Goal: Task Accomplishment & Management: Manage account settings

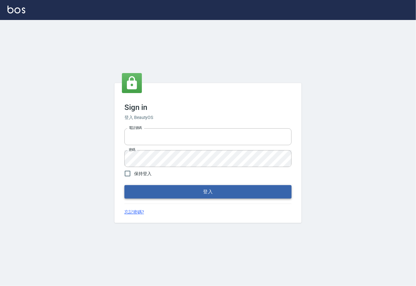
type input "0225929166"
click at [186, 190] on button "登入" at bounding box center [208, 191] width 167 height 13
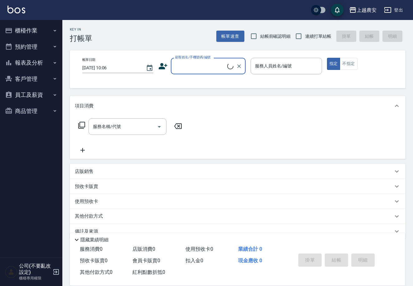
click at [32, 32] on button "櫃檯作業" at bounding box center [30, 30] width 57 height 16
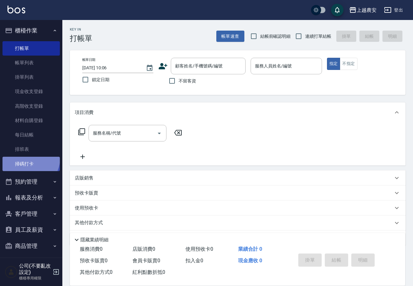
click at [29, 158] on link "掃碼打卡" at bounding box center [30, 164] width 57 height 14
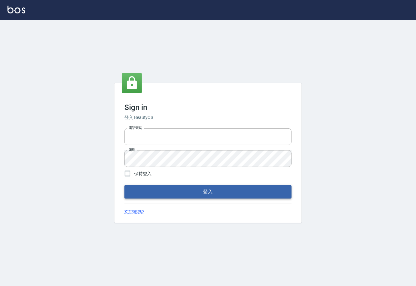
type input "0225929166"
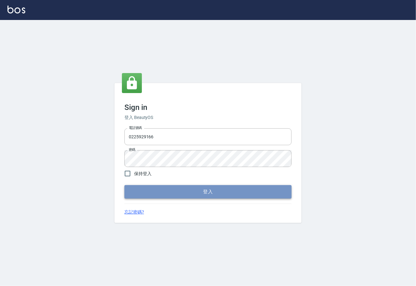
click at [211, 196] on button "登入" at bounding box center [208, 191] width 167 height 13
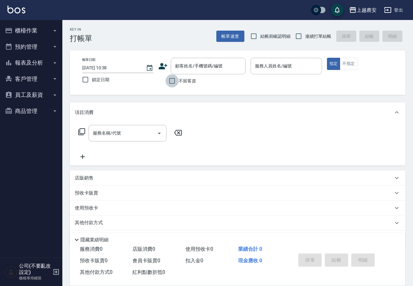
click at [173, 80] on input "不留客資" at bounding box center [172, 80] width 13 height 13
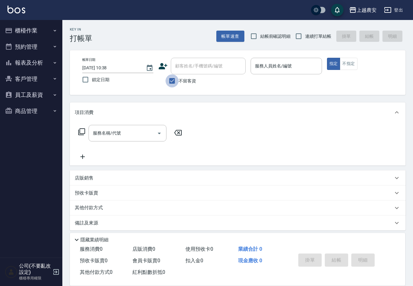
click at [173, 80] on input "不留客資" at bounding box center [172, 80] width 13 height 13
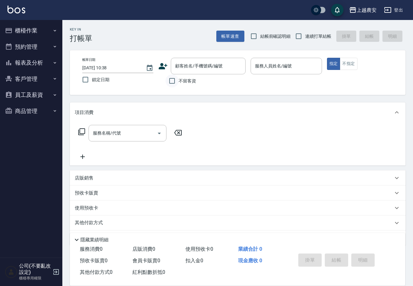
click at [173, 80] on input "不留客資" at bounding box center [172, 80] width 13 height 13
checkbox input "true"
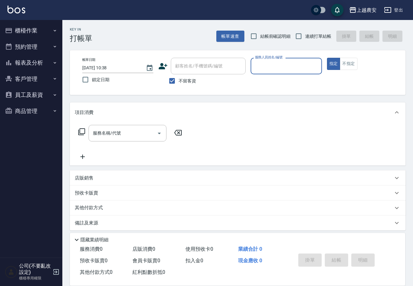
type input "7"
type button "true"
type input "Candy-7"
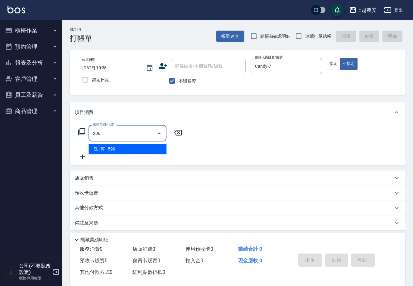
type input "洗+剪(206)"
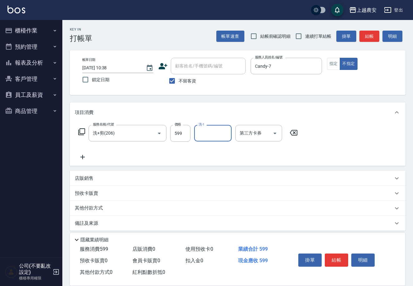
click at [340, 260] on button "結帳" at bounding box center [336, 259] width 23 height 13
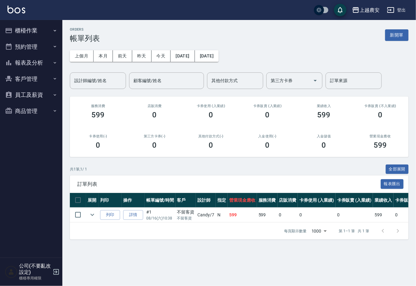
click at [27, 32] on button "櫃檯作業" at bounding box center [30, 30] width 57 height 16
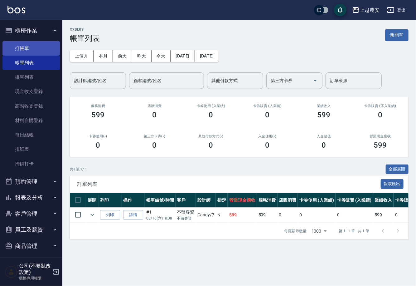
click at [30, 42] on link "打帳單" at bounding box center [30, 48] width 57 height 14
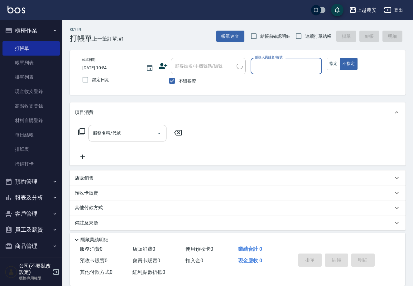
drag, startPoint x: 186, startPoint y: 86, endPoint x: 184, endPoint y: 67, distance: 18.5
click at [186, 86] on label "不留客資" at bounding box center [181, 80] width 31 height 13
click at [179, 86] on input "不留客資" at bounding box center [172, 80] width 13 height 13
checkbox input "false"
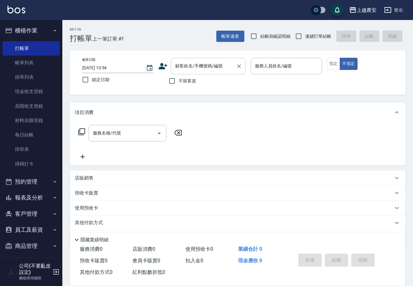
click at [184, 67] on div "顧客姓名/手機號碼/編號 顧客姓名/手機號碼/編號" at bounding box center [208, 66] width 75 height 17
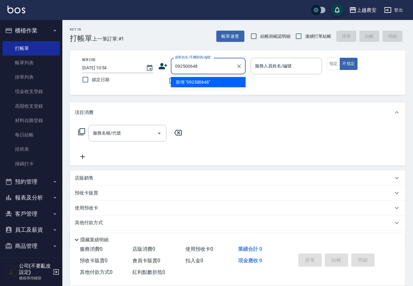
click at [189, 66] on input "092500648" at bounding box center [204, 66] width 60 height 11
type input "0"
click at [206, 82] on li "戴/0925000648/0925000648" at bounding box center [208, 82] width 75 height 10
type input "戴/0925000648/0925000648"
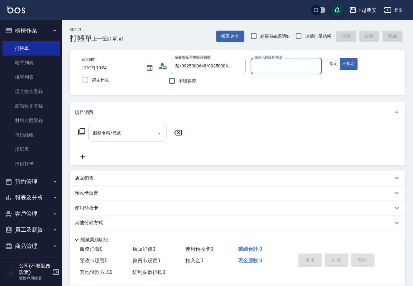
type input "Q比-0"
click at [333, 64] on button "指定" at bounding box center [333, 64] width 13 height 12
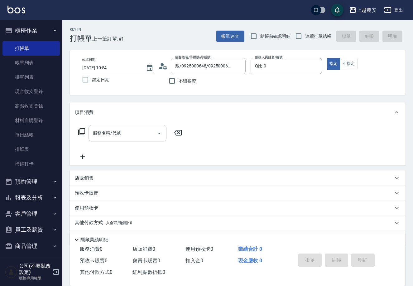
click at [139, 133] on input "服務名稱/代號" at bounding box center [122, 133] width 63 height 11
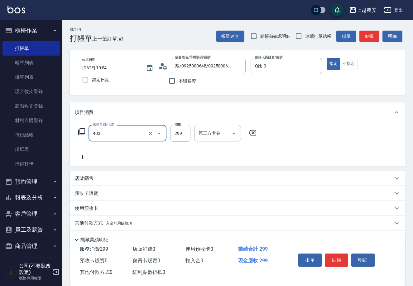
type input "剪髮(403)"
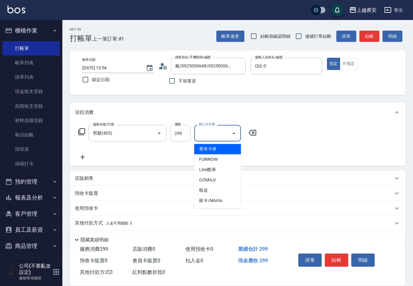
click at [173, 130] on input "299" at bounding box center [180, 133] width 20 height 17
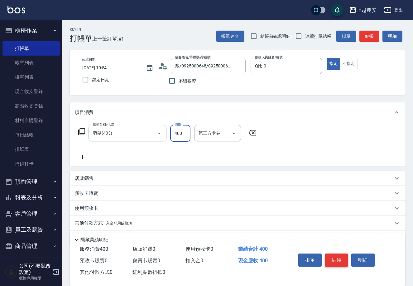
type input "400"
click at [336, 259] on button "結帳" at bounding box center [336, 259] width 23 height 13
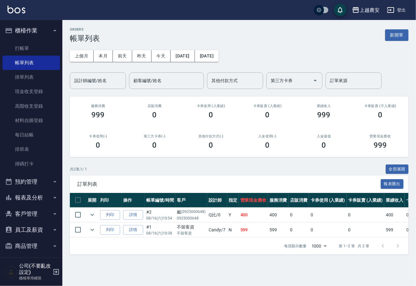
click at [48, 200] on button "報表及分析" at bounding box center [30, 197] width 57 height 16
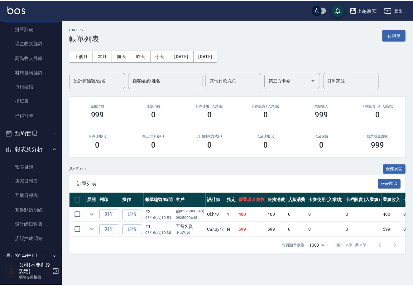
scroll to position [53, 0]
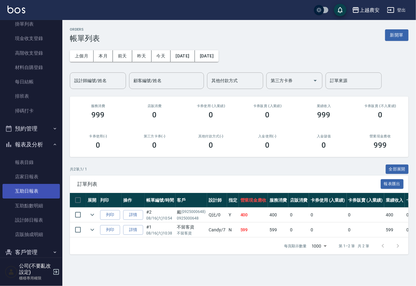
click at [52, 184] on link "互助日報表" at bounding box center [30, 191] width 57 height 14
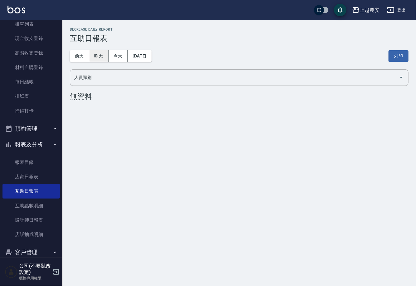
click at [95, 58] on button "昨天" at bounding box center [98, 56] width 19 height 12
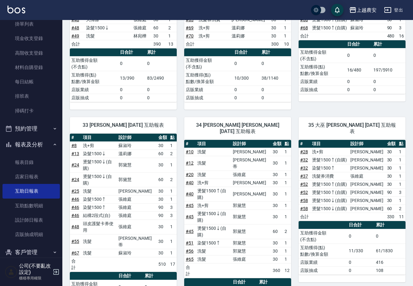
scroll to position [155, 0]
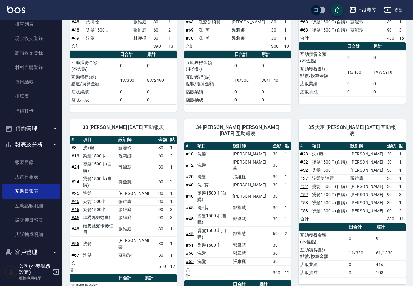
click at [402, 142] on th "點" at bounding box center [402, 146] width 8 height 8
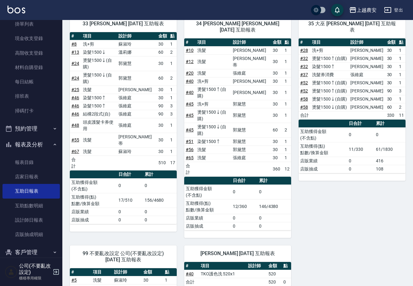
scroll to position [250, 0]
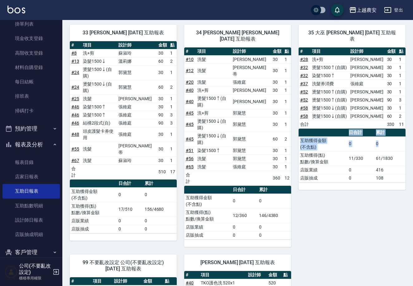
drag, startPoint x: 404, startPoint y: 174, endPoint x: 393, endPoint y: 140, distance: 35.3
click at [393, 140] on div "上越農安 2025-08-15 互助日報表 列印時間： 2025-08-16-10:56 Decrease Daily Report 互助日報表 前天 昨天 …" at bounding box center [237, 70] width 351 height 600
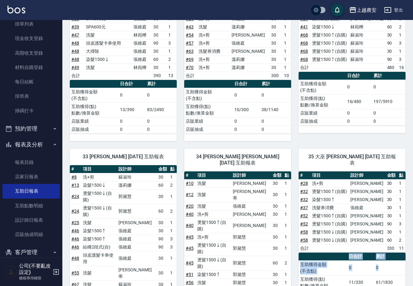
scroll to position [0, 0]
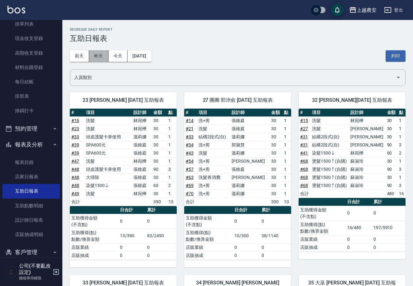
click at [100, 55] on button "昨天" at bounding box center [98, 56] width 19 height 12
click at [103, 59] on button "昨天" at bounding box center [98, 56] width 19 height 12
click at [75, 56] on button "前天" at bounding box center [79, 56] width 19 height 12
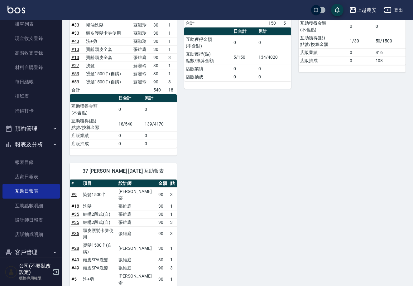
scroll to position [446, 0]
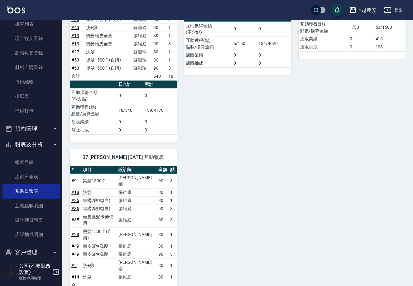
drag, startPoint x: 416, startPoint y: 232, endPoint x: 416, endPoint y: 215, distance: 16.9
click at [30, 64] on link "材料自購登錄" at bounding box center [30, 67] width 57 height 14
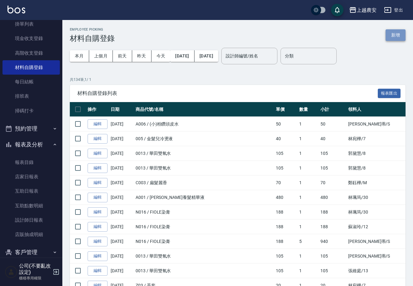
click at [402, 32] on button "新增" at bounding box center [396, 35] width 20 height 12
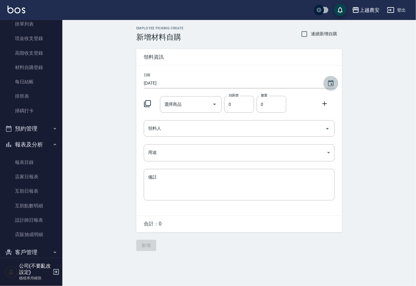
click at [330, 83] on icon "Choose date, selected date is 2025-08-16" at bounding box center [330, 83] width 7 height 7
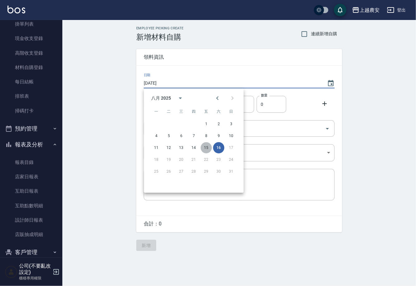
click at [206, 144] on button "15" at bounding box center [206, 147] width 11 height 11
type input "2025/08/15"
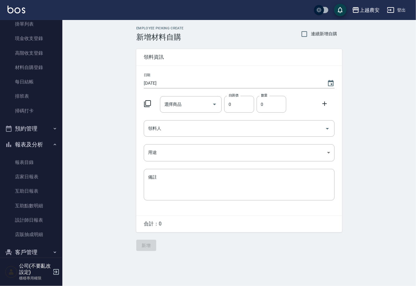
click at [183, 105] on input "選擇商品" at bounding box center [186, 104] width 47 height 11
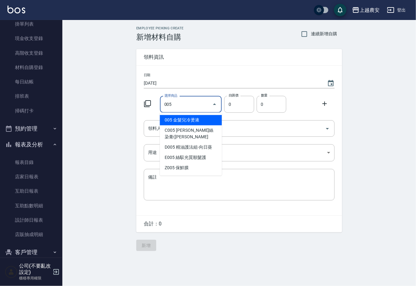
click at [176, 119] on li "005 金髮兒冷燙液" at bounding box center [191, 120] width 62 height 10
type input "金髮兒冷燙液"
type input "40"
type input "1"
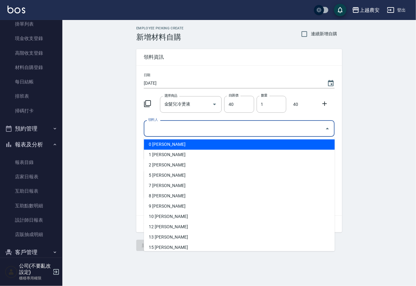
click at [169, 127] on input "領料人" at bounding box center [235, 128] width 176 height 11
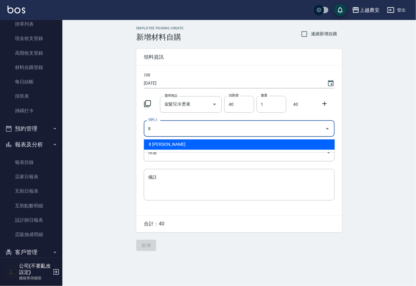
click at [166, 143] on li "8 郭黛慧" at bounding box center [239, 144] width 191 height 10
type input "8 郭黛慧"
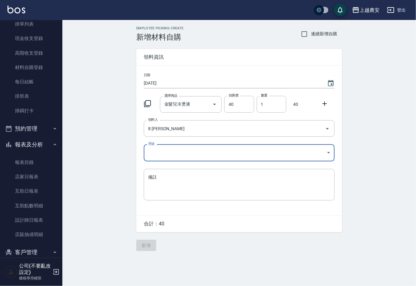
click at [157, 160] on body "上越農安 登出 櫃檯作業 打帳單 帳單列表 掛單列表 現金收支登錄 高階收支登錄 材料自購登錄 每日結帳 排班表 掃碼打卡 預約管理 預約管理 單日預約紀錄 …" at bounding box center [208, 143] width 416 height 286
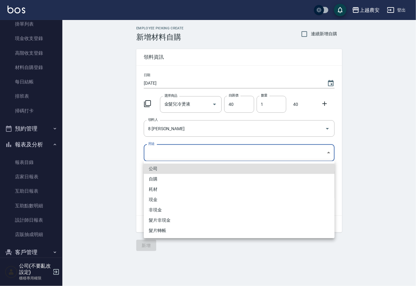
click at [153, 178] on li "自購" at bounding box center [239, 179] width 191 height 10
type input "自購"
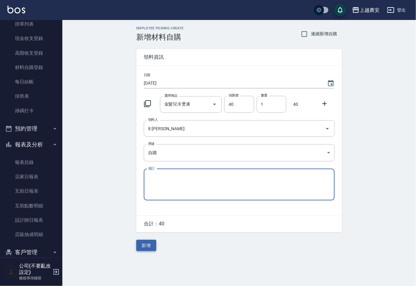
click at [147, 245] on button "新增" at bounding box center [146, 246] width 20 height 12
click at [147, 245] on div "Employee Picking Create 新增材料自購 連續新增自購 領料資訊 日期 2025/08/15 選擇商品 金髮兒冷燙液 選擇商品 自購價 4…" at bounding box center [239, 138] width 218 height 237
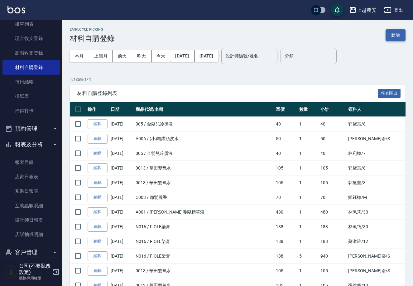
click at [395, 37] on button "新增" at bounding box center [396, 35] width 20 height 12
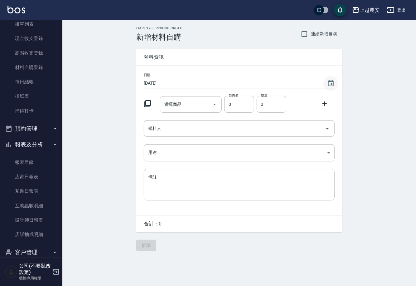
click at [332, 83] on icon "Choose date, selected date is 2025-08-16" at bounding box center [330, 83] width 7 height 7
click at [331, 81] on icon "Choose date, selected date is 2025-08-16" at bounding box center [331, 83] width 6 height 6
click at [330, 83] on icon "Choose date, selected date is 2025-08-16" at bounding box center [330, 83] width 7 height 7
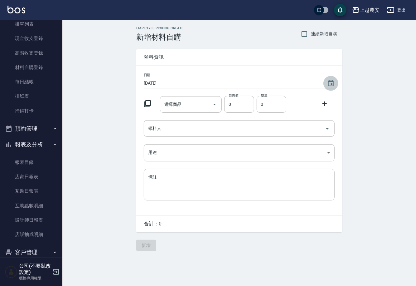
click at [330, 83] on icon "Choose date, selected date is 2025-08-16" at bounding box center [330, 83] width 7 height 7
click at [333, 83] on icon "Choose date, selected date is 2025-08-16" at bounding box center [330, 83] width 7 height 7
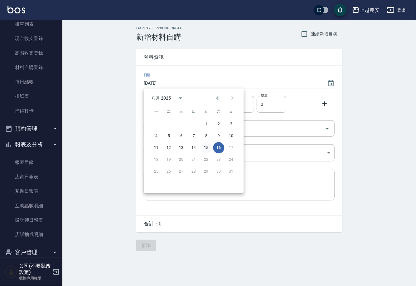
click at [204, 148] on button "15" at bounding box center [206, 147] width 11 height 11
type input "2025/08/15"
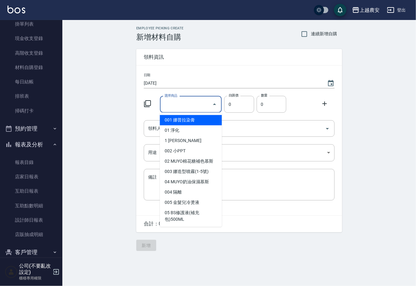
click at [192, 103] on input "選擇商品" at bounding box center [186, 104] width 47 height 11
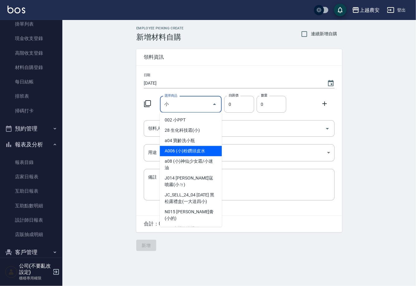
click at [176, 149] on li "A006 (小)粉鑽頭皮水" at bounding box center [191, 151] width 62 height 10
type input "(小)粉鑽頭皮水"
type input "50"
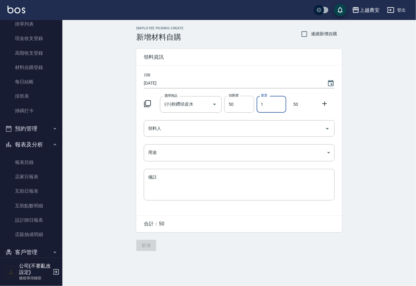
drag, startPoint x: 259, startPoint y: 104, endPoint x: 267, endPoint y: 103, distance: 8.5
click at [267, 103] on input "1" at bounding box center [272, 104] width 30 height 17
type input "2"
click at [253, 126] on input "領料人" at bounding box center [235, 128] width 176 height 11
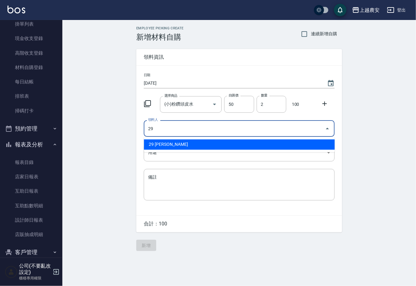
click at [168, 144] on li "29 楊馨茹" at bounding box center [239, 144] width 191 height 10
type input "29 楊馨茹"
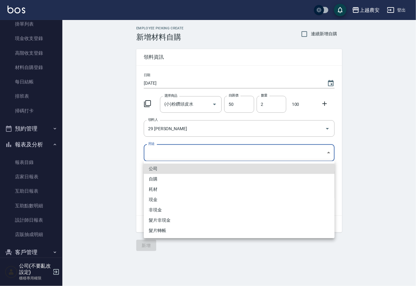
drag, startPoint x: 160, startPoint y: 154, endPoint x: 154, endPoint y: 180, distance: 26.0
click at [159, 159] on body "上越農安 登出 櫃檯作業 打帳單 帳單列表 掛單列表 現金收支登錄 高階收支登錄 材料自購登錄 每日結帳 排班表 掃碼打卡 預約管理 預約管理 單日預約紀錄 …" at bounding box center [208, 143] width 416 height 286
click at [154, 180] on li "自購" at bounding box center [239, 179] width 191 height 10
type input "自購"
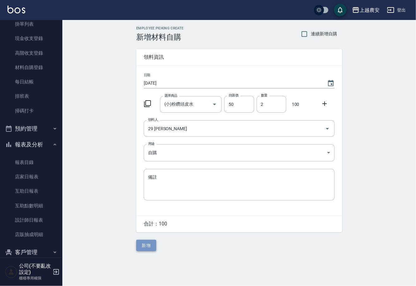
click at [144, 242] on button "新增" at bounding box center [146, 246] width 20 height 12
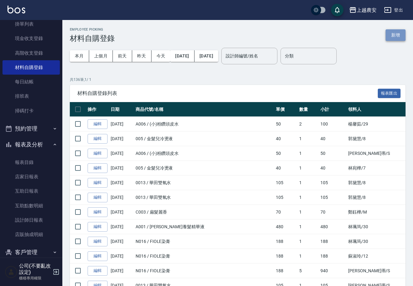
click at [396, 32] on button "新增" at bounding box center [396, 35] width 20 height 12
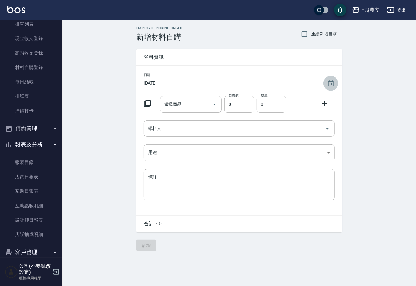
click at [330, 81] on icon "Choose date, selected date is 2025-08-16" at bounding box center [331, 83] width 6 height 6
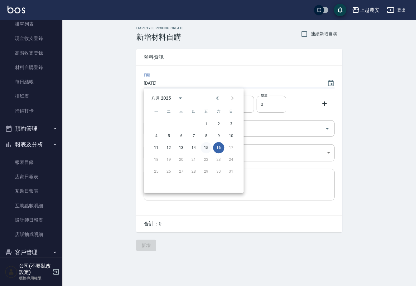
click at [205, 148] on button "15" at bounding box center [206, 147] width 11 height 11
type input "2025/08/15"
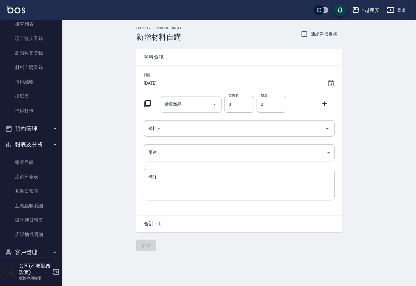
click at [191, 100] on input "選擇商品" at bounding box center [186, 104] width 47 height 11
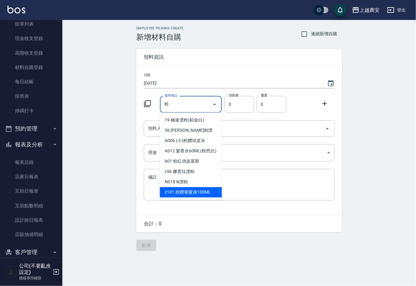
click at [201, 192] on li "z101 粉鑽養髮液100ML" at bounding box center [191, 192] width 62 height 10
type input "粉鑽養髮液100ML"
type input "310"
type input "1"
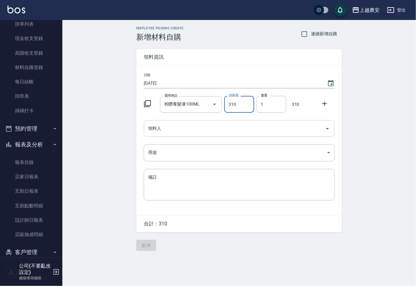
click at [183, 129] on input "領料人" at bounding box center [235, 128] width 176 height 11
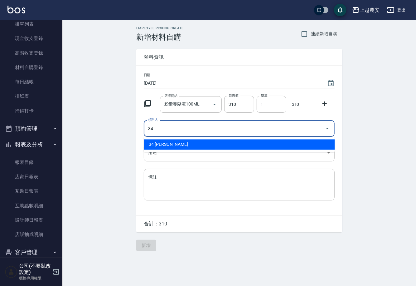
drag, startPoint x: 180, startPoint y: 146, endPoint x: 171, endPoint y: 150, distance: 10.2
click at [180, 146] on li "34 曾郁婷" at bounding box center [239, 144] width 191 height 10
type input "34 曾郁婷"
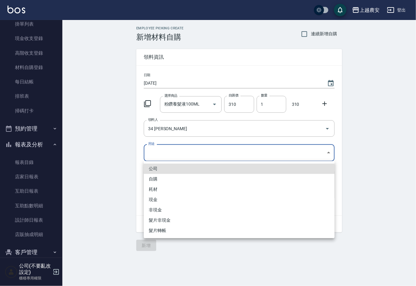
drag, startPoint x: 161, startPoint y: 153, endPoint x: 157, endPoint y: 178, distance: 25.3
click at [161, 154] on body "上越農安 登出 櫃檯作業 打帳單 帳單列表 掛單列表 現金收支登錄 高階收支登錄 材料自購登錄 每日結帳 排班表 掃碼打卡 預約管理 預約管理 單日預約紀錄 …" at bounding box center [208, 143] width 416 height 286
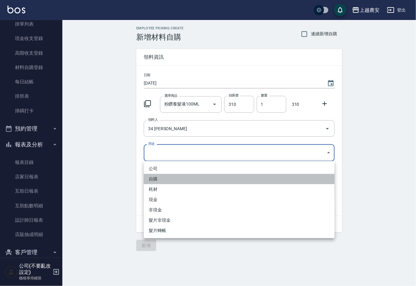
click at [156, 179] on li "自購" at bounding box center [239, 179] width 191 height 10
type input "自購"
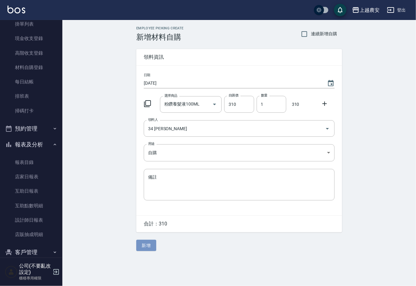
drag, startPoint x: 146, startPoint y: 247, endPoint x: 144, endPoint y: 241, distance: 7.0
click at [146, 247] on button "新增" at bounding box center [146, 246] width 20 height 12
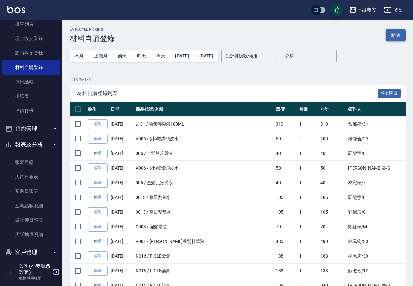
click at [399, 35] on button "新增" at bounding box center [396, 35] width 20 height 12
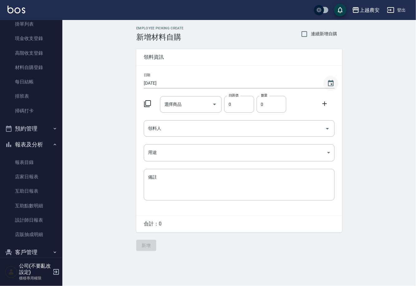
click at [330, 80] on icon "Choose date, selected date is 2025-08-16" at bounding box center [331, 83] width 6 height 6
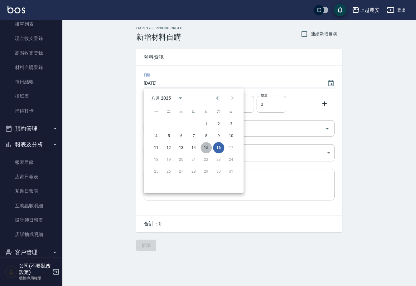
click at [207, 145] on button "15" at bounding box center [206, 147] width 11 height 11
type input "2025/08/15"
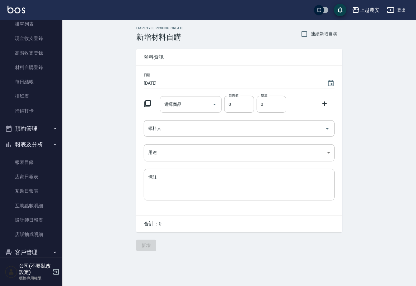
click at [185, 105] on input "選擇商品" at bounding box center [186, 104] width 47 height 11
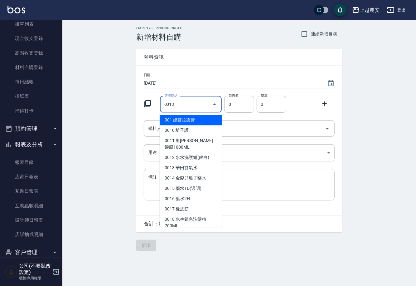
type input "華田雙氧水"
type input "105"
type input "1"
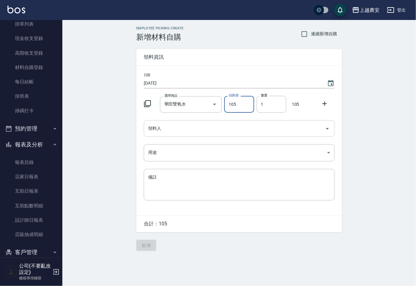
click at [221, 124] on input "領料人" at bounding box center [235, 128] width 176 height 11
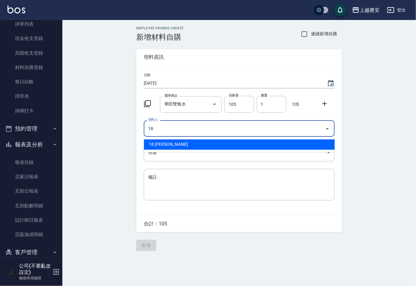
click at [180, 144] on li "18 陳亭吟" at bounding box center [239, 144] width 191 height 10
type input "18 陳亭吟"
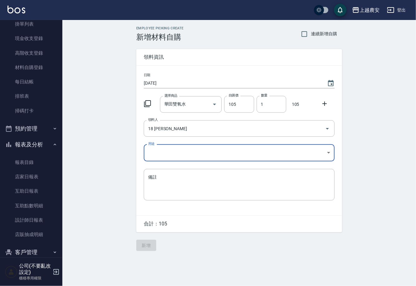
click at [163, 156] on body "上越農安 登出 櫃檯作業 打帳單 帳單列表 掛單列表 現金收支登錄 高階收支登錄 材料自購登錄 每日結帳 排班表 掃碼打卡 預約管理 預約管理 單日預約紀錄 …" at bounding box center [208, 143] width 416 height 286
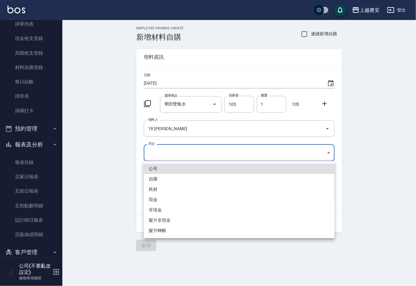
click at [149, 168] on li "公司" at bounding box center [239, 169] width 191 height 10
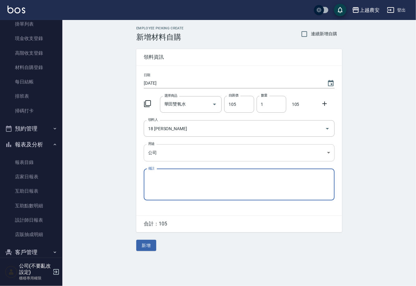
click at [149, 156] on body "上越農安 登出 櫃檯作業 打帳單 帳單列表 掛單列表 現金收支登錄 高階收支登錄 材料自購登錄 每日結帳 排班表 掃碼打卡 預約管理 預約管理 單日預約紀錄 …" at bounding box center [208, 143] width 416 height 286
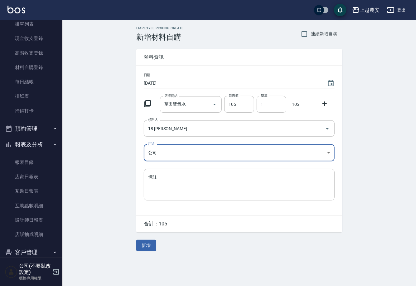
click at [156, 153] on body "上越農安 登出 櫃檯作業 打帳單 帳單列表 掛單列表 現金收支登錄 高階收支登錄 材料自購登錄 每日結帳 排班表 掃碼打卡 預約管理 預約管理 單日預約紀錄 …" at bounding box center [208, 143] width 416 height 286
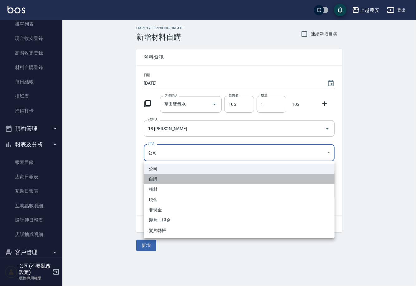
click at [157, 177] on li "自購" at bounding box center [239, 179] width 191 height 10
type input "自購"
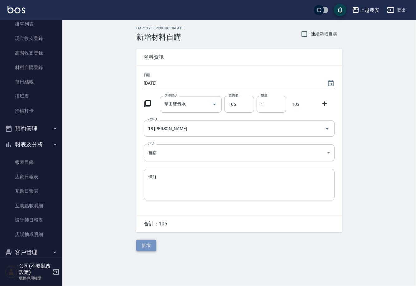
click at [148, 242] on button "新增" at bounding box center [146, 246] width 20 height 12
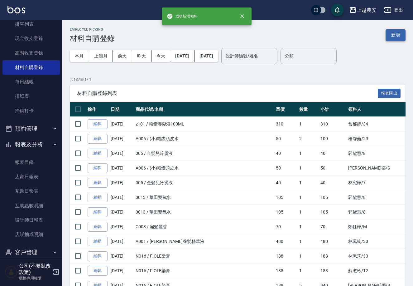
click at [402, 33] on button "新增" at bounding box center [396, 35] width 20 height 12
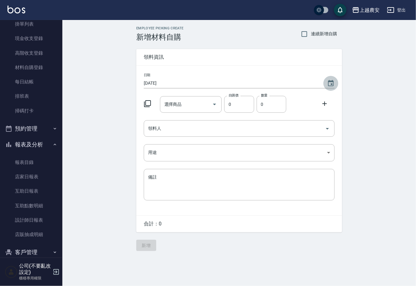
click at [332, 81] on icon "Choose date, selected date is 2025-08-16" at bounding box center [331, 83] width 6 height 6
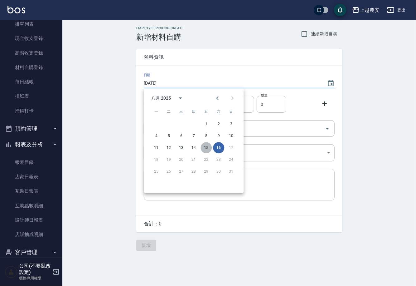
drag, startPoint x: 205, startPoint y: 149, endPoint x: 196, endPoint y: 120, distance: 30.4
click at [205, 149] on button "15" at bounding box center [206, 147] width 11 height 11
type input "2025/08/15"
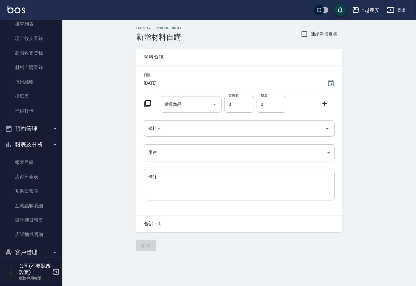
click at [193, 106] on input "選擇商品" at bounding box center [186, 104] width 47 height 11
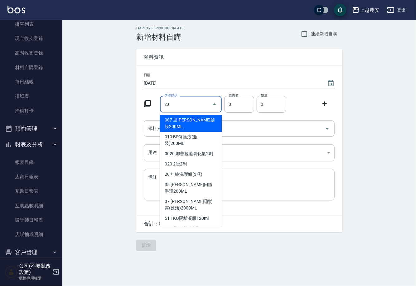
type input "2"
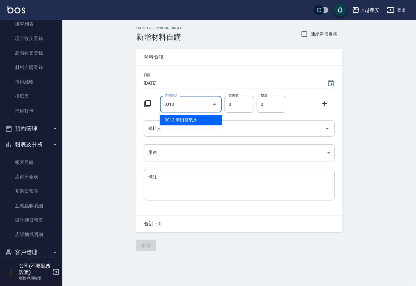
type input "華田雙氧水"
type input "105"
type input "1"
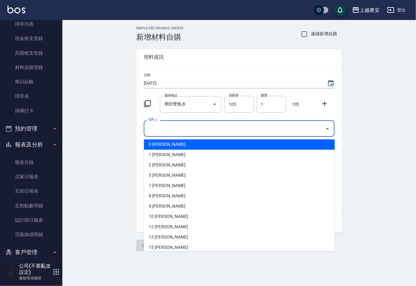
click at [225, 131] on input "領料人" at bounding box center [235, 128] width 176 height 11
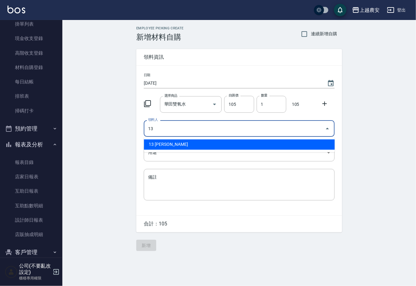
type input "13 張維庭"
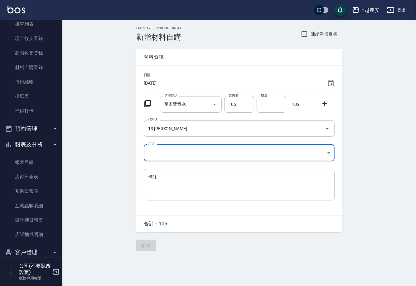
click at [164, 154] on body "上越農安 登出 櫃檯作業 打帳單 帳單列表 掛單列表 現金收支登錄 高階收支登錄 材料自購登錄 每日結帳 排班表 掃碼打卡 預約管理 預約管理 單日預約紀錄 …" at bounding box center [208, 143] width 416 height 286
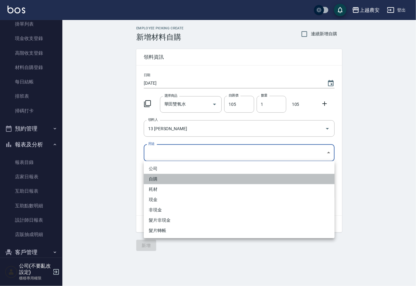
click at [154, 179] on li "自購" at bounding box center [239, 179] width 191 height 10
type input "自購"
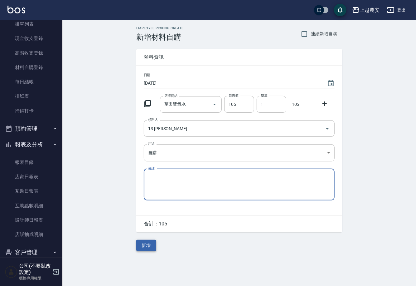
click at [152, 242] on button "新增" at bounding box center [146, 246] width 20 height 12
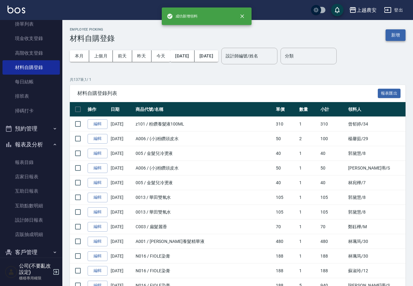
click at [391, 35] on button "新增" at bounding box center [396, 35] width 20 height 12
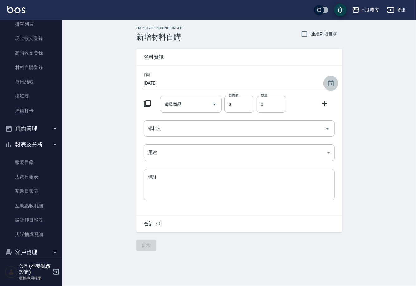
click at [330, 84] on icon "Choose date, selected date is 2025-08-16" at bounding box center [330, 83] width 7 height 7
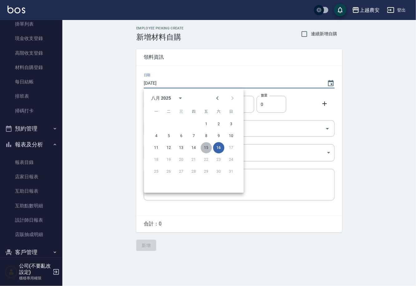
click at [207, 147] on button "15" at bounding box center [206, 147] width 11 height 11
type input "2025/08/15"
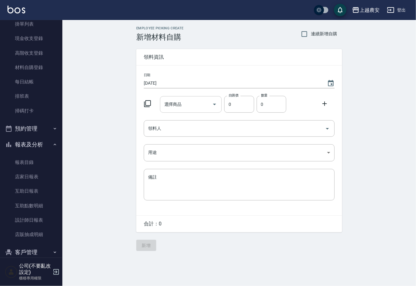
click at [198, 106] on input "選擇商品" at bounding box center [186, 104] width 47 height 11
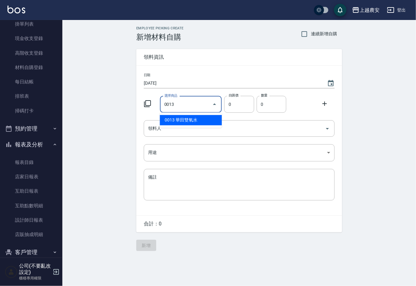
type input "華田雙氧水"
type input "105"
type input "1"
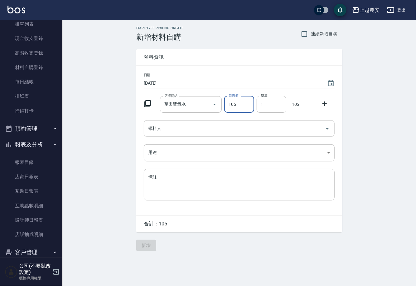
click at [210, 130] on input "領料人" at bounding box center [235, 128] width 176 height 11
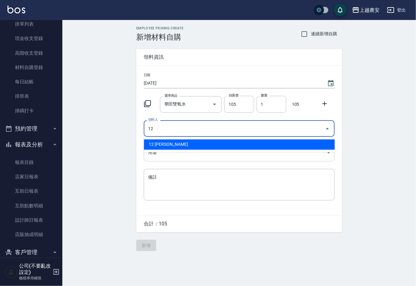
click at [170, 147] on li "12 蘇淑玲" at bounding box center [239, 144] width 191 height 10
type input "12 蘇淑玲"
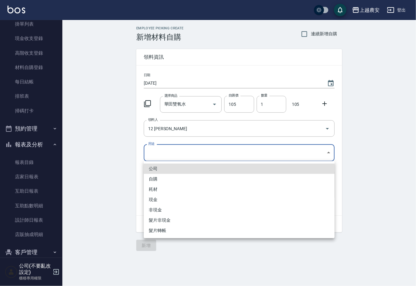
drag, startPoint x: 161, startPoint y: 154, endPoint x: 155, endPoint y: 175, distance: 22.0
click at [161, 155] on body "上越農安 登出 櫃檯作業 打帳單 帳單列表 掛單列表 現金收支登錄 高階收支登錄 材料自購登錄 每日結帳 排班表 掃碼打卡 預約管理 預約管理 單日預約紀錄 …" at bounding box center [208, 143] width 416 height 286
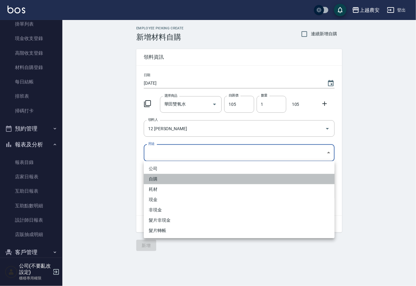
click at [154, 178] on li "自購" at bounding box center [239, 179] width 191 height 10
type input "自購"
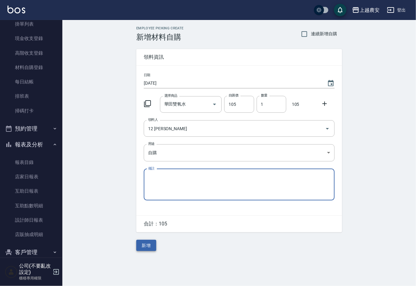
click at [144, 244] on button "新增" at bounding box center [146, 246] width 20 height 12
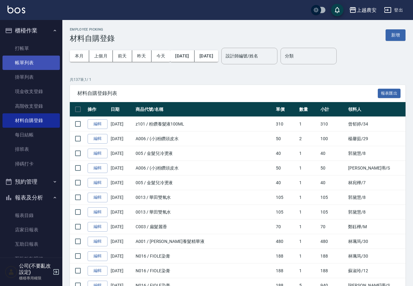
click at [32, 64] on link "帳單列表" at bounding box center [30, 63] width 57 height 14
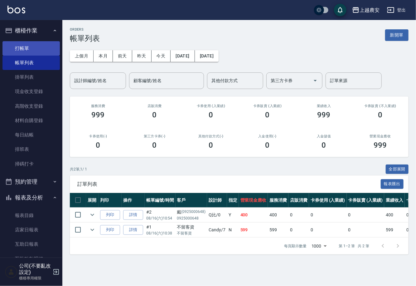
click at [24, 50] on link "打帳單" at bounding box center [30, 48] width 57 height 14
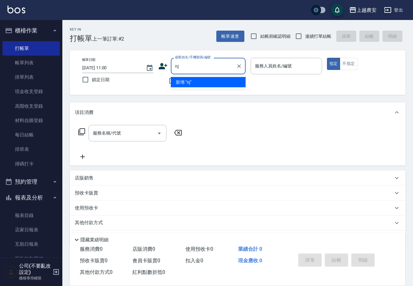
type input "n"
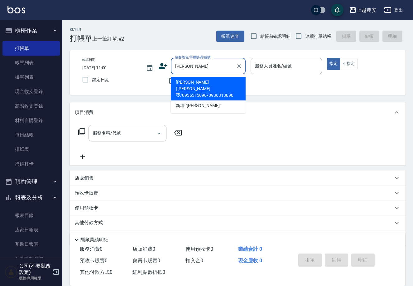
click at [187, 82] on li "[PERSON_NAME]([PERSON_NAME]亞/0936313090/0936313090" at bounding box center [208, 88] width 75 height 23
type input "[PERSON_NAME]([PERSON_NAME]亞/0936313090/0936313090"
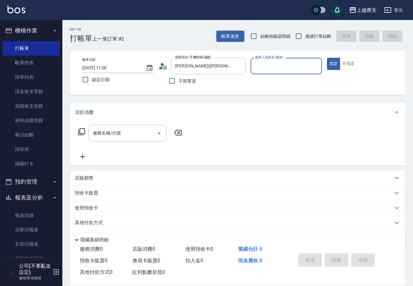
type input "Candy-7"
drag, startPoint x: 127, startPoint y: 133, endPoint x: 130, endPoint y: 132, distance: 3.7
click at [130, 132] on input "服務名稱/代號" at bounding box center [122, 133] width 63 height 11
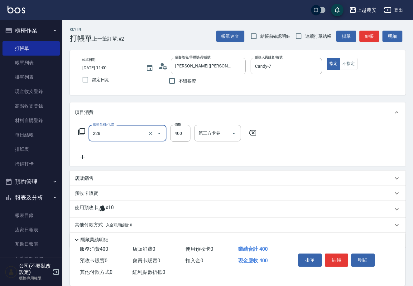
type input "洗髮(228)"
type input "[PERSON_NAME]-32"
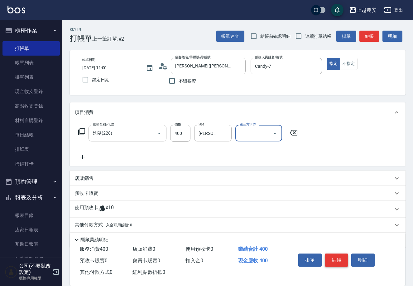
click at [334, 256] on button "結帳" at bounding box center [336, 259] width 23 height 13
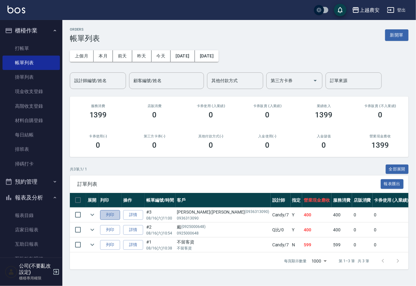
click at [115, 215] on button "列印" at bounding box center [110, 215] width 20 height 10
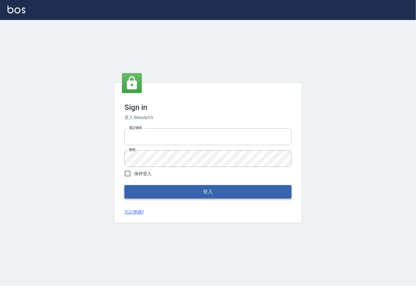
type input "0225929166"
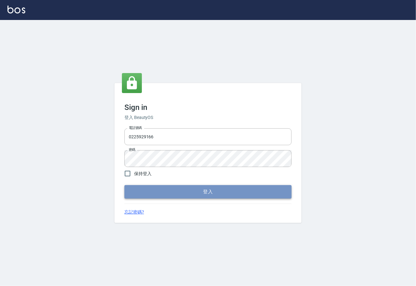
click at [211, 188] on button "登入" at bounding box center [208, 191] width 167 height 13
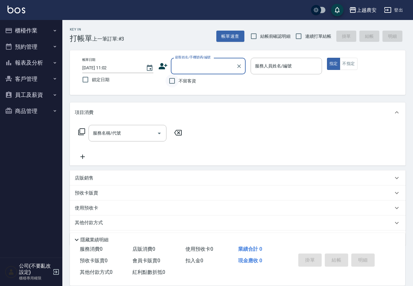
click at [177, 83] on input "不留客資" at bounding box center [172, 80] width 13 height 13
checkbox input "true"
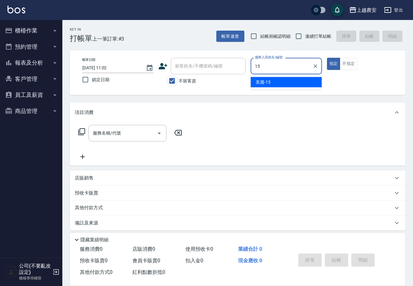
type input "美麗-15"
type button "true"
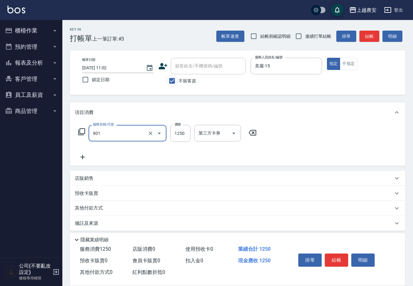
type input "修手指甲(901)"
type input "300"
click at [334, 262] on button "結帳" at bounding box center [336, 259] width 23 height 13
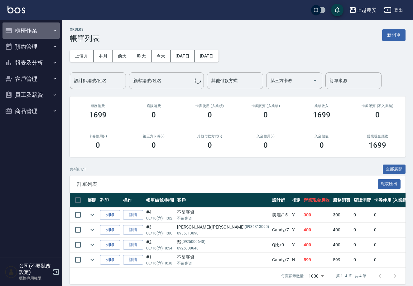
click at [24, 34] on button "櫃檯作業" at bounding box center [30, 30] width 57 height 16
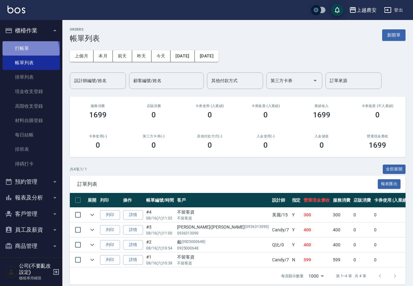
click at [29, 51] on link "打帳單" at bounding box center [30, 48] width 57 height 14
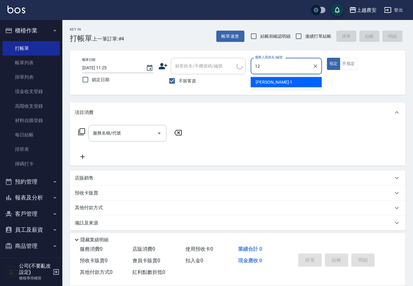
type input "Yoko-12"
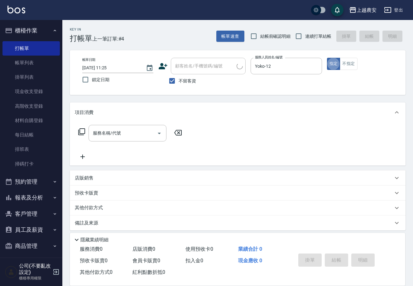
type button "true"
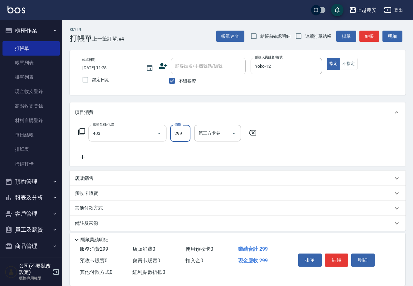
type input "剪髮(403)"
type input "400"
click at [340, 254] on button "結帳" at bounding box center [336, 259] width 23 height 13
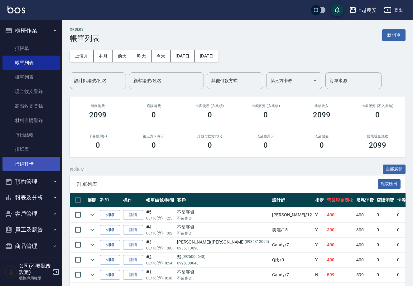
click at [9, 165] on link "掃碼打卡" at bounding box center [30, 164] width 57 height 14
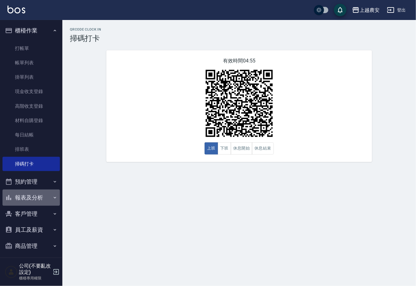
click at [50, 193] on button "報表及分析" at bounding box center [30, 197] width 57 height 16
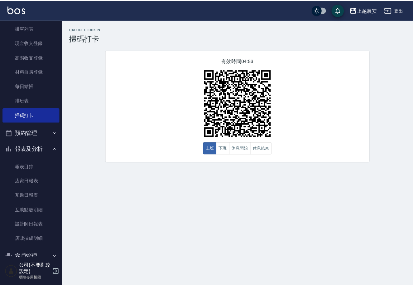
scroll to position [56, 0]
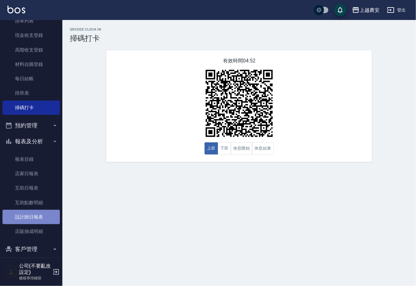
click at [48, 217] on link "設計師日報表" at bounding box center [30, 217] width 57 height 14
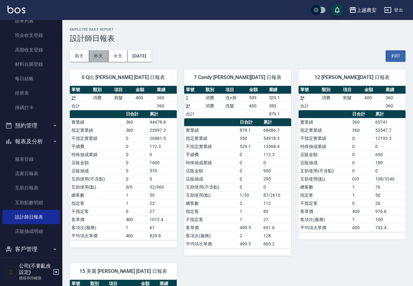
click at [90, 58] on button "昨天" at bounding box center [98, 56] width 19 height 12
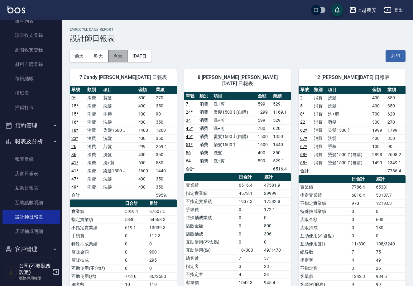
click at [120, 56] on button "今天" at bounding box center [118, 56] width 19 height 12
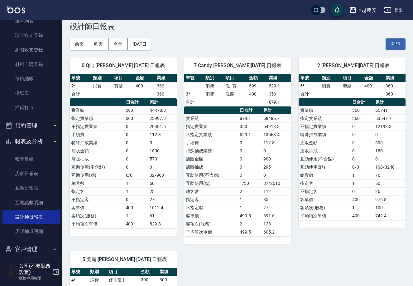
scroll to position [9, 0]
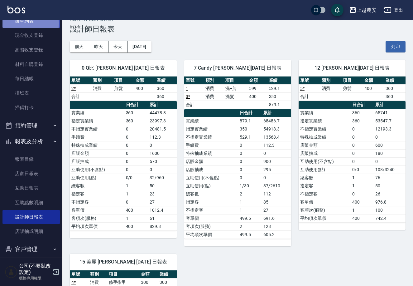
click at [28, 23] on link "掛單列表" at bounding box center [30, 21] width 57 height 14
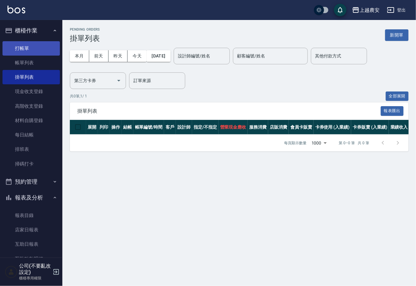
click at [14, 47] on link "打帳單" at bounding box center [30, 48] width 57 height 14
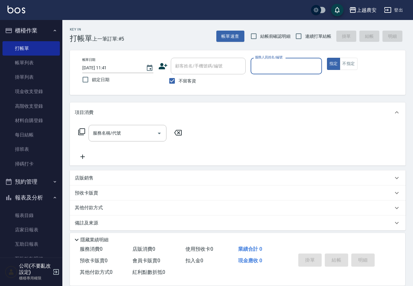
click at [183, 78] on span "不留客資" at bounding box center [187, 81] width 17 height 7
click at [179, 77] on input "不留客資" at bounding box center [172, 80] width 13 height 13
checkbox input "false"
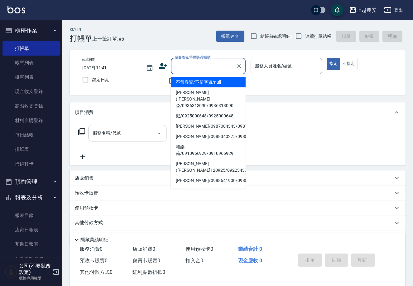
click at [184, 66] on div "顧客姓名/手機號碼/編號 顧客姓名/手機號碼/編號" at bounding box center [208, 66] width 75 height 17
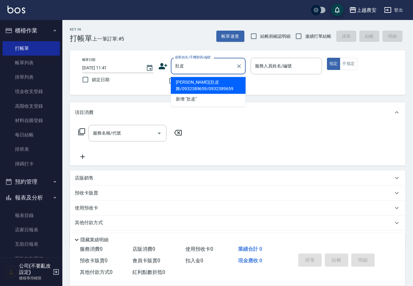
click at [196, 87] on li "[PERSON_NAME](肚皮舞/0932389659/0932389659" at bounding box center [208, 85] width 75 height 17
type input "[PERSON_NAME](肚皮舞/0932389659/0932389659"
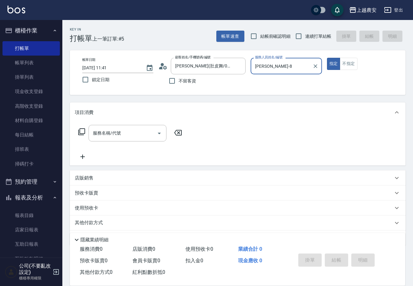
type input "黛慧-8"
click at [127, 132] on input "服務名稱/代號" at bounding box center [122, 133] width 63 height 11
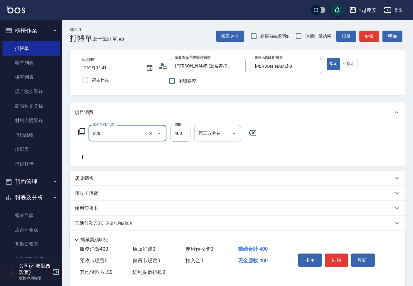
type input "洗髮(228)"
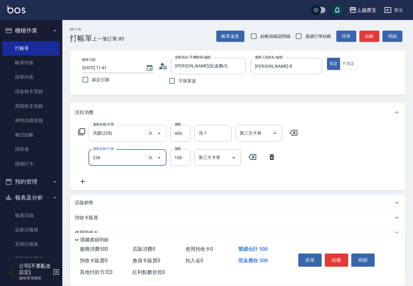
type input "手棒(236)"
drag, startPoint x: 340, startPoint y: 258, endPoint x: 340, endPoint y: 282, distance: 24.0
click at [339, 257] on button "結帳" at bounding box center [336, 259] width 23 height 13
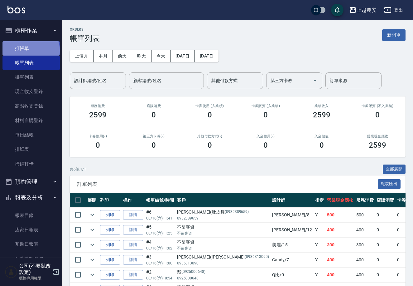
click at [30, 50] on link "打帳單" at bounding box center [30, 48] width 57 height 14
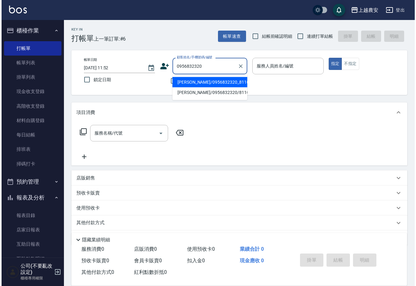
scroll to position [95, 0]
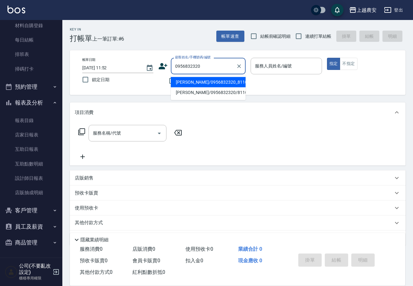
type input "0956832320"
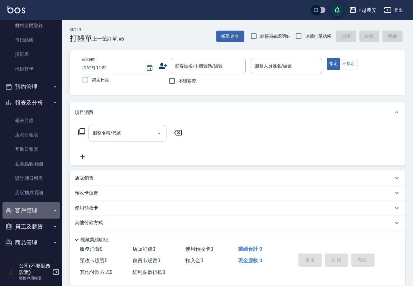
drag, startPoint x: 33, startPoint y: 210, endPoint x: 30, endPoint y: 228, distance: 18.0
click at [33, 213] on button "客戶管理" at bounding box center [30, 210] width 57 height 16
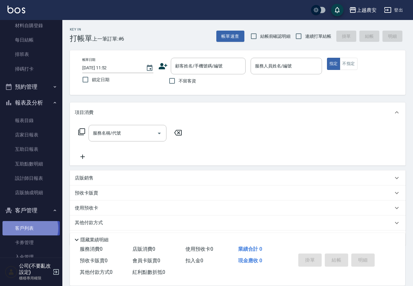
drag, startPoint x: 29, startPoint y: 228, endPoint x: 75, endPoint y: 100, distance: 135.2
click at [29, 227] on link "客戶列表" at bounding box center [30, 228] width 57 height 14
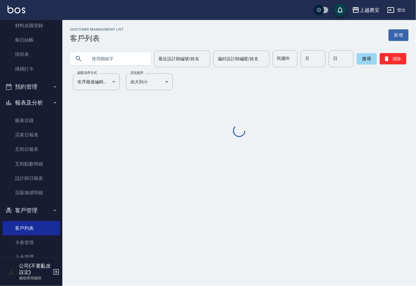
click at [93, 63] on input "text" at bounding box center [116, 58] width 59 height 17
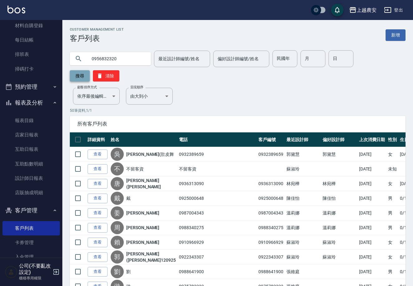
type input "0956832320"
click at [90, 70] on button "搜尋" at bounding box center [80, 75] width 20 height 11
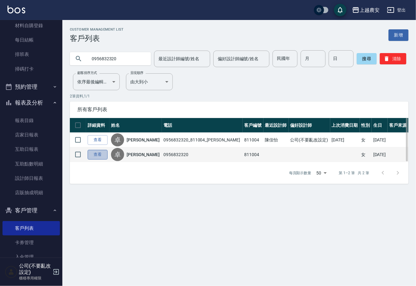
click at [101, 155] on link "查看" at bounding box center [98, 155] width 20 height 10
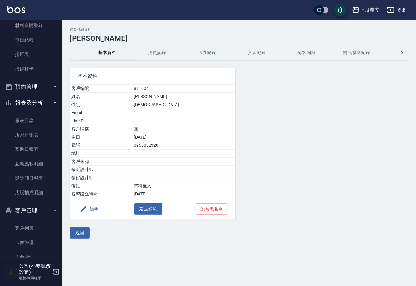
click at [155, 52] on button "消費記錄" at bounding box center [157, 52] width 50 height 15
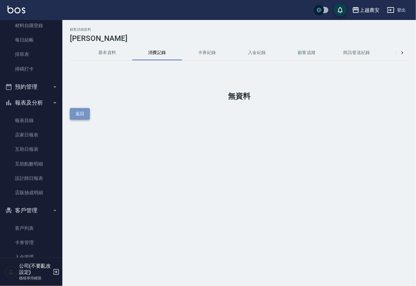
click at [81, 112] on button "返回" at bounding box center [80, 114] width 20 height 12
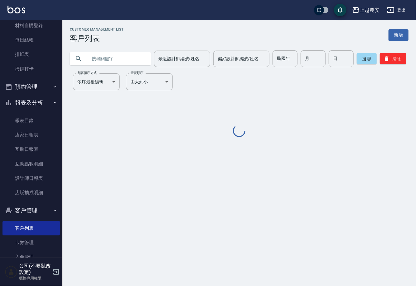
click at [104, 57] on input "text" at bounding box center [116, 58] width 59 height 17
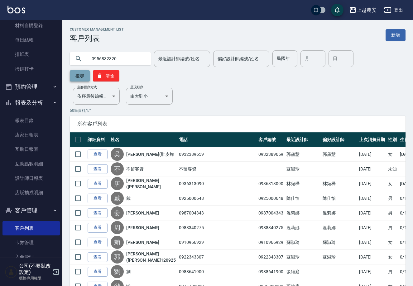
type input "0956832320"
click at [90, 70] on button "搜尋" at bounding box center [80, 75] width 20 height 11
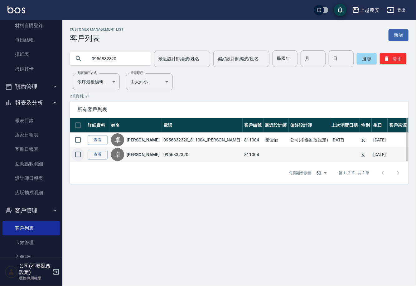
click at [80, 153] on input "checkbox" at bounding box center [77, 154] width 13 height 13
checkbox input "true"
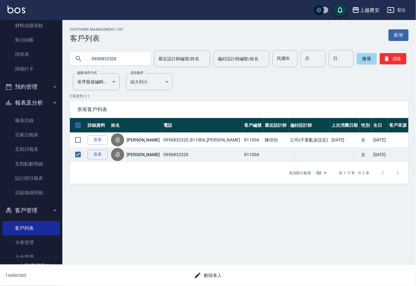
click at [203, 275] on button "刪除客人" at bounding box center [208, 276] width 33 height 12
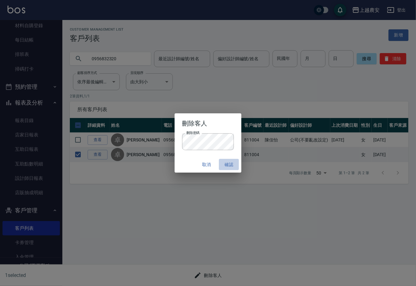
click at [232, 164] on button "確認" at bounding box center [229, 165] width 20 height 12
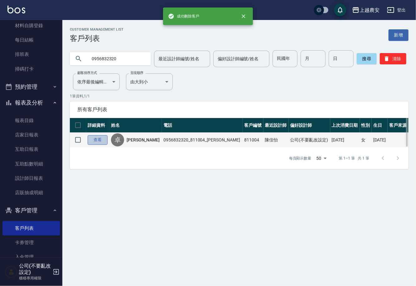
click at [100, 138] on link "查看" at bounding box center [98, 140] width 20 height 10
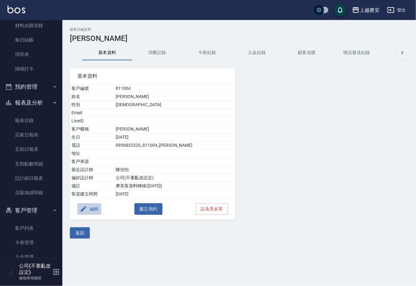
click at [97, 206] on button "編輯" at bounding box center [89, 209] width 24 height 12
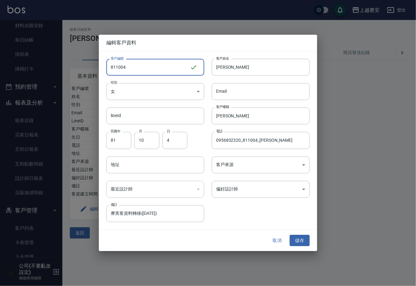
drag, startPoint x: 146, startPoint y: 71, endPoint x: 44, endPoint y: 78, distance: 102.3
click at [45, 78] on div "編輯客戶資料 客戶編號 811004 ​ 客戶編號 客戶姓名 卓一嫻 客戶姓名 性別 女 FEMALE 性別 Email Email lineId lineI…" at bounding box center [208, 143] width 416 height 286
type input "0956832320"
click at [274, 141] on input "0956832320_811004_卓一嫻" at bounding box center [261, 140] width 98 height 17
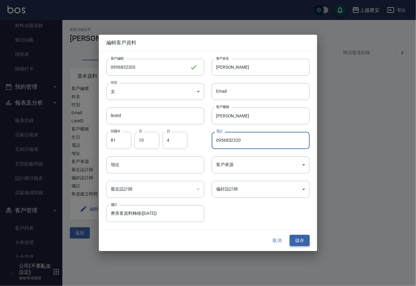
type input "0956832320"
click at [298, 237] on button "儲存" at bounding box center [300, 241] width 20 height 12
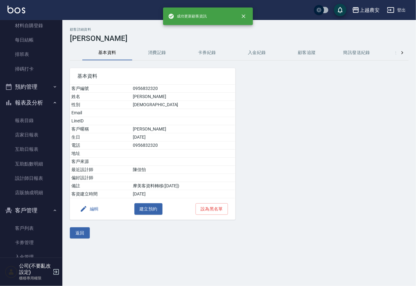
click at [161, 51] on button "消費記錄" at bounding box center [157, 52] width 50 height 15
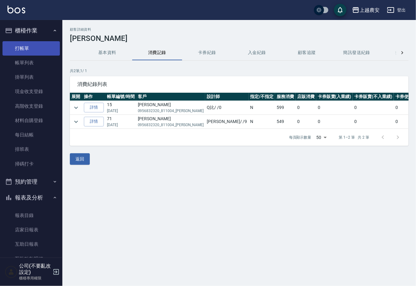
click at [34, 45] on link "打帳單" at bounding box center [30, 48] width 57 height 14
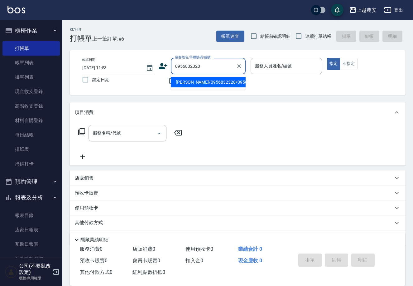
click at [199, 80] on li "[PERSON_NAME]/0956832320/0956832320" at bounding box center [208, 82] width 75 height 10
type input "[PERSON_NAME]/0956832320/0956832320"
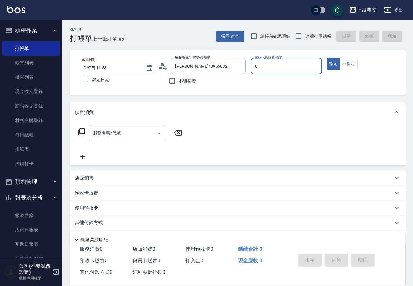
type input "0"
type button "true"
type input "Q比-0"
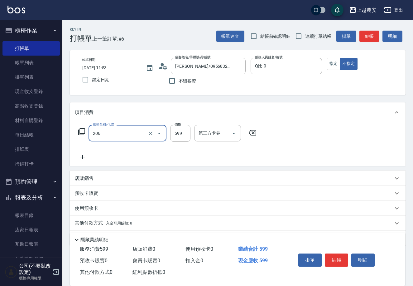
type input "洗+剪(206)"
click at [331, 263] on button "結帳" at bounding box center [336, 259] width 23 height 13
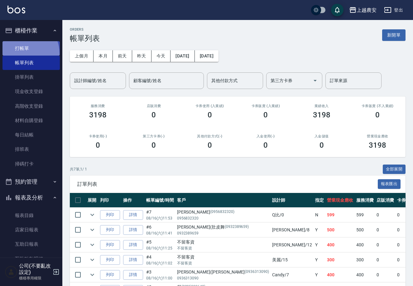
click at [22, 53] on link "打帳單" at bounding box center [30, 48] width 57 height 14
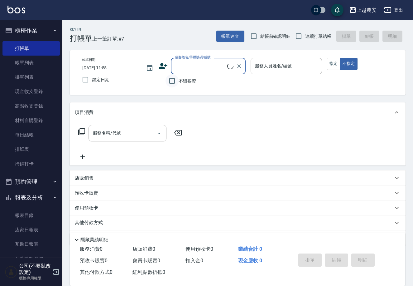
click at [172, 81] on input "不留客資" at bounding box center [172, 80] width 13 height 13
checkbox input "true"
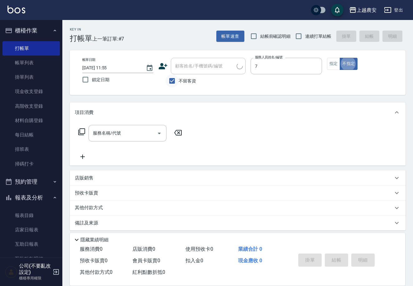
type input "Candy-7"
type button "false"
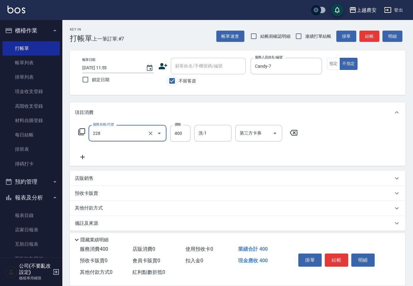
type input "洗髮(228)"
type input "晴晴-37"
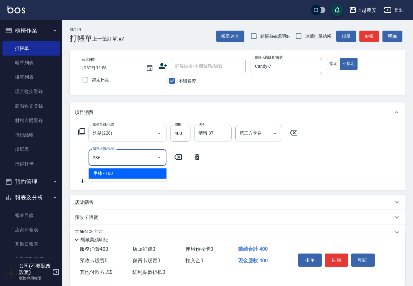
type input "手棒(236)"
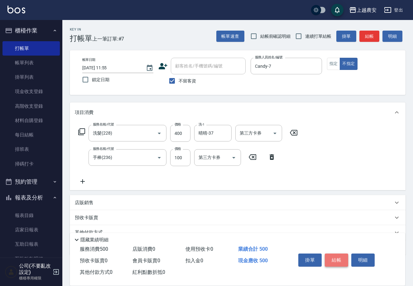
click at [342, 264] on button "結帳" at bounding box center [336, 259] width 23 height 13
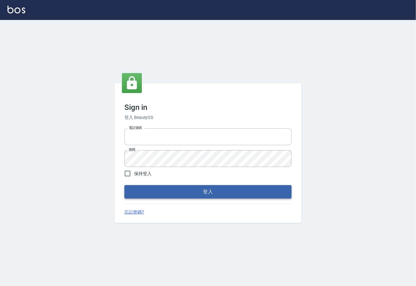
type input "0225929166"
click at [225, 196] on button "登入" at bounding box center [208, 191] width 167 height 13
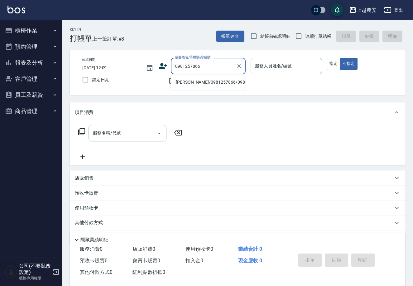
click at [206, 79] on li "[PERSON_NAME]/0981257866/0981257866" at bounding box center [208, 82] width 75 height 10
type input "[PERSON_NAME]/0981257866/0981257866"
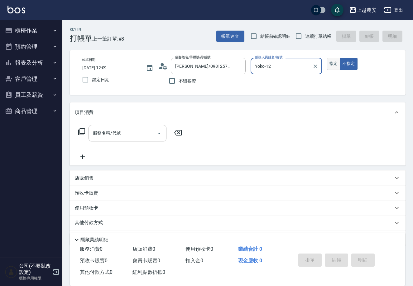
type input "Yoko-12"
click at [334, 63] on button "指定" at bounding box center [333, 64] width 13 height 12
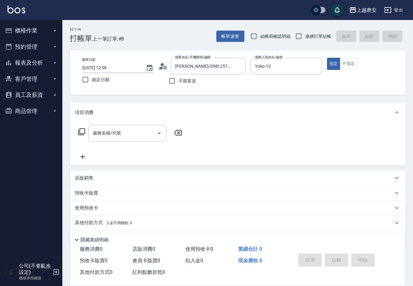
drag, startPoint x: 134, startPoint y: 126, endPoint x: 135, endPoint y: 120, distance: 5.5
click at [134, 125] on div "服務名稱/代號" at bounding box center [128, 133] width 78 height 17
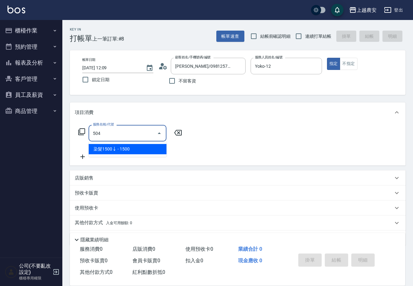
type input "染髮1500↓(504)"
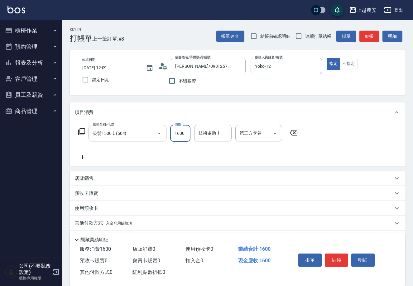
type input "1600"
type input "[PERSON_NAME]-33"
click at [336, 259] on button "結帳" at bounding box center [336, 259] width 23 height 13
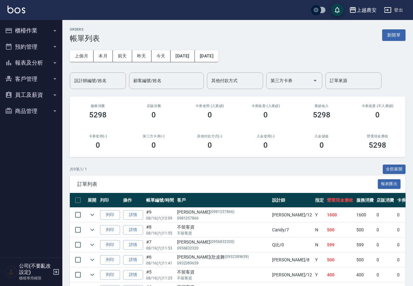
click at [32, 26] on button "櫃檯作業" at bounding box center [30, 30] width 57 height 16
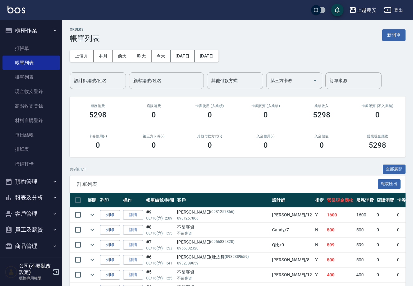
click at [22, 215] on button "客戶管理" at bounding box center [30, 214] width 57 height 16
click at [27, 234] on link "客戶列表" at bounding box center [30, 231] width 57 height 14
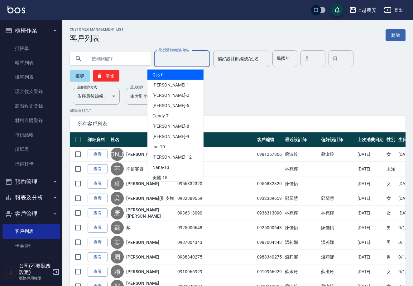
click at [187, 61] on input "最近設計師編號/姓名" at bounding box center [182, 58] width 51 height 11
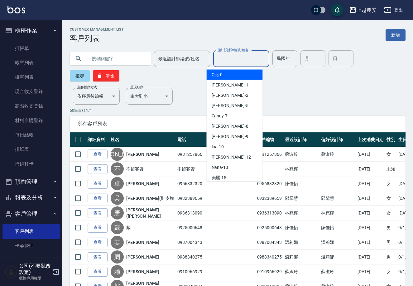
click at [221, 63] on input "偏好設計師編號/姓名" at bounding box center [241, 58] width 51 height 11
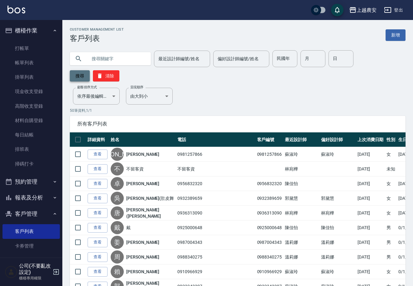
click at [90, 70] on button "搜尋" at bounding box center [80, 75] width 20 height 11
drag, startPoint x: 281, startPoint y: 87, endPoint x: 250, endPoint y: 80, distance: 32.6
click at [127, 59] on input "text" at bounding box center [116, 58] width 59 height 17
type input "搞"
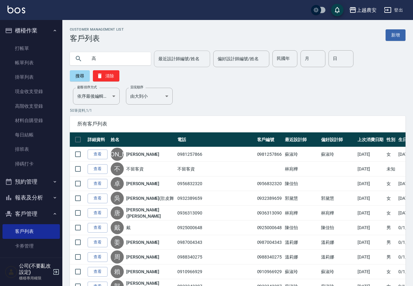
type input "高"
click at [172, 58] on input "最近設計師編號/姓名" at bounding box center [182, 58] width 51 height 11
click at [190, 71] on div "Candy -7" at bounding box center [176, 75] width 56 height 10
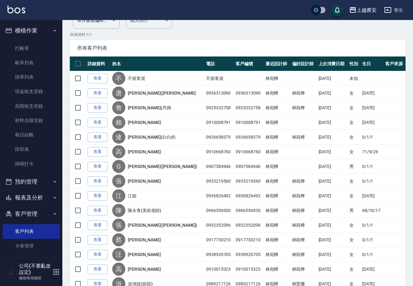
scroll to position [74, 0]
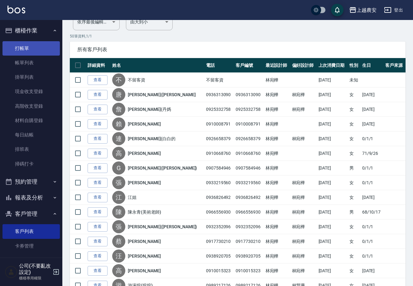
type input "Candy-7"
click at [27, 48] on link "打帳單" at bounding box center [30, 48] width 57 height 14
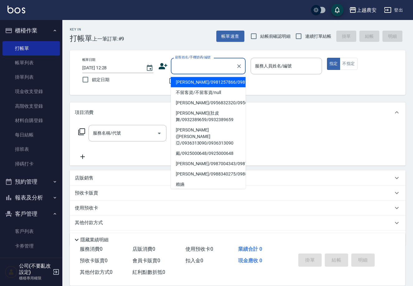
click at [224, 71] on input "顧客姓名/手機號碼/編號" at bounding box center [204, 66] width 60 height 11
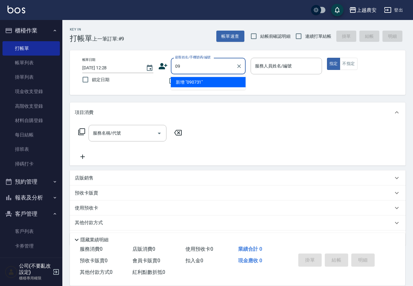
type input "0"
drag, startPoint x: 204, startPoint y: 62, endPoint x: 212, endPoint y: 71, distance: 11.3
click at [149, 67] on div "帳單日期 2025/08/16 12:28 鎖定日期 顧客姓名/手機號碼/編號 0907321318 顧客姓名/手機號碼/編號 不留客資 服務人員姓名/編號 …" at bounding box center [237, 73] width 321 height 30
type input "0907321318"
click at [159, 61] on icon at bounding box center [163, 65] width 9 height 9
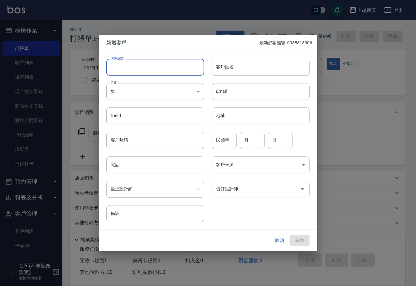
paste input "0907321318"
type input "0907321318"
click at [161, 91] on body "上越農安 登出 櫃檯作業 打帳單 帳單列表 掛單列表 現金收支登錄 高階收支登錄 材料自購登錄 每日結帳 排班表 掃碼打卡 預約管理 預約管理 單日預約紀錄 …" at bounding box center [208, 152] width 416 height 304
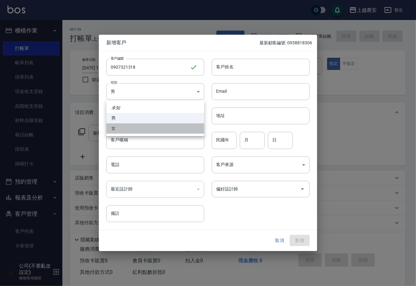
click at [135, 126] on li "女" at bounding box center [155, 128] width 98 height 10
type input "FEMALE"
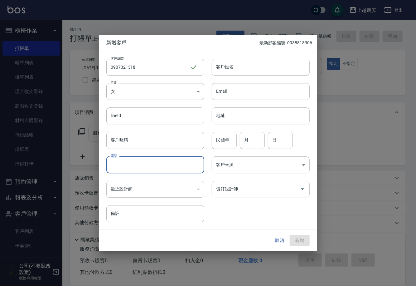
click at [133, 161] on input "電話" at bounding box center [155, 164] width 98 height 17
paste input "0907321318"
type input "0907321318"
click at [237, 72] on input "客戶姓名" at bounding box center [261, 67] width 98 height 17
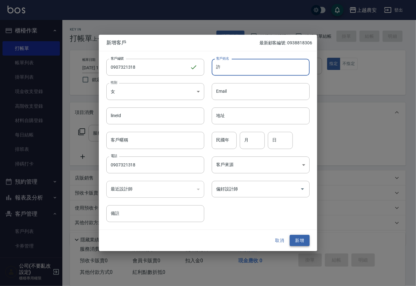
type input "許"
click at [300, 237] on button "新增" at bounding box center [300, 241] width 20 height 12
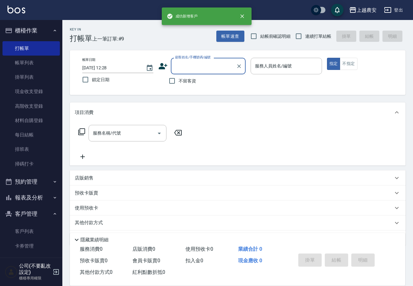
paste input "0907321318"
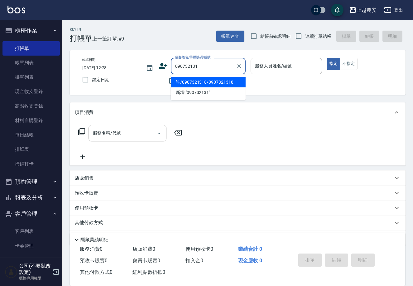
click at [214, 82] on li "許/0907321318/0907321318" at bounding box center [208, 82] width 75 height 10
type input "許/0907321318/0907321318"
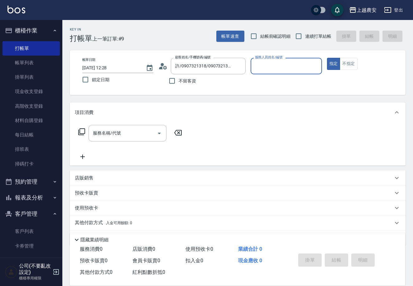
click at [258, 68] on input "服務人員姓名/編號" at bounding box center [287, 66] width 66 height 11
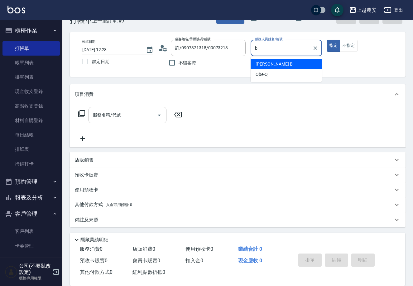
click at [264, 66] on span "美雅 -B" at bounding box center [274, 64] width 37 height 7
type input "美雅-B"
click at [128, 110] on input "服務名稱/代號" at bounding box center [122, 115] width 63 height 11
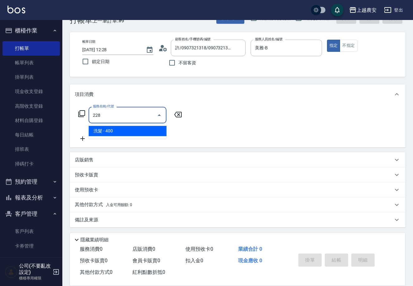
click at [128, 129] on span "洗髮 - 400" at bounding box center [128, 131] width 78 height 10
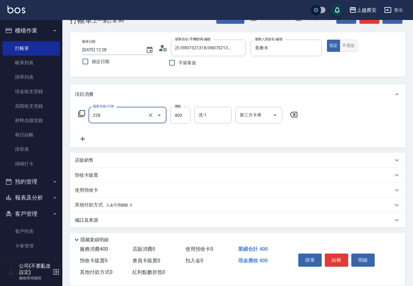
type input "洗髮(228)"
click at [340, 46] on button "不指定" at bounding box center [348, 46] width 17 height 12
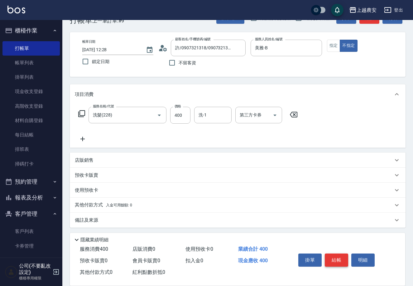
click at [334, 257] on button "結帳" at bounding box center [336, 259] width 23 height 13
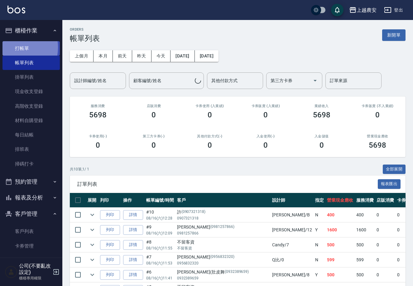
click at [10, 47] on link "打帳單" at bounding box center [30, 48] width 57 height 14
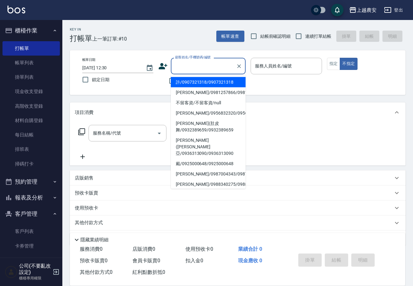
click at [224, 66] on input "顧客姓名/手機號碼/編號" at bounding box center [204, 66] width 60 height 11
click at [215, 83] on li "許/0907321318/0907321318" at bounding box center [208, 82] width 75 height 10
type input "許/0907321318/0907321318"
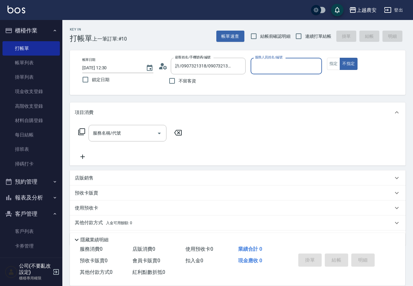
click at [274, 69] on input "服務人員姓名/編號" at bounding box center [287, 66] width 66 height 11
click at [278, 80] on div "黛慧 -8" at bounding box center [286, 82] width 71 height 10
type input "黛慧-8"
click at [84, 131] on icon at bounding box center [81, 131] width 7 height 7
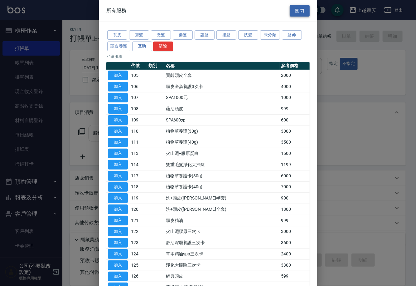
click at [293, 14] on button "關閉" at bounding box center [300, 11] width 20 height 12
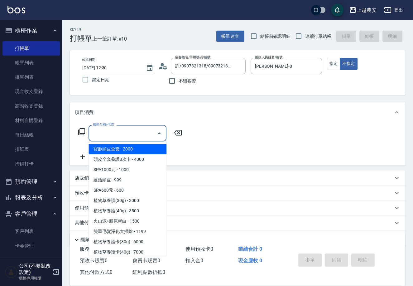
click at [96, 131] on div "服務名稱/代號 服務名稱/代號" at bounding box center [128, 133] width 78 height 17
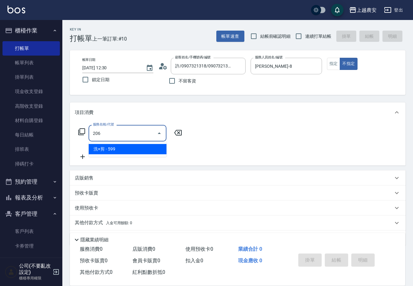
click at [108, 150] on span "洗+剪 - 599" at bounding box center [128, 149] width 78 height 10
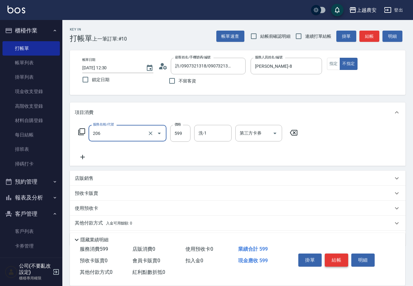
type input "洗+剪(206)"
click at [346, 261] on button "結帳" at bounding box center [336, 259] width 23 height 13
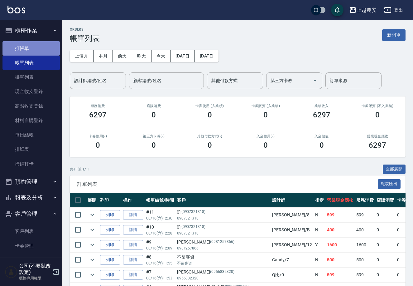
click at [35, 47] on link "打帳單" at bounding box center [30, 48] width 57 height 14
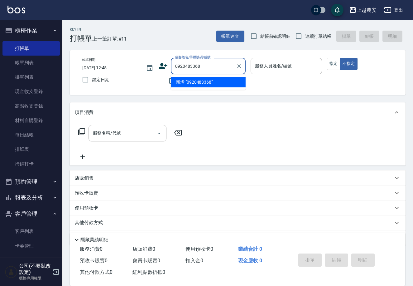
click at [198, 80] on li "新增 "0920483368"" at bounding box center [208, 82] width 75 height 10
type input "0920483368"
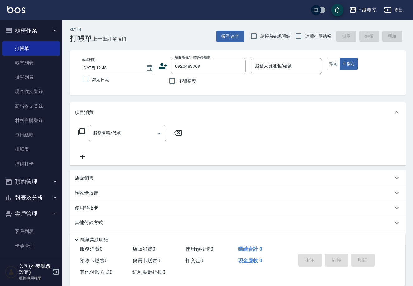
click at [159, 64] on icon at bounding box center [163, 65] width 9 height 9
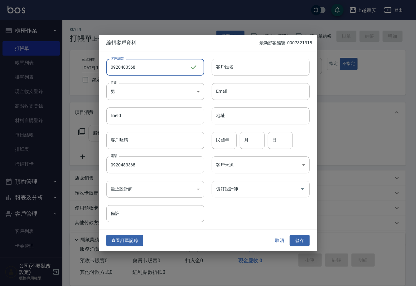
type input "0920483368"
click at [237, 70] on input "客戶姓名" at bounding box center [261, 67] width 98 height 17
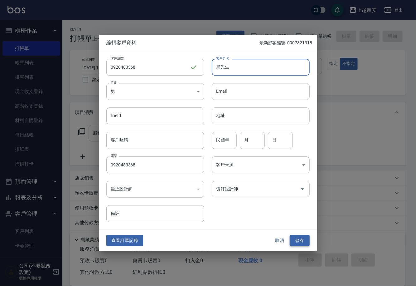
type input "烏先生"
click at [296, 240] on button "儲存" at bounding box center [300, 241] width 20 height 12
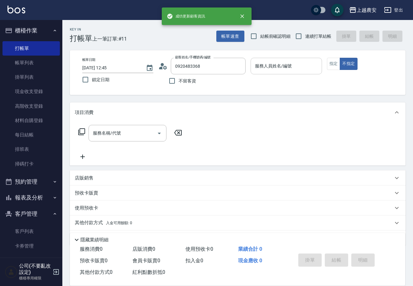
click at [287, 66] on input "服務人員姓名/編號" at bounding box center [287, 66] width 66 height 11
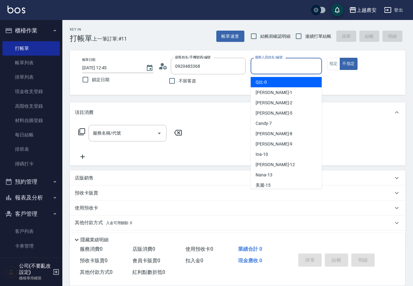
type input "0"
type button "false"
type input "Q比-0"
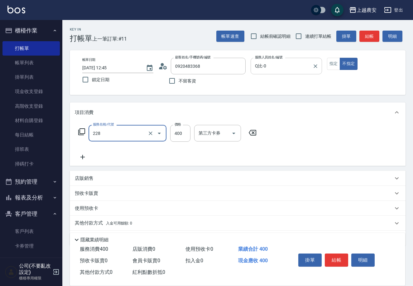
type input "洗髮(228)"
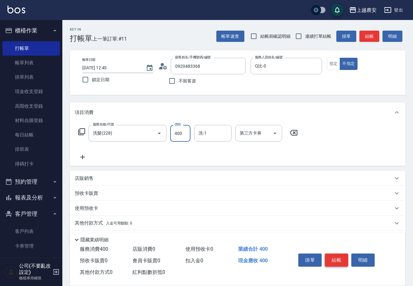
click at [336, 261] on button "結帳" at bounding box center [336, 259] width 23 height 13
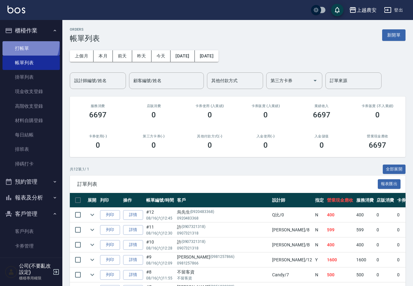
click at [21, 42] on link "打帳單" at bounding box center [30, 48] width 57 height 14
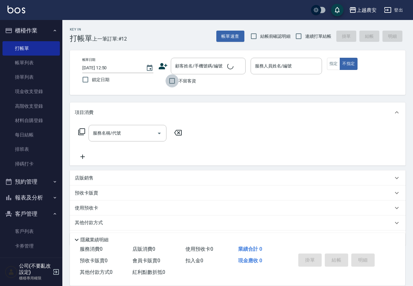
click at [171, 79] on input "不留客資" at bounding box center [172, 80] width 13 height 13
checkbox input "true"
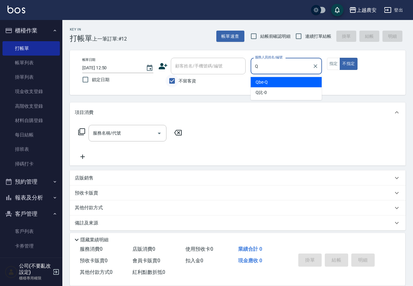
type input "Qbe-Q"
type button "false"
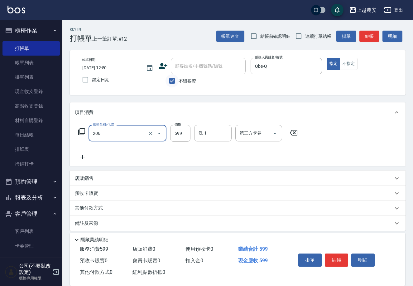
type input "洗+剪(206)"
type input "500"
click at [341, 263] on button "結帳" at bounding box center [336, 259] width 23 height 13
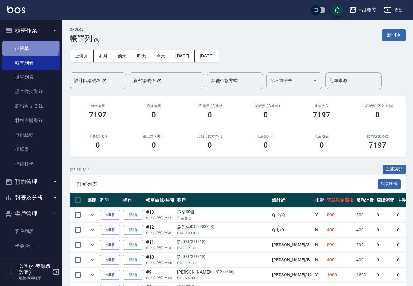
click at [30, 46] on link "打帳單" at bounding box center [30, 48] width 57 height 14
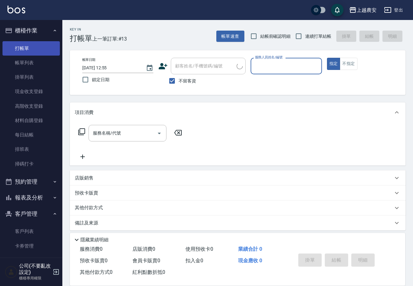
type input "0"
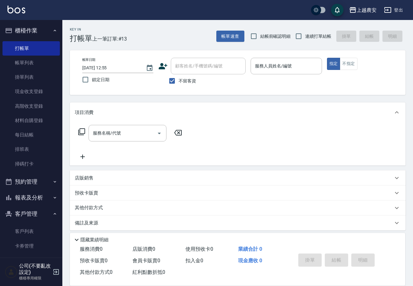
click at [181, 80] on span "不留客資" at bounding box center [187, 81] width 17 height 7
click at [179, 80] on input "不留客資" at bounding box center [172, 80] width 13 height 13
checkbox input "false"
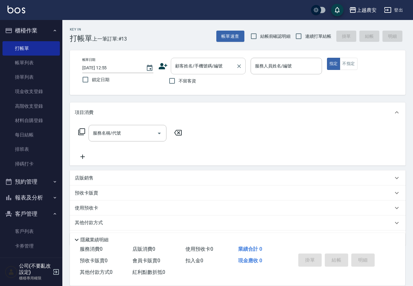
click at [182, 66] on div "顧客姓名/手機號碼/編號 顧客姓名/手機號碼/編號" at bounding box center [208, 66] width 75 height 17
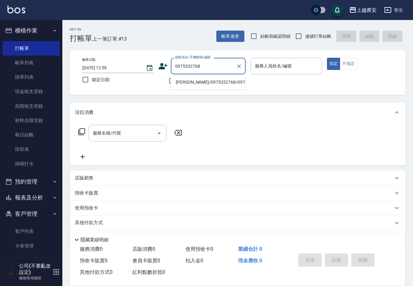
click at [207, 81] on li "林芊螢/0975332768/0975332768" at bounding box center [208, 82] width 75 height 10
type input "林芊螢/0975332768/0975332768"
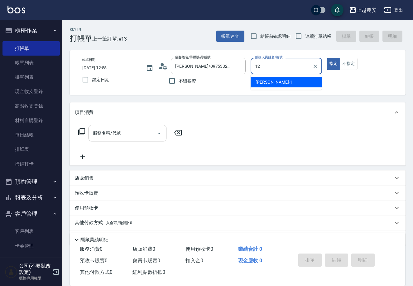
type input "12"
type button "true"
type input "Yoko-12"
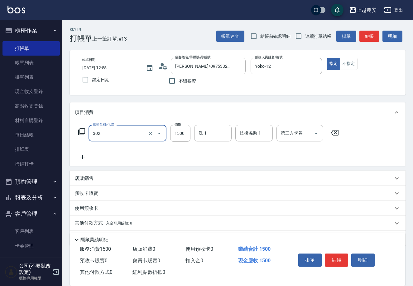
type input "燙髮1500↓(自購)(302)"
type input "1300"
type input "[PERSON_NAME]-33"
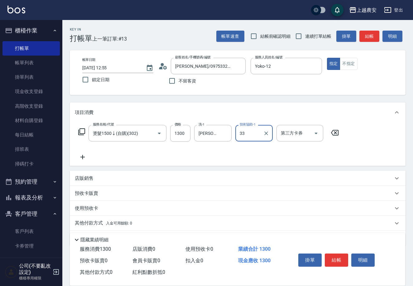
type input "[PERSON_NAME]-33"
click at [344, 259] on button "結帳" at bounding box center [336, 259] width 23 height 13
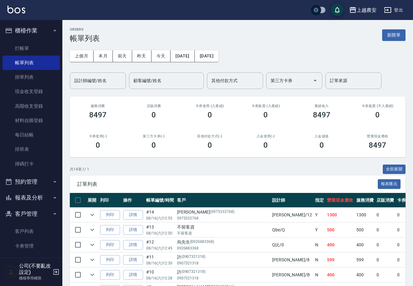
click at [29, 198] on button "報表及分析" at bounding box center [30, 197] width 57 height 16
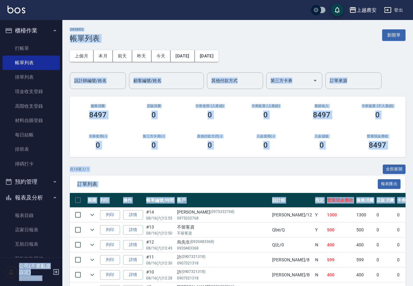
drag, startPoint x: 59, startPoint y: 160, endPoint x: 68, endPoint y: 191, distance: 32.5
click at [71, 207] on div "上越農安 登出 櫃檯作業 打帳單 帳單列表 掛單列表 現金收支登錄 高階收支登錄 材料自購登錄 每日結帳 排班表 掃碼打卡 預約管理 預約管理 單日預約紀錄 …" at bounding box center [206, 221] width 413 height 442
click at [66, 184] on div "ORDERS 帳單列表 新開單 上個月 本月 前天 昨天 今天 2025/08/16 2025/08/16 設計師編號/姓名 設計師編號/姓名 顧客編號/姓名…" at bounding box center [237, 231] width 351 height 422
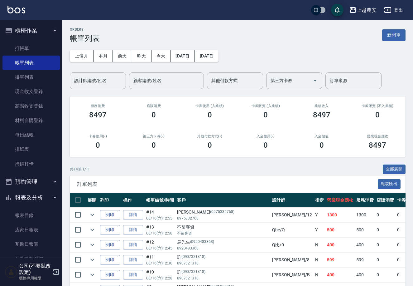
click at [59, 174] on nav "櫃檯作業 打帳單 帳單列表 掛單列表 現金收支登錄 高階收支登錄 材料自購登錄 每日結帳 排班表 掃碼打卡 預約管理 預約管理 單日預約紀錄 單週預約紀錄 報…" at bounding box center [31, 138] width 62 height 237
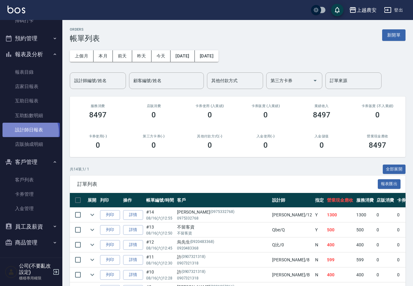
click at [28, 132] on link "設計師日報表" at bounding box center [30, 130] width 57 height 14
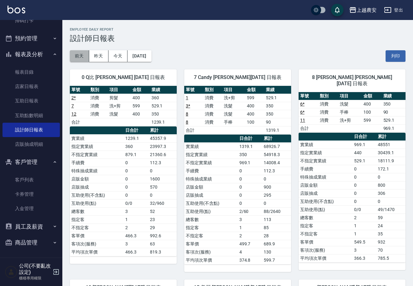
click at [83, 58] on button "前天" at bounding box center [79, 56] width 19 height 12
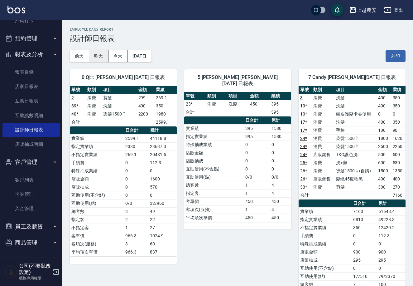
click at [95, 52] on button "昨天" at bounding box center [98, 56] width 19 height 12
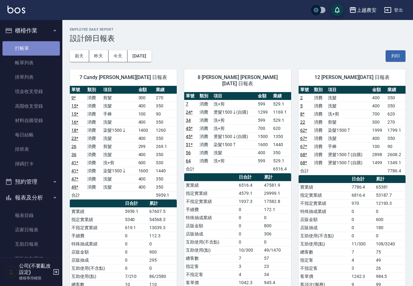
click at [46, 48] on link "打帳單" at bounding box center [30, 48] width 57 height 14
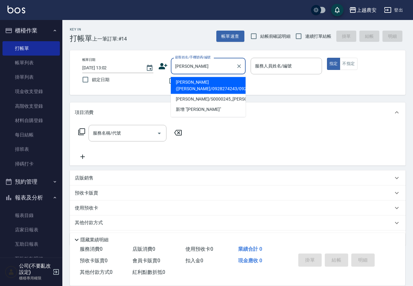
drag, startPoint x: 193, startPoint y: 83, endPoint x: 178, endPoint y: 139, distance: 57.7
click at [192, 83] on li "林秀斌(吳太/0928274243/0928274243" at bounding box center [208, 85] width 75 height 17
type input "林秀斌(吳太/0928274243/0928274243"
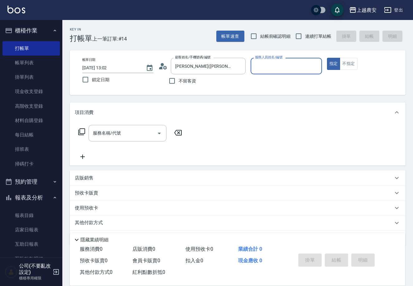
type input "美雅-B"
click at [143, 138] on input "服務名稱/代號" at bounding box center [122, 133] width 63 height 11
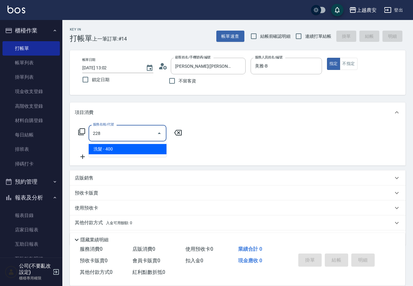
type input "洗髮(228)"
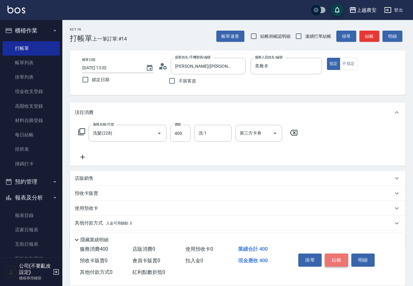
click at [338, 261] on button "結帳" at bounding box center [336, 259] width 23 height 13
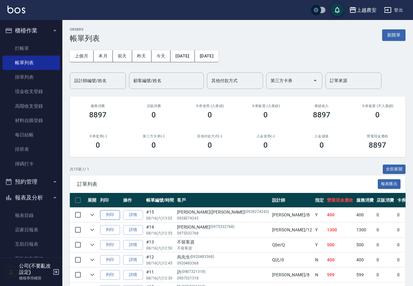
click at [111, 215] on button "列印" at bounding box center [110, 215] width 20 height 10
click at [30, 45] on link "打帳單" at bounding box center [30, 48] width 57 height 14
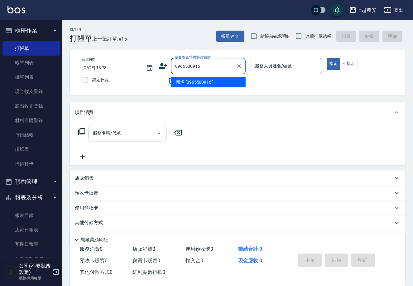
click at [193, 86] on li "新增 "0965500916"" at bounding box center [208, 82] width 75 height 10
type input "0965500916"
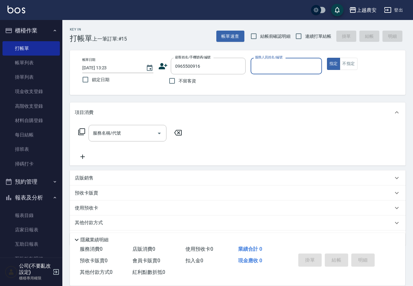
click at [161, 69] on icon at bounding box center [163, 66] width 9 height 6
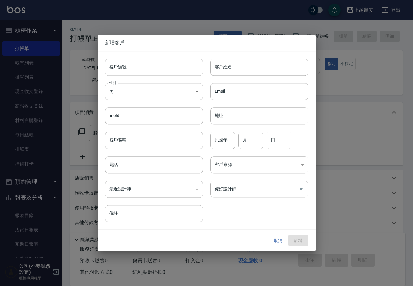
type input "0965500916"
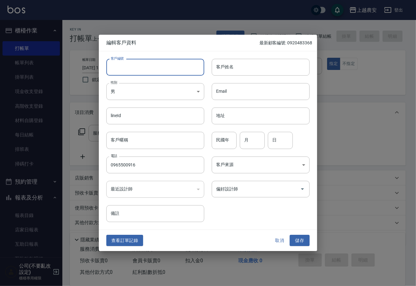
click at [160, 69] on input "客戶編號" at bounding box center [155, 67] width 98 height 17
type input "0965500916"
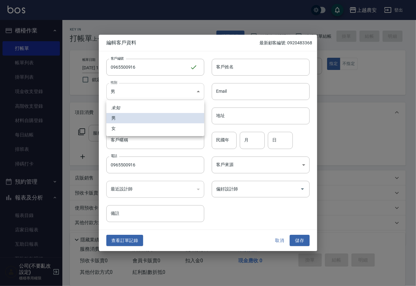
click at [137, 91] on body "上越農安 登出 櫃檯作業 打帳單 帳單列表 掛單列表 現金收支登錄 高階收支登錄 材料自購登錄 每日結帳 排班表 掃碼打卡 預約管理 預約管理 單日預約紀錄 …" at bounding box center [208, 152] width 416 height 304
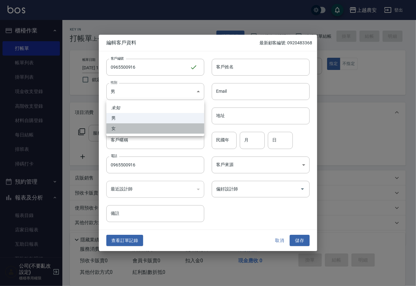
click at [137, 131] on li "女" at bounding box center [155, 128] width 98 height 10
type input "FEMALE"
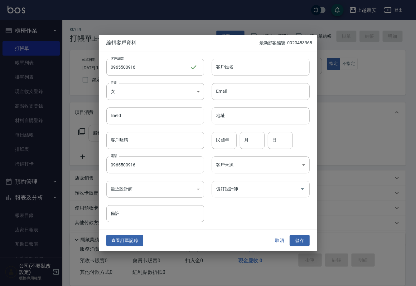
click at [231, 64] on input "客戶姓名" at bounding box center [261, 67] width 98 height 17
type input "[PERSON_NAME]"
click at [302, 238] on button "儲存" at bounding box center [300, 241] width 20 height 12
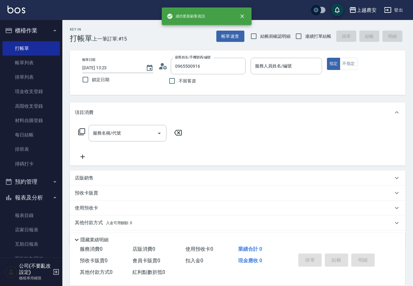
drag, startPoint x: 205, startPoint y: 69, endPoint x: 107, endPoint y: 69, distance: 98.6
click at [112, 69] on div "帳單日期 2025/08/16 13:23 鎖定日期 顧客姓名/手機號碼/編號 0965500916 顧客姓名/手機號碼/編號 不留客資 服務人員姓名/編號 …" at bounding box center [237, 73] width 321 height 30
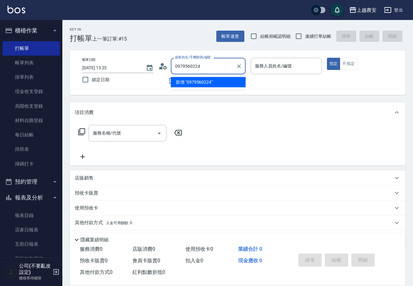
click at [203, 82] on li "新增 "0979560224"" at bounding box center [208, 82] width 75 height 10
type input "0979560224"
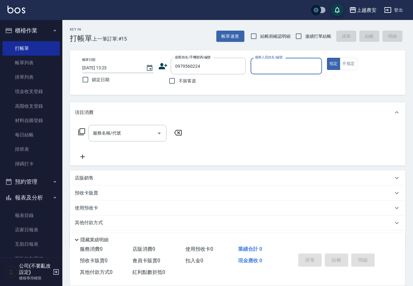
click at [162, 67] on icon at bounding box center [163, 66] width 9 height 6
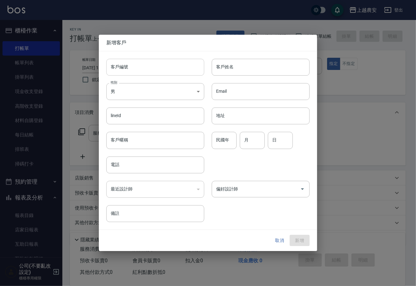
click at [157, 71] on input "客戶編號" at bounding box center [155, 67] width 98 height 17
type input "0979560224"
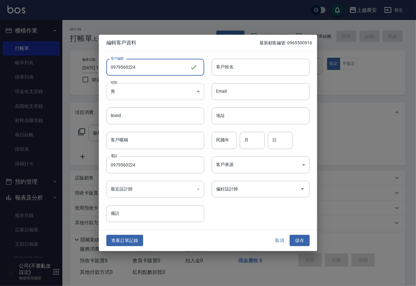
type input "0979560224"
click at [127, 96] on body "上越農安 登出 櫃檯作業 打帳單 帳單列表 掛單列表 現金收支登錄 高階收支登錄 材料自購登錄 每日結帳 排班表 掃碼打卡 預約管理 預約管理 單日預約紀錄 …" at bounding box center [208, 152] width 416 height 304
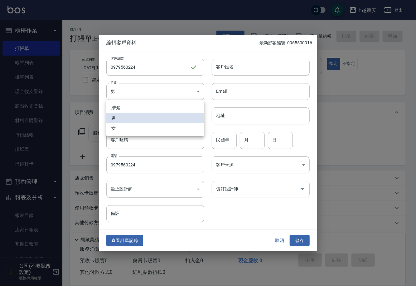
click at [125, 125] on li "女" at bounding box center [155, 128] width 98 height 10
type input "FEMALE"
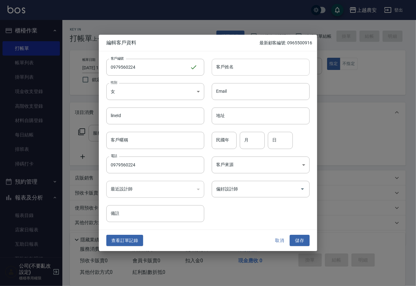
click at [226, 67] on input "客戶姓名" at bounding box center [261, 67] width 98 height 17
type input "[PERSON_NAME]"
click at [298, 238] on button "儲存" at bounding box center [300, 241] width 20 height 12
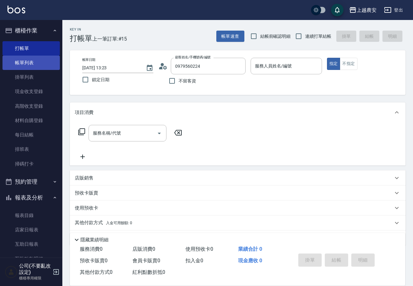
click at [29, 63] on link "帳單列表" at bounding box center [30, 63] width 57 height 14
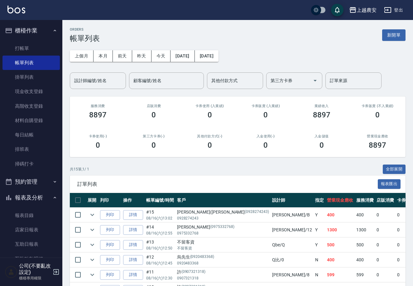
scroll to position [143, 0]
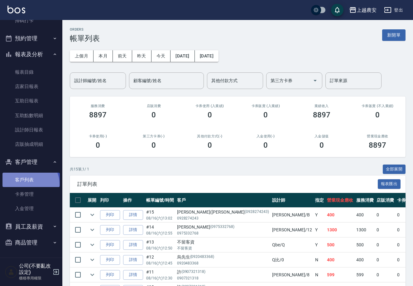
click at [29, 183] on link "客戶列表" at bounding box center [30, 180] width 57 height 14
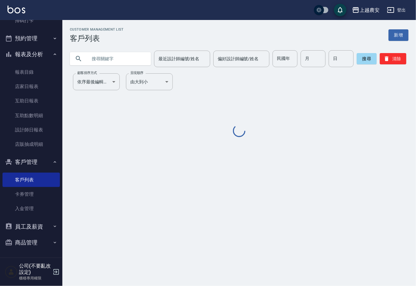
click at [101, 55] on input "text" at bounding box center [116, 58] width 59 height 17
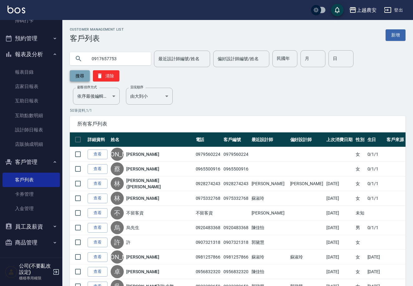
type input "0917657753"
click at [90, 70] on button "搜尋" at bounding box center [80, 75] width 20 height 11
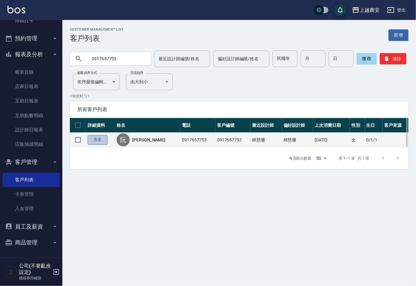
click at [99, 140] on link "查看" at bounding box center [98, 140] width 20 height 10
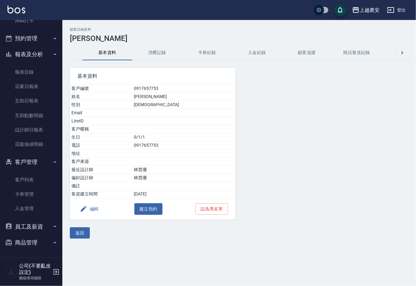
click at [154, 50] on button "消費記錄" at bounding box center [157, 52] width 50 height 15
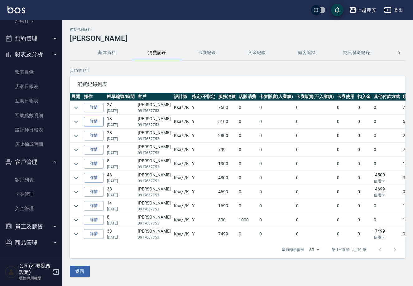
click at [89, 120] on link "詳情" at bounding box center [94, 122] width 20 height 10
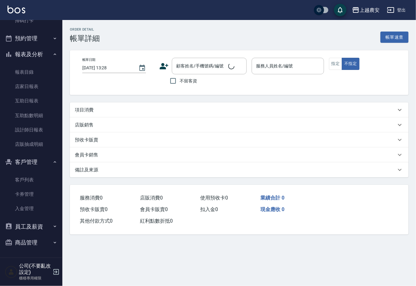
type input "2025/02/15 13:00"
type input "Ksa-K"
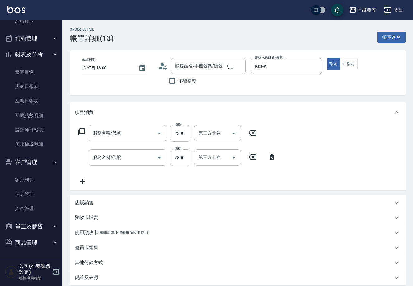
type input "結構2段式(自)(655)"
type input "燙髮1500↑(自購)(318)"
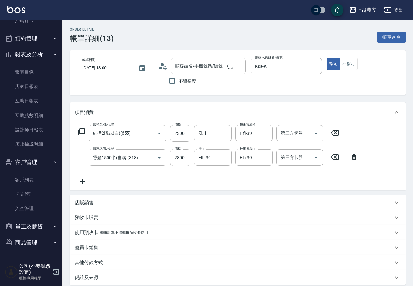
type input "阮孟君/0917657753/0917657753"
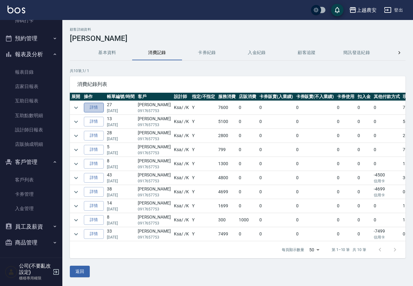
click at [94, 106] on link "詳情" at bounding box center [94, 108] width 20 height 10
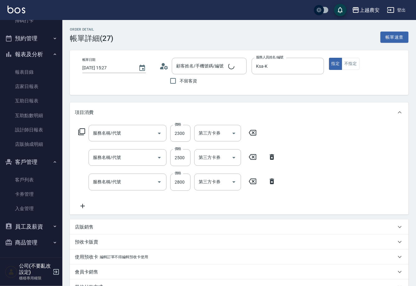
type input "2025/05/04 15:27"
type input "Ksa-K"
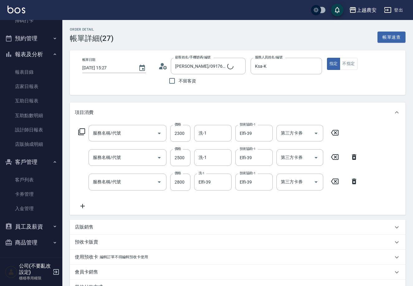
type input "[PERSON_NAME]/0917657753/0917657753"
type input "結構2段式(自)(655)"
type input "染髮1500↑(503)"
type input "燙髮1500↑(自購)(318)"
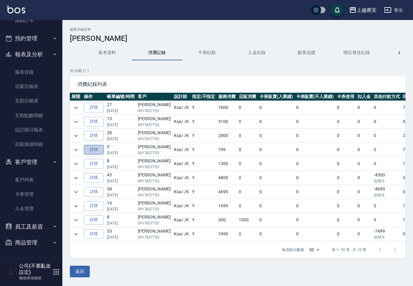
click at [91, 148] on link "詳情" at bounding box center [94, 150] width 20 height 10
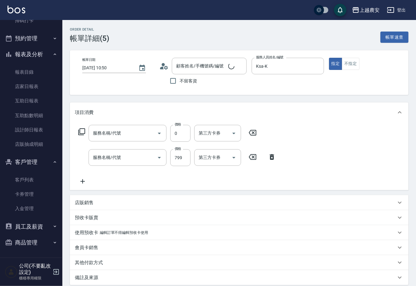
type input "2023/10/07 10:50"
type input "Ksa-K"
type input "[PERSON_NAME]/0917657753/0917657753"
type input "頭皮護髮卡券使用(810)"
type input "蘊活頭皮(108)"
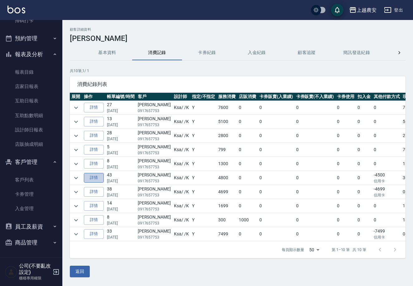
click at [93, 177] on link "詳情" at bounding box center [94, 178] width 20 height 10
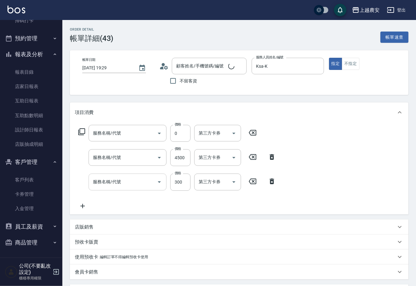
type input "2023/05/31 19:29"
type input "Ksa-K"
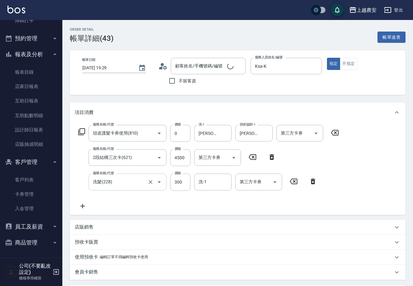
type input "頭皮護髮卡券使用(810)"
type input "2段結構三次卡(621)"
type input "洗髮(228)"
type input "[PERSON_NAME]/0917657753/0917657753"
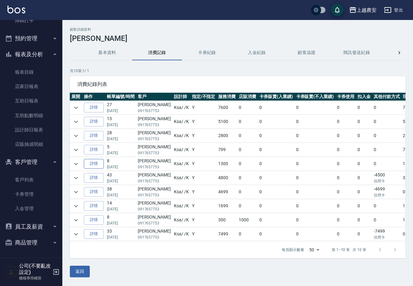
click at [96, 162] on link "詳情" at bounding box center [94, 164] width 20 height 10
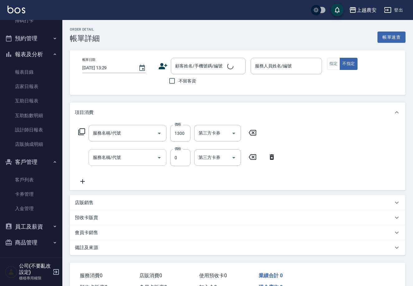
type input "2023/08/26 12:02"
type input "Ksa-K"
type input "染髮1500↓(504)"
type input "頭皮護髮卡券使用(810)"
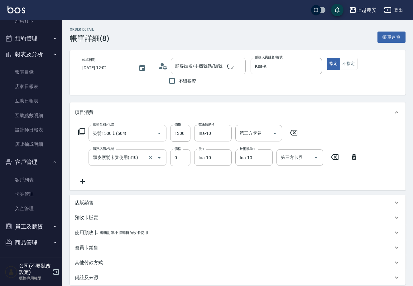
type input "[PERSON_NAME]/0917657753/0917657753"
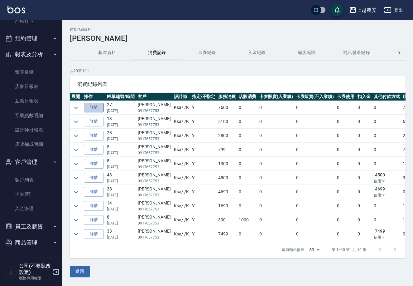
click at [97, 108] on link "詳情" at bounding box center [94, 108] width 20 height 10
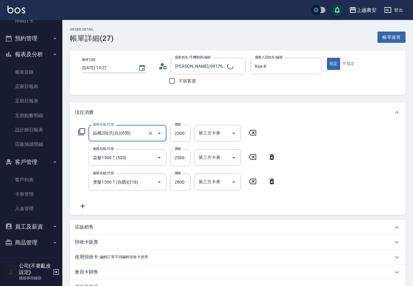
type input "[PERSON_NAME]/0917657753/0917657753"
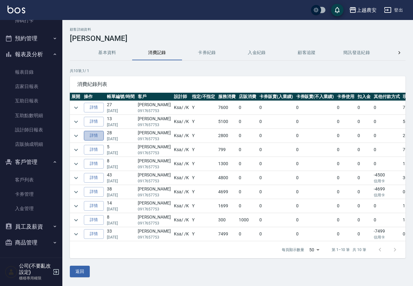
click at [92, 135] on link "詳情" at bounding box center [94, 136] width 20 height 10
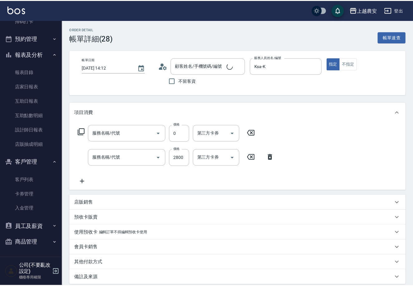
type input "2024/02/24 14:12"
type input "Ksa-K"
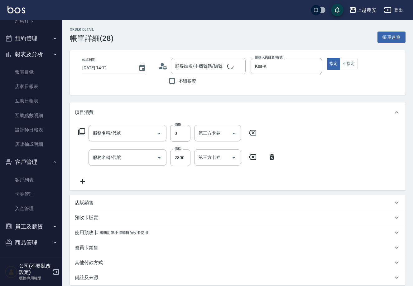
type input "[PERSON_NAME]/0917657753/0917657753"
type input "頭皮護髮卡券使用(810)"
type input "燙髮1500↑(自購)(318)"
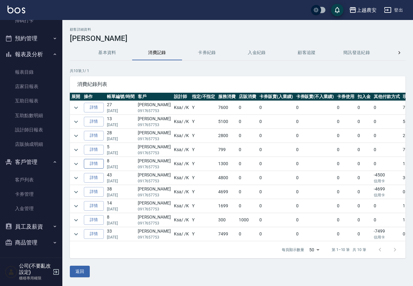
click at [91, 165] on link "詳情" at bounding box center [94, 164] width 20 height 10
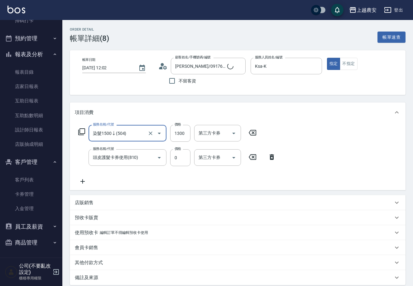
type input "[PERSON_NAME]/0917657753/0917657753"
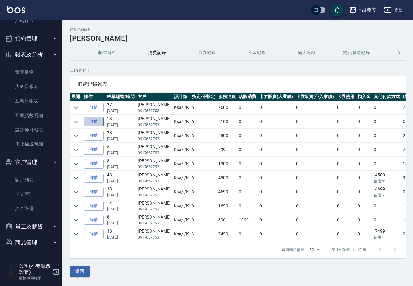
click at [98, 122] on link "詳情" at bounding box center [94, 122] width 20 height 10
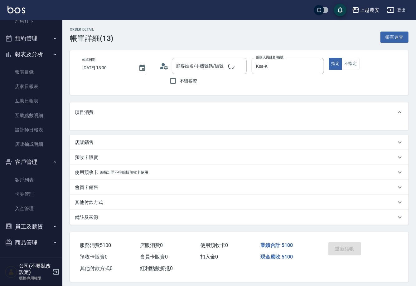
type input "[PERSON_NAME]/0917657753/0917657753"
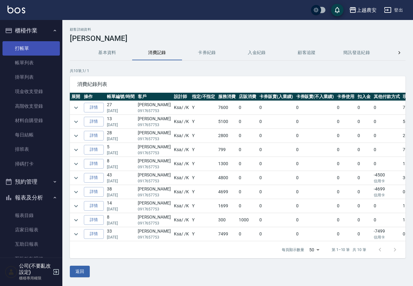
click at [25, 49] on link "打帳單" at bounding box center [30, 48] width 57 height 14
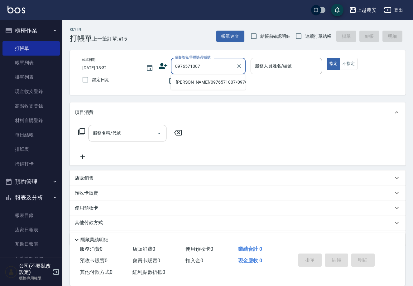
click at [205, 83] on li "莎莎莎/0976571007/0976571007" at bounding box center [208, 82] width 75 height 10
type input "莎莎莎/0976571007/0976571007"
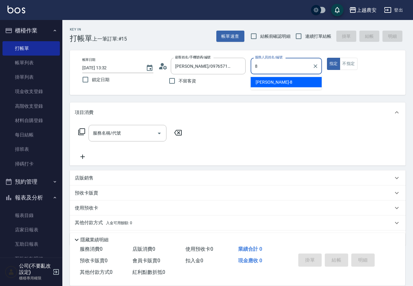
type input "[PERSON_NAME]-8"
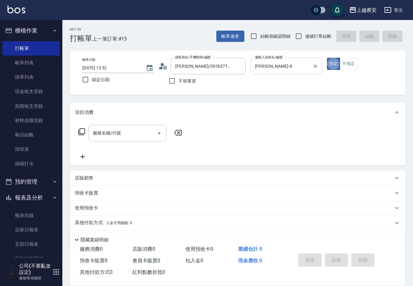
type button "true"
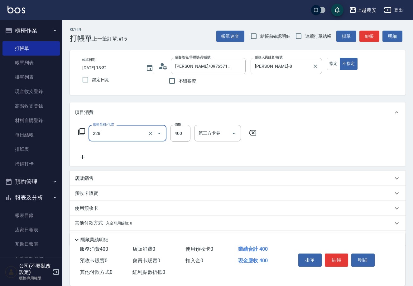
type input "洗髮(228)"
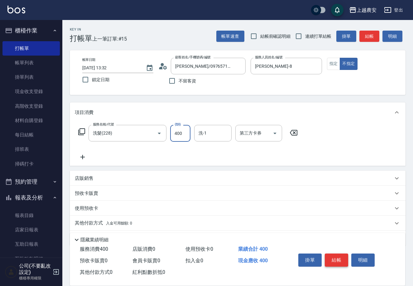
click at [338, 255] on button "結帳" at bounding box center [336, 259] width 23 height 13
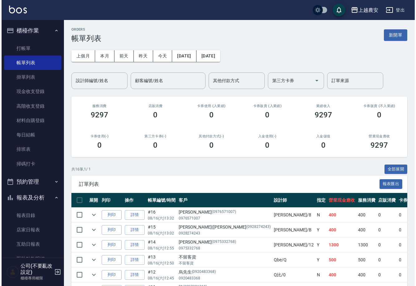
scroll to position [143, 0]
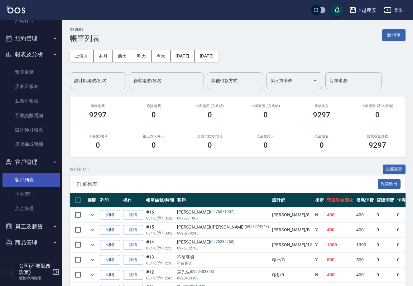
click at [37, 179] on link "客戶列表" at bounding box center [30, 180] width 57 height 14
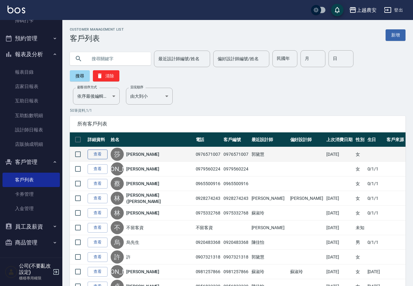
click at [93, 149] on link "查看" at bounding box center [98, 154] width 20 height 10
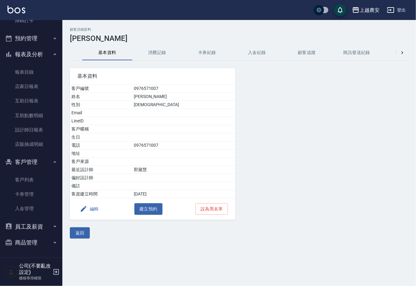
click at [98, 208] on button "編輯" at bounding box center [89, 209] width 24 height 12
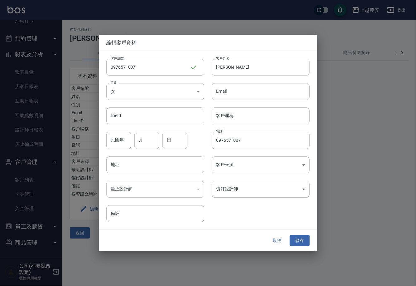
click at [220, 72] on input "莎莎莎" at bounding box center [261, 67] width 98 height 17
click at [237, 75] on input "[PERSON_NAME]" at bounding box center [261, 67] width 98 height 17
type input "[PERSON_NAME]"
click at [302, 236] on button "儲存" at bounding box center [300, 241] width 20 height 12
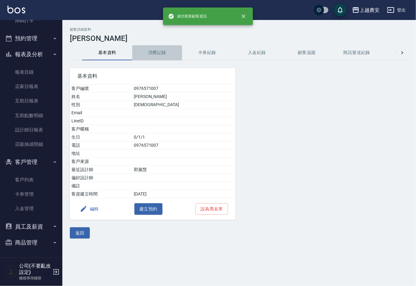
click at [151, 52] on button "消費記錄" at bounding box center [157, 52] width 50 height 15
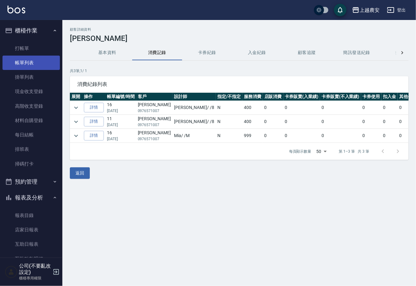
click at [28, 63] on link "帳單列表" at bounding box center [30, 63] width 57 height 14
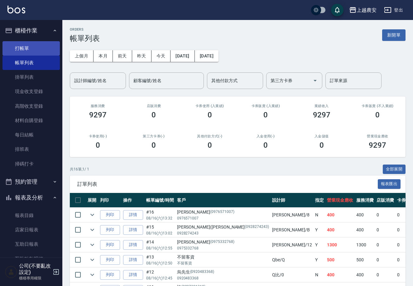
click at [27, 52] on link "打帳單" at bounding box center [30, 48] width 57 height 14
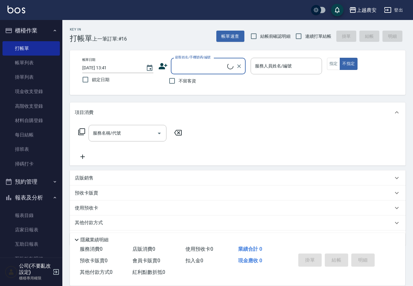
click at [219, 64] on input "顧客姓名/手機號碼/編號" at bounding box center [201, 66] width 54 height 11
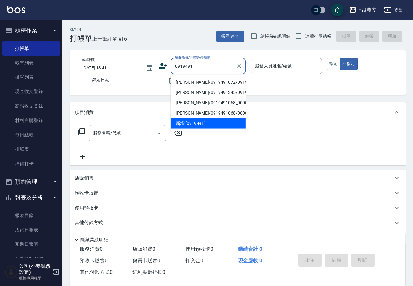
click at [217, 84] on li "陳裕崴/0919491072/0919491072" at bounding box center [208, 82] width 75 height 10
type input "陳裕崴/0919491072/0919491072"
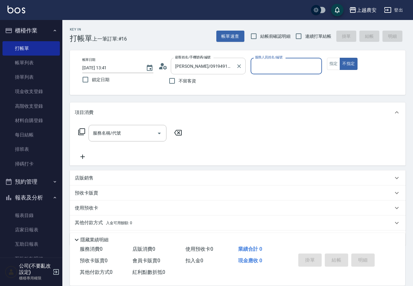
click at [232, 67] on input "陳裕崴/0919491072/0919491072" at bounding box center [204, 66] width 60 height 11
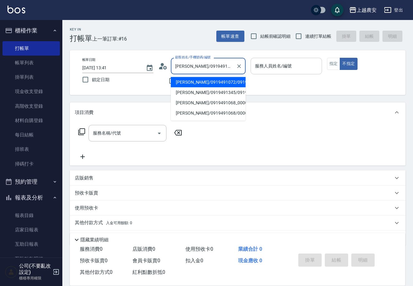
click at [289, 73] on div "服務人員姓名/編號" at bounding box center [286, 66] width 71 height 17
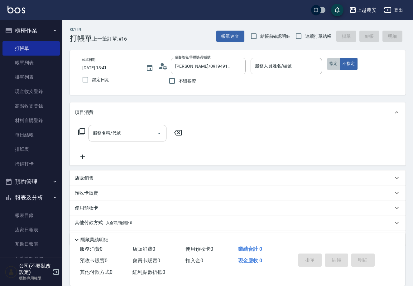
click at [329, 64] on button "指定" at bounding box center [333, 64] width 13 height 12
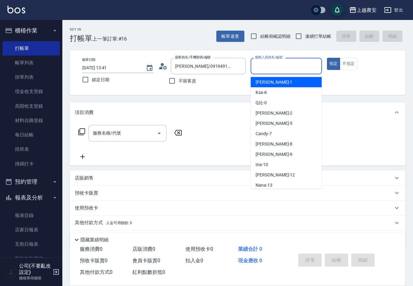
click at [293, 69] on input "服務人員姓名/編號" at bounding box center [287, 66] width 66 height 11
type input "ㄋ"
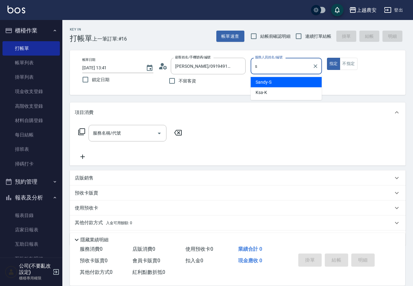
type input "Sandy-S"
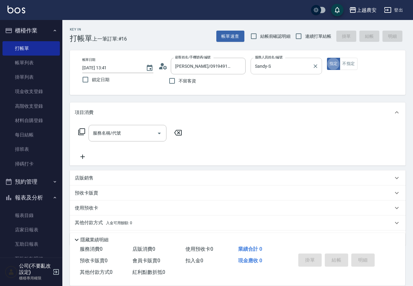
type button "true"
click at [145, 136] on input "服務名稱/代號" at bounding box center [122, 133] width 63 height 11
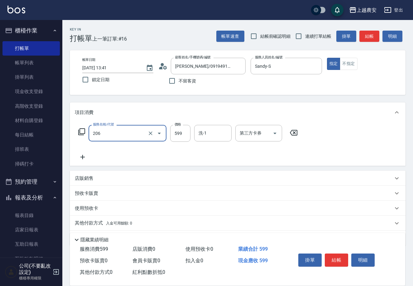
type input "洗+剪(206)"
click at [169, 134] on div "服務名稱/代號 洗+剪(206) 服務名稱/代號 價格 599 價格 洗-1 洗-1 第三方卡券 第三方卡券" at bounding box center [188, 133] width 227 height 17
click at [178, 134] on input "599" at bounding box center [180, 133] width 20 height 17
type input "800"
click at [337, 261] on button "結帳" at bounding box center [336, 259] width 23 height 13
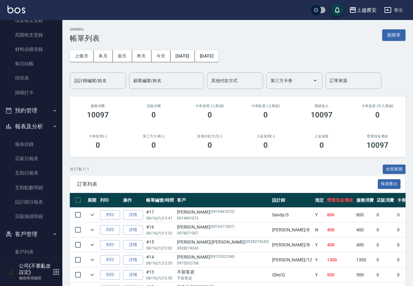
scroll to position [76, 0]
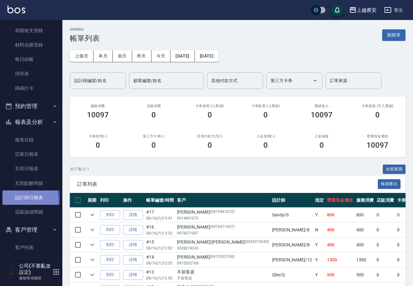
click at [17, 199] on link "設計師日報表" at bounding box center [30, 197] width 57 height 14
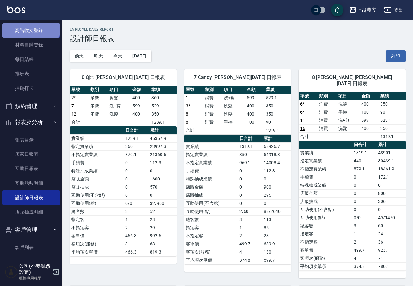
click at [30, 24] on link "高階收支登錄" at bounding box center [30, 30] width 57 height 14
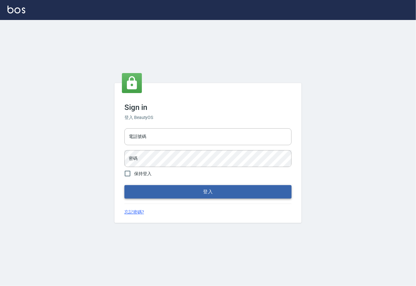
type input "0225929166"
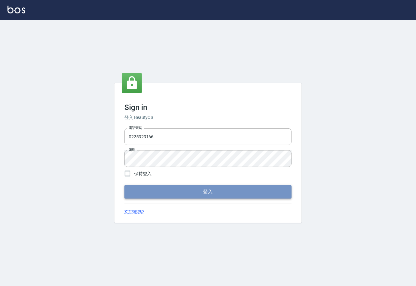
click at [214, 190] on button "登入" at bounding box center [208, 191] width 167 height 13
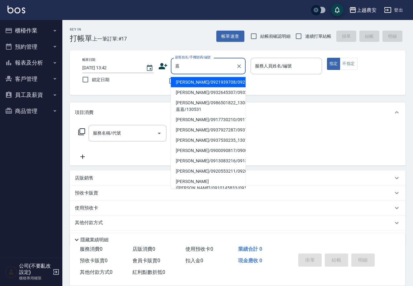
click at [188, 106] on li "[PERSON_NAME]/0986501822_130531_嘉嘉/130531" at bounding box center [208, 106] width 75 height 17
type input "[PERSON_NAME]/0986501822_130531_嘉嘉/130531"
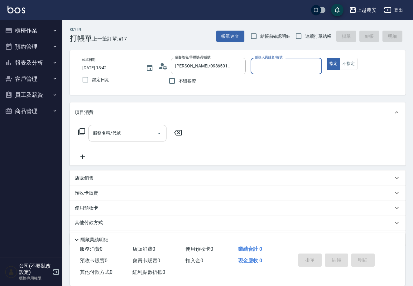
type input "Nana-13"
click at [139, 132] on input "服務名稱/代號" at bounding box center [122, 133] width 63 height 11
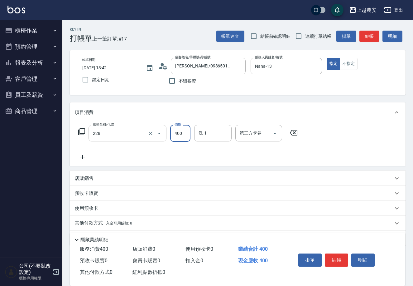
type input "洗髮(228)"
type input "[PERSON_NAME]-33"
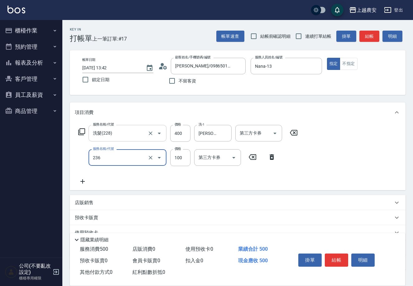
type input "手棒(236)"
click at [334, 258] on button "結帳" at bounding box center [336, 259] width 23 height 13
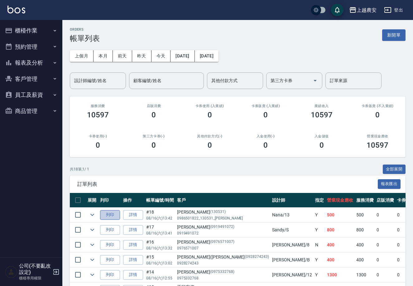
click at [106, 217] on button "列印" at bounding box center [110, 215] width 20 height 10
drag, startPoint x: 32, startPoint y: 32, endPoint x: 21, endPoint y: 47, distance: 18.5
click at [29, 33] on button "櫃檯作業" at bounding box center [30, 30] width 57 height 16
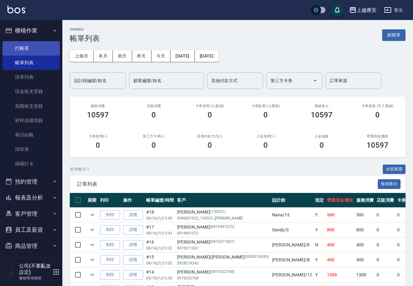
click at [21, 48] on link "打帳單" at bounding box center [30, 48] width 57 height 14
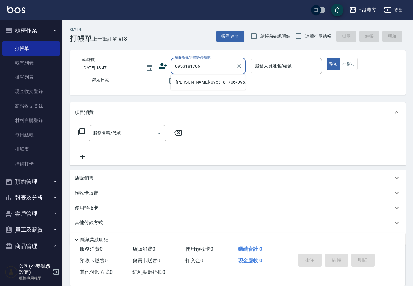
click at [194, 80] on li "[PERSON_NAME]/0953181706/0953181706" at bounding box center [208, 82] width 75 height 10
type input "[PERSON_NAME]/0953181706/0953181706"
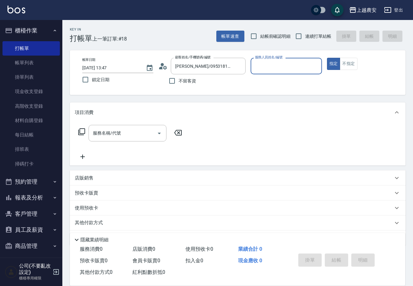
type input "Yuna-18"
click at [134, 126] on div "服務名稱/代號" at bounding box center [128, 133] width 78 height 17
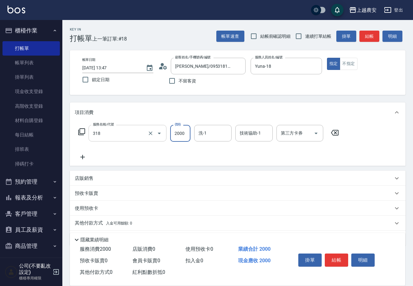
type input "燙髮1500↑(自購)(318)"
type input "1680"
type input "[PERSON_NAME]-32"
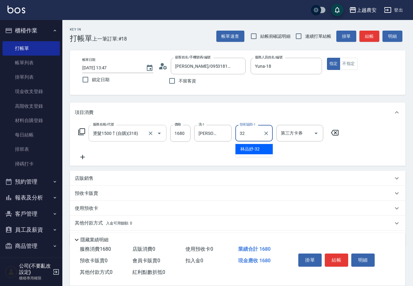
type input "[PERSON_NAME]-32"
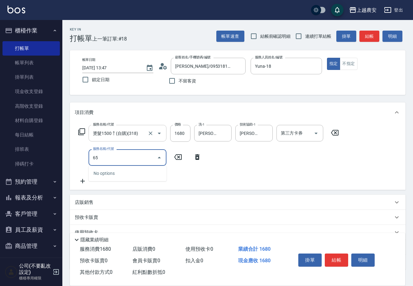
type input "6"
type input "染髮1500↑(503)"
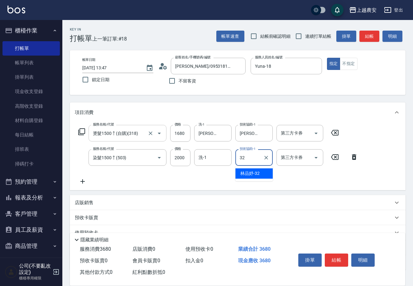
type input "[PERSON_NAME]-32"
click at [340, 258] on button "結帳" at bounding box center [336, 259] width 23 height 13
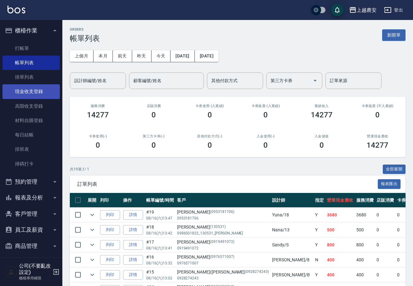
click at [31, 90] on link "現金收支登錄" at bounding box center [30, 91] width 57 height 14
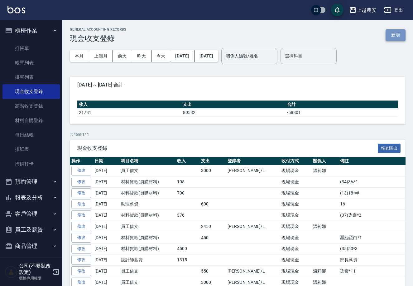
click at [399, 34] on button "新增" at bounding box center [396, 35] width 20 height 12
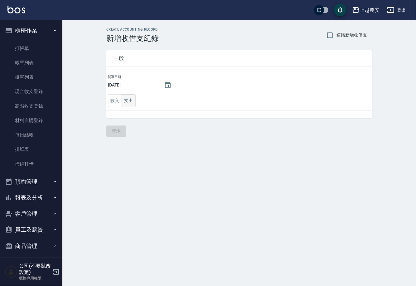
click at [127, 101] on button "支出" at bounding box center [129, 100] width 14 height 13
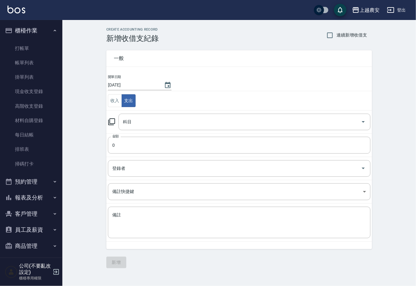
click at [111, 118] on icon at bounding box center [111, 121] width 7 height 7
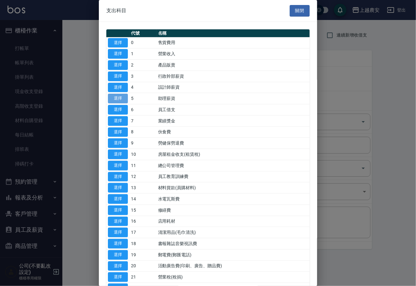
click at [119, 99] on button "選擇" at bounding box center [118, 99] width 20 height 10
type input "5 助理薪資"
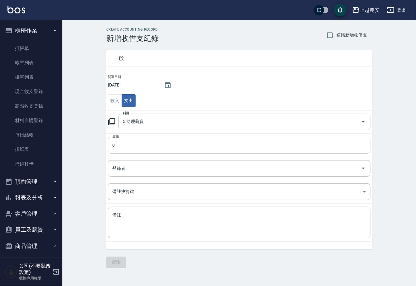
click at [123, 144] on input "0" at bounding box center [239, 145] width 263 height 17
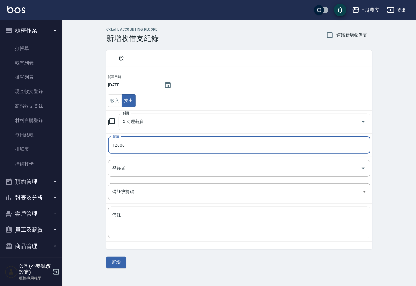
type input "12000"
click at [134, 239] on td "備註 x 備註" at bounding box center [239, 222] width 266 height 38
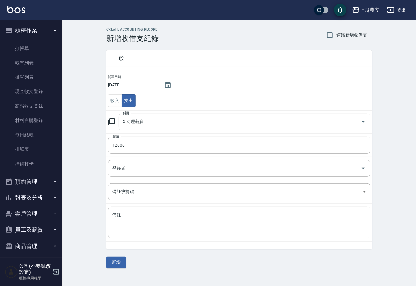
click at [138, 220] on textarea "備註" at bounding box center [239, 222] width 254 height 21
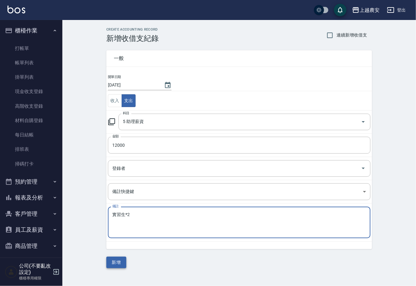
type textarea "實習生*2"
click at [124, 264] on button "新增" at bounding box center [116, 263] width 20 height 12
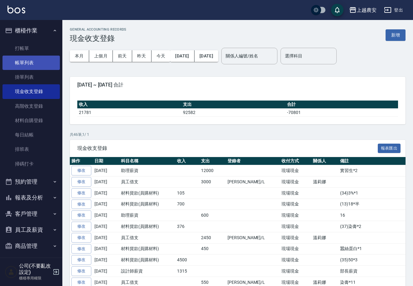
click at [14, 58] on link "帳單列表" at bounding box center [30, 63] width 57 height 14
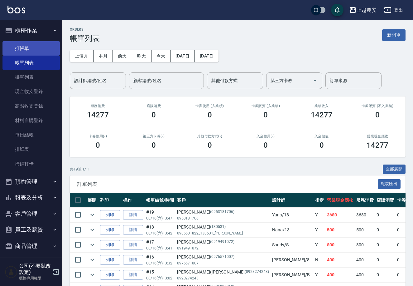
click at [21, 46] on link "打帳單" at bounding box center [30, 48] width 57 height 14
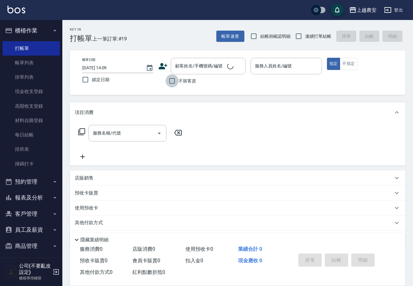
click at [174, 83] on input "不留客資" at bounding box center [172, 80] width 13 height 13
checkbox input "true"
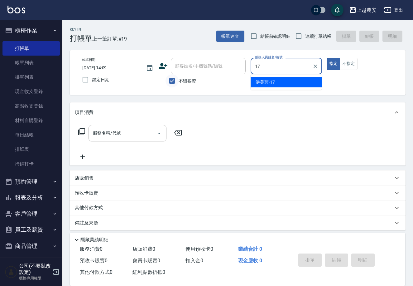
type input "[PERSON_NAME]-17"
type button "true"
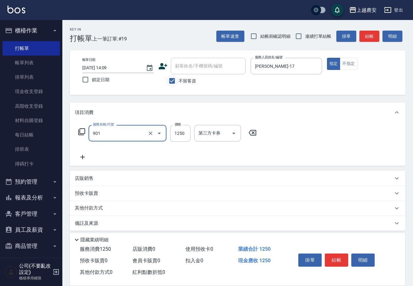
type input "修手指甲(901)"
type input "1500"
click at [334, 259] on button "結帳" at bounding box center [336, 259] width 23 height 13
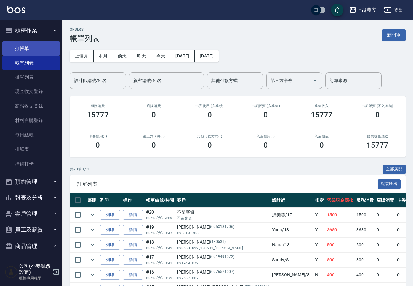
click at [32, 47] on link "打帳單" at bounding box center [30, 48] width 57 height 14
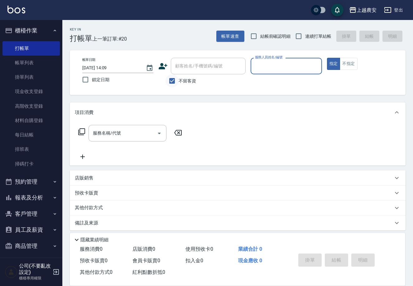
click at [170, 84] on input "不留客資" at bounding box center [172, 80] width 13 height 13
checkbox input "false"
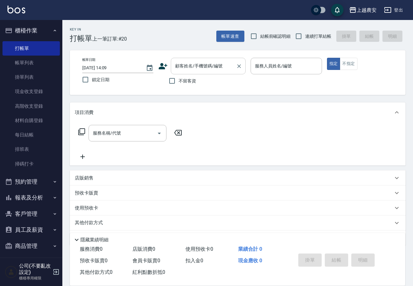
click at [193, 64] on div "顧客姓名/手機號碼/編號 顧客姓名/手機號碼/編號" at bounding box center [208, 66] width 75 height 17
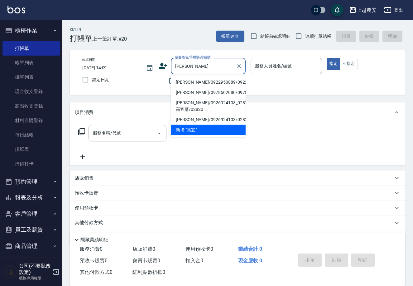
click at [204, 79] on li "[PERSON_NAME]/0922950889/0922950889" at bounding box center [208, 82] width 75 height 10
type input "[PERSON_NAME]/0922950889/0922950889"
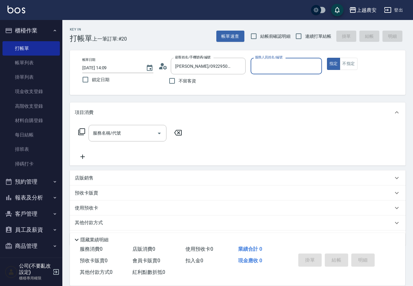
type input "Candy-7"
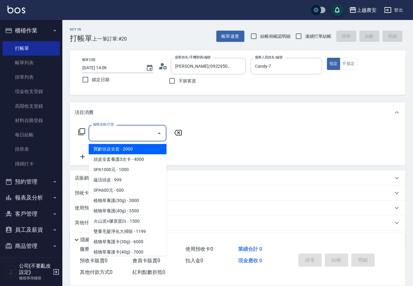
click at [144, 131] on input "服務名稱/代號" at bounding box center [122, 133] width 63 height 11
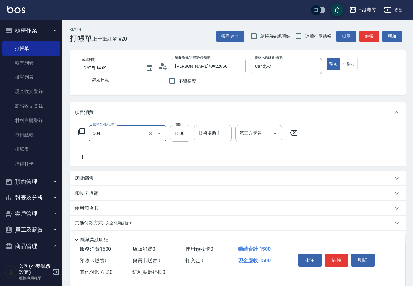
type input "染髮1500↓(504)"
type input "1900"
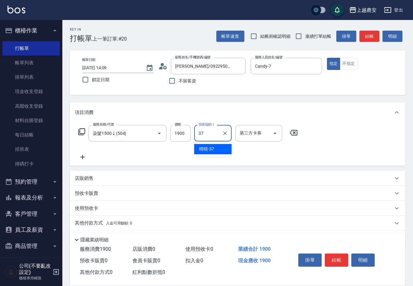
type input "晴晴-37"
click at [337, 257] on button "結帳" at bounding box center [336, 259] width 23 height 13
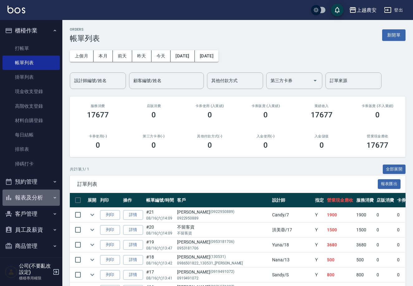
click at [33, 198] on button "報表及分析" at bounding box center [30, 197] width 57 height 16
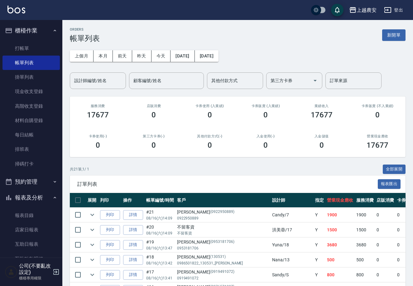
click at [59, 213] on nav "櫃檯作業 打帳單 帳單列表 掛單列表 現金收支登錄 高階收支登錄 材料自購登錄 每日結帳 排班表 掃碼打卡 預約管理 預約管理 單日預約紀錄 單週預約紀錄 報…" at bounding box center [31, 138] width 62 height 237
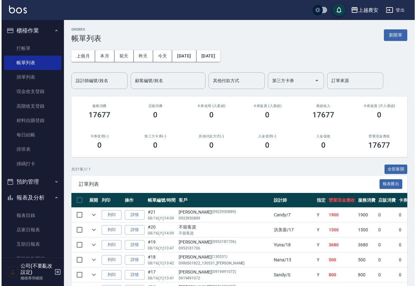
scroll to position [95, 0]
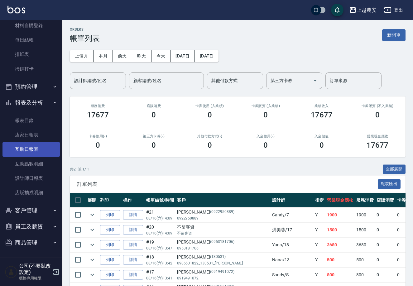
click at [32, 152] on link "互助日報表" at bounding box center [30, 149] width 57 height 14
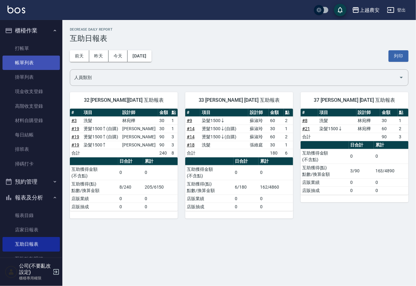
click at [38, 57] on link "帳單列表" at bounding box center [30, 63] width 57 height 14
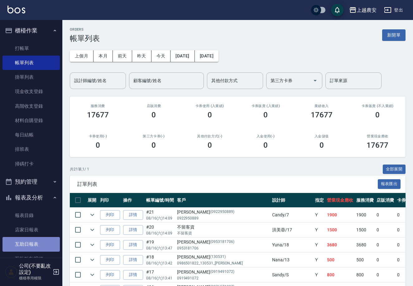
click at [33, 238] on link "互助日報表" at bounding box center [30, 244] width 57 height 14
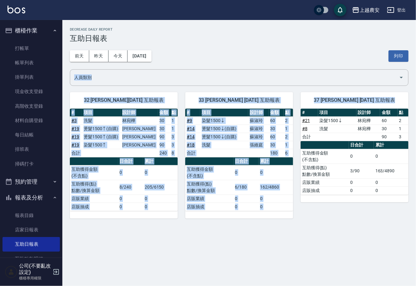
drag, startPoint x: 416, startPoint y: 61, endPoint x: 416, endPoint y: 115, distance: 53.7
click at [416, 115] on div "上越農安 2025-08-16 互助日報表 列印時間： 2025-08-16-14:20 Decrease Daily Report 互助日報表 前天 昨天 …" at bounding box center [239, 123] width 354 height 206
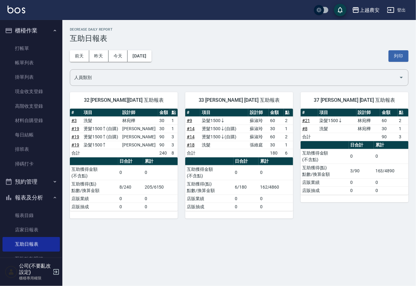
click at [310, 44] on div "前天 昨天 今天 2025/08/16 列印" at bounding box center [239, 56] width 339 height 27
drag, startPoint x: 389, startPoint y: 172, endPoint x: 372, endPoint y: 179, distance: 19.2
click at [372, 179] on tbody "互助獲得金額 (不含點) 0 0 互助獲得(點) 點數/換算金額 3/90 163/4890 店販業績 0 0 店販抽成 0 0" at bounding box center [355, 172] width 108 height 46
click at [349, 222] on div "上越農安 2025-08-16 互助日報表 列印時間： 2025-08-16-14:20 Decrease Daily Report 互助日報表 前天 昨天 …" at bounding box center [239, 123] width 354 height 206
click at [120, 60] on button "今天" at bounding box center [118, 56] width 19 height 12
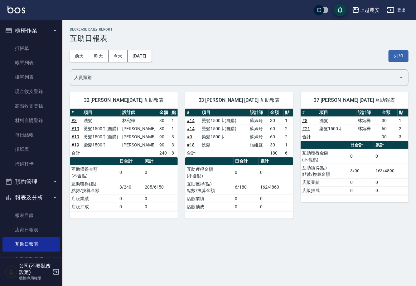
click at [79, 49] on div "前天 昨天 今天 2025/08/16 列印" at bounding box center [239, 56] width 339 height 27
click at [86, 57] on button "前天" at bounding box center [79, 56] width 19 height 12
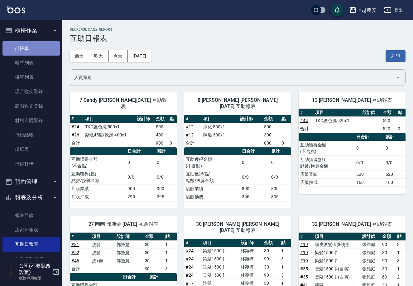
click at [44, 51] on link "打帳單" at bounding box center [30, 48] width 57 height 14
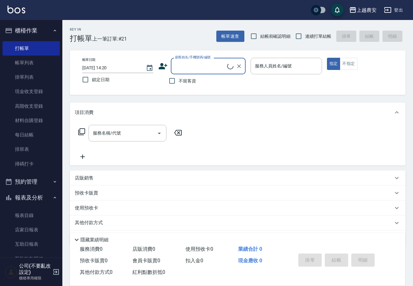
click at [193, 70] on input "顧客姓名/手機號碼/編號" at bounding box center [201, 66] width 54 height 11
type input "佩"
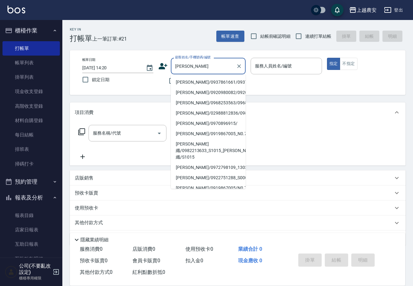
click at [213, 83] on li "李珮華/0937861661/0937861661" at bounding box center [208, 82] width 75 height 10
type input "李珮華/0937861661/0937861661"
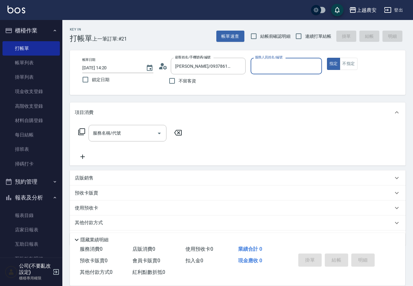
type input "Yuna-18"
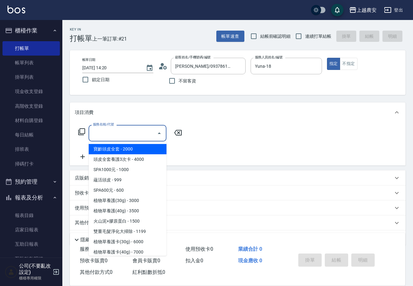
click at [134, 132] on input "服務名稱/代號" at bounding box center [122, 133] width 63 height 11
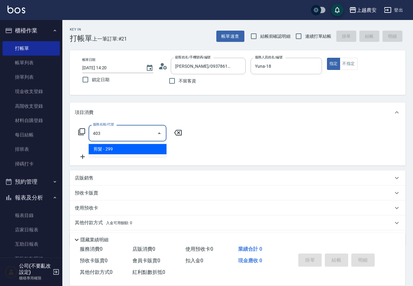
click at [129, 146] on span "剪髮 - 299" at bounding box center [128, 149] width 78 height 10
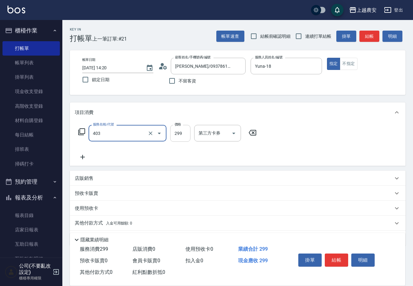
type input "剪髮(403)"
type input "850"
click at [336, 259] on button "結帳" at bounding box center [336, 259] width 23 height 13
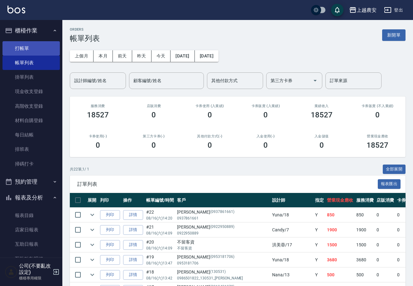
drag, startPoint x: 33, startPoint y: 43, endPoint x: 30, endPoint y: 46, distance: 4.7
click at [32, 43] on link "打帳單" at bounding box center [30, 48] width 57 height 14
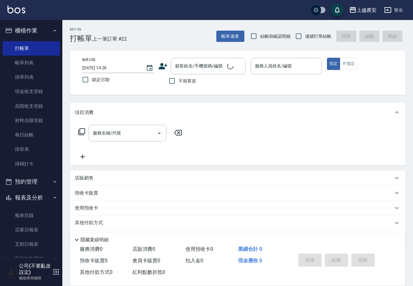
click at [181, 81] on span "不留客資" at bounding box center [187, 81] width 17 height 7
click at [179, 81] on input "不留客資" at bounding box center [172, 80] width 13 height 13
checkbox input "true"
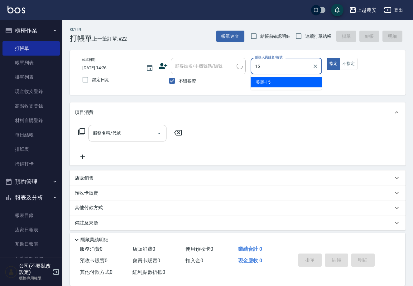
type input "美麗-15"
type button "true"
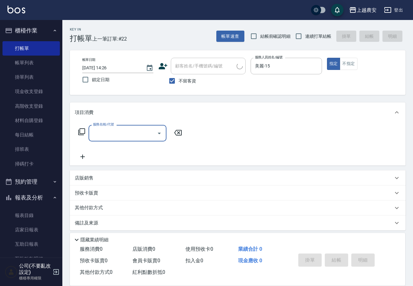
type input "0"
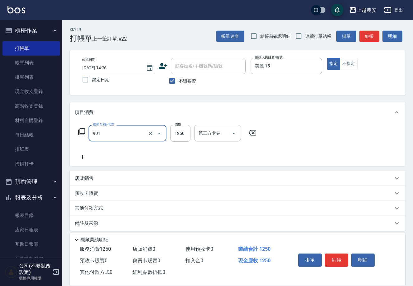
type input "修手指甲(901)"
type input "1200"
click at [336, 259] on button "結帳" at bounding box center [336, 259] width 23 height 13
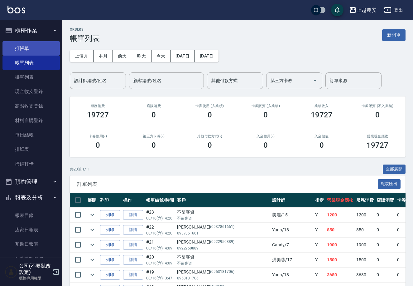
click at [27, 46] on link "打帳單" at bounding box center [30, 48] width 57 height 14
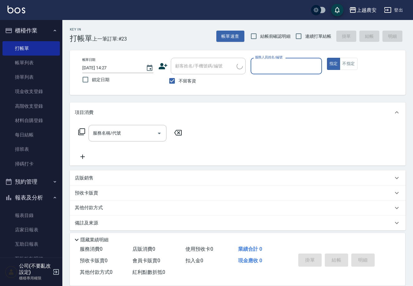
click at [188, 80] on span "不留客資" at bounding box center [187, 81] width 17 height 7
click at [179, 80] on input "不留客資" at bounding box center [172, 80] width 13 height 13
checkbox input "false"
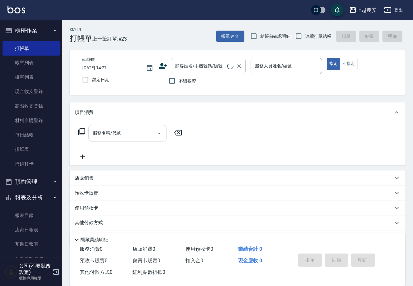
click at [187, 69] on input "顧客姓名/手機號碼/編號" at bounding box center [201, 66] width 54 height 11
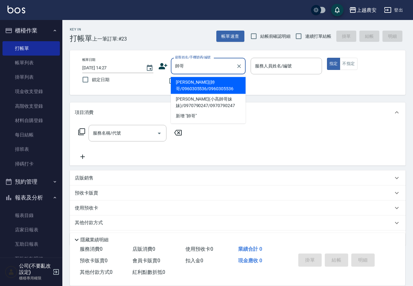
click at [188, 86] on li "陳宇倫(帥哥/0960305536/0960305536" at bounding box center [208, 85] width 75 height 17
type input "陳宇倫(帥哥/0960305536/0960305536"
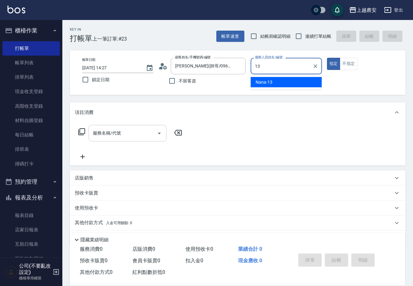
type input "Nana-13"
type button "true"
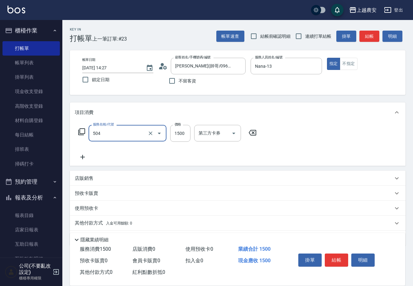
type input "染髮1500↓(504)"
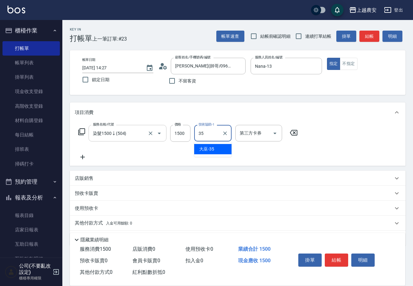
type input "大巫-35"
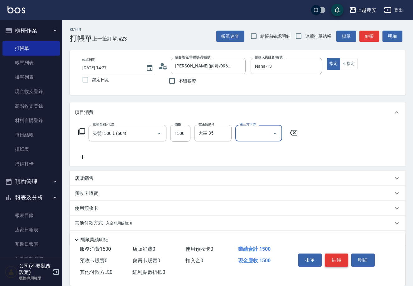
click at [333, 255] on button "結帳" at bounding box center [336, 259] width 23 height 13
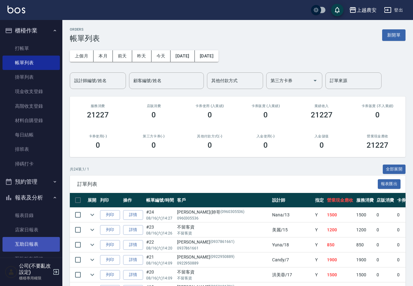
drag, startPoint x: 59, startPoint y: 184, endPoint x: 56, endPoint y: 240, distance: 56.3
click at [56, 240] on nav "櫃檯作業 打帳單 帳單列表 掛單列表 現金收支登錄 高階收支登錄 材料自購登錄 每日結帳 排班表 掃碼打卡 預約管理 預約管理 單日預約紀錄 單週預約紀錄 報…" at bounding box center [31, 138] width 62 height 237
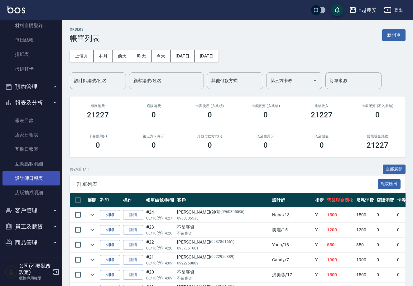
click at [44, 175] on link "設計師日報表" at bounding box center [30, 178] width 57 height 14
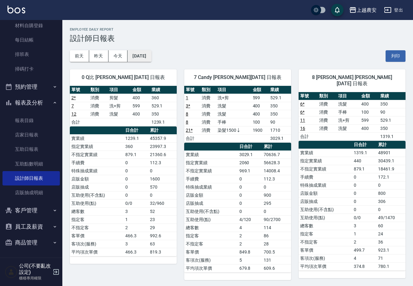
click at [151, 57] on button "[DATE]" at bounding box center [140, 56] width 24 height 12
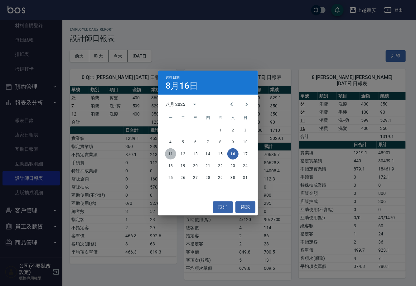
click at [172, 155] on button "11" at bounding box center [170, 153] width 11 height 11
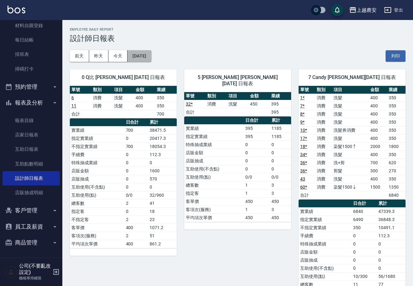
click at [151, 55] on button "2025/08/11" at bounding box center [140, 56] width 24 height 12
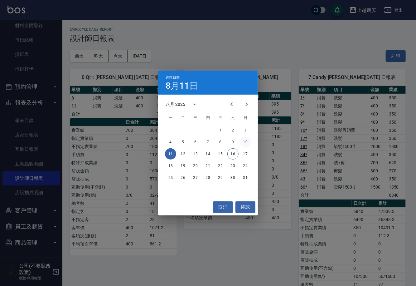
click at [245, 146] on button "10" at bounding box center [245, 141] width 11 height 11
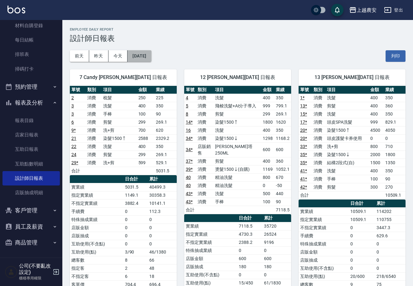
click at [149, 52] on button "2025/08/10" at bounding box center [140, 56] width 24 height 12
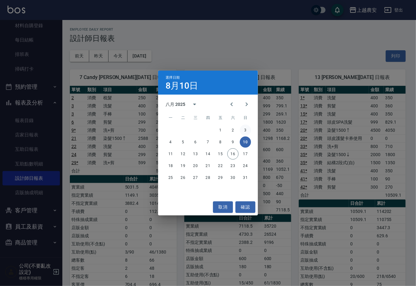
click at [243, 132] on button "3" at bounding box center [245, 130] width 11 height 11
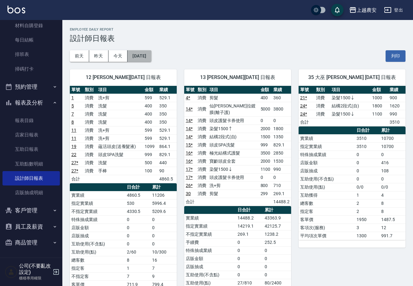
click at [151, 59] on button "2025/08/03" at bounding box center [140, 56] width 24 height 12
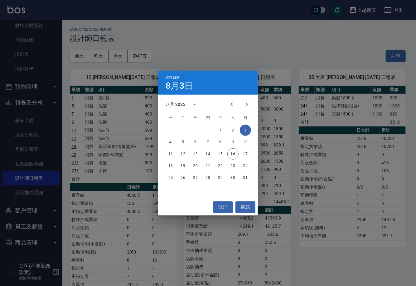
drag, startPoint x: 372, startPoint y: 64, endPoint x: 386, endPoint y: 62, distance: 14.8
click at [373, 64] on div "選擇日期 8月3日 八月 2025 一 二 三 四 五 六 日 1 2 3 4 5 6 7 8 9 10 11 12 13 14 15 16 17 18 19…" at bounding box center [208, 143] width 416 height 286
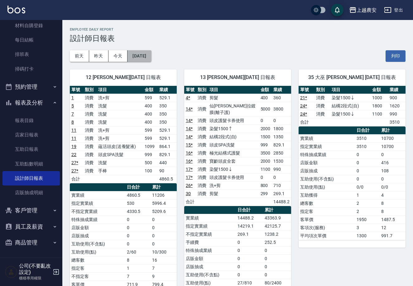
click at [151, 53] on button "[DATE]" at bounding box center [140, 56] width 24 height 12
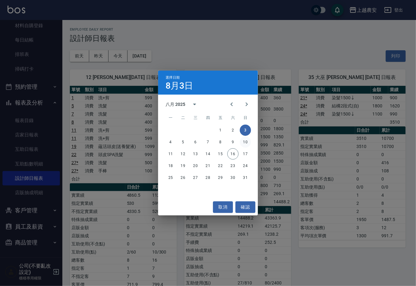
click at [248, 141] on button "10" at bounding box center [245, 141] width 11 height 11
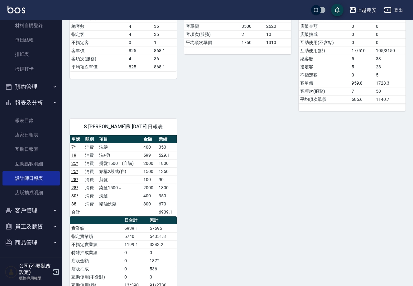
scroll to position [527, 0]
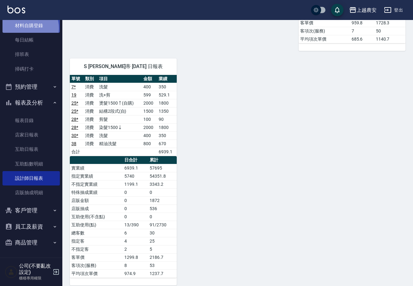
click at [27, 28] on link "材料自購登錄" at bounding box center [30, 25] width 57 height 14
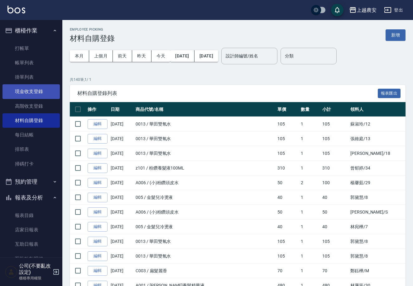
click at [35, 88] on link "現金收支登錄" at bounding box center [30, 91] width 57 height 14
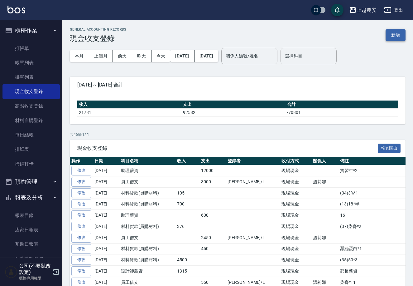
click at [396, 30] on button "新增" at bounding box center [396, 35] width 20 height 12
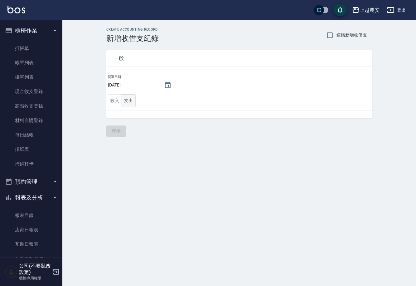
click at [130, 98] on button "支出" at bounding box center [129, 100] width 14 height 13
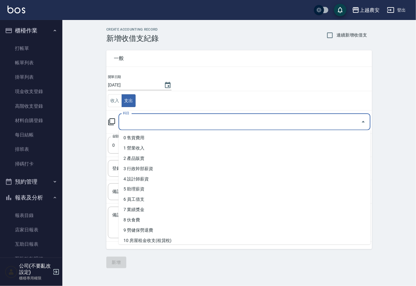
click at [141, 121] on input "科目" at bounding box center [239, 121] width 237 height 11
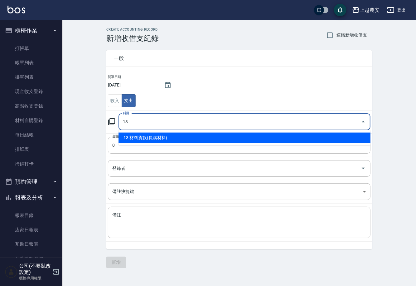
click at [170, 134] on li "13 材料貨款(員購材料)" at bounding box center [245, 138] width 252 height 10
type input "13 材料貨款(員購材料)"
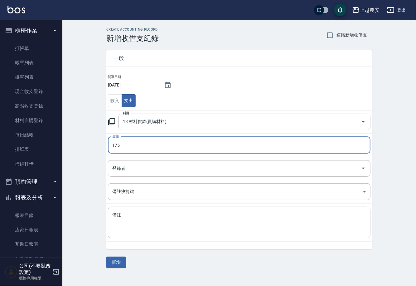
type input "175"
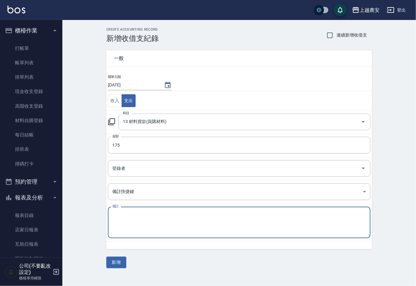
click at [143, 231] on textarea "備註" at bounding box center [239, 222] width 254 height 21
type textarea "g"
type textarea "刷"
type textarea "廁所清潔"
click at [112, 265] on button "新增" at bounding box center [116, 263] width 20 height 12
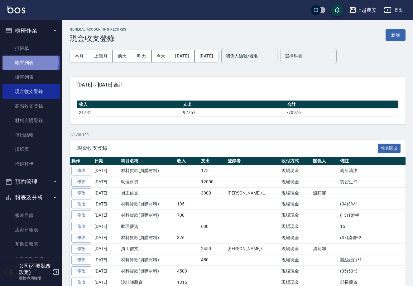
click at [30, 62] on link "帳單列表" at bounding box center [30, 63] width 57 height 14
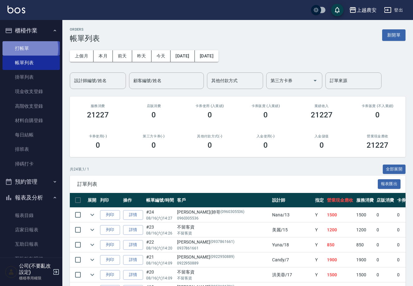
click at [23, 48] on link "打帳單" at bounding box center [30, 48] width 57 height 14
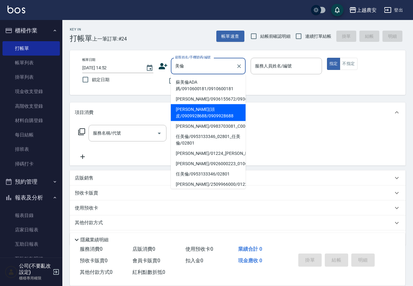
click at [188, 115] on li "吳美倫(頭皮/0909928688/0909928688" at bounding box center [208, 112] width 75 height 17
type input "吳美倫(頭皮/0909928688/0909928688"
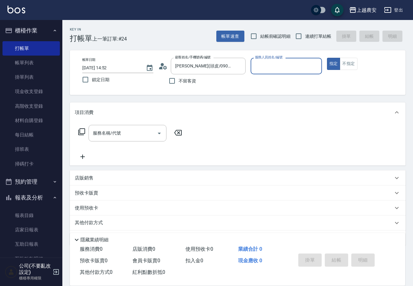
type input "美雅-B"
click at [136, 134] on input "服務名稱/代號" at bounding box center [122, 133] width 63 height 11
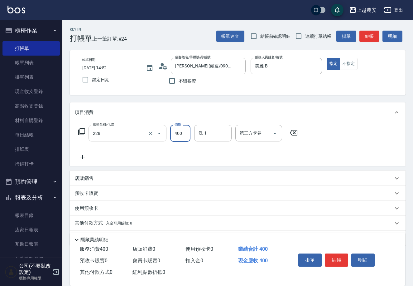
type input "洗髮(228)"
click at [331, 254] on button "結帳" at bounding box center [336, 259] width 23 height 13
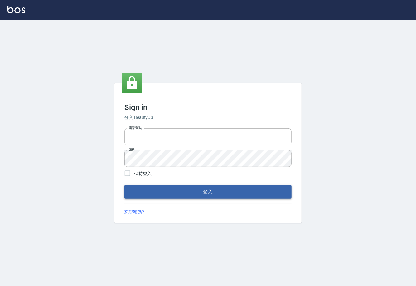
type input "0225929166"
click at [216, 194] on button "登入" at bounding box center [208, 191] width 167 height 13
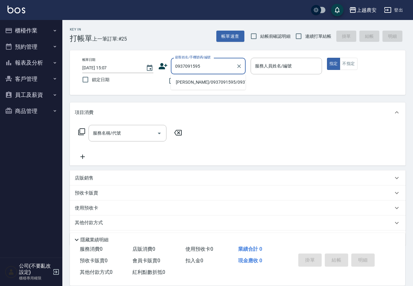
click at [212, 79] on li "[PERSON_NAME]/0937091595/0937091595" at bounding box center [208, 82] width 75 height 10
type input "[PERSON_NAME]/0937091595/0937091595"
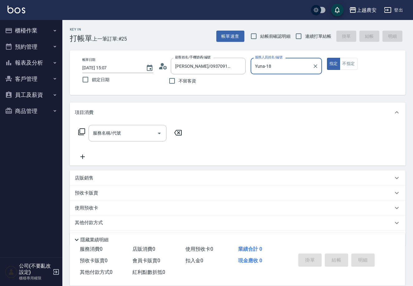
type input "Yuna-18"
click at [143, 137] on input "服務名稱/代號" at bounding box center [122, 133] width 63 height 11
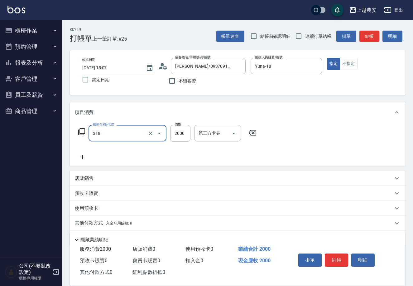
type input "燙髮1500↑(自購)(318)"
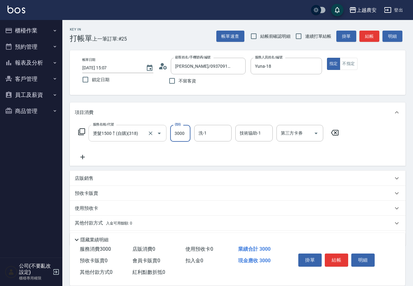
type input "3000"
type input "[PERSON_NAME]-32"
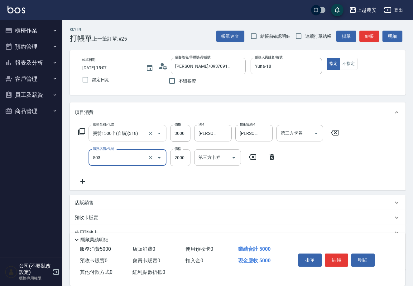
type input "染髮1500↑(503)"
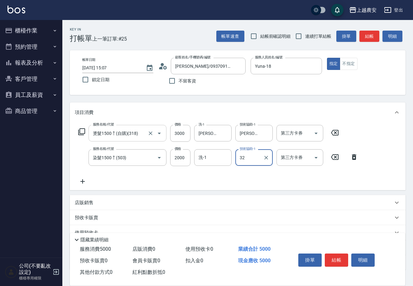
type input "[PERSON_NAME]-32"
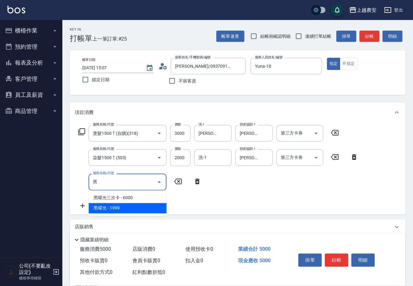
click at [112, 205] on span "黑曜光 - 1999" at bounding box center [128, 208] width 78 height 10
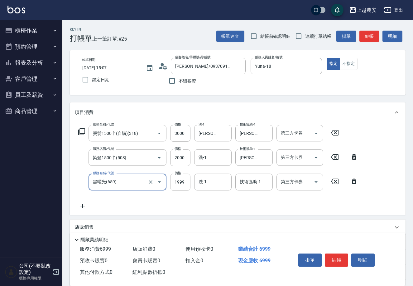
type input "黑曜光(659)"
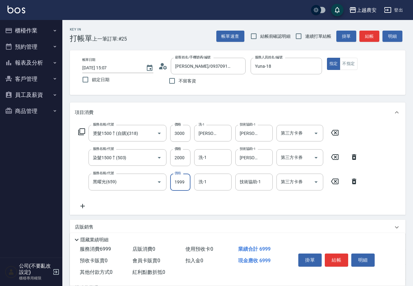
click at [182, 181] on input "1999" at bounding box center [180, 182] width 20 height 17
type input "1800"
type input "[PERSON_NAME]-32"
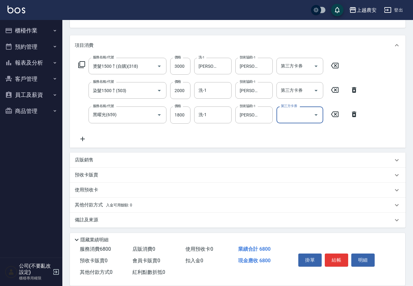
click at [106, 208] on div "其他付款方式 入金可用餘額: 0" at bounding box center [238, 205] width 336 height 15
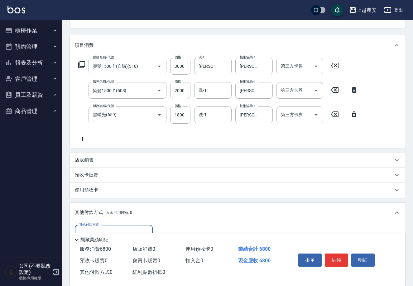
scroll to position [141, 0]
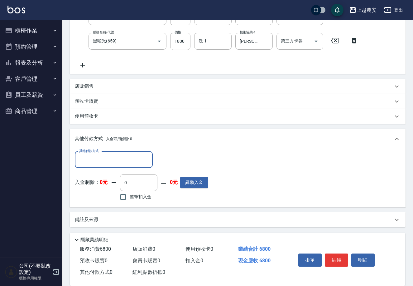
click at [98, 161] on input "其他付款方式" at bounding box center [114, 159] width 72 height 11
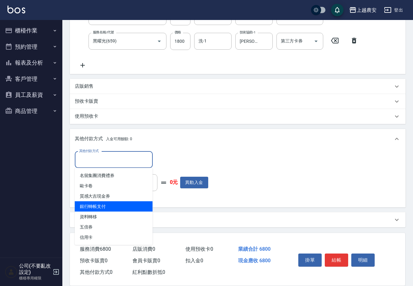
click at [111, 203] on span "銀行轉帳支付" at bounding box center [114, 206] width 78 height 10
type input "銀行轉帳支付"
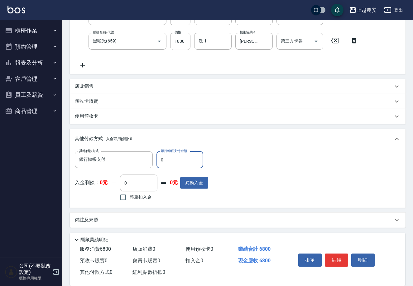
drag, startPoint x: 157, startPoint y: 157, endPoint x: 176, endPoint y: 160, distance: 19.2
click at [176, 160] on input "0" at bounding box center [180, 159] width 47 height 17
type input "2800"
click at [334, 257] on button "結帳" at bounding box center [336, 259] width 23 height 13
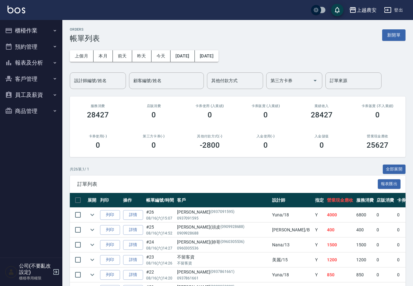
click at [43, 30] on button "櫃檯作業" at bounding box center [30, 30] width 57 height 16
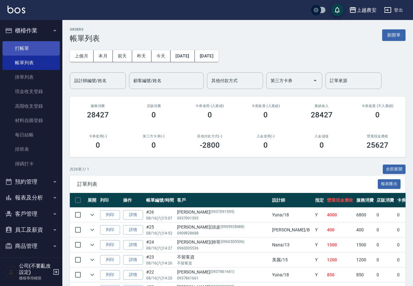
click at [40, 44] on link "打帳單" at bounding box center [30, 48] width 57 height 14
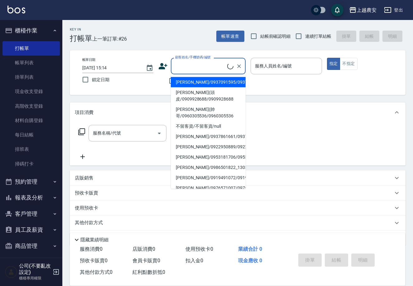
click at [208, 67] on input "顧客姓名/手機號碼/編號" at bounding box center [201, 66] width 54 height 11
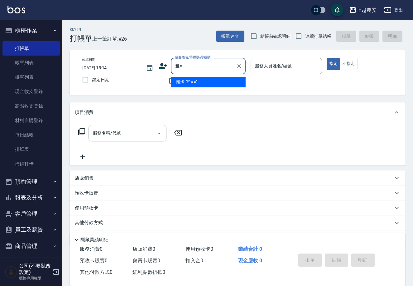
type input "雅"
type input "壓"
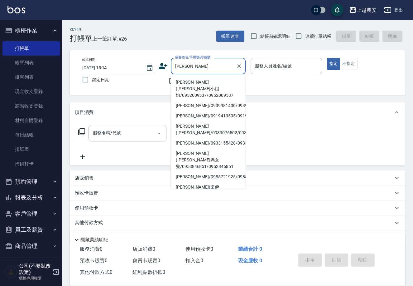
click at [192, 83] on li "[PERSON_NAME]([PERSON_NAME]小姐姐/0952009537/0952009537" at bounding box center [208, 88] width 75 height 23
type input "[PERSON_NAME]([PERSON_NAME]小姐姐/0952009537/0952009537"
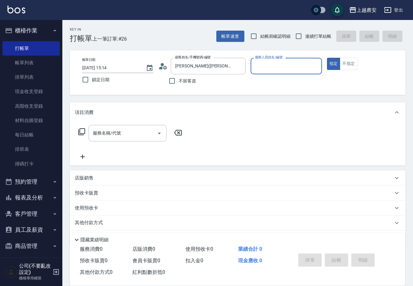
type input "Nana-13"
click at [134, 137] on input "服務名稱/代號" at bounding box center [122, 133] width 63 height 11
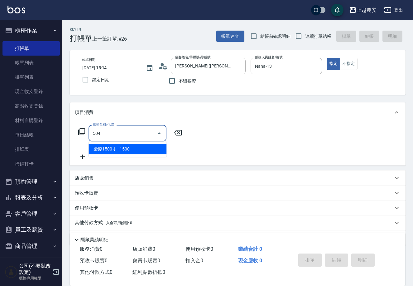
click at [126, 152] on span "染髮1500↓ - 1500" at bounding box center [128, 149] width 78 height 10
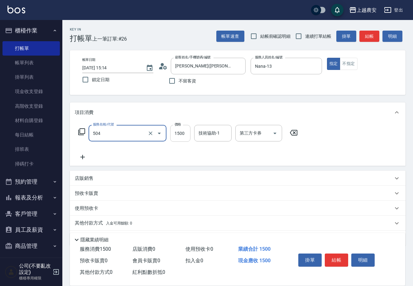
type input "染髮1500↓(504)"
click at [187, 137] on input "1500" at bounding box center [180, 133] width 20 height 17
type input "1100"
click at [230, 134] on div "技術協助-1" at bounding box center [212, 133] width 37 height 17
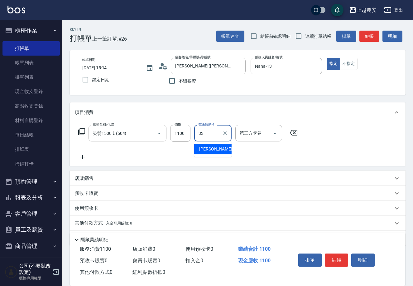
click at [197, 148] on div "小欣 -33" at bounding box center [212, 149] width 37 height 10
type input "[PERSON_NAME]-33"
drag, startPoint x: 340, startPoint y: 263, endPoint x: 328, endPoint y: 218, distance: 46.9
click at [341, 256] on button "結帳" at bounding box center [336, 259] width 23 height 13
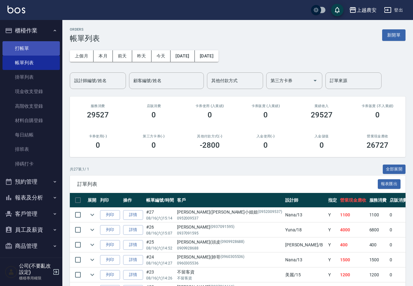
click at [32, 54] on link "打帳單" at bounding box center [30, 48] width 57 height 14
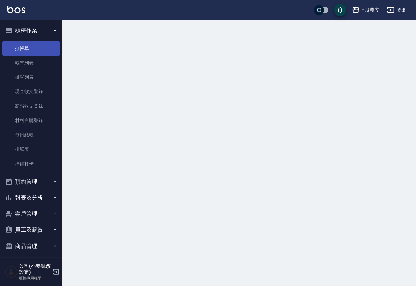
click at [27, 49] on link "打帳單" at bounding box center [30, 48] width 57 height 14
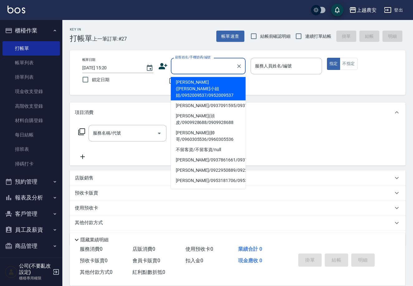
click at [188, 63] on input "顧客姓名/手機號碼/編號" at bounding box center [204, 66] width 60 height 11
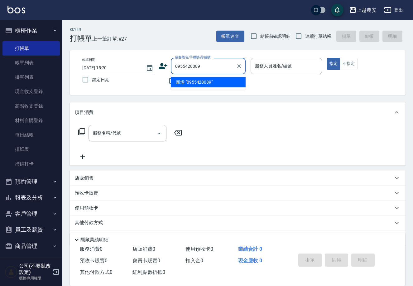
click at [195, 84] on li "新增 "0955428089"" at bounding box center [208, 82] width 75 height 10
type input "0955428089"
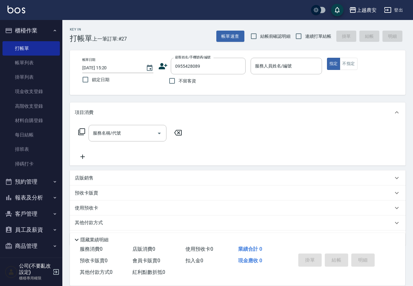
click at [162, 66] on icon at bounding box center [163, 66] width 9 height 6
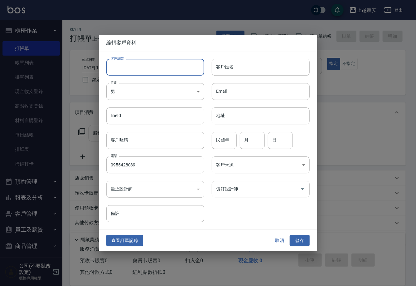
click at [162, 68] on input "客戶編號" at bounding box center [155, 67] width 98 height 17
type input "0955428089"
click at [127, 95] on body "上越農安 登出 櫃檯作業 打帳單 帳單列表 掛單列表 現金收支登錄 高階收支登錄 材料自購登錄 每日結帳 排班表 掃碼打卡 預約管理 預約管理 單日預約紀錄 …" at bounding box center [208, 152] width 416 height 304
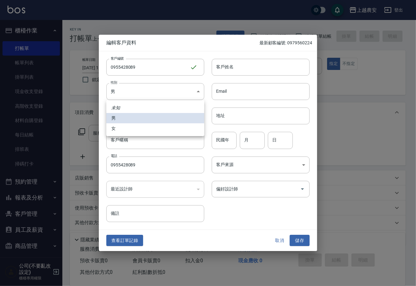
click at [127, 129] on li "女" at bounding box center [155, 128] width 98 height 10
type input "FEMALE"
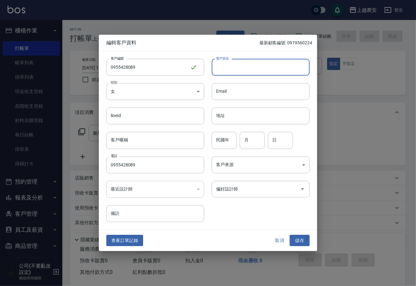
click at [229, 71] on input "客戶姓名" at bounding box center [261, 67] width 98 height 17
type input "陳美欣"
click at [296, 239] on button "儲存" at bounding box center [300, 241] width 20 height 12
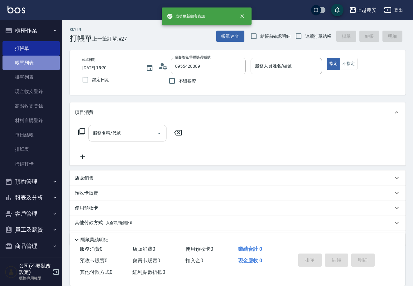
click at [43, 58] on link "帳單列表" at bounding box center [30, 63] width 57 height 14
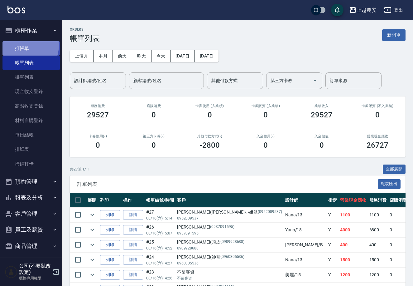
click at [23, 45] on link "打帳單" at bounding box center [30, 48] width 57 height 14
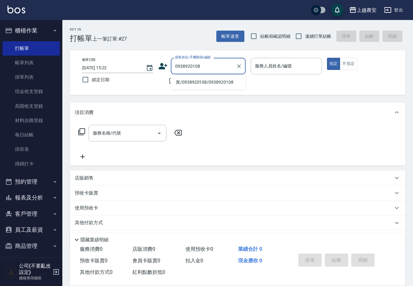
click at [208, 80] on li "黃/0938920108/0938920108" at bounding box center [208, 82] width 75 height 10
type input "黃/0938920108/0938920108"
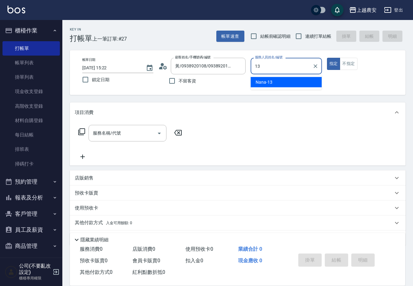
type input "Nana-13"
type button "true"
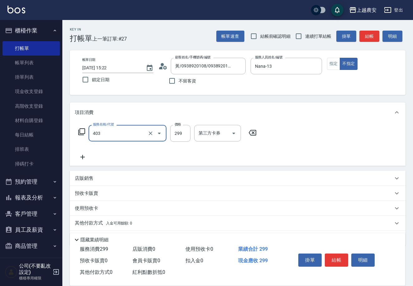
type input "剪髮(403)"
click at [341, 262] on button "結帳" at bounding box center [336, 259] width 23 height 13
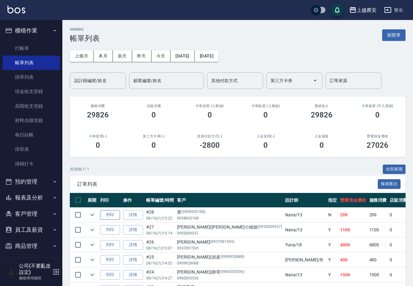
click at [110, 216] on button "列印" at bounding box center [110, 215] width 20 height 10
click at [28, 49] on link "打帳單" at bounding box center [30, 48] width 57 height 14
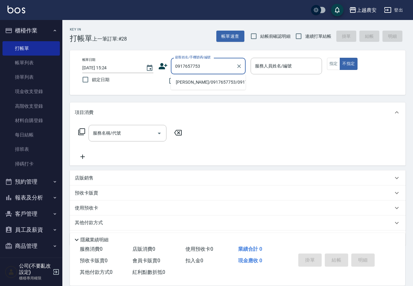
click at [199, 83] on li "[PERSON_NAME]/0917657753/0917657753" at bounding box center [208, 82] width 75 height 10
type input "[PERSON_NAME]/0917657753/0917657753"
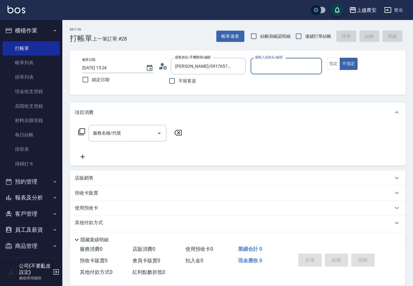
type input "Ksa-K"
drag, startPoint x: 338, startPoint y: 64, endPoint x: 152, endPoint y: 139, distance: 201.3
click at [338, 64] on button "指定" at bounding box center [333, 64] width 13 height 12
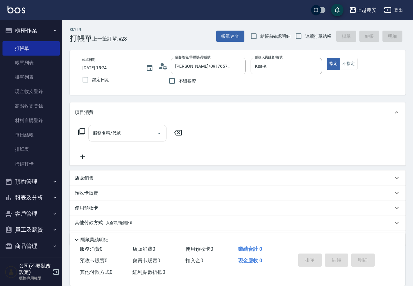
click at [119, 134] on div "服務名稱/代號 服務名稱/代號" at bounding box center [128, 133] width 78 height 17
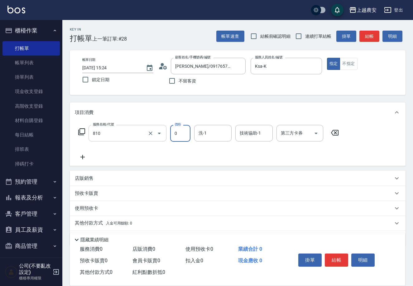
type input "頭皮護髮卡券使用(810)"
type input "晴晴-37"
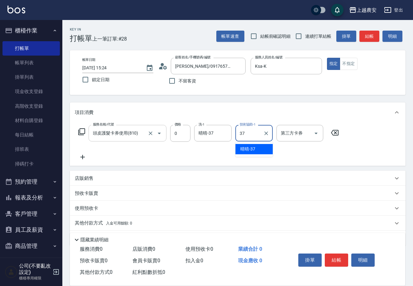
type input "晴晴-37"
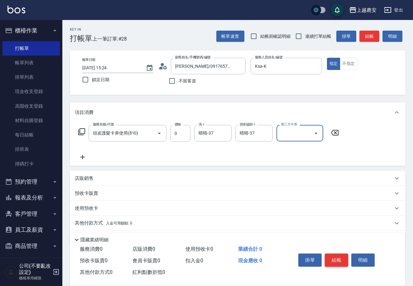
click at [338, 260] on button "結帳" at bounding box center [336, 259] width 23 height 13
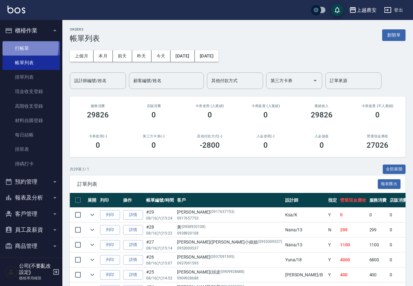
click at [17, 45] on link "打帳單" at bounding box center [30, 48] width 57 height 14
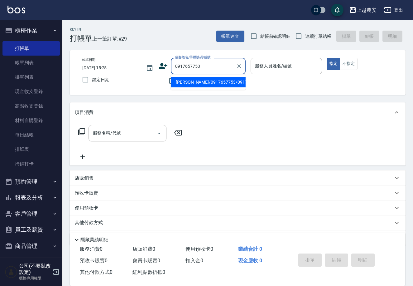
click at [202, 80] on li "[PERSON_NAME]/0917657753/0917657753" at bounding box center [208, 82] width 75 height 10
type input "[PERSON_NAME]/0917657753/0917657753"
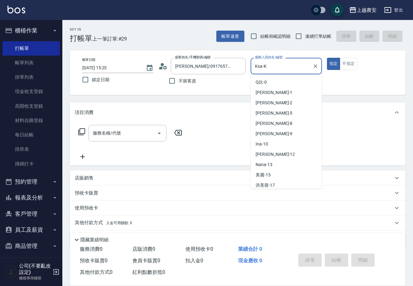
drag, startPoint x: 270, startPoint y: 69, endPoint x: 232, endPoint y: 77, distance: 38.8
click at [232, 77] on div "帳單日期 2025/08/16 15:25 鎖定日期 顧客姓名/手機號碼/編號 阮孟君/0917657753/0917657753 顧客姓名/手機號碼/編號 …" at bounding box center [237, 73] width 321 height 30
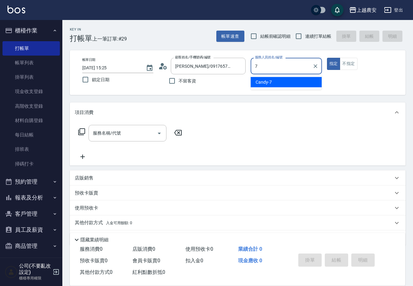
type input "Candy-7"
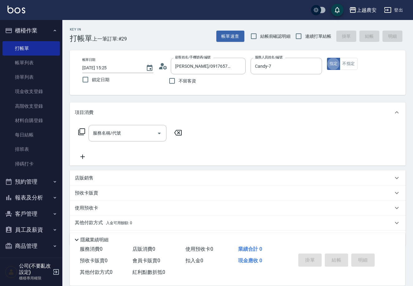
type button "true"
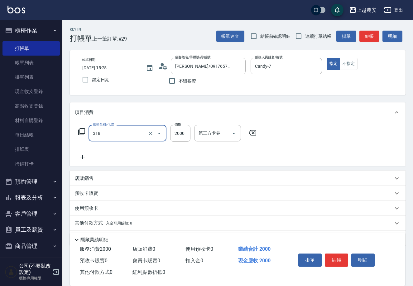
type input "燙髮1500↑(自購)(318)"
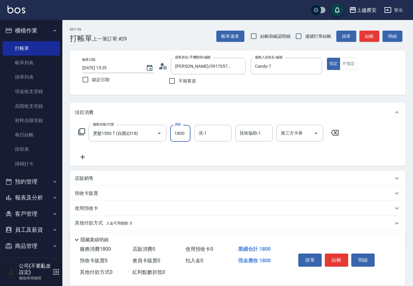
type input "1800"
type input "晴晴-37"
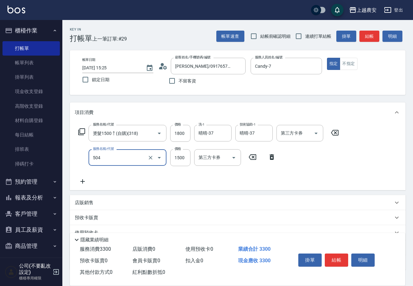
type input "染髮1500↓(504)"
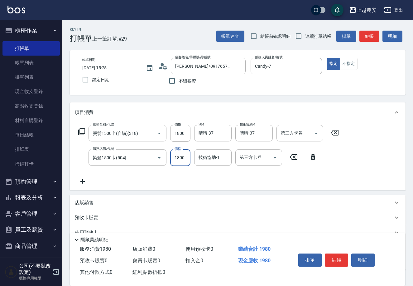
type input "1800"
type input "晴晴-37"
click at [338, 260] on button "結帳" at bounding box center [336, 259] width 23 height 13
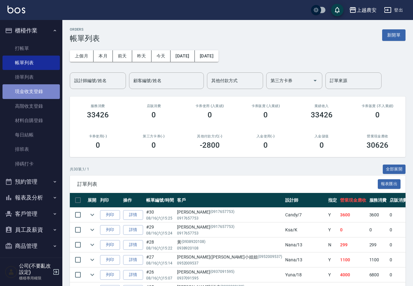
click at [35, 91] on link "現金收支登錄" at bounding box center [30, 91] width 57 height 14
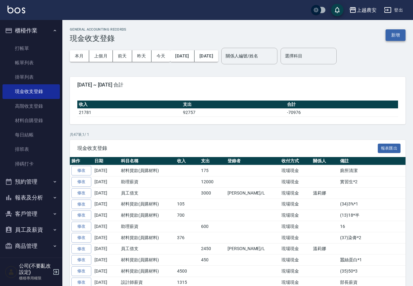
click at [392, 36] on button "新增" at bounding box center [396, 35] width 20 height 12
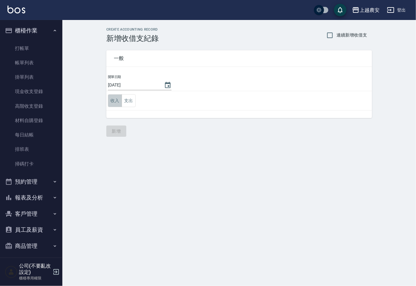
click at [118, 99] on button "收入" at bounding box center [115, 100] width 14 height 13
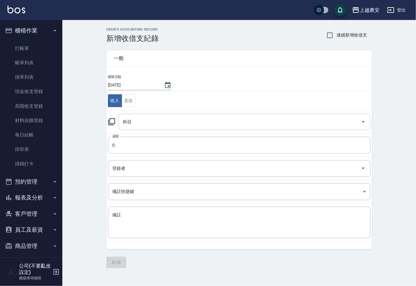
click at [137, 120] on input "科目" at bounding box center [239, 121] width 237 height 11
click at [115, 123] on div "科目 科目" at bounding box center [239, 122] width 263 height 17
click at [113, 122] on icon at bounding box center [111, 121] width 7 height 7
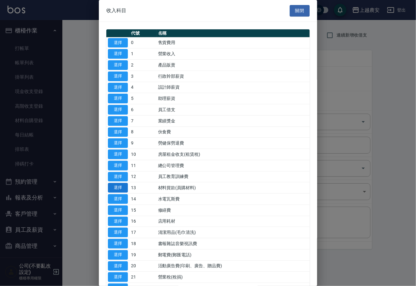
click at [127, 185] on button "選擇" at bounding box center [118, 188] width 20 height 10
type input "13 材料貨款(員購材料)"
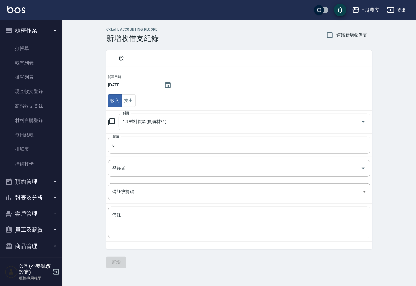
click at [128, 145] on input "0" at bounding box center [239, 145] width 263 height 17
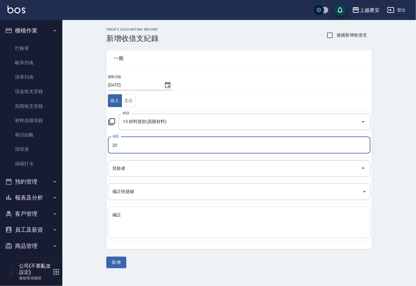
type input "20"
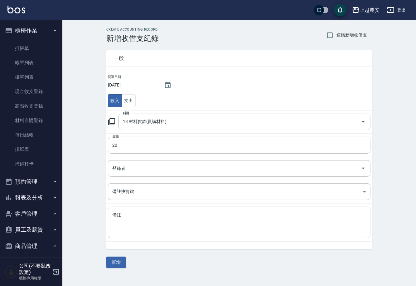
click at [143, 210] on div "x 備註" at bounding box center [239, 223] width 263 height 32
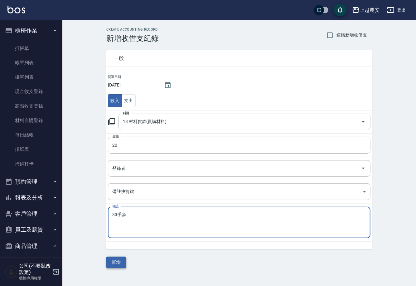
type textarea "33手套"
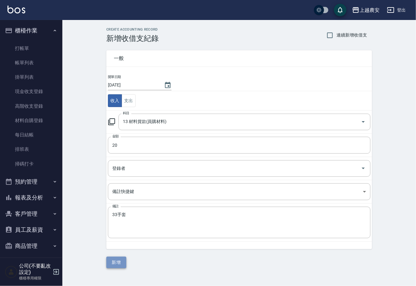
click at [119, 257] on button "新增" at bounding box center [116, 263] width 20 height 12
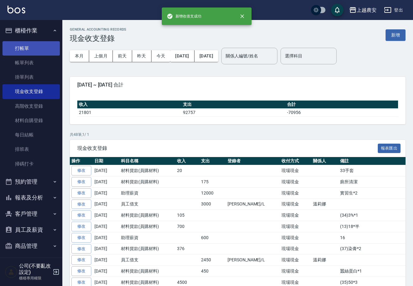
click at [15, 49] on link "打帳單" at bounding box center [30, 48] width 57 height 14
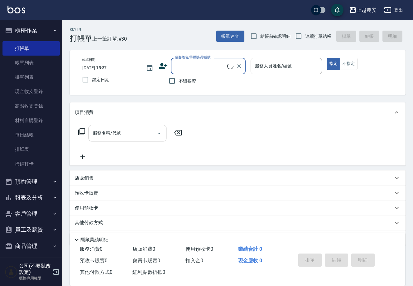
click at [189, 61] on input "顧客姓名/手機號碼/編號" at bounding box center [201, 66] width 54 height 11
click at [204, 81] on li "[PERSON_NAME]/0963323713/0963323713" at bounding box center [208, 82] width 75 height 10
type input "[PERSON_NAME]/0963323713/0963323713"
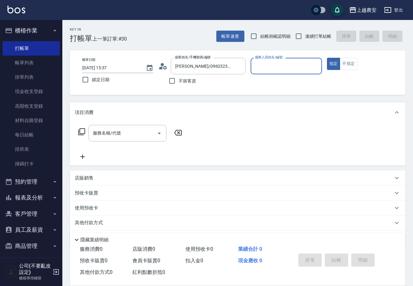
type input "美雅-B"
click at [129, 138] on input "服務名稱/代號" at bounding box center [122, 133] width 63 height 11
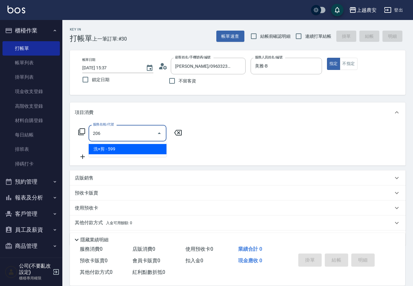
click at [120, 151] on span "洗+剪 - 599" at bounding box center [128, 149] width 78 height 10
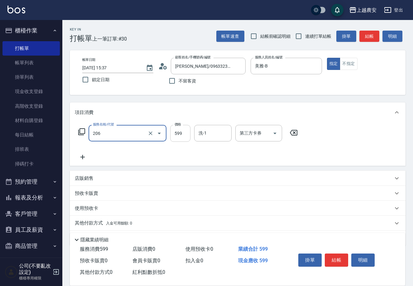
type input "洗+剪(206)"
click at [181, 134] on input "599" at bounding box center [180, 133] width 20 height 17
type input "700"
click at [208, 137] on input "洗-1" at bounding box center [213, 133] width 32 height 11
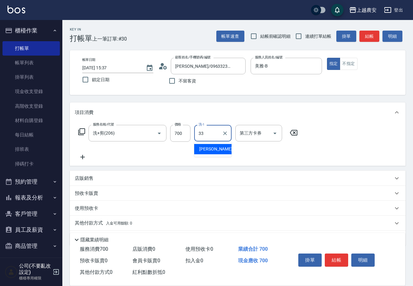
click at [208, 146] on span "小欣 -33" at bounding box center [218, 149] width 39 height 7
type input "[PERSON_NAME]-33"
click at [332, 253] on button "結帳" at bounding box center [336, 259] width 23 height 13
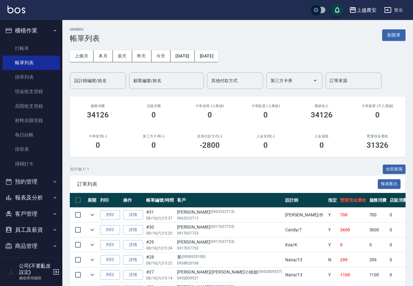
click at [49, 196] on button "報表及分析" at bounding box center [30, 197] width 57 height 16
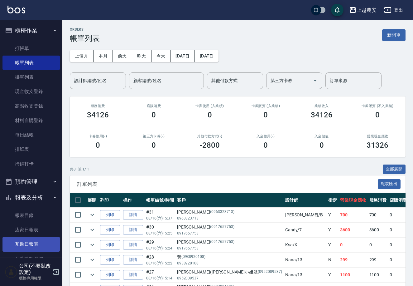
click at [51, 246] on link "互助日報表" at bounding box center [30, 244] width 57 height 14
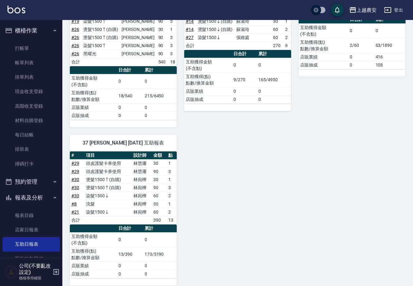
scroll to position [130, 0]
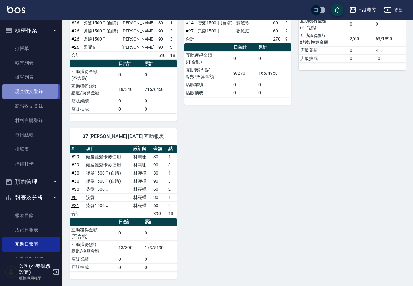
click at [25, 90] on link "現金收支登錄" at bounding box center [30, 91] width 57 height 14
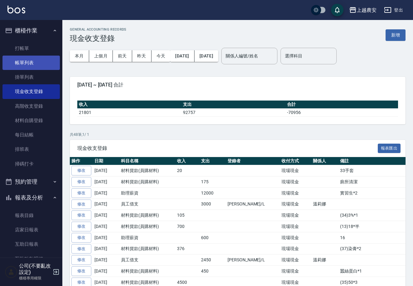
click at [29, 60] on link "帳單列表" at bounding box center [30, 63] width 57 height 14
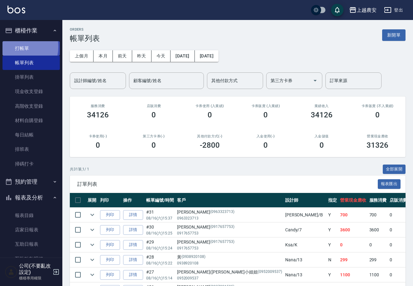
click at [15, 46] on link "打帳單" at bounding box center [30, 48] width 57 height 14
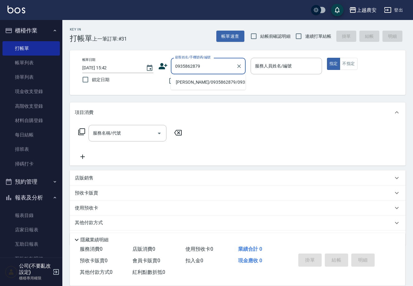
drag, startPoint x: 192, startPoint y: 82, endPoint x: 246, endPoint y: 64, distance: 57.2
click at [192, 83] on li "[PERSON_NAME]/0935862879/0935862879" at bounding box center [208, 82] width 75 height 10
type input "[PERSON_NAME]/0935862879/0935862879"
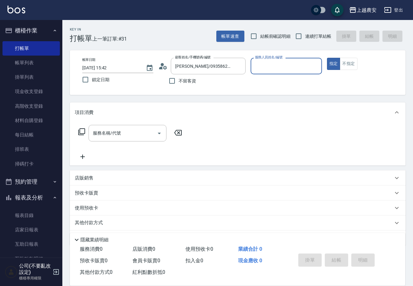
type input "Q比-0"
click at [139, 132] on input "服務名稱/代號" at bounding box center [122, 133] width 63 height 11
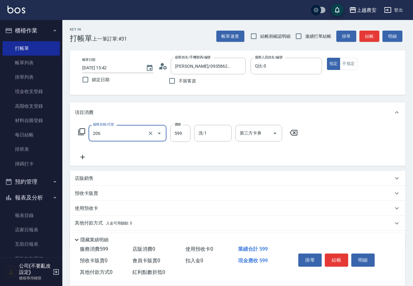
type input "洗+剪(206)"
type input "700"
click at [340, 258] on button "結帳" at bounding box center [336, 259] width 23 height 13
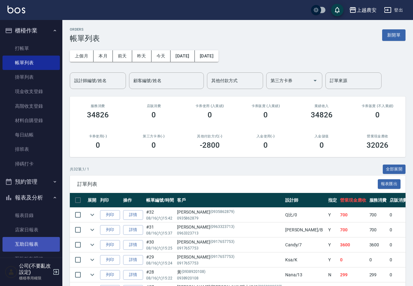
click at [37, 250] on link "互助日報表" at bounding box center [30, 244] width 57 height 14
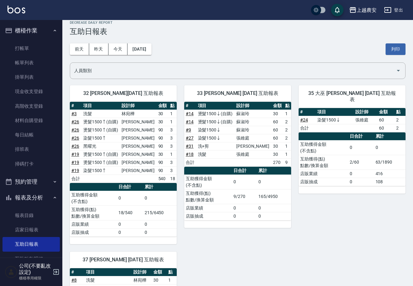
scroll to position [7, 0]
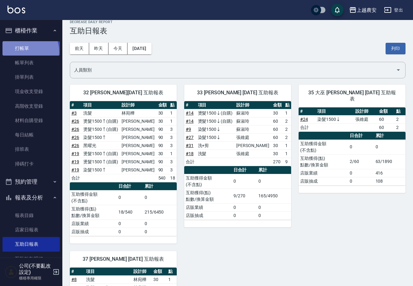
click at [27, 51] on link "打帳單" at bounding box center [30, 48] width 57 height 14
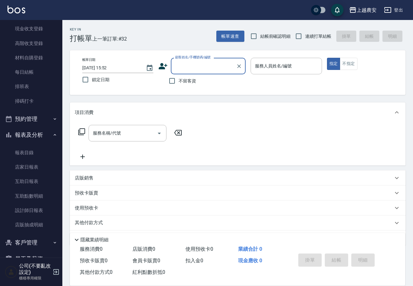
scroll to position [66, 0]
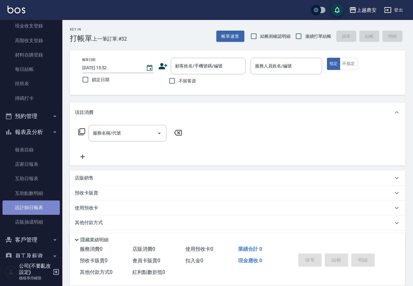
click at [40, 208] on link "設計師日報表" at bounding box center [30, 207] width 57 height 14
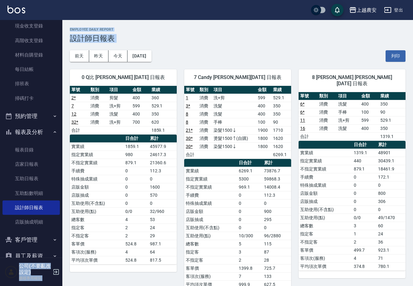
drag, startPoint x: 62, startPoint y: 76, endPoint x: 67, endPoint y: 37, distance: 39.0
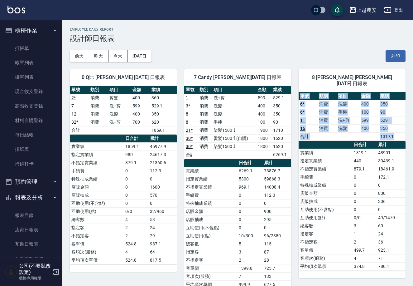
drag, startPoint x: 412, startPoint y: 88, endPoint x: 416, endPoint y: 81, distance: 8.7
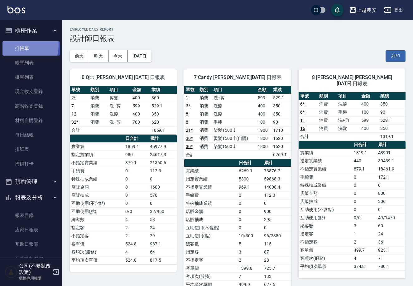
click at [17, 45] on link "打帳單" at bounding box center [30, 48] width 57 height 14
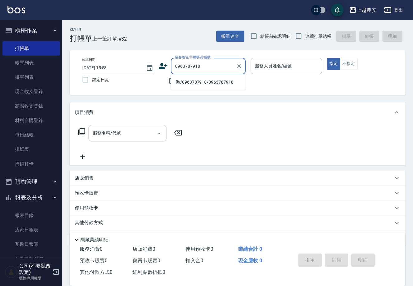
drag, startPoint x: 190, startPoint y: 80, endPoint x: 214, endPoint y: 71, distance: 26.4
click at [190, 80] on li "游/0963787918/0963787918" at bounding box center [208, 82] width 75 height 10
type input "游/0963787918/0963787918"
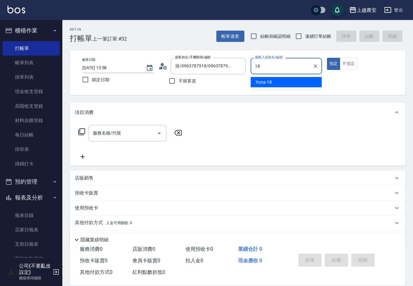
type input "Yuna-18"
type button "true"
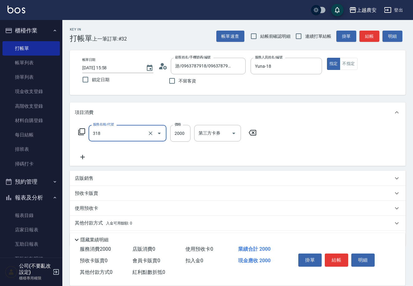
type input "燙髮1500↑(自購)(318)"
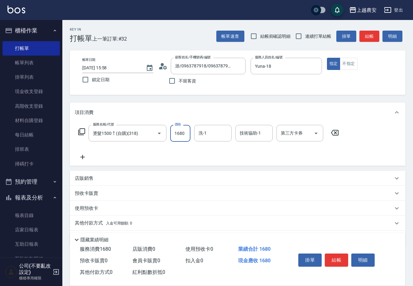
type input "1680"
type input "大巫-35"
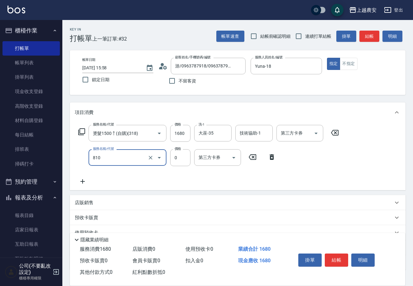
type input "頭皮護髮卡券使用(810)"
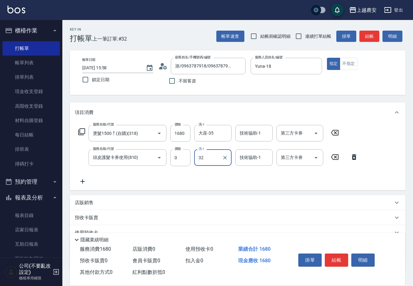
type input "[PERSON_NAME]-32"
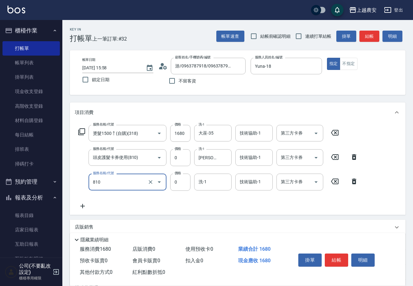
type input "頭皮護髮卡券使用(810)"
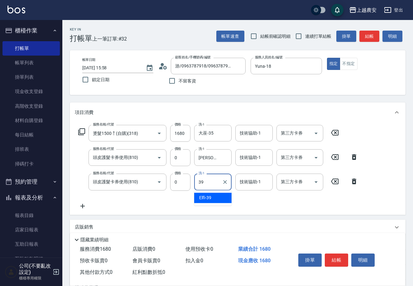
type input "Elfi-39"
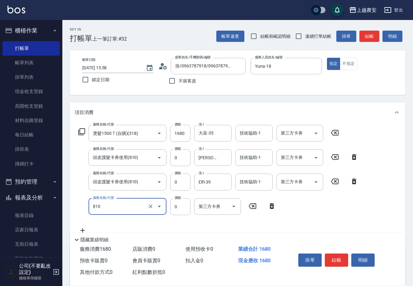
type input "頭皮護髮卡券使用(810)"
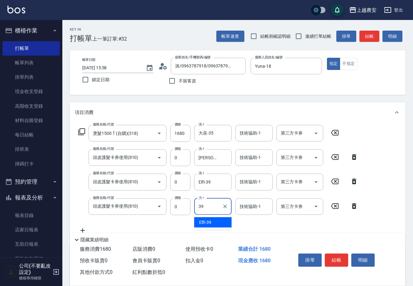
type input "Elfi-39"
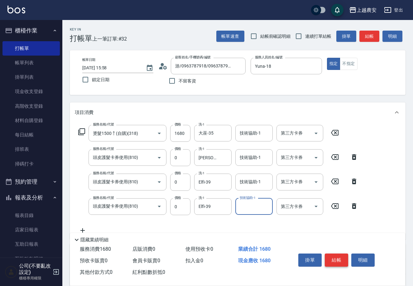
click at [341, 259] on button "結帳" at bounding box center [336, 259] width 23 height 13
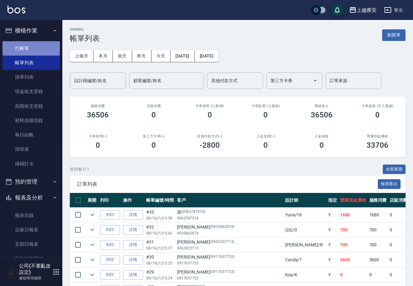
click at [31, 45] on link "打帳單" at bounding box center [30, 48] width 57 height 14
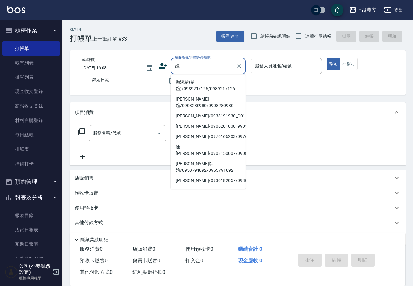
click at [196, 80] on li "游涴媗(媗媗)/0989217126/0989217126" at bounding box center [208, 85] width 75 height 17
type input "游涴媗(媗媗)/0989217126/0989217126"
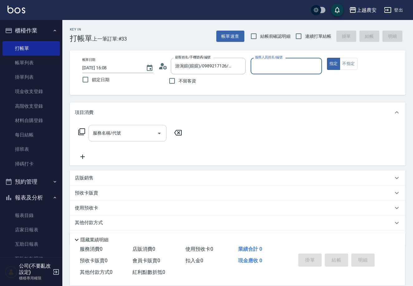
type input "Ksa-K"
click at [142, 134] on input "服務名稱/代號" at bounding box center [122, 133] width 63 height 11
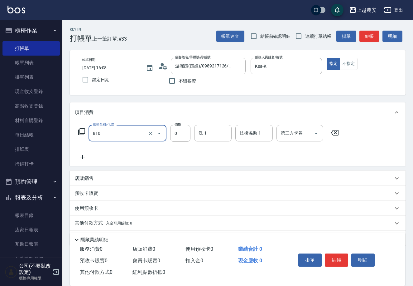
type input "頭皮護髮卡券使用(810)"
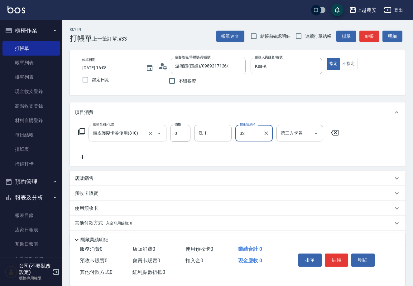
type input "[PERSON_NAME]-32"
click at [331, 255] on button "結帳" at bounding box center [336, 259] width 23 height 13
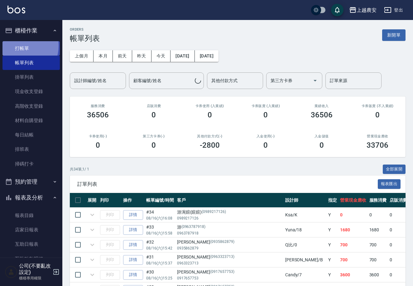
click at [19, 46] on link "打帳單" at bounding box center [30, 48] width 57 height 14
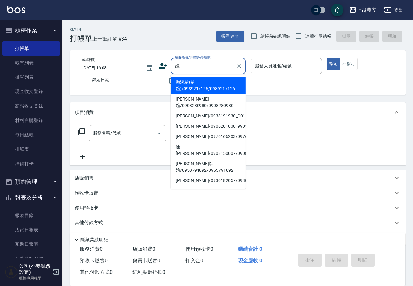
click at [188, 89] on li "游涴媗(媗媗)/0989217126/0989217126" at bounding box center [208, 85] width 75 height 17
type input "游涴媗(媗媗)/0989217126/0989217126"
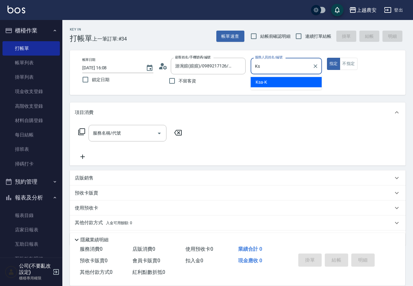
type input "K"
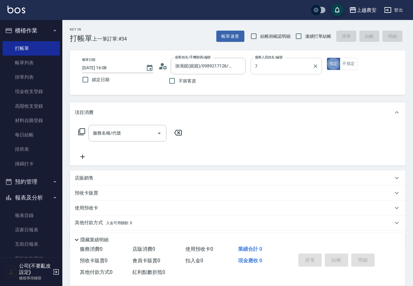
type input "Candy-7"
type button "true"
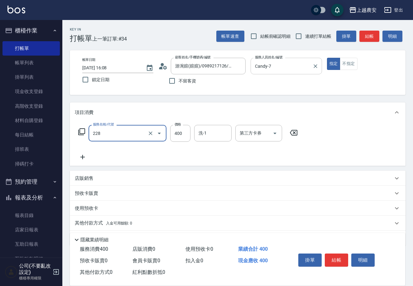
type input "洗髮(228)"
type input "[PERSON_NAME]-32"
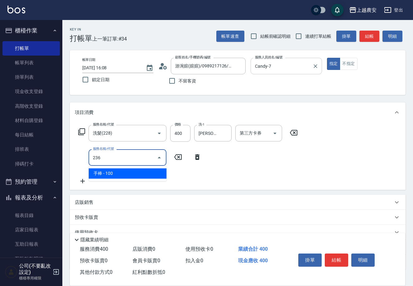
type input "手棒(236)"
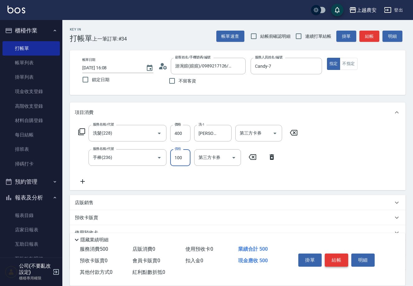
click at [333, 254] on button "結帳" at bounding box center [336, 259] width 23 height 13
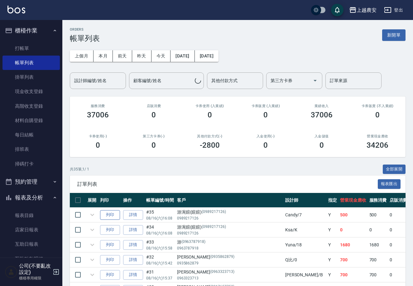
click at [109, 186] on span "訂單列表" at bounding box center [227, 184] width 301 height 6
click at [112, 214] on button "列印" at bounding box center [110, 215] width 20 height 10
click at [33, 44] on link "打帳單" at bounding box center [30, 48] width 57 height 14
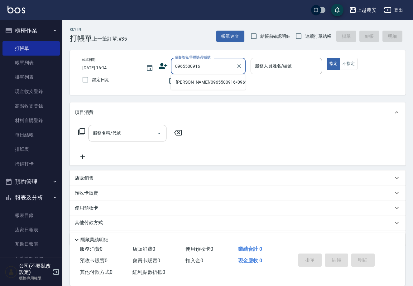
click at [206, 81] on li "[PERSON_NAME]/0965500916/0965500916" at bounding box center [208, 82] width 75 height 10
type input "[PERSON_NAME]/0965500916/0965500916"
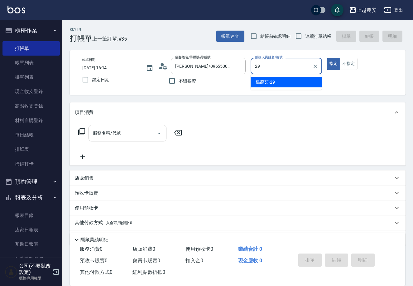
type input "[PERSON_NAME]-29"
type button "true"
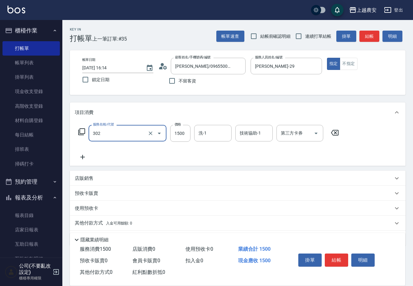
type input "燙髮1500↓(自購)(302)"
type input "1000"
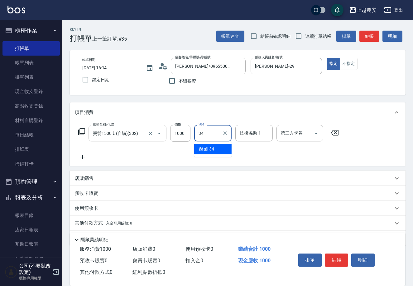
type input "酪梨-34"
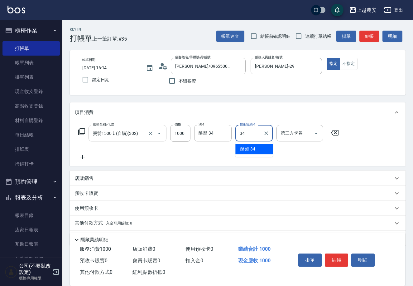
type input "酪梨-34"
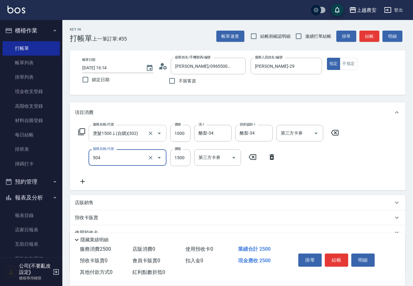
type input "染髮1500↓(504)"
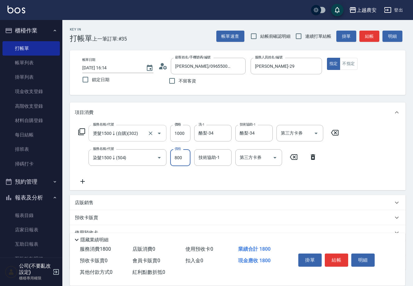
type input "800"
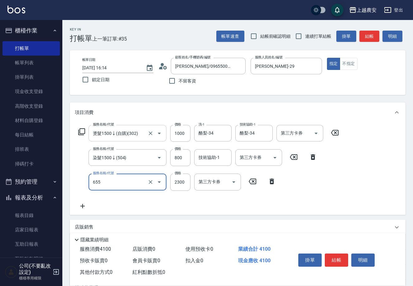
type input "結構2段式(自)(655)"
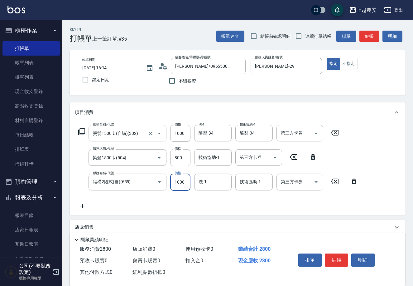
type input "1000"
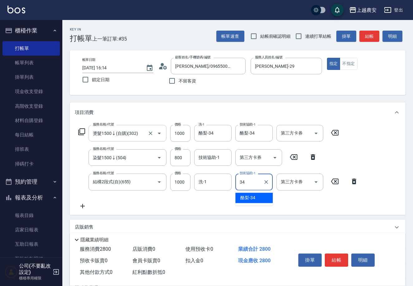
type input "酪梨-34"
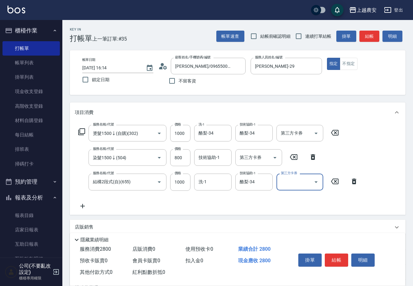
scroll to position [67, 0]
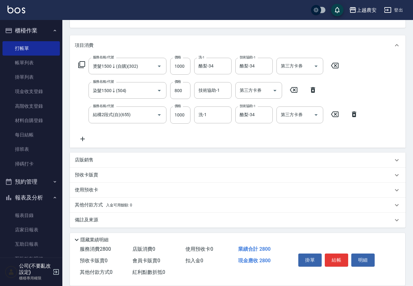
click at [106, 204] on span "入金可用餘額: 0" at bounding box center [119, 205] width 27 height 4
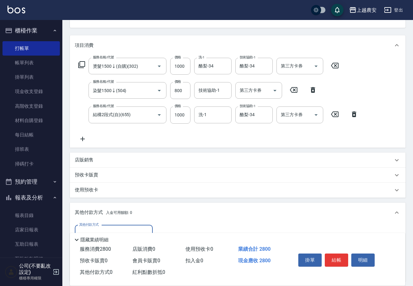
scroll to position [141, 0]
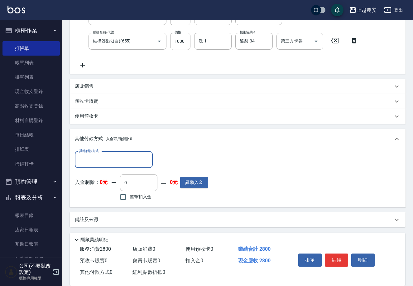
click at [98, 159] on input "其他付款方式" at bounding box center [114, 159] width 72 height 11
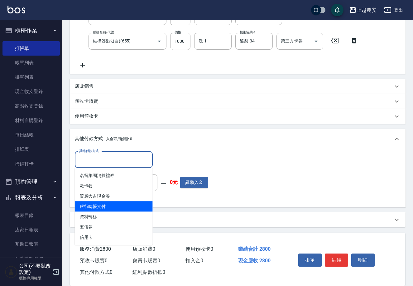
click at [110, 208] on span "銀行轉帳支付" at bounding box center [114, 206] width 78 height 10
type input "銀行轉帳支付"
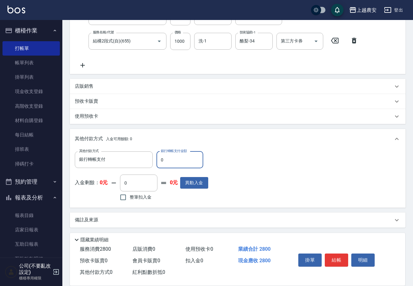
drag, startPoint x: 159, startPoint y: 159, endPoint x: 163, endPoint y: 158, distance: 4.3
click at [165, 159] on input "0" at bounding box center [180, 159] width 47 height 17
type input "2800"
click at [334, 257] on button "結帳" at bounding box center [336, 259] width 23 height 13
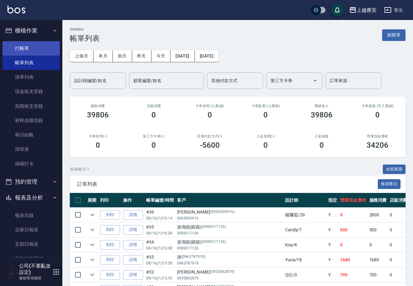
click at [21, 49] on link "打帳單" at bounding box center [30, 48] width 57 height 14
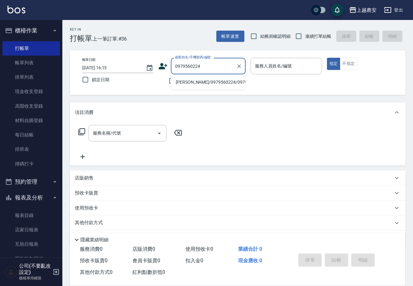
click at [204, 82] on li "[PERSON_NAME]/0979560224/0979560224" at bounding box center [208, 82] width 75 height 10
type input "[PERSON_NAME]/0979560224/0979560224"
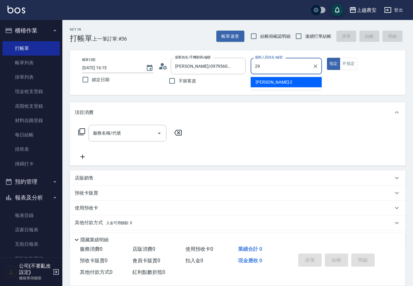
type input "楊馨茹-29"
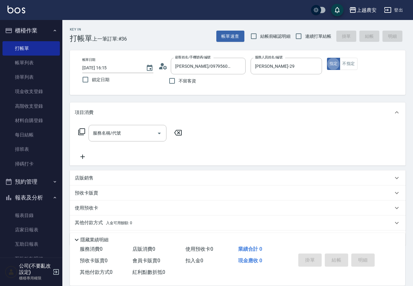
type button "true"
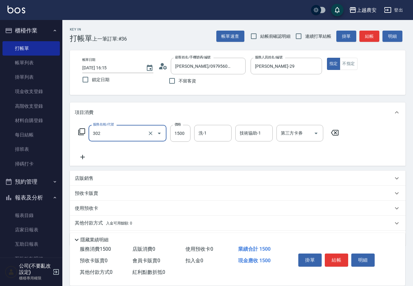
type input "燙髮1500↓(自購)(302)"
type input "1000"
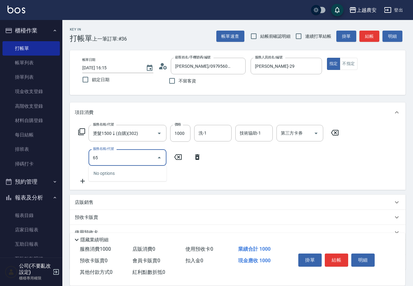
type input "6"
type input "染髮1500↓(504)"
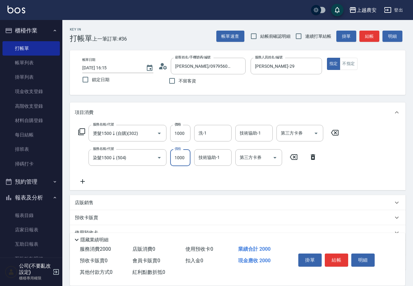
type input "1000"
type input "酪梨-34"
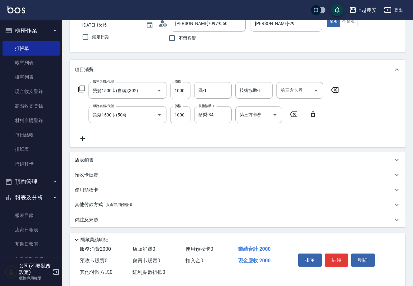
click at [111, 206] on span "入金可用餘額: 0" at bounding box center [119, 205] width 27 height 4
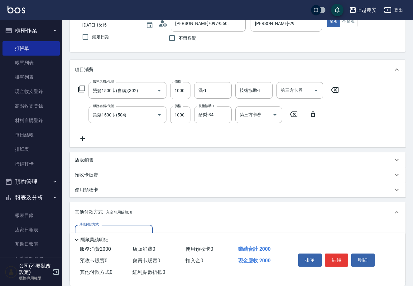
scroll to position [116, 0]
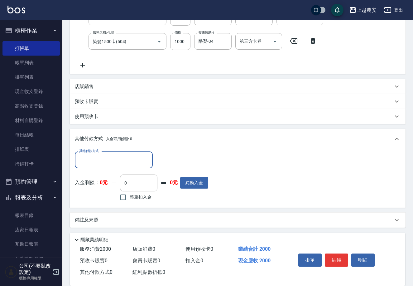
click at [107, 158] on input "其他付款方式" at bounding box center [114, 159] width 72 height 11
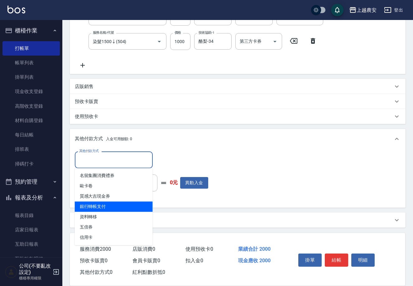
click at [117, 209] on span "銀行轉帳支付" at bounding box center [114, 206] width 78 height 10
type input "銀行轉帳支付"
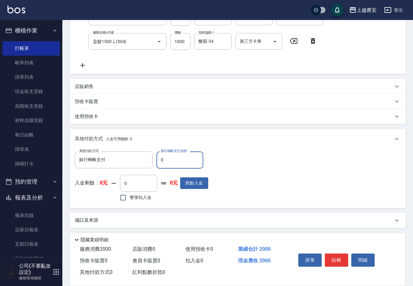
click at [161, 164] on input "0" at bounding box center [180, 159] width 47 height 17
type input "2000"
click at [335, 261] on button "結帳" at bounding box center [336, 259] width 23 height 13
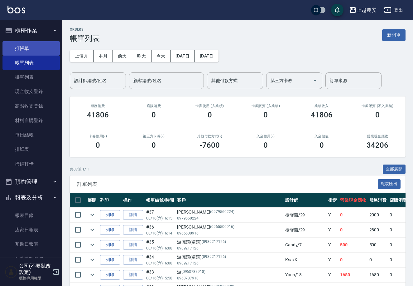
click at [22, 52] on link "打帳單" at bounding box center [30, 48] width 57 height 14
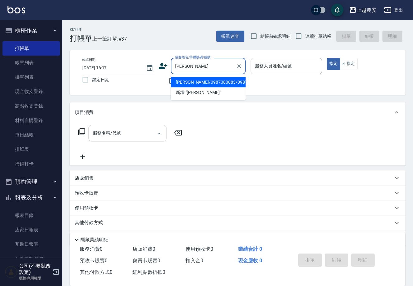
click at [190, 81] on li "[PERSON_NAME]/0987080083/0987080083" at bounding box center [208, 82] width 75 height 10
type input "[PERSON_NAME]/0987080083/0987080083"
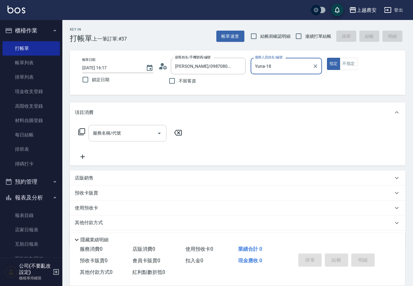
type input "Yuna-18"
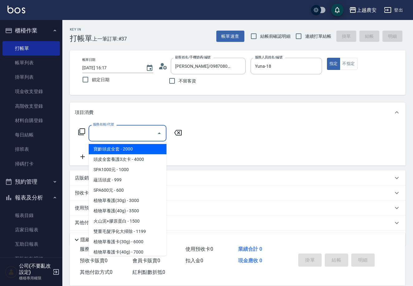
click at [131, 133] on input "服務名稱/代號" at bounding box center [122, 133] width 63 height 11
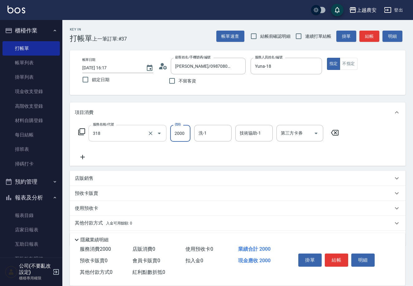
type input "燙髮1500↑(自購)(318)"
type input "3000"
type input "林品妤-32"
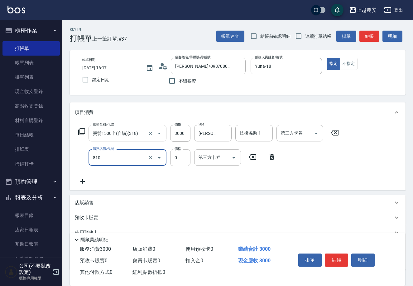
type input "頭皮護髮卡券使用(810)"
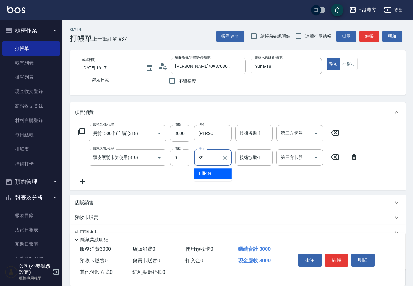
type input "Elfi-39"
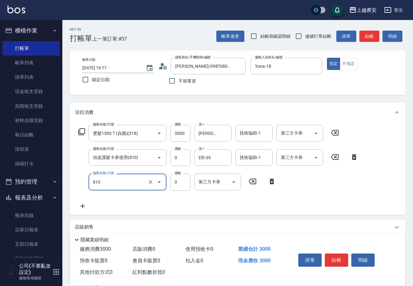
type input "頭皮護髮卡券使用(810)"
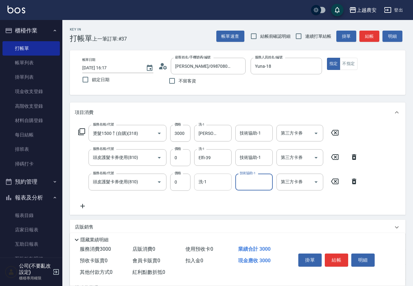
click at [211, 183] on input "洗-1" at bounding box center [213, 181] width 32 height 11
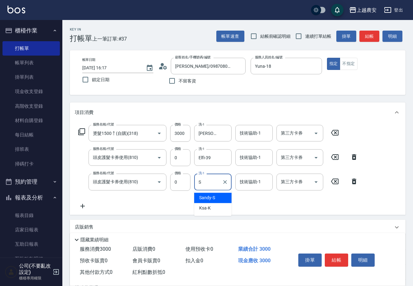
type input "Sandy-S"
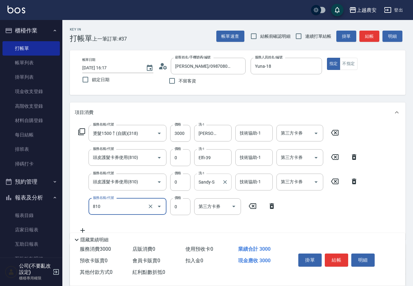
type input "頭皮護髮卡券使用(810)"
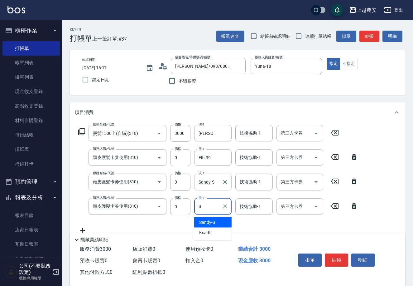
type input "Sandy-S"
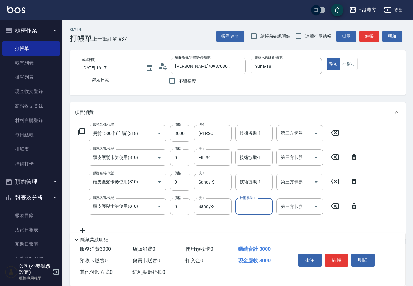
scroll to position [91, 0]
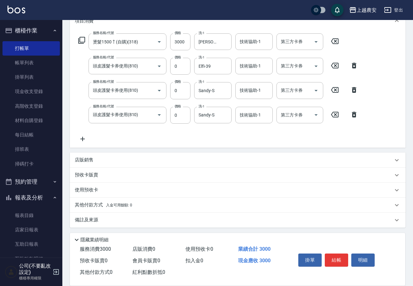
click at [107, 207] on span "入金可用餘額: 0" at bounding box center [119, 205] width 27 height 4
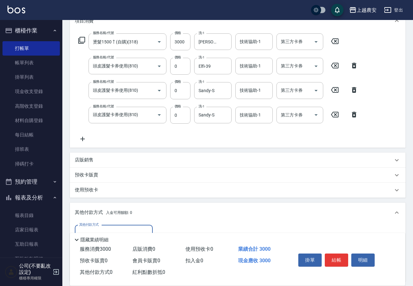
scroll to position [165, 0]
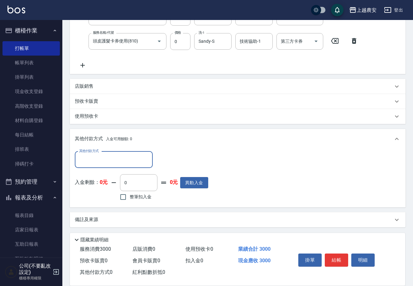
click at [110, 157] on input "其他付款方式" at bounding box center [114, 159] width 72 height 11
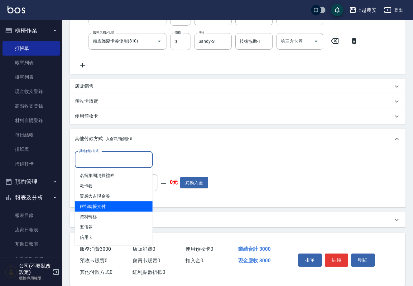
click at [114, 201] on span "銀行轉帳支付" at bounding box center [114, 206] width 78 height 10
type input "銀行轉帳支付"
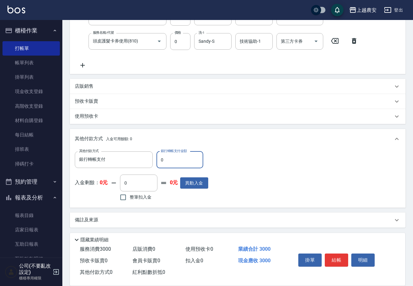
click at [161, 158] on input "0" at bounding box center [180, 159] width 47 height 17
type input "3000"
click at [339, 258] on button "結帳" at bounding box center [336, 259] width 23 height 13
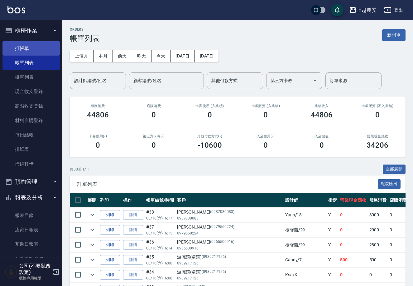
click at [32, 45] on link "打帳單" at bounding box center [30, 48] width 57 height 14
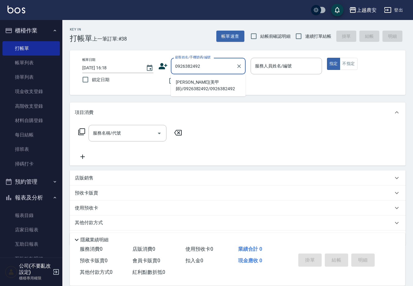
click at [203, 88] on li "[PERSON_NAME](美甲師)/0926382492/0926382492" at bounding box center [208, 85] width 75 height 17
type input "[PERSON_NAME](美甲師)/0926382492/0926382492"
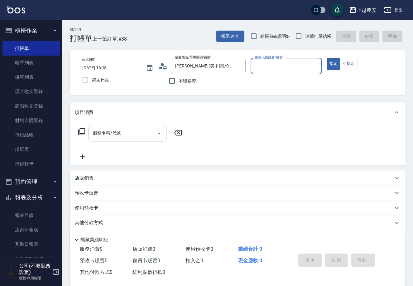
type input "Nana-13"
click at [114, 131] on div "服務名稱/代號 服務名稱/代號" at bounding box center [128, 133] width 78 height 17
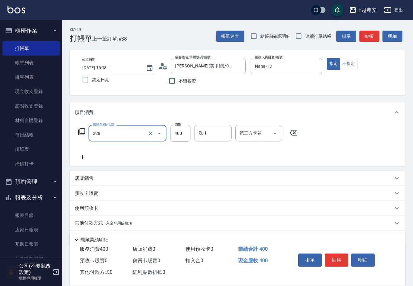
type input "洗髮(228)"
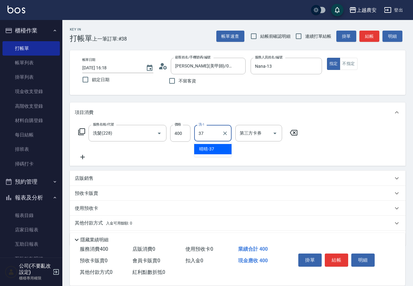
type input "晴晴-37"
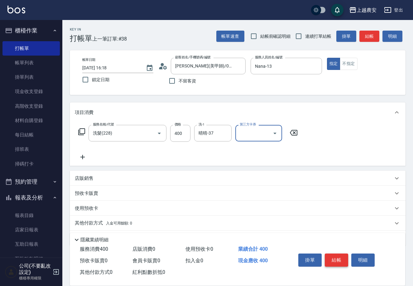
click at [334, 256] on button "結帳" at bounding box center [336, 259] width 23 height 13
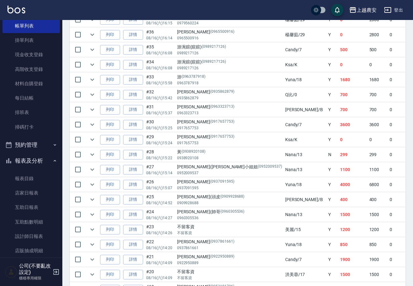
scroll to position [45, 0]
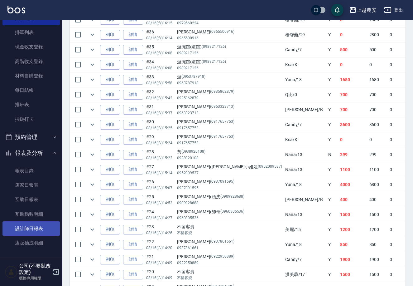
click at [38, 231] on link "設計師日報表" at bounding box center [30, 228] width 57 height 14
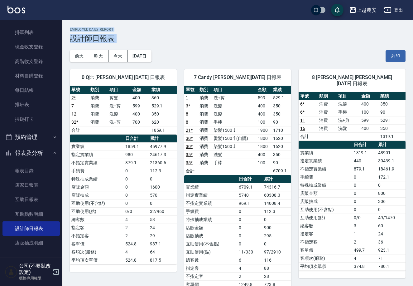
drag, startPoint x: 63, startPoint y: 59, endPoint x: 64, endPoint y: 23, distance: 36.5
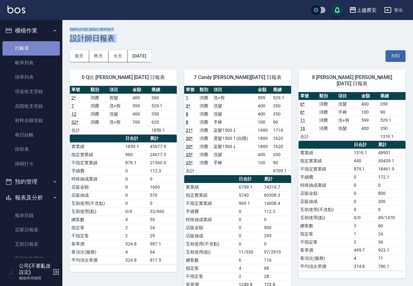
click at [35, 47] on link "打帳單" at bounding box center [30, 48] width 57 height 14
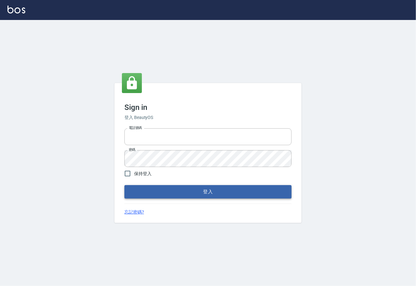
type input "0225929166"
click at [225, 189] on button "登入" at bounding box center [208, 191] width 167 height 13
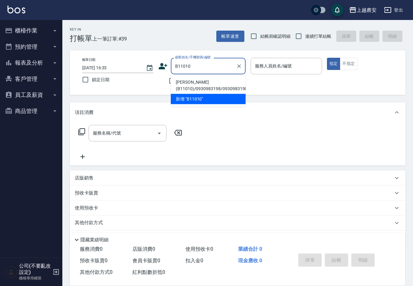
click at [198, 86] on li "[PERSON_NAME](B11010)/0930983198/0930983198" at bounding box center [208, 85] width 75 height 17
type input "[PERSON_NAME](B11010)/0930983198/0930983198"
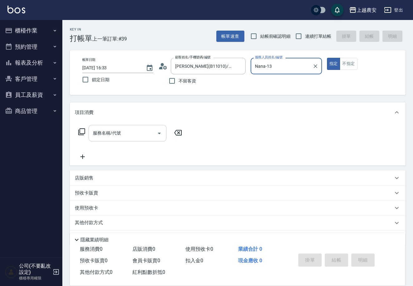
type input "Nana-13"
click at [140, 130] on input "服務名稱/代號" at bounding box center [122, 133] width 63 height 11
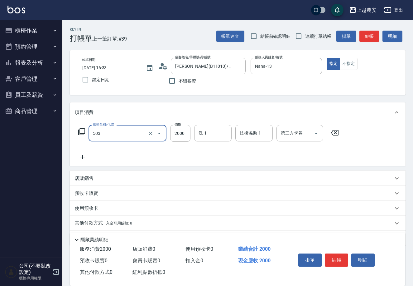
type input "染髮1500↑(503)"
type input "2500"
type input "[PERSON_NAME]-33"
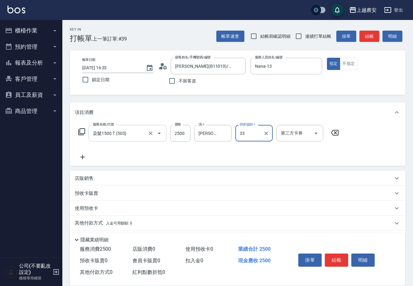
type input "[PERSON_NAME]-33"
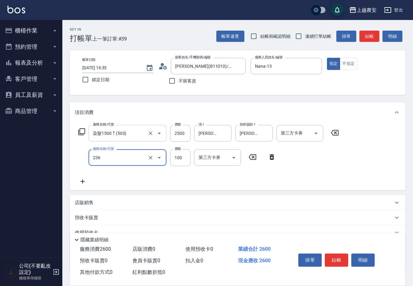
type input "手棒(236)"
type input "1"
click at [121, 157] on input "手棒(236)" at bounding box center [118, 157] width 55 height 11
type input "頭皮SPA洗髮(239)"
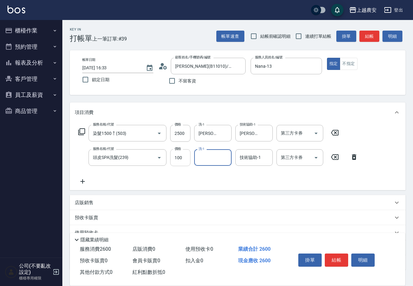
click at [178, 159] on input "100" at bounding box center [180, 157] width 20 height 17
type input "1000"
type input "[PERSON_NAME]-33"
click at [340, 258] on button "結帳" at bounding box center [336, 259] width 23 height 13
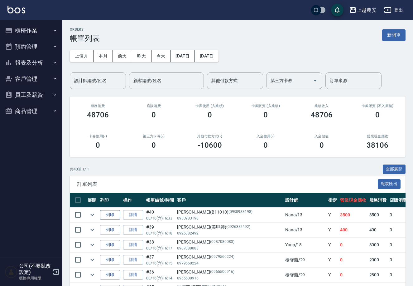
click at [105, 214] on button "列印" at bounding box center [110, 215] width 20 height 10
click at [19, 33] on button "櫃檯作業" at bounding box center [30, 30] width 57 height 16
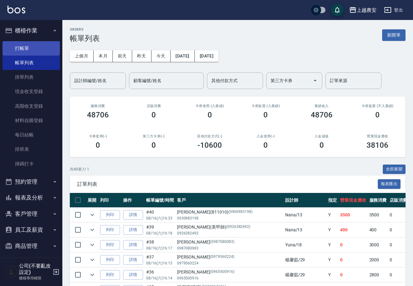
click at [26, 46] on link "打帳單" at bounding box center [30, 48] width 57 height 14
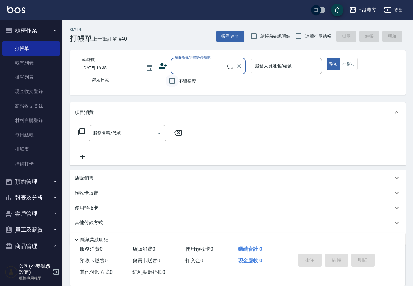
click at [174, 86] on input "不留客資" at bounding box center [172, 80] width 13 height 13
checkbox input "true"
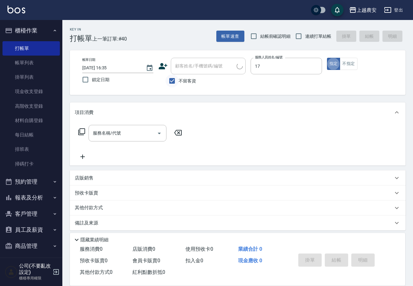
type input "[PERSON_NAME]-17"
type button "true"
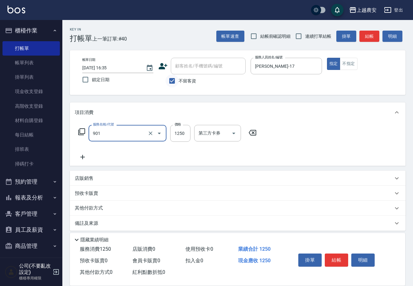
type input "修手指甲(901)"
type input "1800"
click at [340, 258] on button "結帳" at bounding box center [336, 259] width 23 height 13
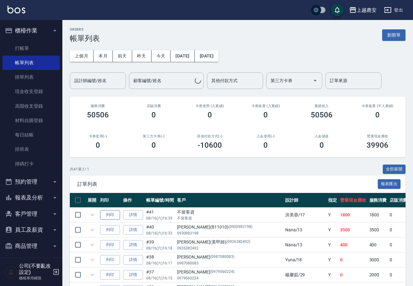
click at [115, 217] on button "列印" at bounding box center [110, 215] width 20 height 10
click at [16, 45] on link "打帳單" at bounding box center [30, 48] width 57 height 14
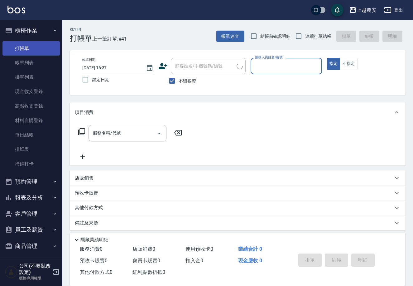
type input "0"
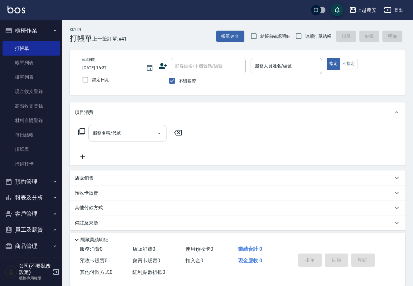
click at [183, 82] on span "不留客資" at bounding box center [187, 81] width 17 height 7
click at [179, 82] on input "不留客資" at bounding box center [172, 80] width 13 height 13
checkbox input "false"
click at [182, 69] on div "顧客姓名/手機號碼/編號 顧客姓名/手機號碼/編號" at bounding box center [208, 66] width 75 height 17
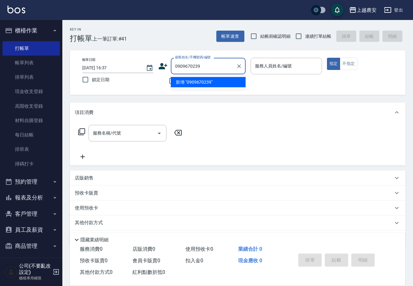
click at [190, 83] on li "新增 "0909670239"" at bounding box center [208, 82] width 75 height 10
type input "0909670239"
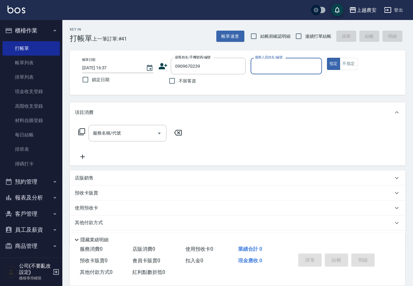
click at [162, 68] on icon at bounding box center [163, 66] width 9 height 6
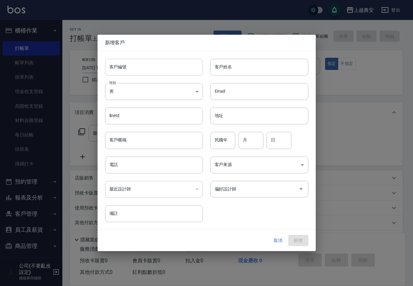
type input "0909670239"
click at [162, 71] on input "客戶編號" at bounding box center [154, 67] width 98 height 17
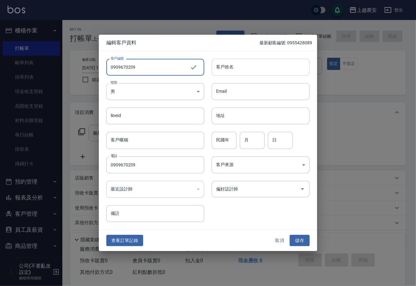
type input "0909670239"
click at [232, 72] on input "客戶姓名" at bounding box center [261, 67] width 98 height 17
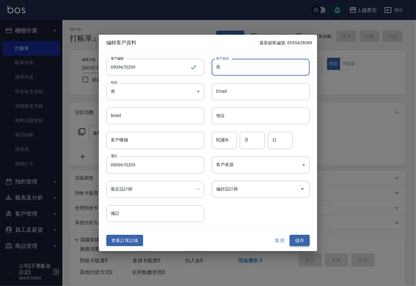
type input "吳"
click at [295, 238] on button "儲存" at bounding box center [300, 241] width 20 height 12
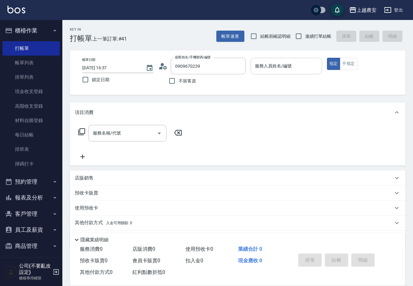
click at [274, 72] on div "服務人員姓名/編號" at bounding box center [286, 66] width 71 height 17
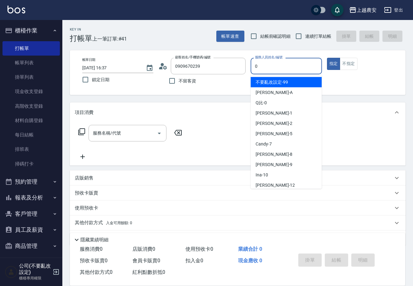
type input "0"
type button "true"
type input "Q比-0"
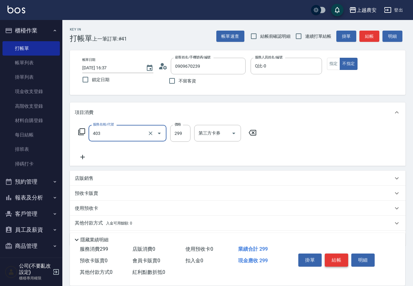
type input "剪髮(403)"
click at [340, 258] on button "結帳" at bounding box center [336, 259] width 23 height 13
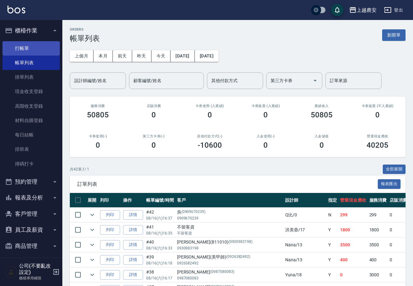
click at [28, 48] on link "打帳單" at bounding box center [30, 48] width 57 height 14
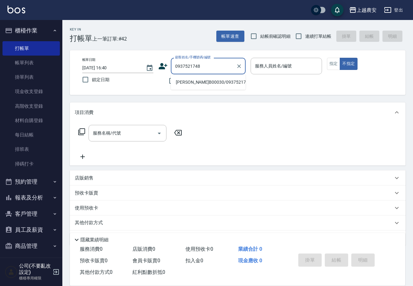
click at [204, 83] on li "[PERSON_NAME]B00030/0937521748/0937521748" at bounding box center [208, 82] width 75 height 10
type input "[PERSON_NAME]B00030/0937521748/0937521748"
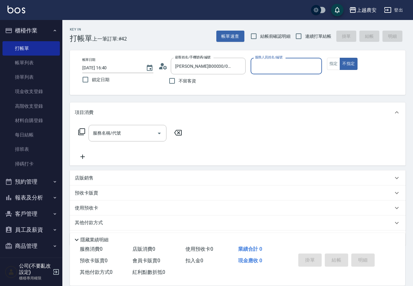
type input "美雅-B"
drag, startPoint x: 335, startPoint y: 61, endPoint x: 227, endPoint y: 110, distance: 117.7
click at [334, 62] on button "指定" at bounding box center [333, 64] width 13 height 12
click at [125, 134] on input "服務名稱/代號" at bounding box center [122, 133] width 63 height 11
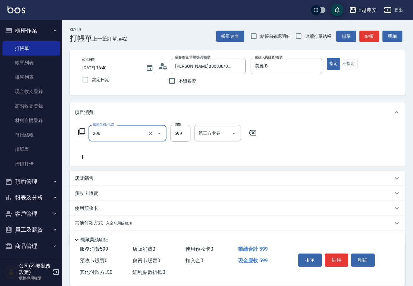
type input "洗+剪(206)"
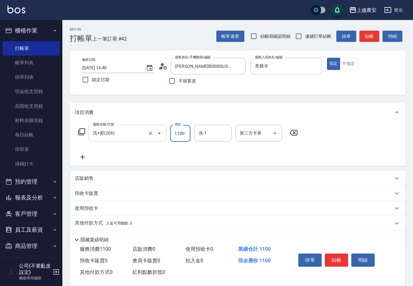
type input "1100"
type input "酪梨-34"
click at [336, 259] on button "結帳" at bounding box center [336, 259] width 23 height 13
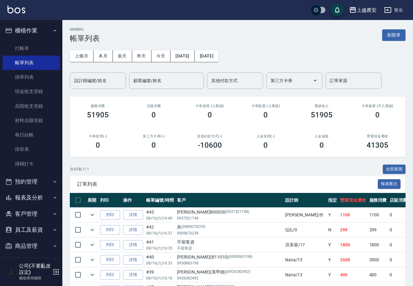
scroll to position [78, 0]
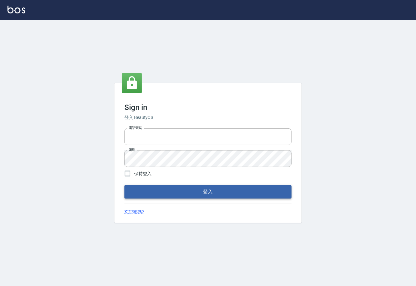
type input "0225929166"
click at [208, 193] on button "登入" at bounding box center [208, 191] width 167 height 13
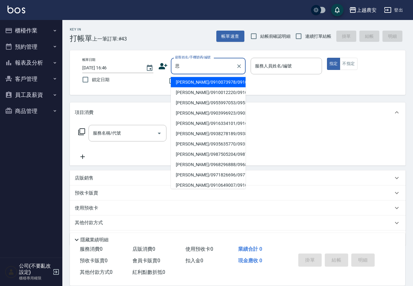
click at [191, 89] on li "[PERSON_NAME]/0910012220/0910012220" at bounding box center [208, 92] width 75 height 10
type input "[PERSON_NAME]/0910012220/0910012220"
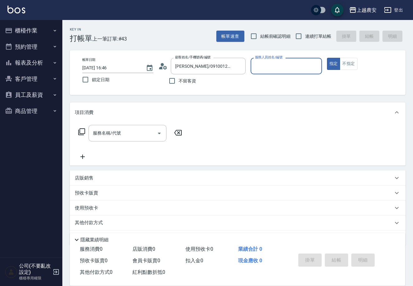
type input "美雅-B"
click at [132, 132] on input "服務名稱/代號" at bounding box center [122, 133] width 63 height 11
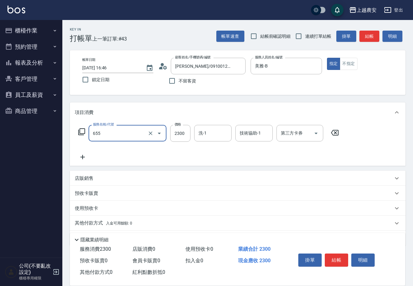
type input "結構2段式(自)(655)"
type input "2900"
click at [335, 256] on button "結帳" at bounding box center [336, 259] width 23 height 13
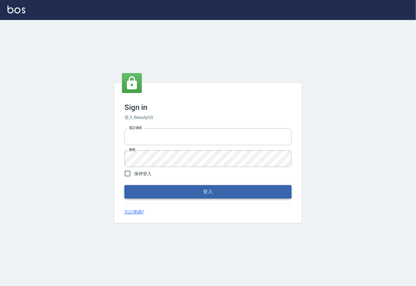
type input "0225929166"
click at [212, 189] on button "登入" at bounding box center [208, 191] width 167 height 13
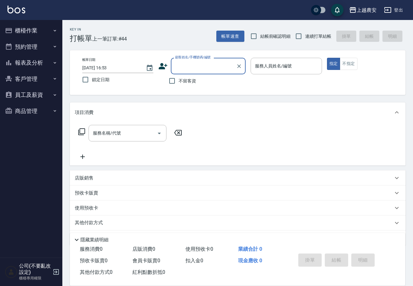
click at [26, 33] on button "櫃檯作業" at bounding box center [30, 30] width 57 height 16
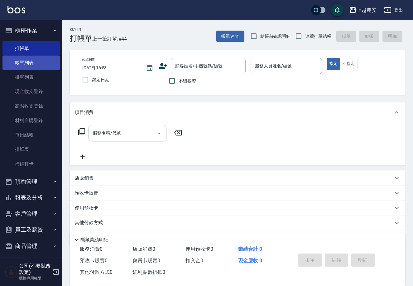
click at [27, 61] on link "帳單列表" at bounding box center [30, 63] width 57 height 14
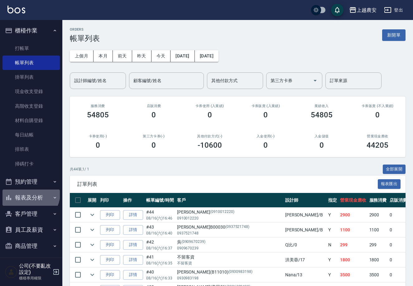
click at [30, 193] on button "報表及分析" at bounding box center [30, 197] width 57 height 16
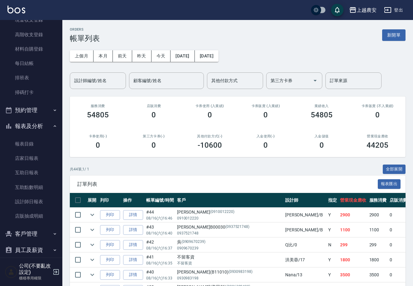
scroll to position [91, 0]
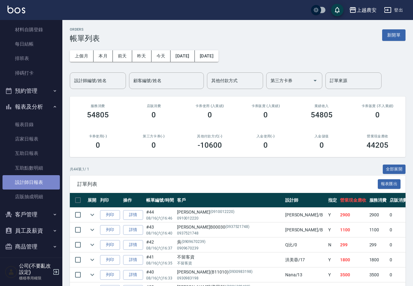
click at [36, 184] on link "設計師日報表" at bounding box center [30, 182] width 57 height 14
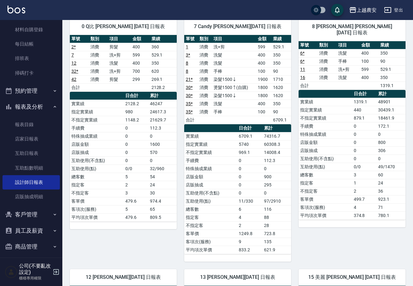
scroll to position [1, 0]
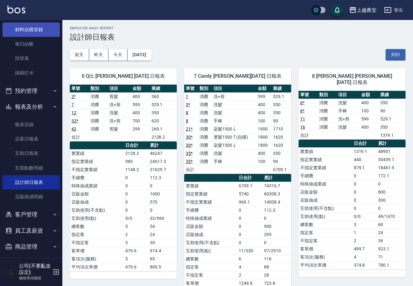
click at [25, 31] on link "材料自購登錄" at bounding box center [30, 29] width 57 height 14
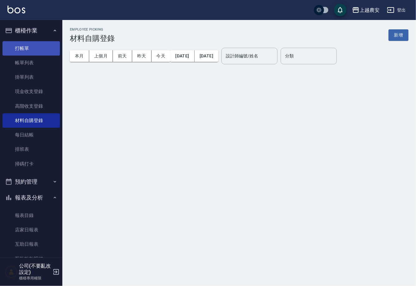
click at [50, 46] on link "打帳單" at bounding box center [30, 48] width 57 height 14
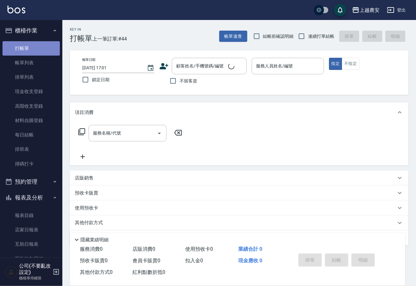
click at [47, 46] on link "打帳單" at bounding box center [30, 48] width 57 height 14
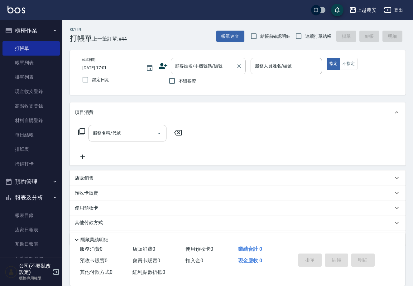
click at [187, 71] on input "顧客姓名/手機號碼/編號" at bounding box center [204, 66] width 60 height 11
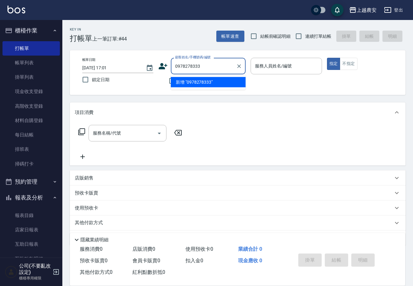
click at [194, 82] on li "新增 "0978278333"" at bounding box center [208, 82] width 75 height 10
type input "0978278333"
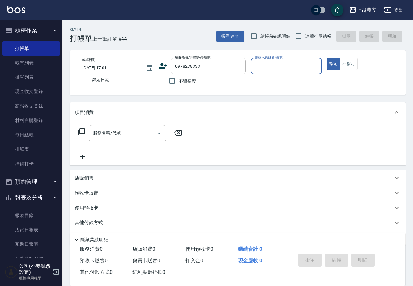
click at [161, 68] on icon at bounding box center [163, 66] width 9 height 6
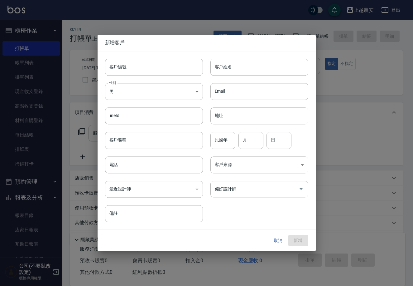
click at [161, 69] on input "客戶編號" at bounding box center [154, 67] width 98 height 17
type input "0978278333"
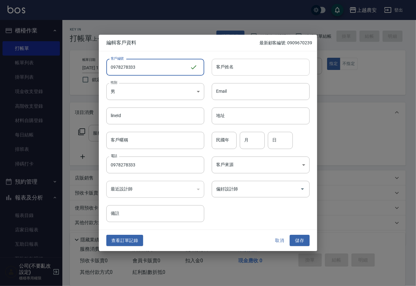
type input "0978278333"
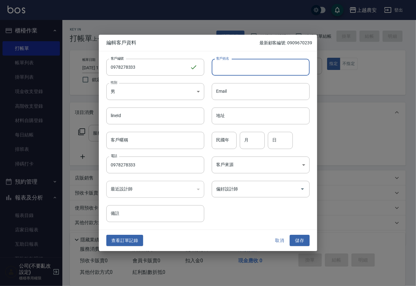
click at [221, 67] on input "客戶姓名" at bounding box center [261, 67] width 98 height 17
type input "陳"
drag, startPoint x: 296, startPoint y: 236, endPoint x: 287, endPoint y: 198, distance: 39.1
click at [296, 236] on button "儲存" at bounding box center [300, 241] width 20 height 12
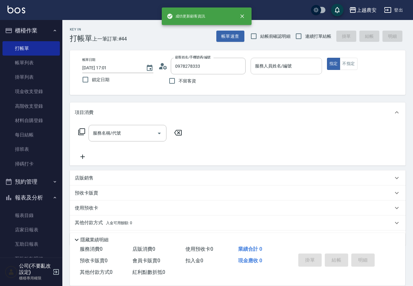
click at [282, 60] on div "服務人員姓名/編號 服務人員姓名/編號" at bounding box center [286, 66] width 71 height 17
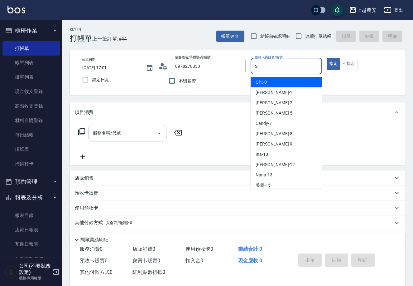
type input "S"
type button "true"
type input "Sandy-S"
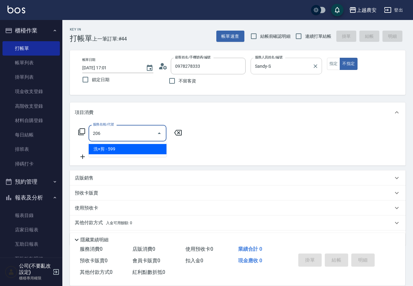
type input "洗+剪(206)"
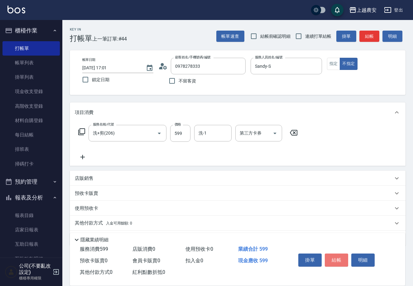
drag, startPoint x: 336, startPoint y: 261, endPoint x: 334, endPoint y: 258, distance: 3.8
click at [335, 260] on button "結帳" at bounding box center [336, 259] width 23 height 13
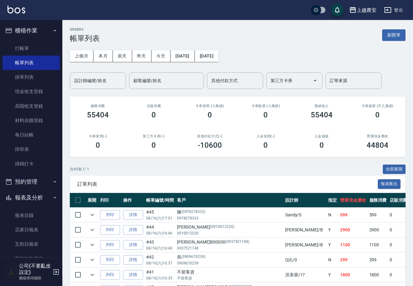
click at [61, 185] on nav "櫃檯作業 打帳單 帳單列表 掛單列表 現金收支登錄 高階收支登錄 材料自購登錄 每日結帳 排班表 掃碼打卡 預約管理 預約管理 單日預約紀錄 單週預約紀錄 報…" at bounding box center [31, 138] width 62 height 237
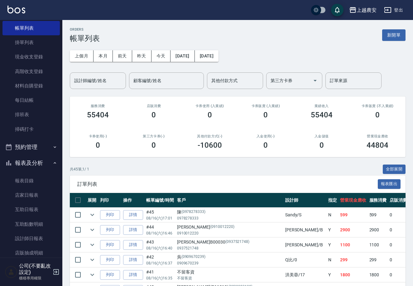
scroll to position [38, 0]
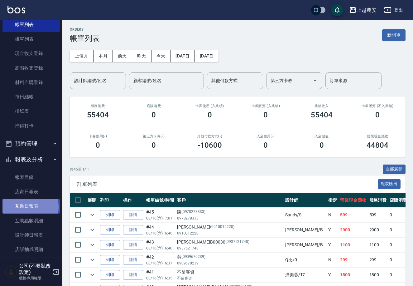
click at [27, 207] on link "互助日報表" at bounding box center [30, 206] width 57 height 14
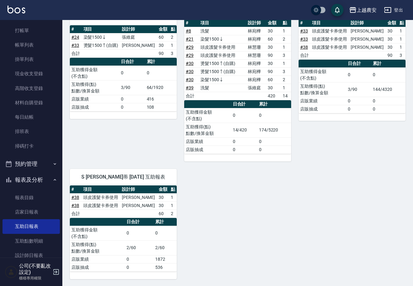
scroll to position [28, 0]
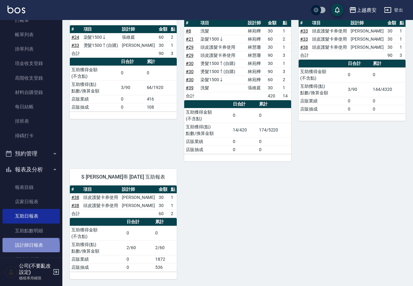
click at [30, 247] on link "設計師日報表" at bounding box center [30, 245] width 57 height 14
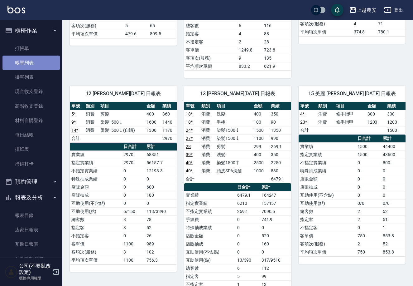
click at [39, 57] on link "帳單列表" at bounding box center [30, 63] width 57 height 14
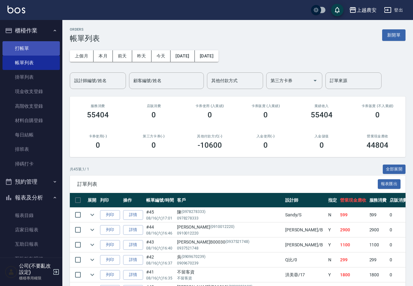
click at [26, 51] on link "打帳單" at bounding box center [30, 48] width 57 height 14
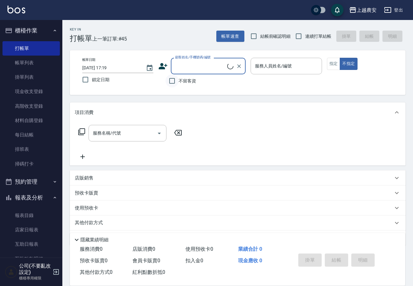
click at [174, 82] on input "不留客資" at bounding box center [172, 80] width 13 height 13
checkbox input "true"
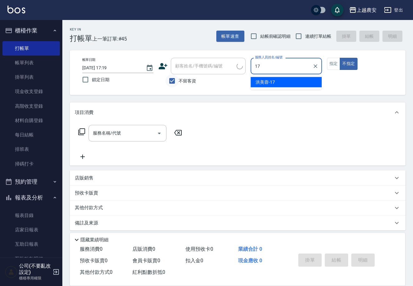
type input "[PERSON_NAME]-17"
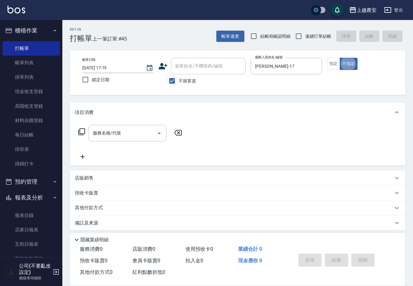
type button "false"
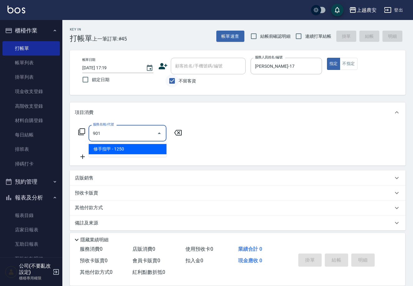
type input "修手指甲(901)"
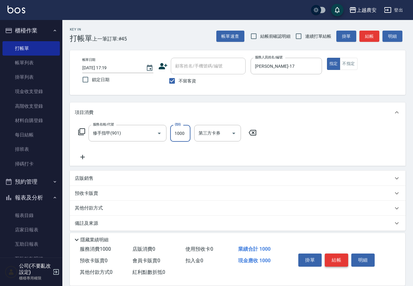
type input "1000"
click at [335, 259] on button "結帳" at bounding box center [336, 259] width 23 height 13
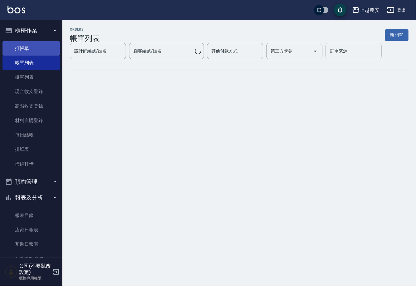
click at [26, 46] on link "打帳單" at bounding box center [30, 48] width 57 height 14
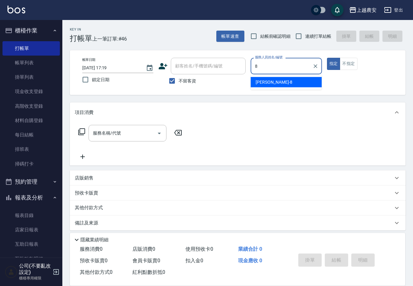
type input "[PERSON_NAME]-8"
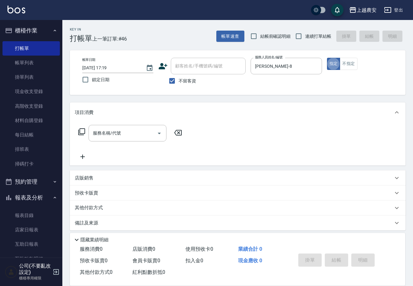
type button "true"
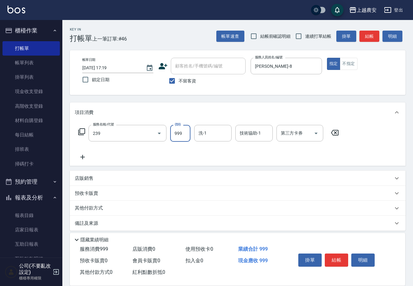
type input "頭皮SPA洗髮(239)"
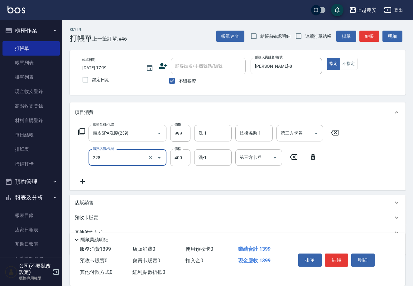
type input "洗髮(228)"
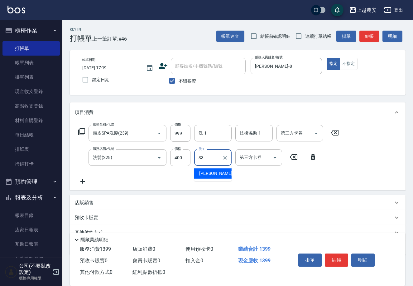
type input "[PERSON_NAME]-33"
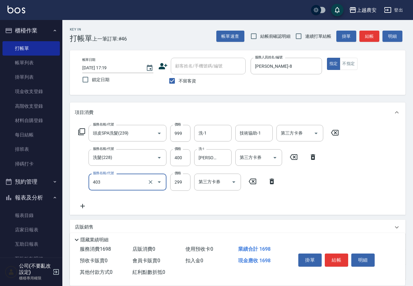
type input "剪髮(403)"
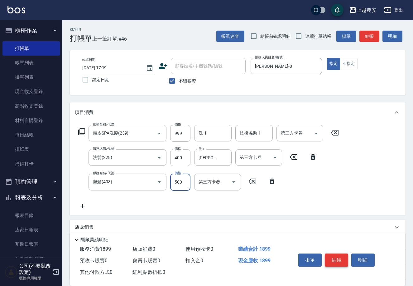
type input "500"
click at [332, 253] on button "結帳" at bounding box center [336, 259] width 23 height 13
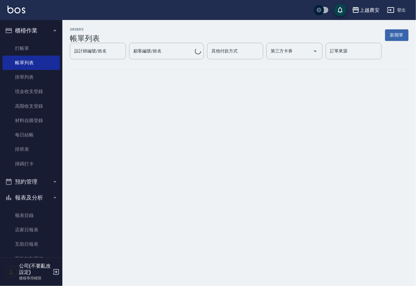
click at [26, 47] on link "打帳單" at bounding box center [30, 48] width 57 height 14
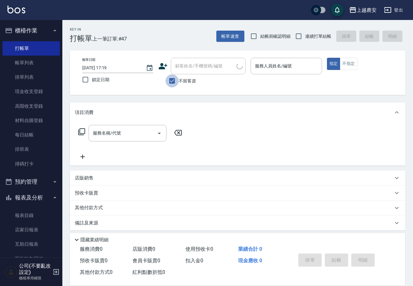
click at [174, 79] on input "不留客資" at bounding box center [172, 80] width 13 height 13
checkbox input "false"
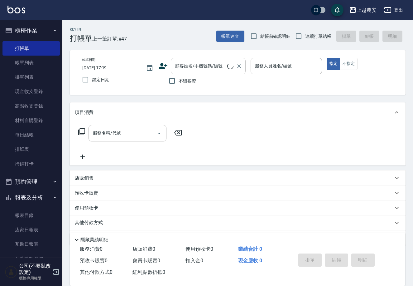
click at [176, 71] on div "顧客姓名/手機號碼/編號" at bounding box center [208, 66] width 75 height 17
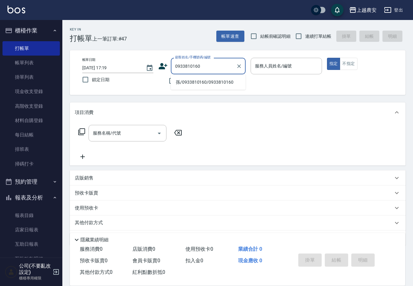
click at [189, 79] on li "孫/0933810160/0933810160" at bounding box center [208, 82] width 75 height 10
type input "孫/0933810160/0933810160"
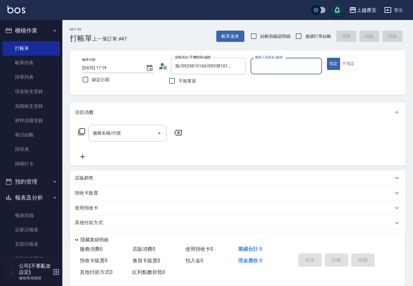
type input "Q比-0"
click at [137, 138] on input "服務名稱/代號" at bounding box center [122, 133] width 63 height 11
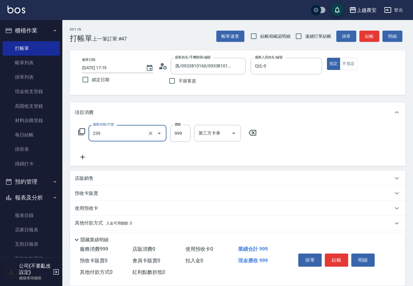
type input "頭皮SPA洗髮(239)"
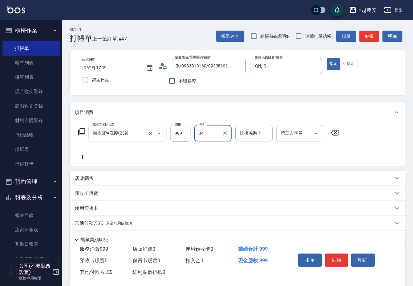
type input "酪梨-34"
drag, startPoint x: 100, startPoint y: 222, endPoint x: 383, endPoint y: 139, distance: 294.1
click at [102, 222] on p "其他付款方式 入金可用餘額: 0" at bounding box center [103, 223] width 57 height 7
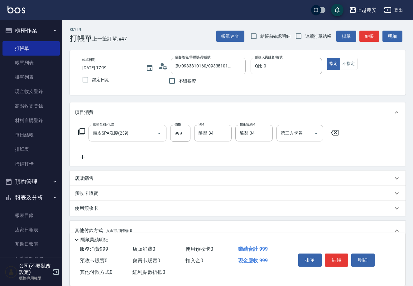
scroll to position [92, 0]
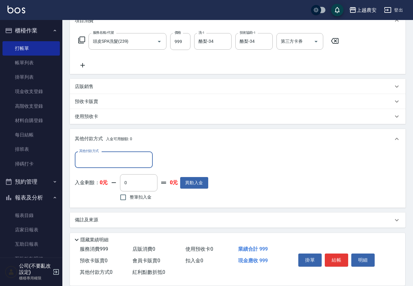
click at [92, 156] on input "其他付款方式" at bounding box center [114, 159] width 72 height 11
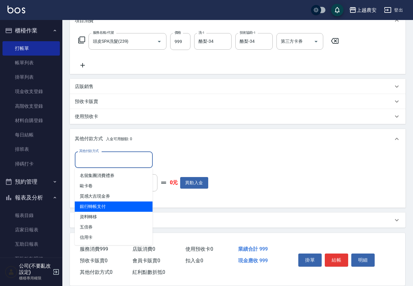
click at [99, 207] on span "銀行轉帳支付" at bounding box center [114, 206] width 78 height 10
type input "銀行轉帳支付"
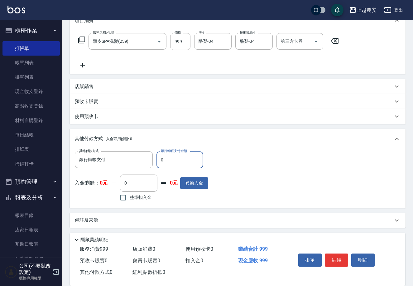
drag, startPoint x: 170, startPoint y: 162, endPoint x: 180, endPoint y: 162, distance: 10.3
click at [180, 162] on input "0" at bounding box center [180, 159] width 47 height 17
type input "999"
click at [341, 258] on button "結帳" at bounding box center [336, 259] width 23 height 13
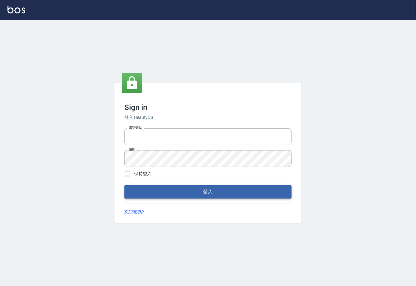
type input "0225929166"
click at [208, 193] on button "登入" at bounding box center [208, 191] width 167 height 13
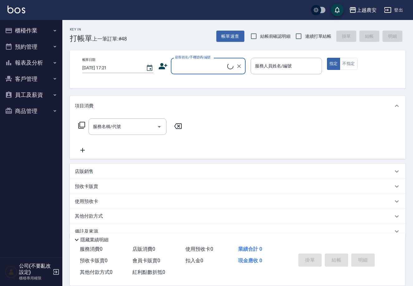
click at [25, 28] on button "櫃檯作業" at bounding box center [30, 30] width 57 height 16
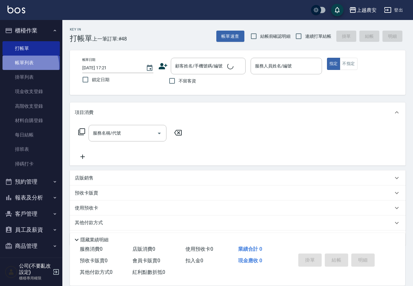
click at [25, 66] on link "帳單列表" at bounding box center [30, 63] width 57 height 14
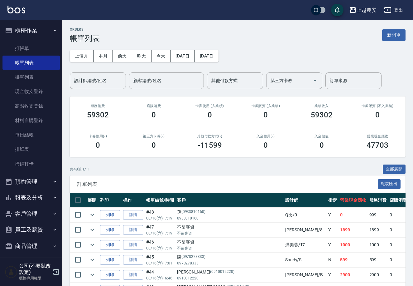
click at [25, 34] on button "櫃檯作業" at bounding box center [30, 30] width 57 height 16
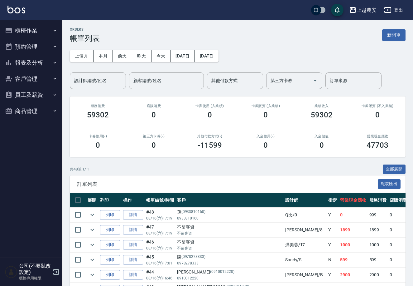
click at [32, 79] on button "客戶管理" at bounding box center [30, 79] width 57 height 16
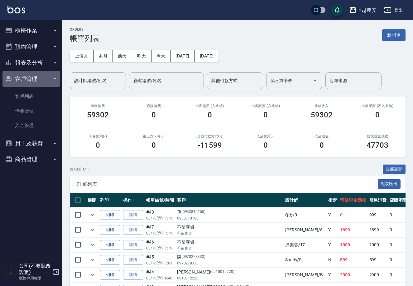
click at [33, 77] on button "客戶管理" at bounding box center [30, 79] width 57 height 16
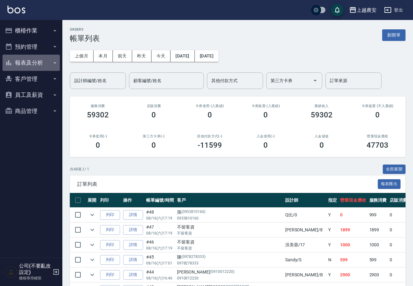
click at [41, 62] on button "報表及分析" at bounding box center [30, 63] width 57 height 16
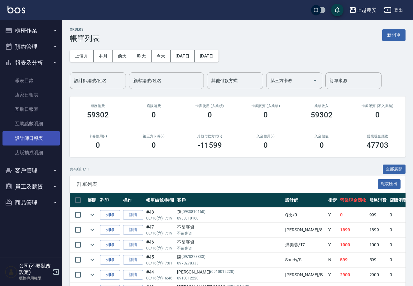
click at [31, 134] on link "設計師日報表" at bounding box center [30, 138] width 57 height 14
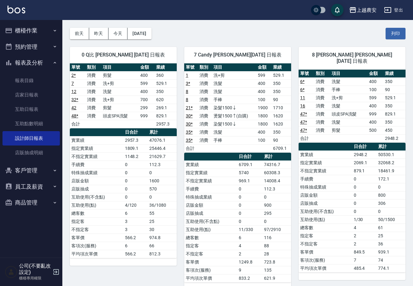
scroll to position [1, 0]
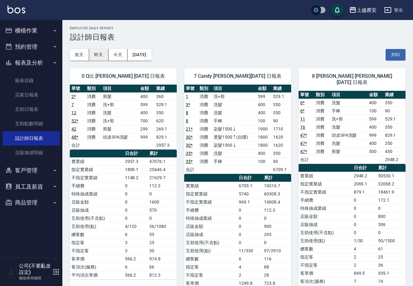
click at [92, 58] on button "昨天" at bounding box center [98, 55] width 19 height 12
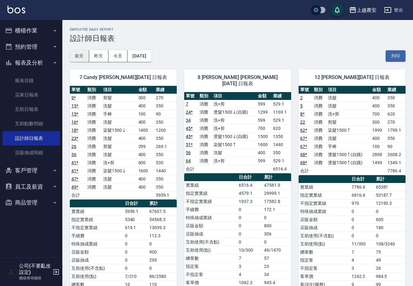
click at [77, 53] on button "前天" at bounding box center [79, 56] width 19 height 12
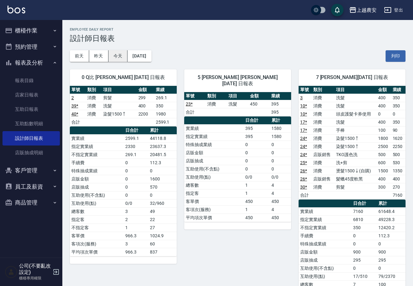
click at [124, 59] on button "今天" at bounding box center [118, 56] width 19 height 12
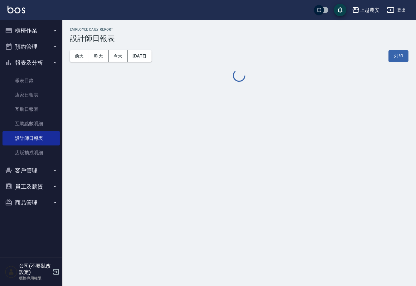
click at [53, 31] on icon "button" at bounding box center [54, 30] width 5 height 5
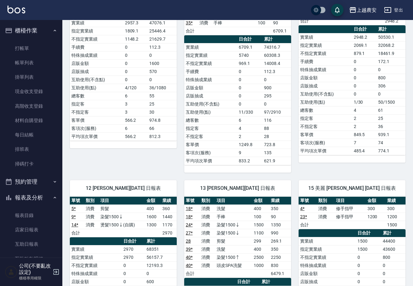
scroll to position [123, 0]
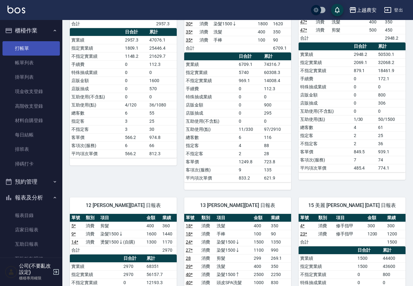
click at [33, 47] on link "打帳單" at bounding box center [30, 48] width 57 height 14
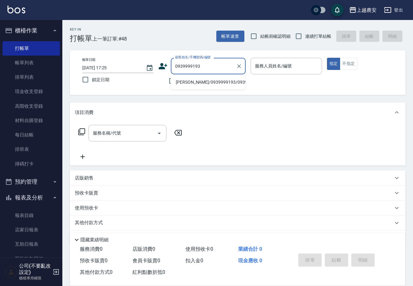
click at [207, 88] on ul "[PERSON_NAME]/0939999193/0939999193" at bounding box center [208, 82] width 75 height 15
click at [209, 79] on li "[PERSON_NAME]/0939999193/0939999193" at bounding box center [208, 82] width 75 height 10
type input "[PERSON_NAME]/0939999193/0939999193"
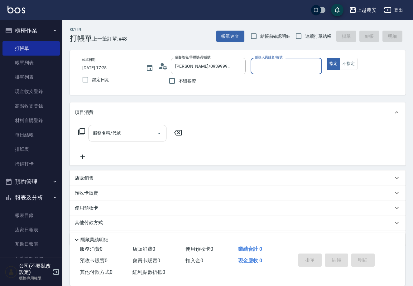
type input "Yuna-18"
click at [120, 139] on div "服務名稱/代號" at bounding box center [128, 133] width 78 height 17
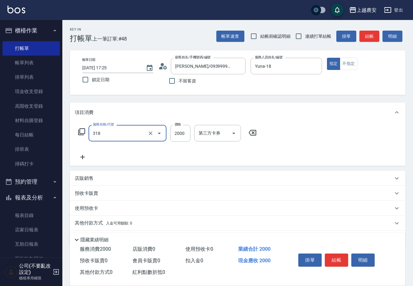
type input "燙髮1500↑(自購)(318)"
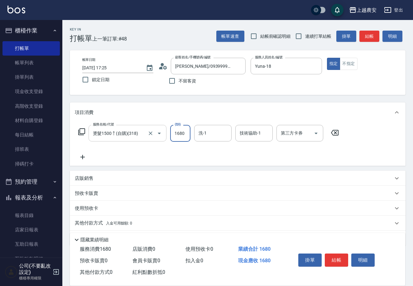
type input "1680"
type input "[PERSON_NAME]-32"
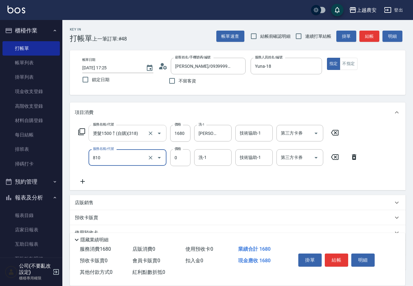
type input "頭皮護髮卡券使用(810)"
type input "[PERSON_NAME]-32"
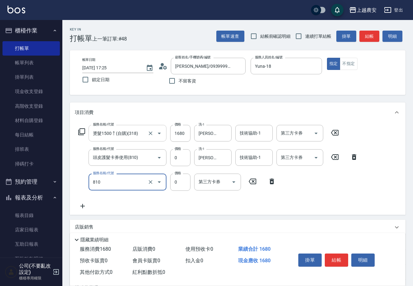
type input "頭皮護髮卡券使用(810)"
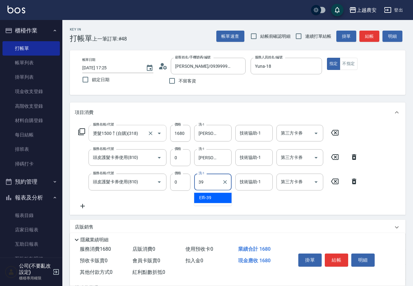
type input "Elfi-39"
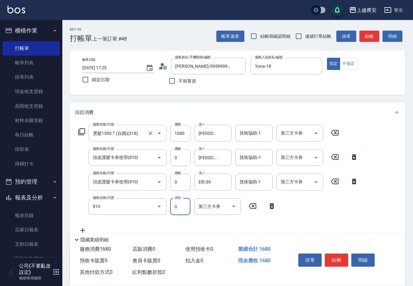
type input "頭皮護髮卡券使用(810)"
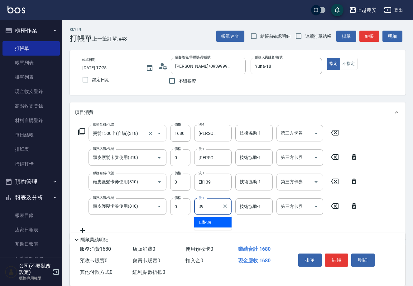
type input "Elfi-39"
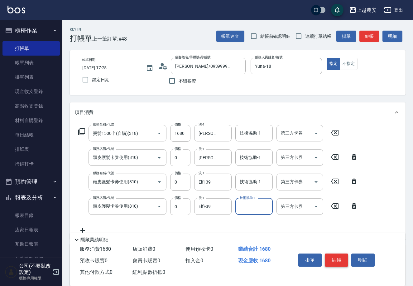
click at [329, 258] on button "結帳" at bounding box center [336, 259] width 23 height 13
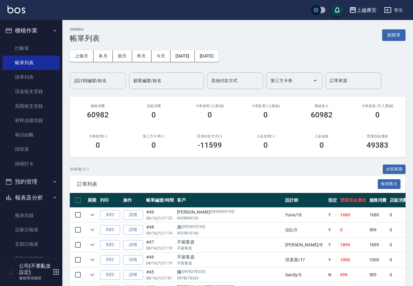
click at [101, 85] on input "設計師編號/姓名" at bounding box center [98, 80] width 51 height 11
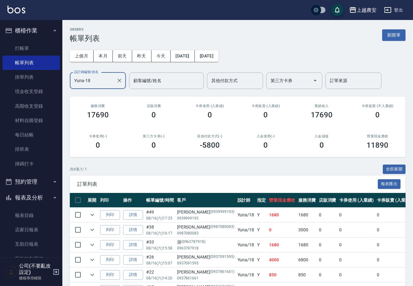
type input "Yuna-18"
click at [39, 31] on button "櫃檯作業" at bounding box center [30, 30] width 57 height 16
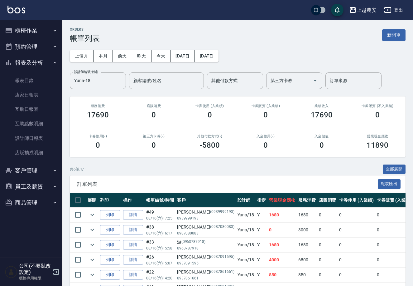
click at [40, 58] on button "報表及分析" at bounding box center [30, 63] width 57 height 16
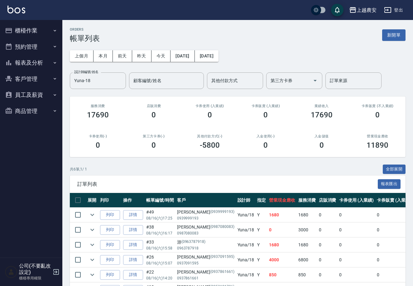
click at [47, 71] on button "客戶管理" at bounding box center [30, 79] width 57 height 16
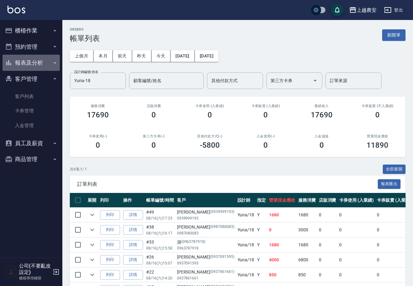
click at [48, 69] on button "報表及分析" at bounding box center [30, 63] width 57 height 16
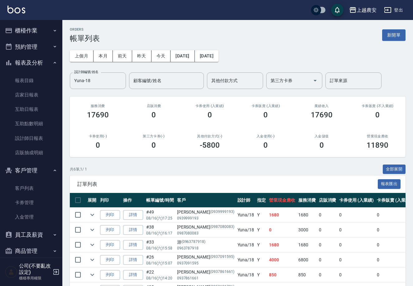
drag, startPoint x: 25, startPoint y: 165, endPoint x: 25, endPoint y: 157, distance: 8.4
click at [26, 165] on button "客戶管理" at bounding box center [30, 170] width 57 height 16
drag, startPoint x: 37, startPoint y: 67, endPoint x: 47, endPoint y: 32, distance: 36.2
click at [41, 66] on button "報表及分析" at bounding box center [30, 63] width 57 height 16
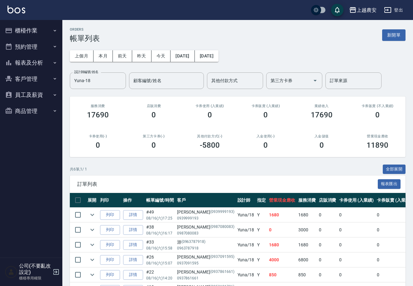
click at [47, 31] on button "櫃檯作業" at bounding box center [30, 30] width 57 height 16
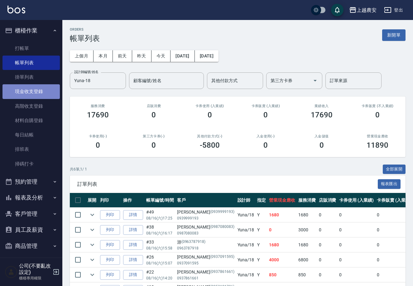
click at [47, 86] on link "現金收支登錄" at bounding box center [30, 91] width 57 height 14
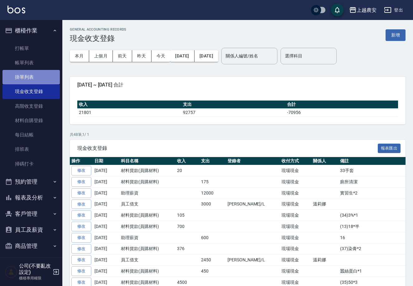
click at [44, 76] on link "掛單列表" at bounding box center [30, 77] width 57 height 14
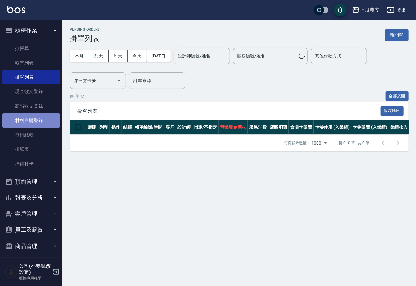
click at [42, 125] on link "材料自購登錄" at bounding box center [30, 120] width 57 height 14
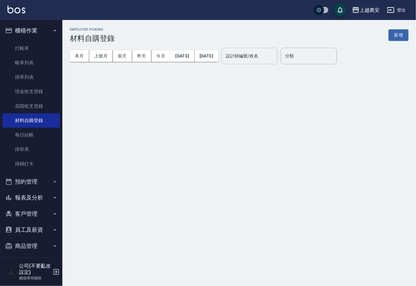
click at [273, 54] on input "設計師編號/姓名" at bounding box center [249, 56] width 51 height 11
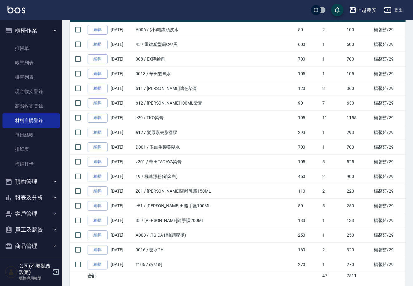
scroll to position [112, 0]
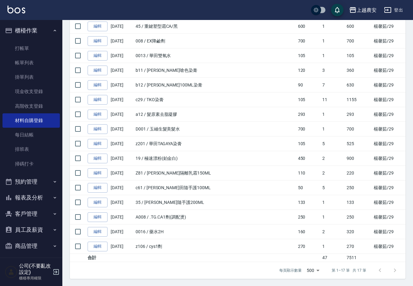
type input "[PERSON_NAME]-29"
click at [40, 30] on button "櫃檯作業" at bounding box center [30, 30] width 57 height 16
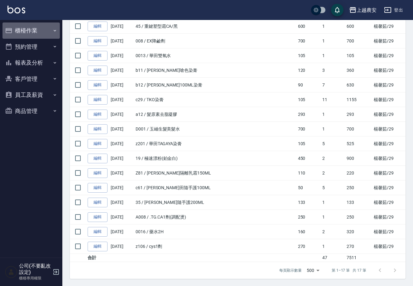
click at [52, 27] on button "櫃檯作業" at bounding box center [30, 30] width 57 height 16
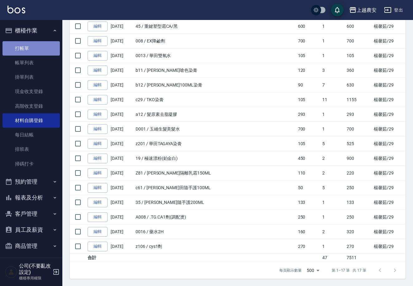
click at [39, 42] on link "打帳單" at bounding box center [30, 48] width 57 height 14
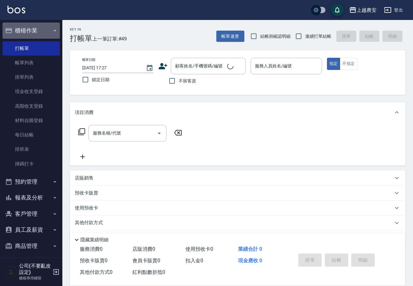
click at [48, 29] on button "櫃檯作業" at bounding box center [30, 30] width 57 height 16
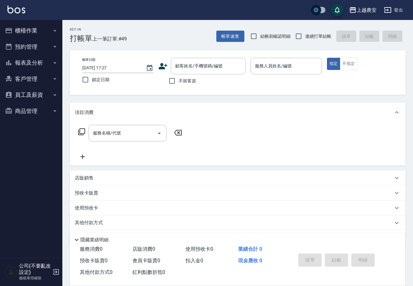
click at [56, 31] on icon "button" at bounding box center [54, 30] width 5 height 5
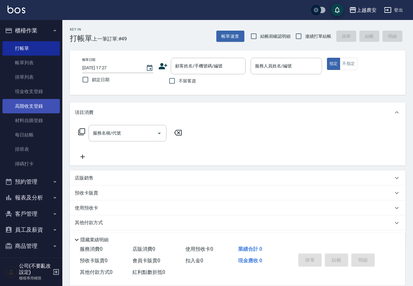
click at [42, 106] on link "高階收支登錄" at bounding box center [30, 106] width 57 height 14
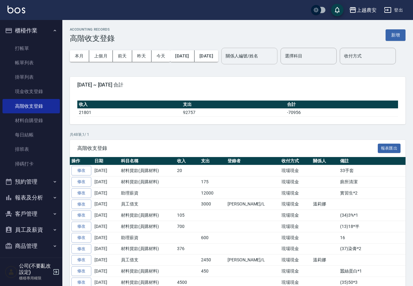
click at [275, 59] on input "關係人編號/姓名" at bounding box center [249, 56] width 51 height 11
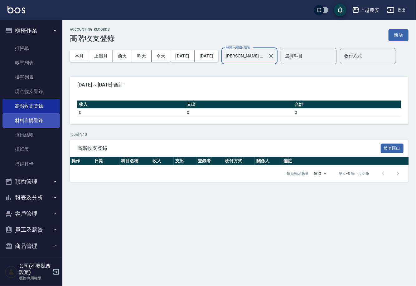
type input "[PERSON_NAME]-29"
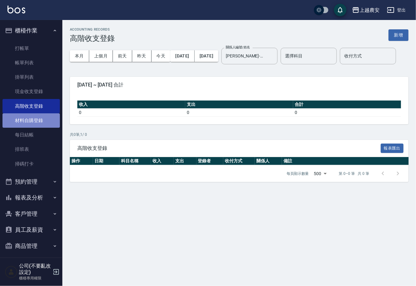
click at [40, 120] on link "材料自購登錄" at bounding box center [30, 120] width 57 height 14
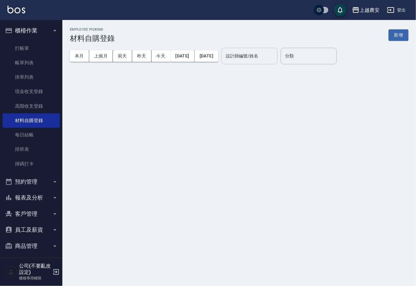
click at [275, 58] on input "設計師編號/姓名" at bounding box center [249, 56] width 51 height 11
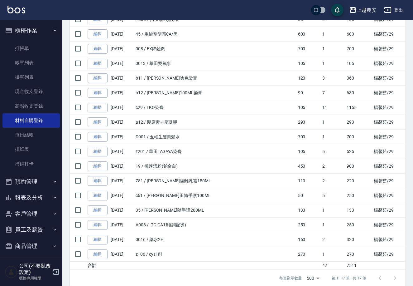
scroll to position [112, 0]
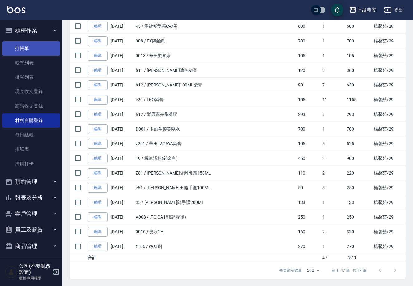
type input "[PERSON_NAME]-29"
click at [25, 45] on link "打帳單" at bounding box center [30, 48] width 57 height 14
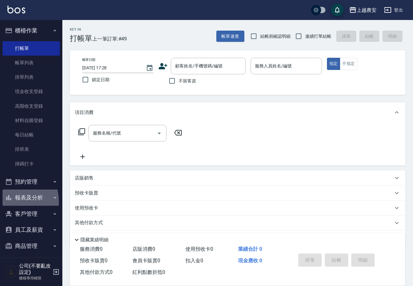
click at [6, 202] on button "報表及分析" at bounding box center [30, 197] width 57 height 16
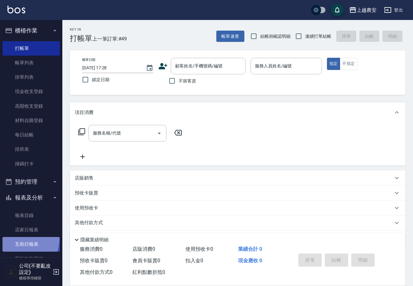
drag, startPoint x: 10, startPoint y: 237, endPoint x: 8, endPoint y: 240, distance: 3.8
click at [9, 237] on link "互助日報表" at bounding box center [30, 244] width 57 height 14
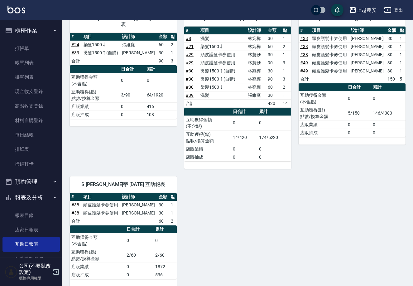
scroll to position [295, 0]
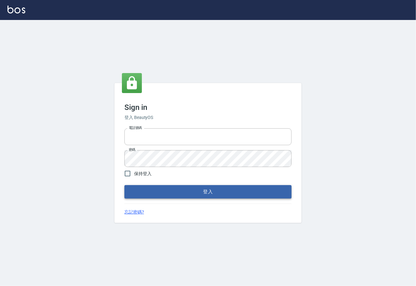
type input "0225929166"
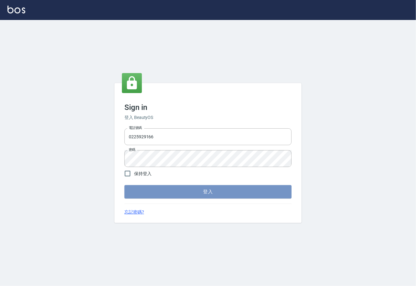
click at [192, 195] on button "登入" at bounding box center [208, 191] width 167 height 13
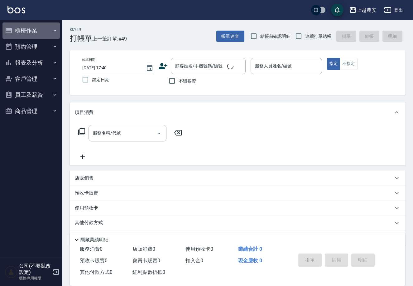
click at [28, 32] on button "櫃檯作業" at bounding box center [30, 30] width 57 height 16
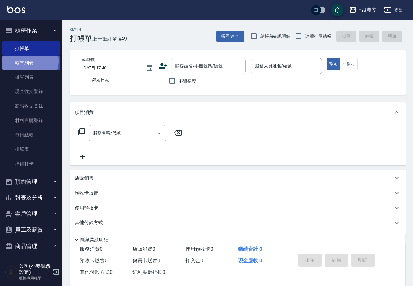
drag, startPoint x: 27, startPoint y: 61, endPoint x: 210, endPoint y: 38, distance: 184.6
click at [27, 61] on link "帳單列表" at bounding box center [30, 63] width 57 height 14
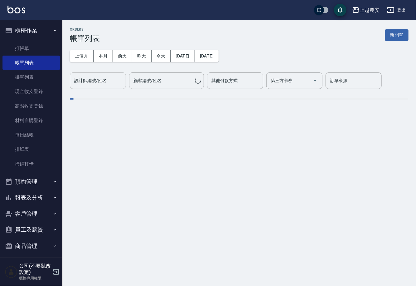
click at [109, 78] on input "設計師編號/姓名" at bounding box center [98, 80] width 51 height 11
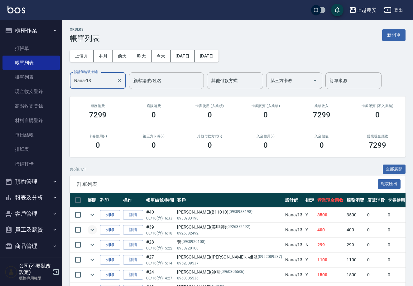
type input "Nana-13"
click at [96, 231] on icon "expand row" at bounding box center [92, 229] width 7 height 7
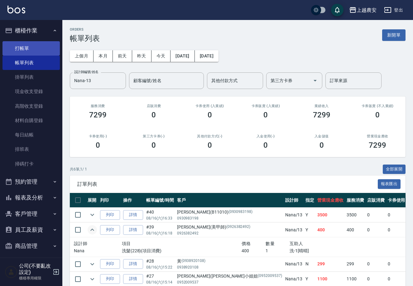
drag, startPoint x: 24, startPoint y: 45, endPoint x: 33, endPoint y: 45, distance: 9.0
click at [24, 45] on link "打帳單" at bounding box center [30, 48] width 57 height 14
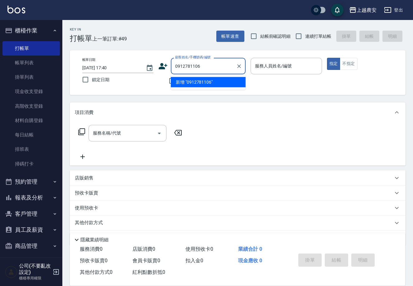
click at [193, 86] on li "新增 "0912781106"" at bounding box center [208, 82] width 75 height 10
type input "0912781106"
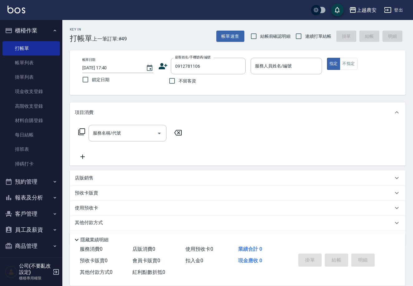
click at [162, 64] on icon at bounding box center [163, 66] width 9 height 6
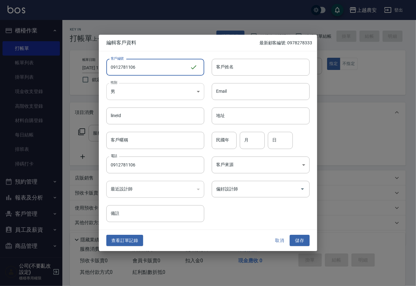
type input "0912781106"
click at [164, 91] on body "上越農安 登出 櫃檯作業 打帳單 帳單列表 掛單列表 現金收支登錄 高階收支登錄 材料自購登錄 每日結帳 排班表 掃碼打卡 預約管理 預約管理 單日預約紀錄 …" at bounding box center [208, 152] width 416 height 304
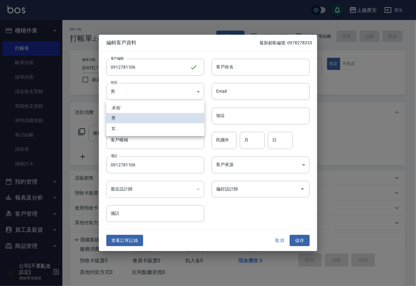
click at [154, 129] on li "女" at bounding box center [155, 128] width 98 height 10
type input "[DEMOGRAPHIC_DATA]"
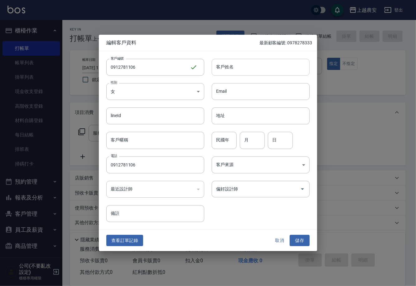
click at [241, 68] on input "客戶姓名" at bounding box center [261, 67] width 98 height 17
type input "蘇"
drag, startPoint x: 303, startPoint y: 237, endPoint x: 298, endPoint y: 225, distance: 12.9
click at [303, 237] on button "儲存" at bounding box center [300, 241] width 20 height 12
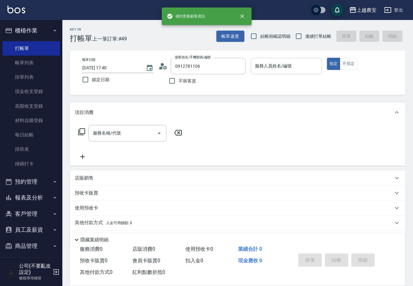
click at [291, 66] on input "服務人員姓名/編號" at bounding box center [287, 66] width 66 height 11
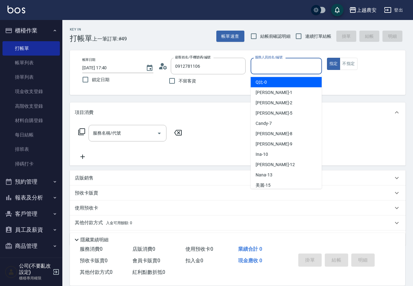
type input "N"
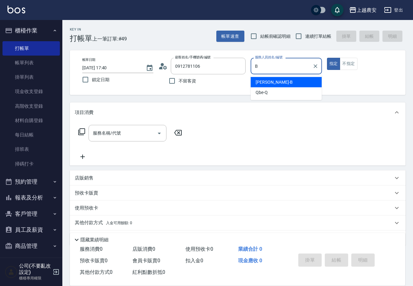
type input "美雅-B"
type button "true"
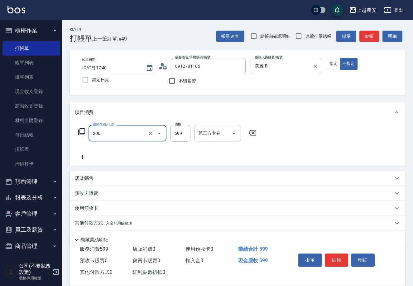
type input "洗+剪(206)"
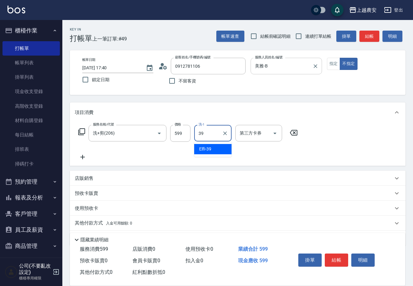
type input "Elfi-39"
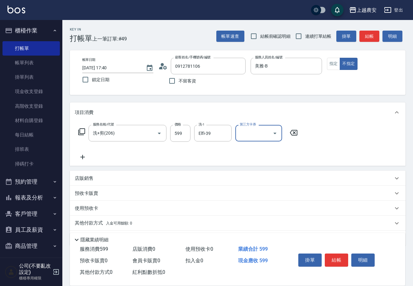
scroll to position [18, 0]
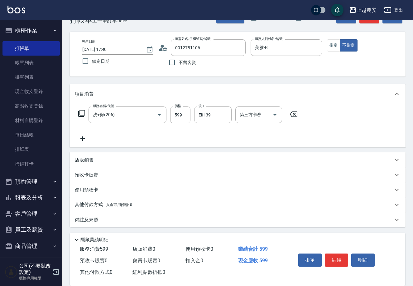
click at [100, 203] on p "其他付款方式 入金可用餘額: 0" at bounding box center [103, 204] width 57 height 7
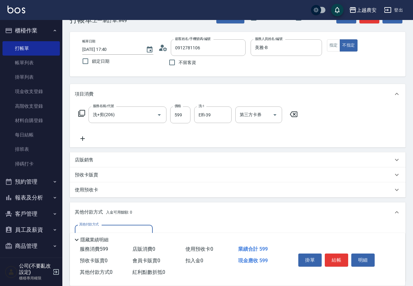
scroll to position [0, 0]
click at [108, 226] on div "其他付款方式" at bounding box center [114, 233] width 78 height 17
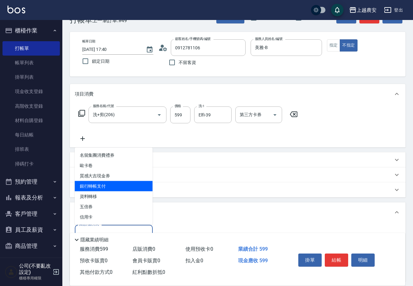
click at [110, 184] on span "銀行轉帳支付" at bounding box center [114, 186] width 78 height 10
type input "銀行轉帳支付"
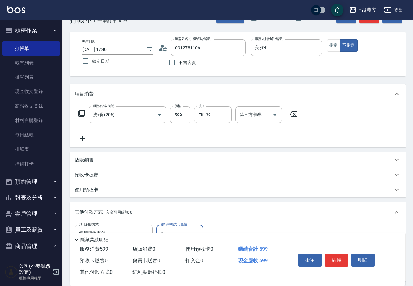
scroll to position [92, 0]
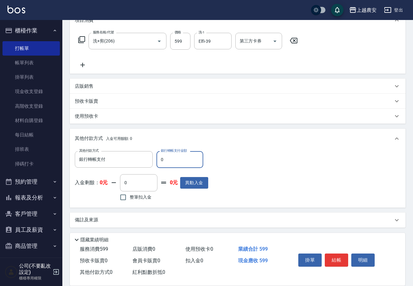
drag, startPoint x: 160, startPoint y: 159, endPoint x: 181, endPoint y: 159, distance: 20.9
click at [181, 159] on input "0" at bounding box center [180, 159] width 47 height 17
type input "599"
click at [332, 257] on button "結帳" at bounding box center [336, 259] width 23 height 13
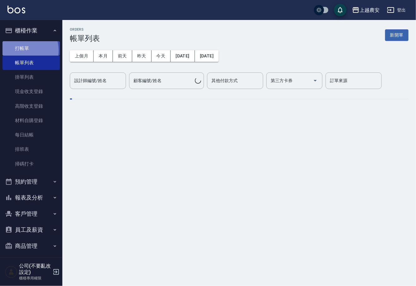
click at [22, 50] on link "打帳單" at bounding box center [30, 48] width 57 height 14
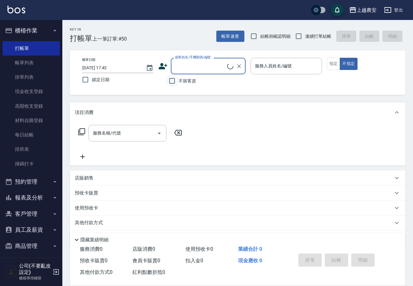
click at [176, 84] on input "不留客資" at bounding box center [172, 80] width 13 height 13
checkbox input "true"
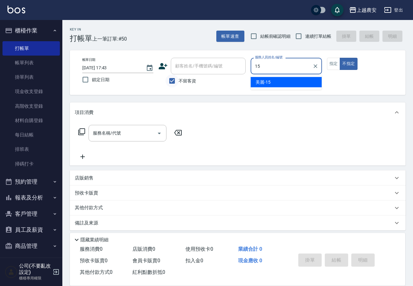
type input "美麗-15"
type button "false"
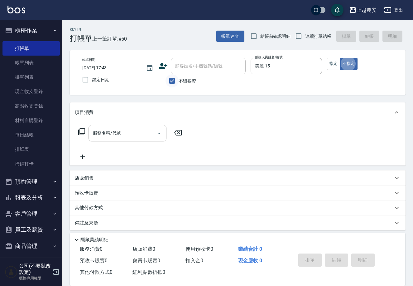
scroll to position [3, 0]
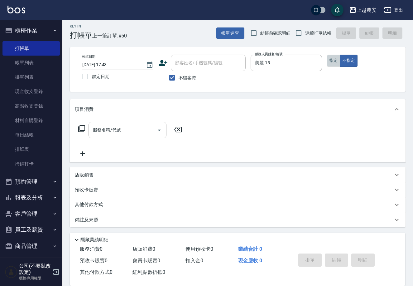
drag, startPoint x: 335, startPoint y: 57, endPoint x: 208, endPoint y: 91, distance: 130.7
click at [334, 57] on button "指定" at bounding box center [333, 61] width 13 height 12
click at [132, 129] on input "服務名稱/代號" at bounding box center [122, 130] width 63 height 11
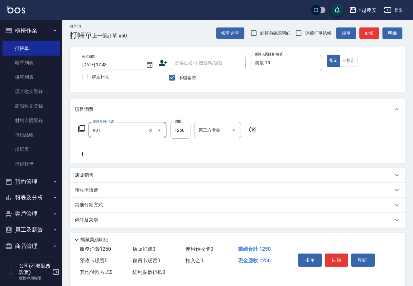
type input "修手指甲(901)"
type input "1500"
drag, startPoint x: 96, startPoint y: 202, endPoint x: 119, endPoint y: 188, distance: 26.1
click at [96, 202] on p "其他付款方式" at bounding box center [90, 205] width 31 height 7
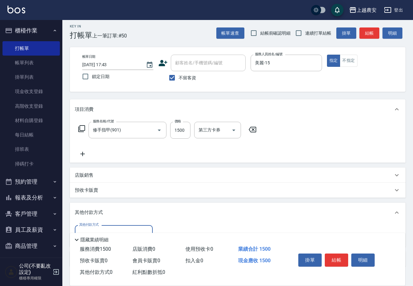
scroll to position [42, 0]
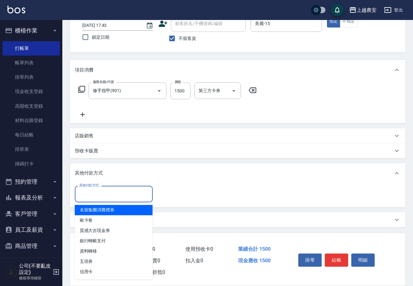
click at [119, 197] on input "其他付款方式" at bounding box center [114, 193] width 72 height 11
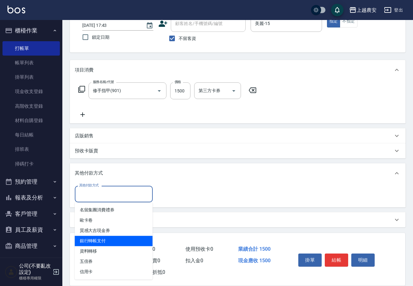
click at [120, 236] on span "銀行轉帳支付" at bounding box center [114, 241] width 78 height 10
type input "銀行轉帳支付"
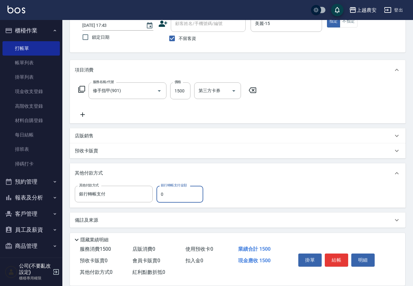
click at [159, 193] on input "0" at bounding box center [180, 194] width 47 height 17
type input "1500"
click at [338, 258] on button "結帳" at bounding box center [336, 259] width 23 height 13
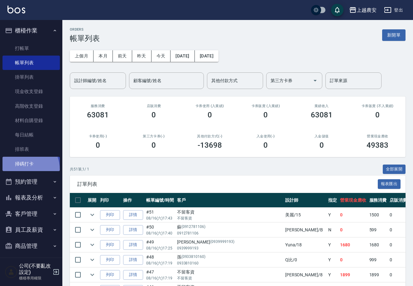
click at [20, 170] on link "掃碼打卡" at bounding box center [30, 164] width 57 height 14
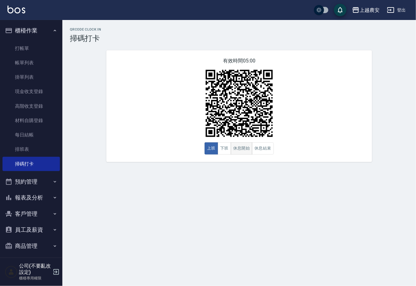
click at [241, 144] on button "休息開始" at bounding box center [242, 148] width 22 height 12
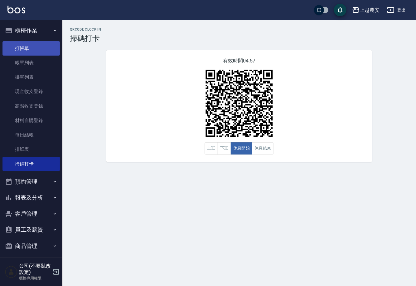
click at [17, 48] on link "打帳單" at bounding box center [30, 48] width 57 height 14
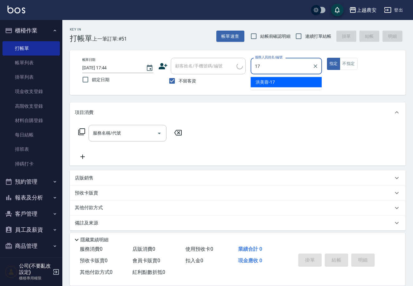
type input "[PERSON_NAME]-17"
type button "true"
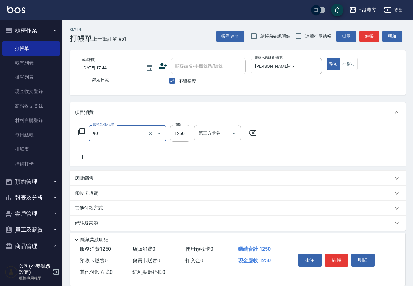
type input "修手指甲(901)"
type input "1000"
click at [343, 255] on button "結帳" at bounding box center [336, 259] width 23 height 13
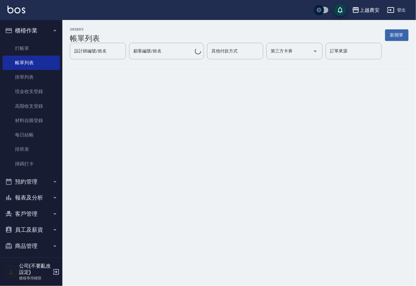
drag, startPoint x: 22, startPoint y: 46, endPoint x: 297, endPoint y: 61, distance: 276.0
click at [22, 46] on link "打帳單" at bounding box center [30, 48] width 57 height 14
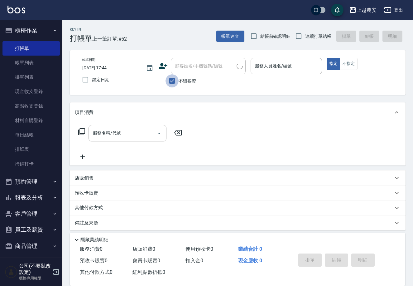
click at [177, 77] on input "不留客資" at bounding box center [172, 80] width 13 height 13
checkbox input "false"
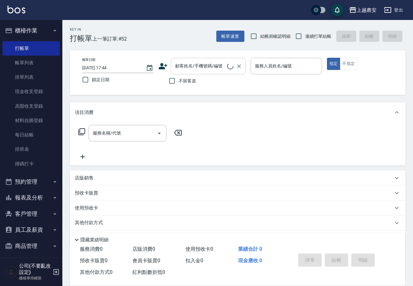
click at [177, 68] on input "顧客姓名/手機號碼/編號" at bounding box center [201, 66] width 54 height 11
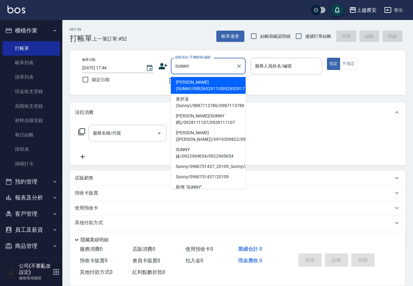
click at [193, 82] on li "[PERSON_NAME](SUNNY/0952652917/0952652917" at bounding box center [208, 85] width 75 height 17
type input "[PERSON_NAME](SUNNY/0952652917/0952652917"
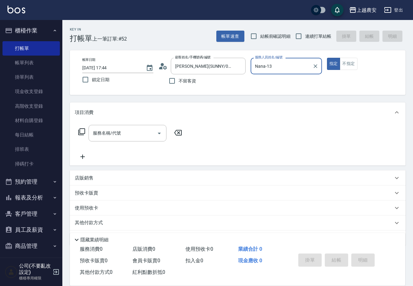
type input "Nana-13"
click at [121, 135] on input "服務名稱/代號" at bounding box center [122, 133] width 63 height 11
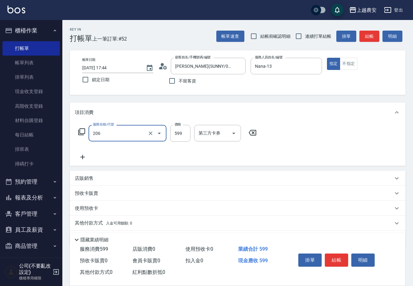
type input "洗+剪(206)"
type input "900"
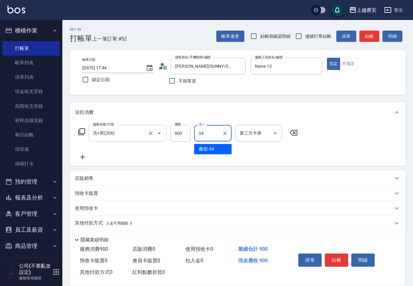
type input "酪梨-34"
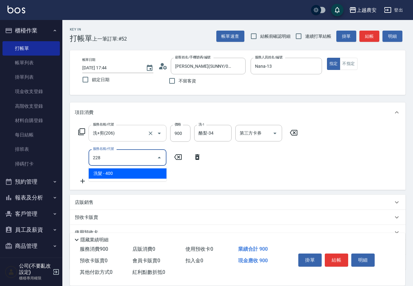
type input "洗髮(228)"
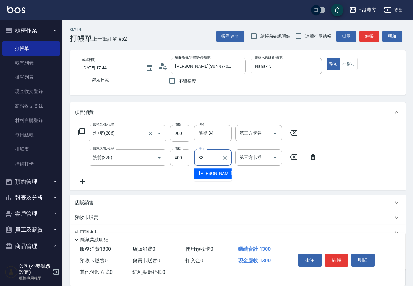
type input "[PERSON_NAME]-33"
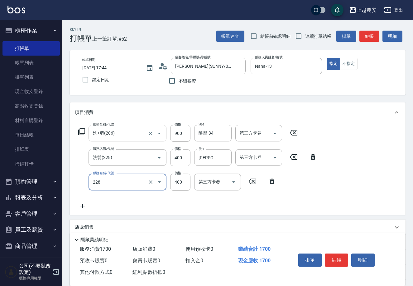
type input "洗髮(228)"
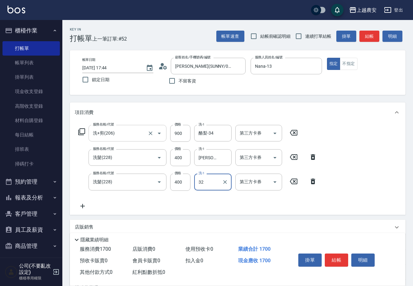
type input "[PERSON_NAME]-32"
click at [335, 256] on button "結帳" at bounding box center [336, 259] width 23 height 13
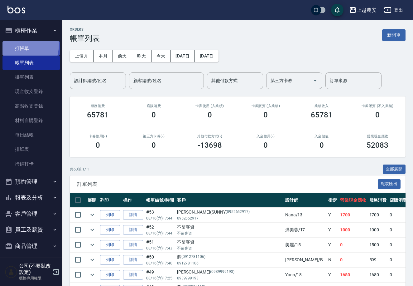
click at [13, 44] on link "打帳單" at bounding box center [30, 48] width 57 height 14
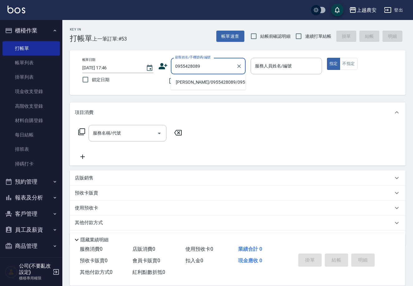
click at [189, 82] on li "[PERSON_NAME]/0955428089/0955428089" at bounding box center [208, 82] width 75 height 10
type input "[PERSON_NAME]/0955428089/0955428089"
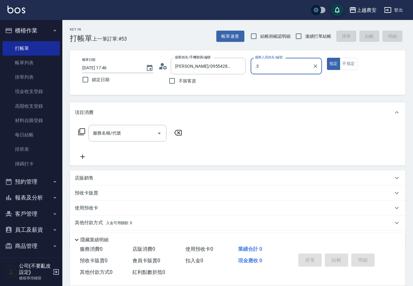
type input "."
type input "大巫-35"
type button "true"
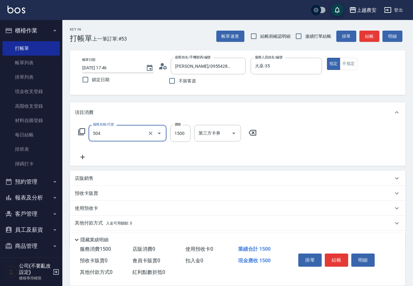
type input "染髮1500↓(504)"
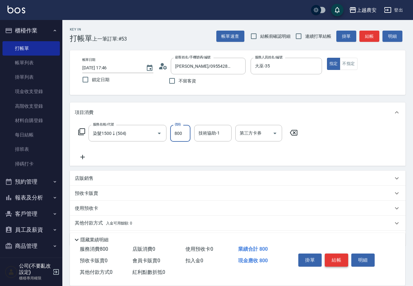
type input "800"
click at [340, 259] on button "結帳" at bounding box center [336, 259] width 23 height 13
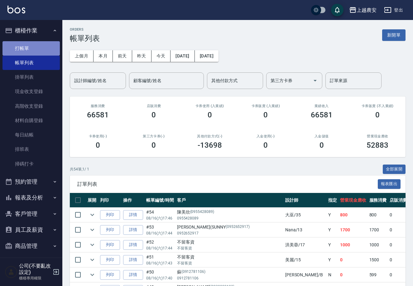
click at [31, 48] on link "打帳單" at bounding box center [30, 48] width 57 height 14
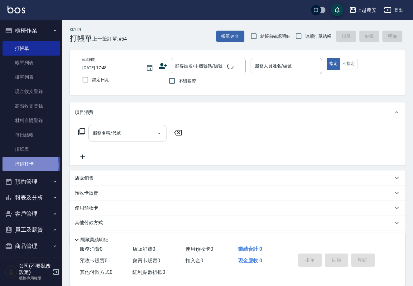
drag, startPoint x: 22, startPoint y: 165, endPoint x: 32, endPoint y: 160, distance: 11.3
click at [22, 165] on link "掃碼打卡" at bounding box center [30, 164] width 57 height 14
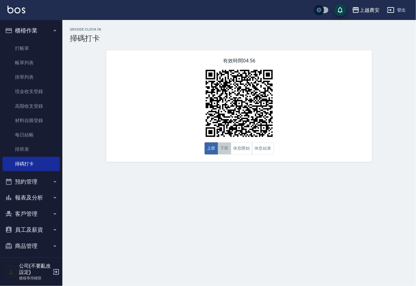
click at [222, 148] on button "下班" at bounding box center [224, 148] width 13 height 12
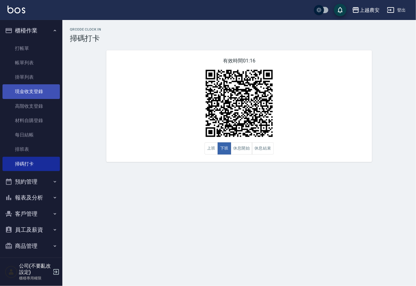
click at [47, 90] on link "現金收支登錄" at bounding box center [30, 91] width 57 height 14
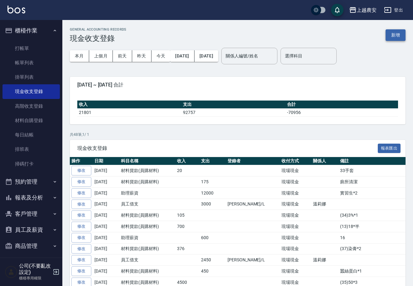
click at [402, 36] on button "新增" at bounding box center [396, 35] width 20 height 12
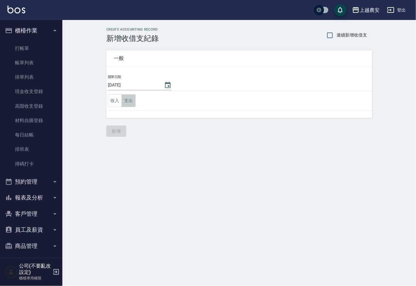
click at [128, 99] on button "支出" at bounding box center [129, 100] width 14 height 13
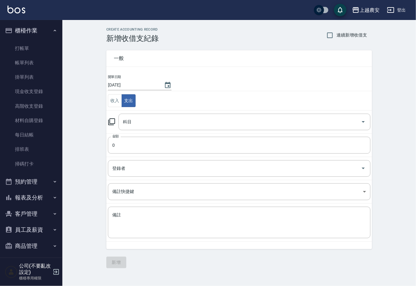
click at [110, 121] on icon at bounding box center [111, 121] width 7 height 7
click at [115, 121] on icon at bounding box center [111, 121] width 7 height 7
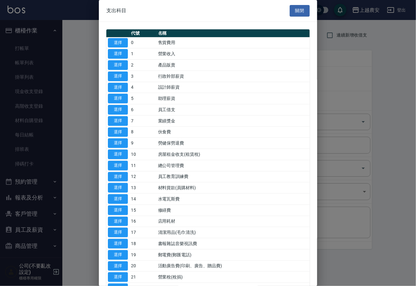
scroll to position [215, 0]
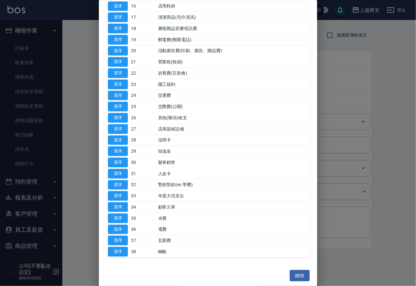
drag, startPoint x: 317, startPoint y: 127, endPoint x: 315, endPoint y: 102, distance: 24.4
click at [315, 102] on div "支出科目 關閉 代號 名稱 選擇 0 售貨費用 選擇 1 營業收入 選擇 2 產品販賣 選擇 3 行政幹部薪資 選擇 4 設計師薪資 選擇 5 助理薪資 選擇…" at bounding box center [208, 143] width 218 height 286
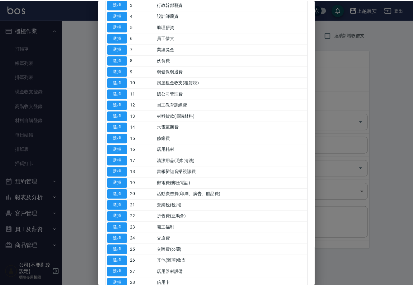
scroll to position [72, 0]
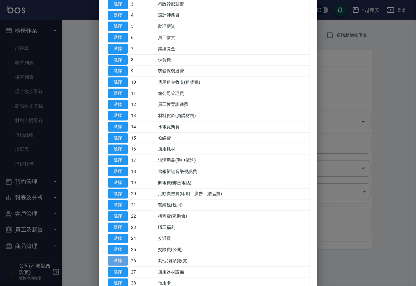
click at [120, 260] on button "選擇" at bounding box center [118, 261] width 20 height 10
type input "26 其他(雜項)收支"
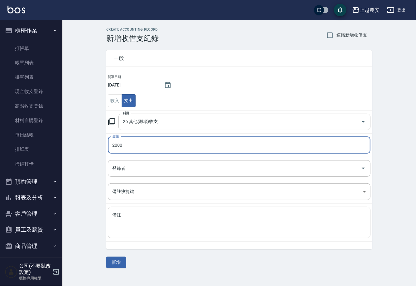
type input "2000"
click at [126, 223] on textarea "備註" at bounding box center [239, 222] width 254 height 21
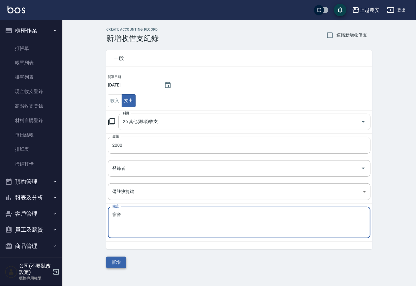
type textarea "宿舍"
click at [120, 261] on button "新增" at bounding box center [116, 263] width 20 height 12
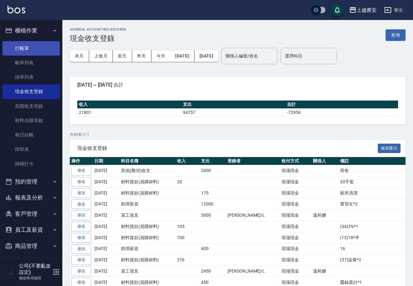
click at [27, 45] on link "打帳單" at bounding box center [30, 48] width 57 height 14
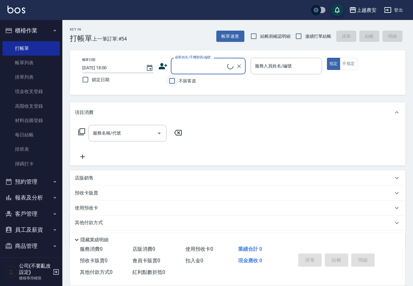
click at [177, 80] on input "不留客資" at bounding box center [172, 80] width 13 height 13
checkbox input "true"
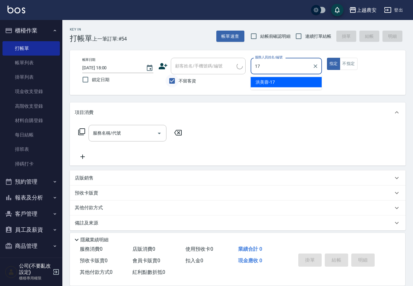
type input "洪美蓉-17"
type button "true"
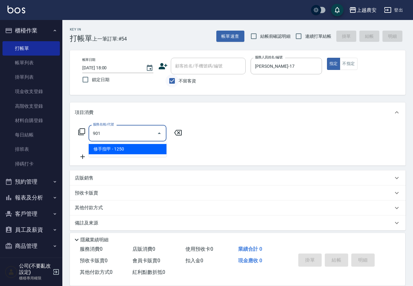
type input "修手指甲(901)"
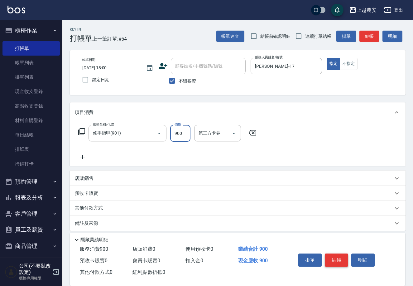
type input "900"
click at [336, 258] on button "結帳" at bounding box center [336, 259] width 23 height 13
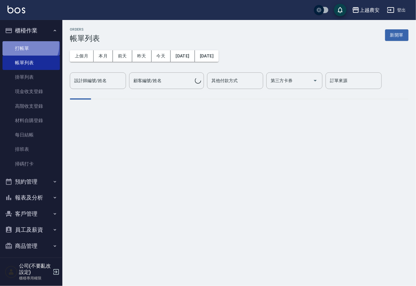
click at [29, 45] on link "打帳單" at bounding box center [30, 48] width 57 height 14
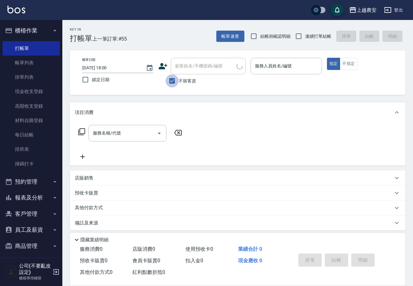
click at [176, 83] on input "不留客資" at bounding box center [172, 80] width 13 height 13
checkbox input "false"
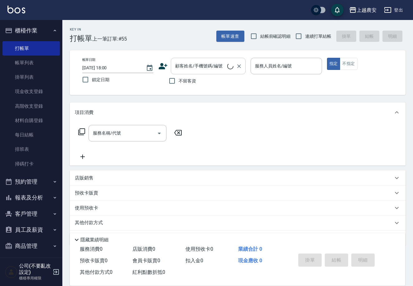
click at [176, 71] on input "顧客姓名/手機號碼/編號" at bounding box center [201, 66] width 54 height 11
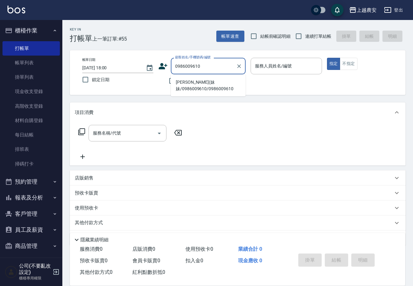
click at [194, 84] on li "[PERSON_NAME](妹妹/0986009610/0986009610" at bounding box center [208, 85] width 75 height 17
type input "[PERSON_NAME](妹妹/0986009610/0986009610"
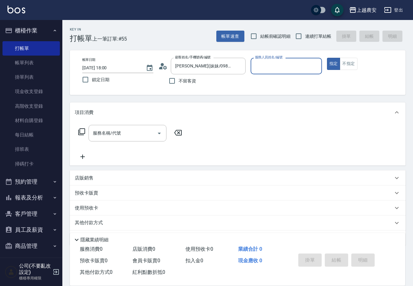
type input "Ksa-K"
click at [135, 137] on input "服務名稱/代號" at bounding box center [122, 133] width 63 height 11
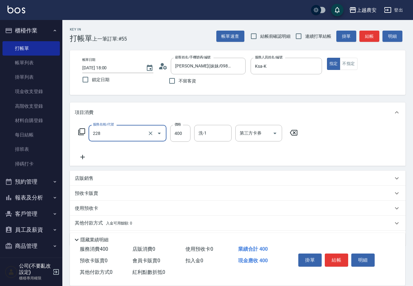
type input "洗髮(228)"
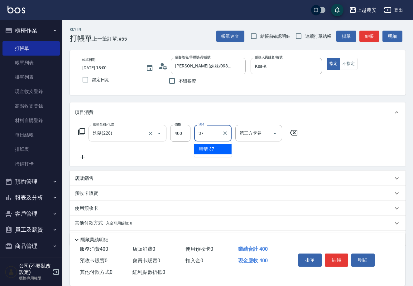
type input "晴晴-37"
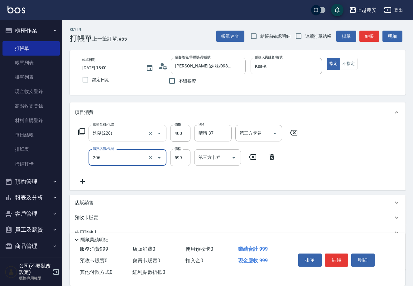
type input "洗+剪(206)"
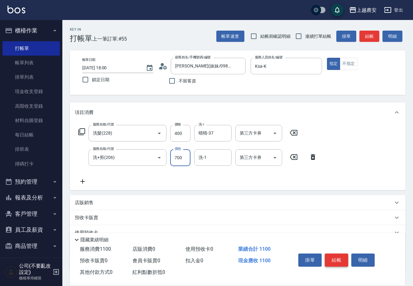
type input "700"
click at [343, 263] on button "結帳" at bounding box center [336, 259] width 23 height 13
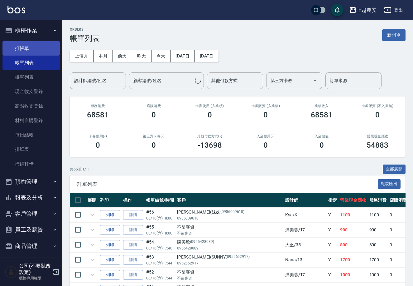
click at [21, 47] on link "打帳單" at bounding box center [30, 48] width 57 height 14
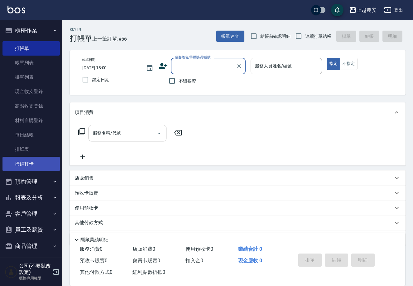
click at [36, 159] on link "掃碼打卡" at bounding box center [30, 164] width 57 height 14
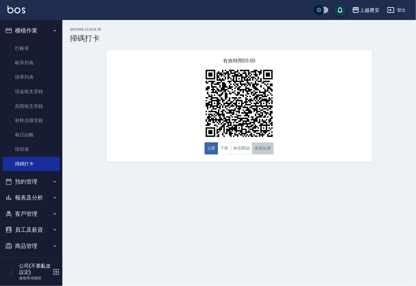
click at [263, 147] on button "休息結束" at bounding box center [263, 148] width 22 height 12
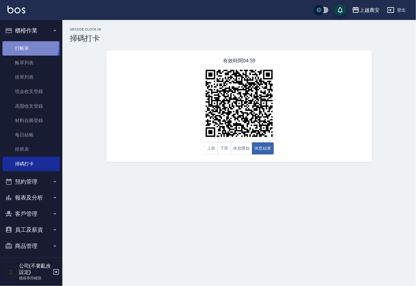
click at [9, 43] on link "打帳單" at bounding box center [30, 48] width 57 height 14
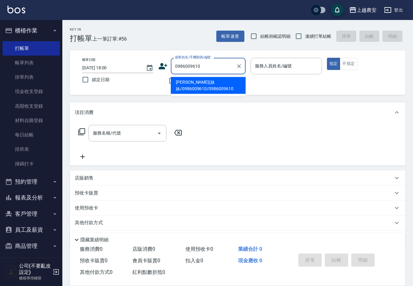
click at [188, 84] on li "[PERSON_NAME](妹妹/0986009610/0986009610" at bounding box center [208, 85] width 75 height 17
type input "[PERSON_NAME](妹妹/0986009610/0986009610"
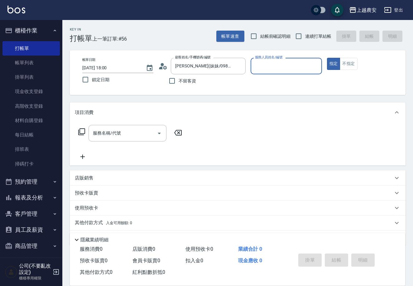
type input "Ksa-K"
click at [151, 138] on input "服務名稱/代號" at bounding box center [122, 133] width 63 height 11
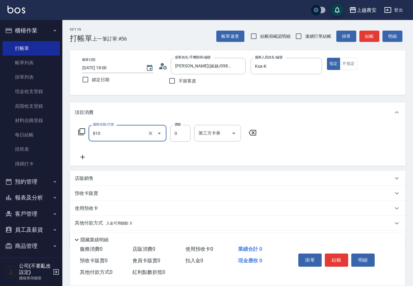
type input "頭皮護髮卡券使用(810)"
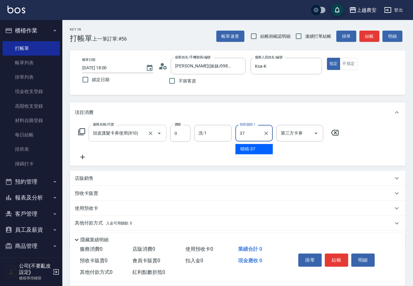
type input "晴晴-37"
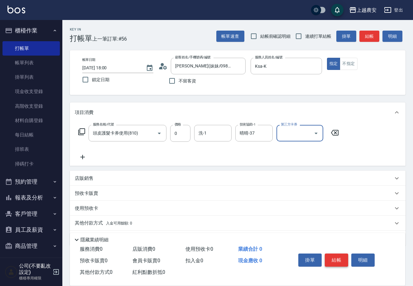
click at [339, 256] on button "結帳" at bounding box center [336, 259] width 23 height 13
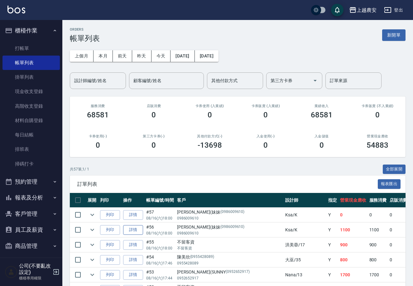
click at [139, 228] on link "詳情" at bounding box center [133, 230] width 20 height 10
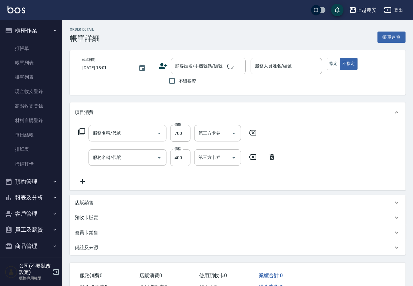
type input "2025/08/16 18:00"
type input "Ksa-K"
type input "洗+剪(206)"
type input "洗髮(228)"
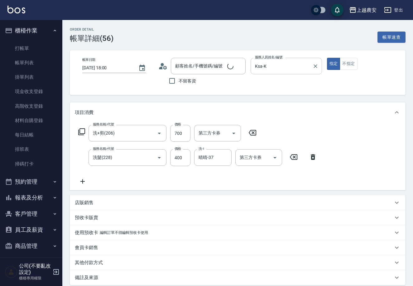
type input "[PERSON_NAME](妹妹/0986009610/0986009610"
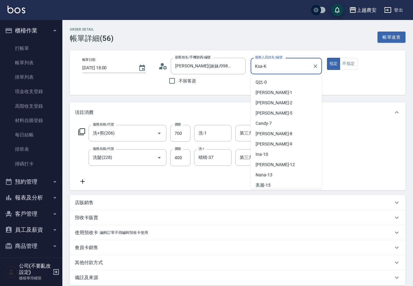
drag, startPoint x: 269, startPoint y: 64, endPoint x: 239, endPoint y: 74, distance: 32.0
click at [240, 75] on div "帳單日期 2025/08/16 18:00 顧客姓名/手機號碼/編號 吳姿雅(妹妹/0986009610/0986009610 顧客姓名/手機號碼/編號 不留…" at bounding box center [237, 73] width 321 height 30
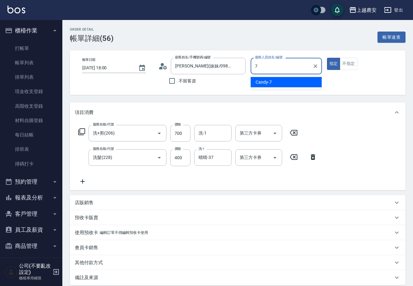
type input "Candy-7"
type button "true"
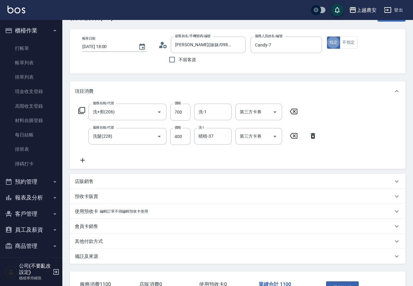
scroll to position [50, 0]
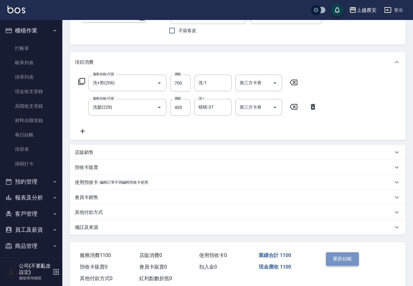
click at [347, 257] on button "重新結帳" at bounding box center [342, 258] width 33 height 13
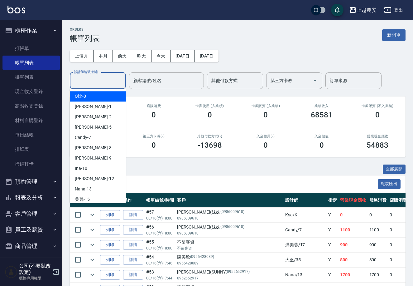
click at [90, 85] on input "設計師編號/姓名" at bounding box center [98, 80] width 51 height 11
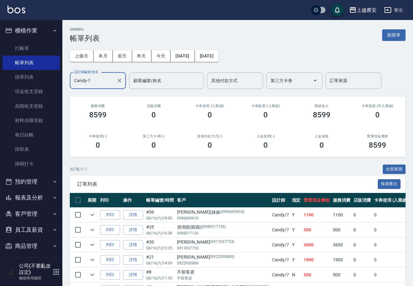
scroll to position [56, 0]
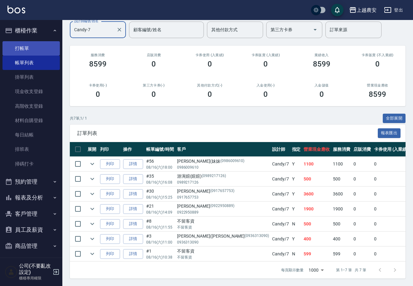
type input "Candy-7"
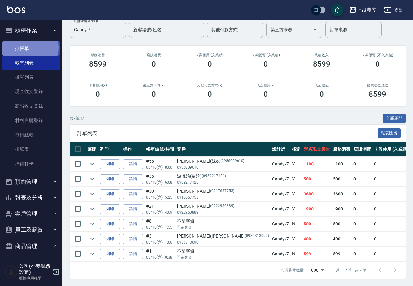
click at [29, 47] on link "打帳單" at bounding box center [30, 48] width 57 height 14
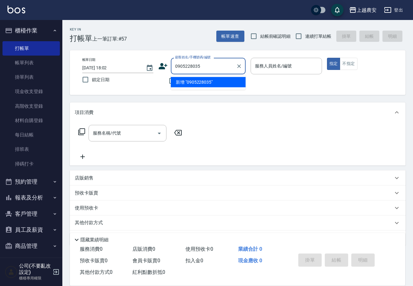
click at [185, 84] on li "新增 "0905228035"" at bounding box center [208, 82] width 75 height 10
type input "0905228035"
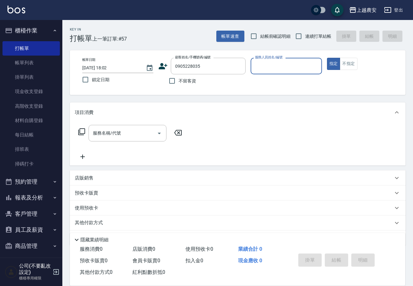
click at [159, 66] on icon at bounding box center [163, 65] width 9 height 9
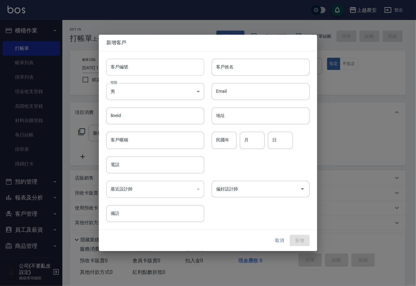
type input "0905228035"
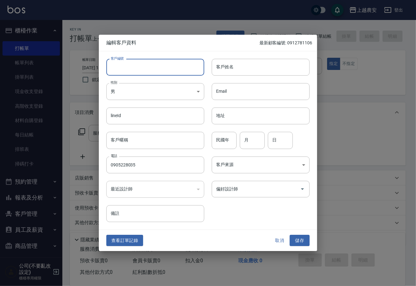
click at [166, 75] on input "客戶編號" at bounding box center [155, 67] width 98 height 17
type input "0905228035"
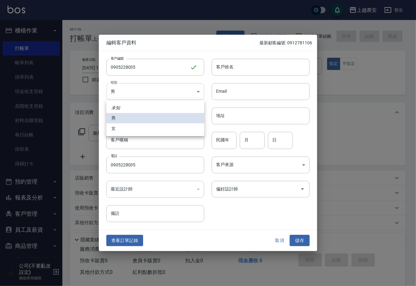
click at [118, 90] on body "上越農安 登出 櫃檯作業 打帳單 帳單列表 掛單列表 現金收支登錄 高階收支登錄 材料自購登錄 每日結帳 排班表 掃碼打卡 預約管理 預約管理 單日預約紀錄 …" at bounding box center [208, 152] width 416 height 304
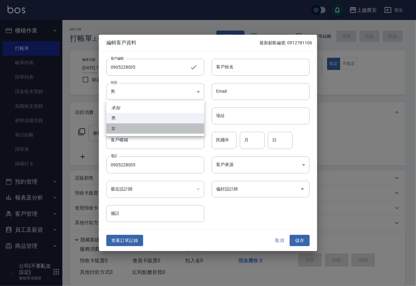
click at [133, 129] on li "女" at bounding box center [155, 128] width 98 height 10
type input "[DEMOGRAPHIC_DATA]"
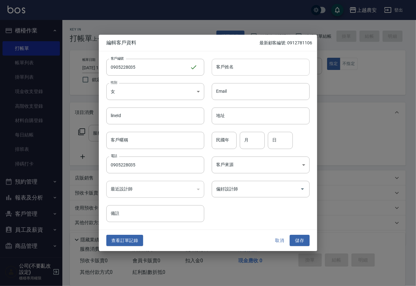
click at [252, 76] on div "客戶編號 0905228035 ​ 客戶編號 客戶姓名 客戶姓名 性別 女 FEMALE 性別 Email Email lineId lineId 地址 地址…" at bounding box center [204, 136] width 211 height 171
type input "[PERSON_NAME]"
click at [243, 192] on input "偏好設計師" at bounding box center [256, 188] width 83 height 11
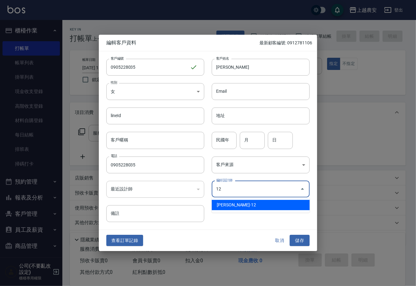
click at [238, 208] on li "蘇淑玲-12" at bounding box center [261, 205] width 98 height 10
type input "蘇淑玲"
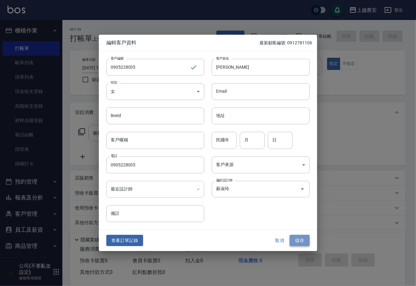
click at [301, 241] on button "儲存" at bounding box center [300, 241] width 20 height 12
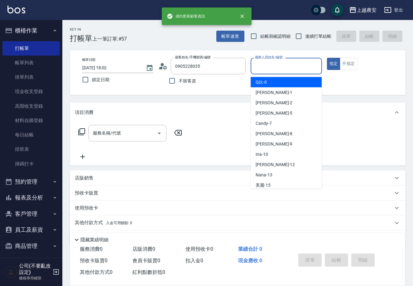
click at [283, 70] on input "服務人員姓名/編號" at bounding box center [287, 66] width 66 height 11
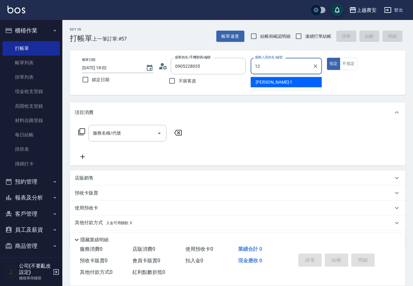
type input "12"
type button "true"
type input "Yoko-12"
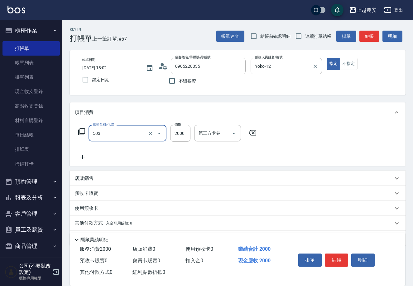
type input "染髮1500↑(503)"
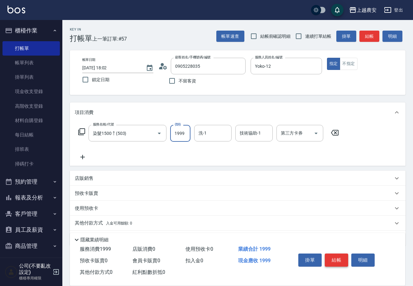
type input "1999"
click at [334, 258] on button "結帳" at bounding box center [336, 259] width 23 height 13
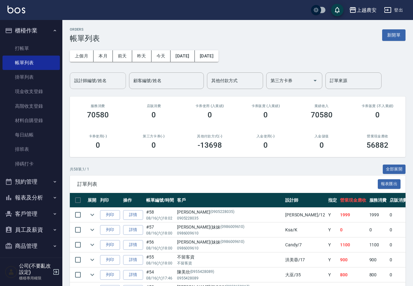
click at [117, 81] on input "設計師編號/姓名" at bounding box center [98, 80] width 51 height 11
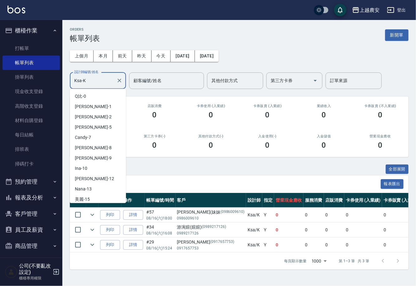
scroll to position [269, 0]
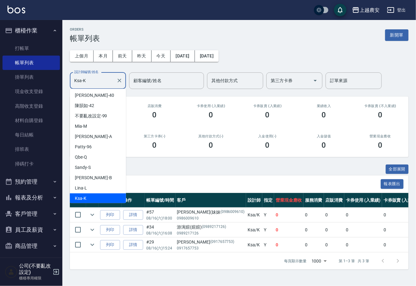
drag, startPoint x: 100, startPoint y: 80, endPoint x: 60, endPoint y: 83, distance: 39.4
click at [60, 83] on div "上越農安 登出 櫃檯作業 打帳單 帳單列表 掛單列表 現金收支登錄 高階收支登錄 材料自購登錄 每日結帳 排班表 掃碼打卡 預約管理 預約管理 單日預約紀錄 …" at bounding box center [208, 143] width 416 height 286
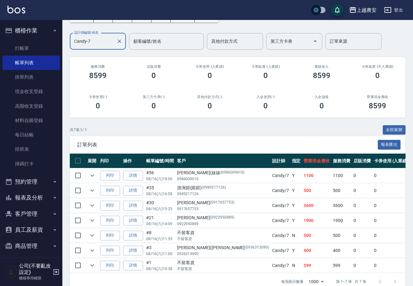
scroll to position [50, 0]
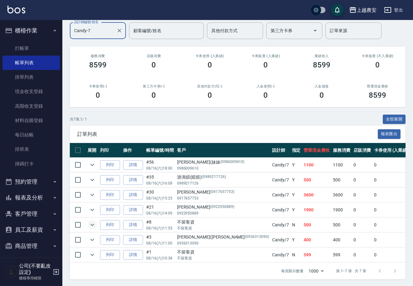
type input "Candy-7"
click at [92, 225] on icon "expand row" at bounding box center [92, 225] width 4 height 2
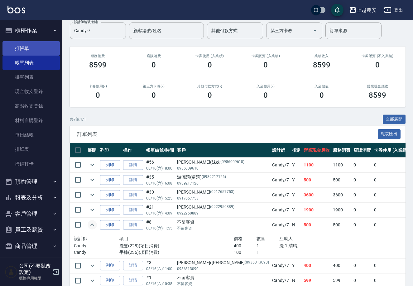
click at [28, 48] on link "打帳單" at bounding box center [30, 48] width 57 height 14
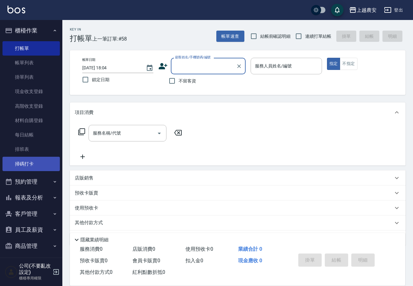
click at [42, 166] on link "掃碼打卡" at bounding box center [30, 164] width 57 height 14
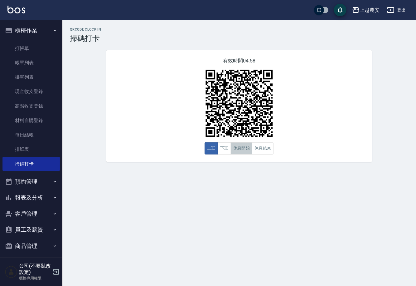
click at [231, 150] on button "休息開始" at bounding box center [242, 148] width 22 height 12
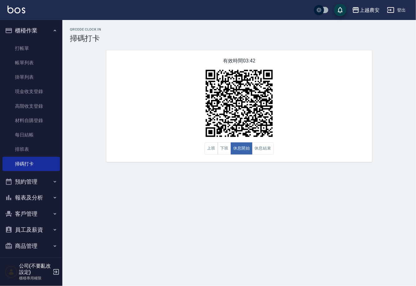
drag, startPoint x: 55, startPoint y: 193, endPoint x: 51, endPoint y: 194, distance: 3.5
click at [53, 193] on button "報表及分析" at bounding box center [30, 197] width 57 height 16
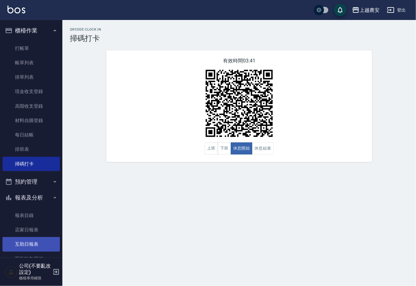
click at [41, 241] on link "互助日報表" at bounding box center [30, 244] width 57 height 14
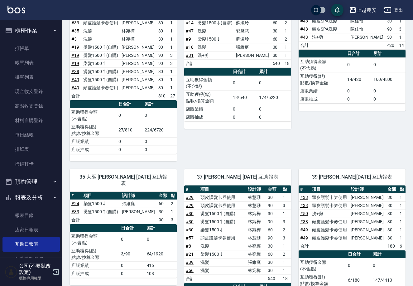
scroll to position [138, 0]
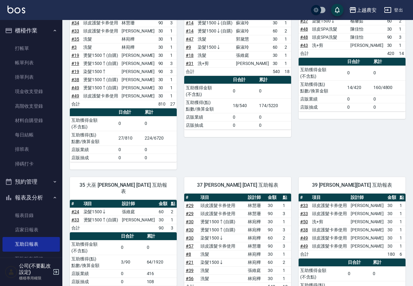
drag, startPoint x: 411, startPoint y: 136, endPoint x: 412, endPoint y: 120, distance: 15.9
click at [412, 120] on div "上越農安 2025-08-16 互助日報表 列印時間： 2025-08-16-18:07 Decrease Daily Report 互助日報表 前天 昨天 …" at bounding box center [237, 179] width 351 height 595
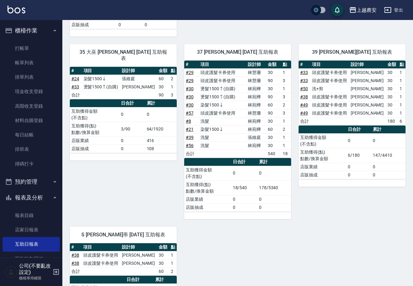
scroll to position [0, 0]
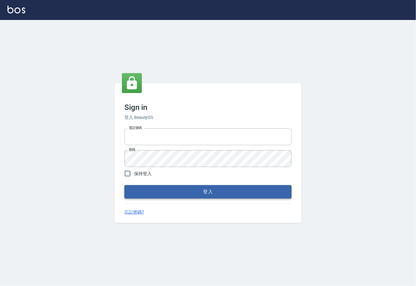
type input "0225929166"
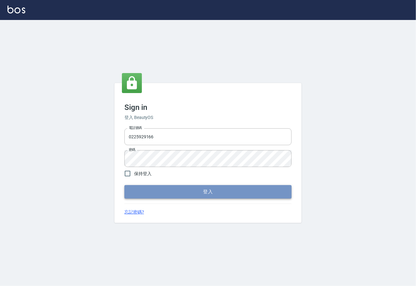
click at [207, 191] on button "登入" at bounding box center [208, 191] width 167 height 13
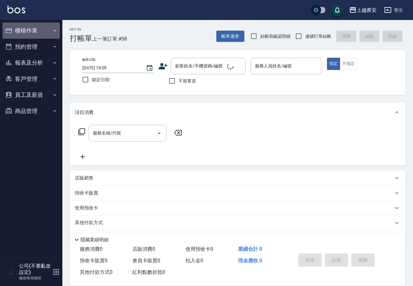
click at [26, 31] on button "櫃檯作業" at bounding box center [30, 30] width 57 height 16
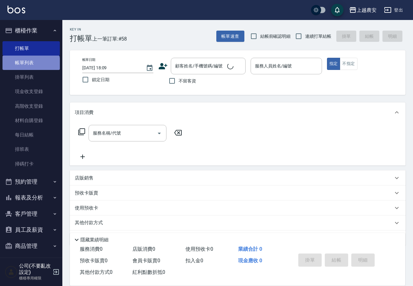
click at [31, 67] on link "帳單列表" at bounding box center [30, 63] width 57 height 14
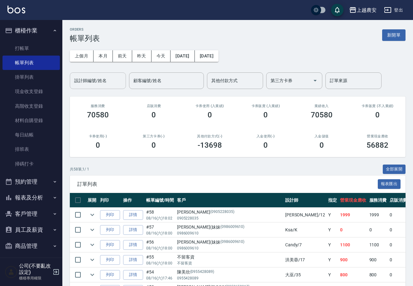
click at [88, 80] on div "設計師編號/姓名 設計師編號/姓名" at bounding box center [98, 80] width 56 height 17
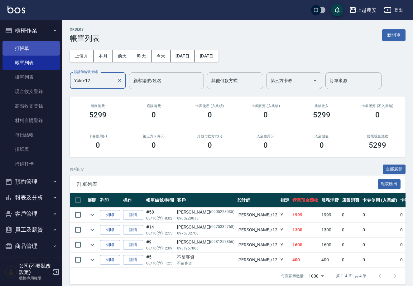
type input "Yoko-12"
click at [29, 43] on link "打帳單" at bounding box center [30, 48] width 57 height 14
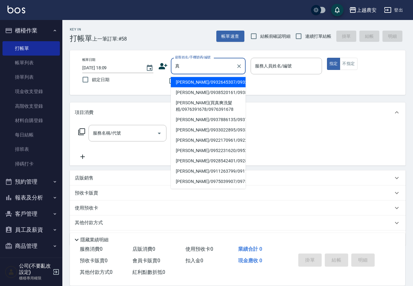
click at [198, 110] on li "[PERSON_NAME](買真爽洗髮精/0976391678/0976391678" at bounding box center [208, 106] width 75 height 17
type input "[PERSON_NAME](買真爽洗髮精/0976391678/0976391678"
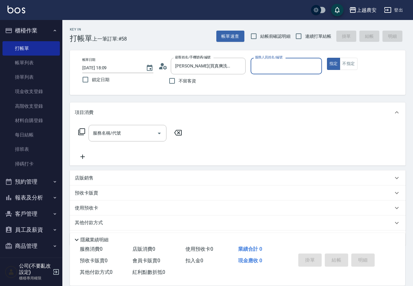
type input "Q比-0"
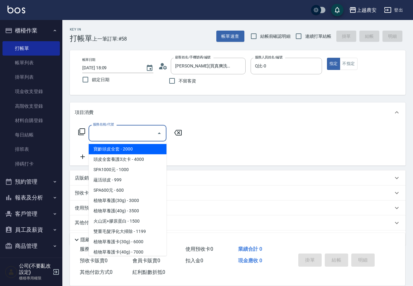
click at [126, 138] on input "服務名稱/代號" at bounding box center [122, 133] width 63 height 11
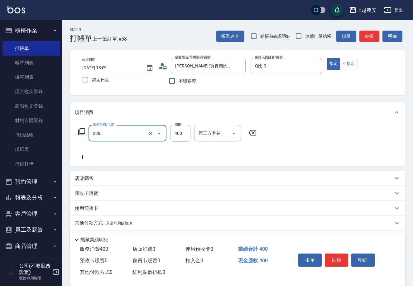
type input "洗髮(228)"
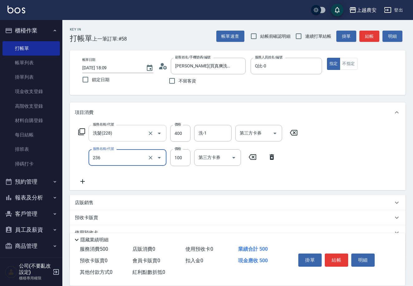
type input "手棒(236)"
click at [337, 255] on button "結帳" at bounding box center [336, 259] width 23 height 13
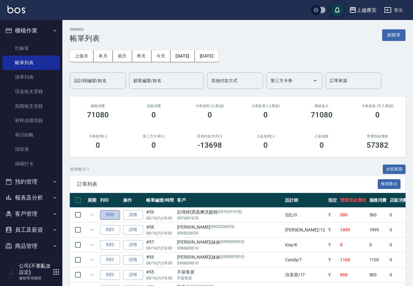
click at [111, 217] on button "列印" at bounding box center [110, 215] width 20 height 10
click at [19, 44] on link "打帳單" at bounding box center [30, 48] width 57 height 14
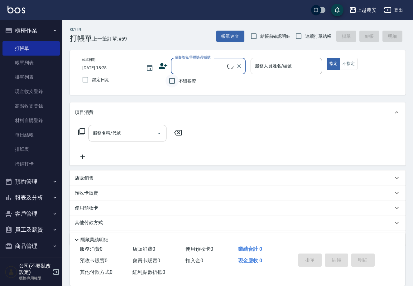
click at [175, 78] on input "不留客資" at bounding box center [172, 80] width 13 height 13
checkbox input "true"
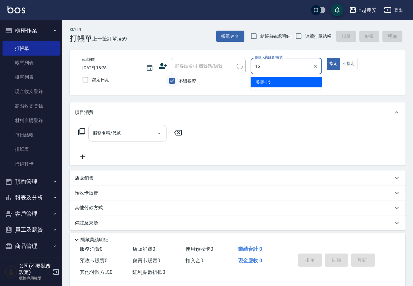
type input "美麗-15"
type button "true"
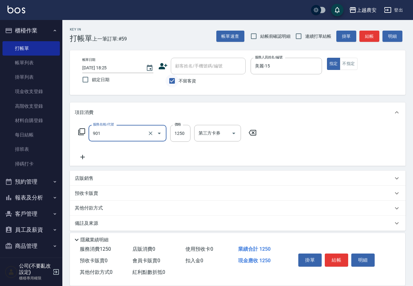
type input "修手指甲(901)"
type input "1000"
click at [96, 208] on p "其他付款方式" at bounding box center [90, 208] width 31 height 7
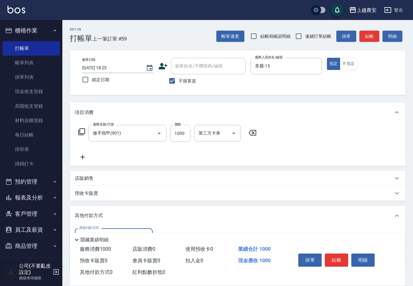
scroll to position [42, 0]
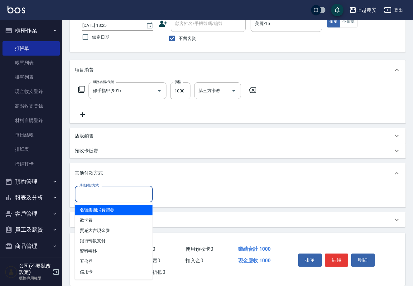
click at [82, 188] on input "其他付款方式" at bounding box center [114, 193] width 72 height 11
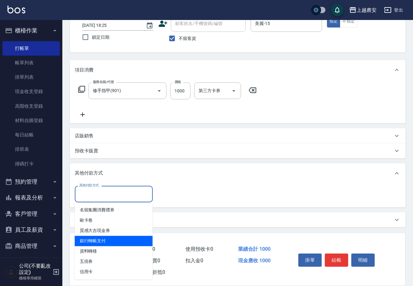
click at [113, 239] on span "銀行轉帳支付" at bounding box center [114, 241] width 78 height 10
type input "銀行轉帳支付"
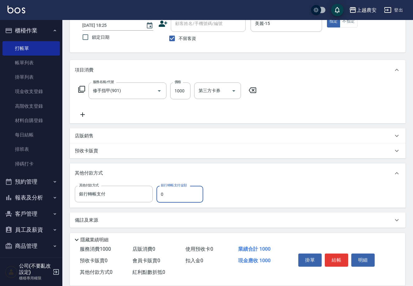
click at [159, 197] on input "0" at bounding box center [180, 194] width 47 height 17
type input "1000"
click at [338, 258] on button "結帳" at bounding box center [336, 259] width 23 height 13
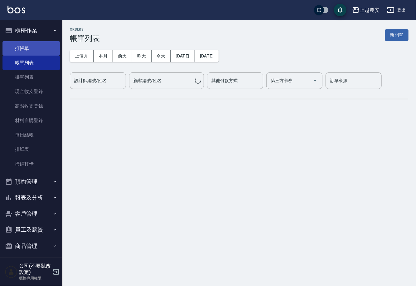
click at [22, 47] on link "打帳單" at bounding box center [30, 48] width 57 height 14
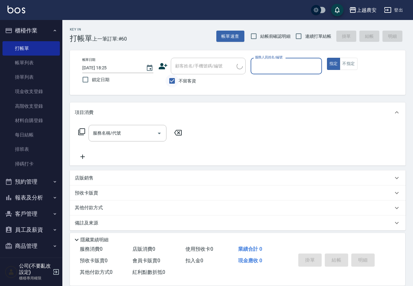
click at [175, 80] on input "不留客資" at bounding box center [172, 80] width 13 height 13
checkbox input "false"
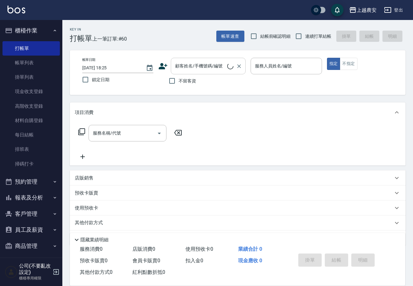
click at [179, 69] on div "顧客姓名/手機號碼/編號 顧客姓名/手機號碼/編號" at bounding box center [208, 66] width 75 height 17
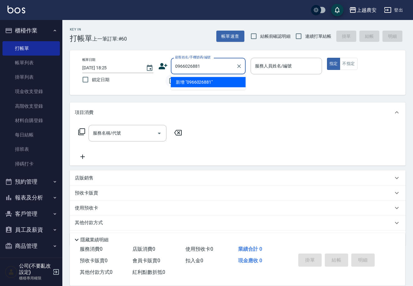
drag, startPoint x: 206, startPoint y: 84, endPoint x: 169, endPoint y: 76, distance: 37.8
click at [203, 84] on li "新增 "0966026881"" at bounding box center [208, 82] width 75 height 10
type input "0966026881"
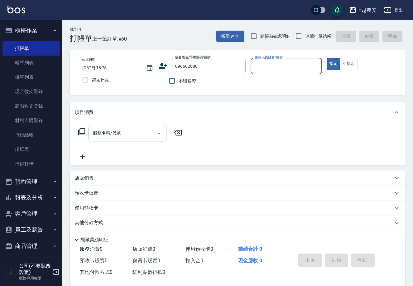
click at [160, 67] on icon at bounding box center [163, 66] width 9 height 6
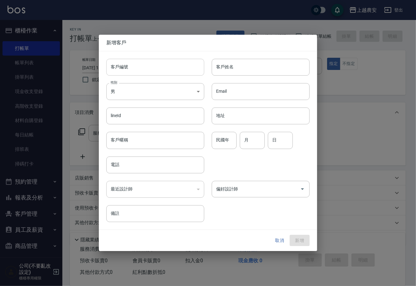
type input "0966026881"
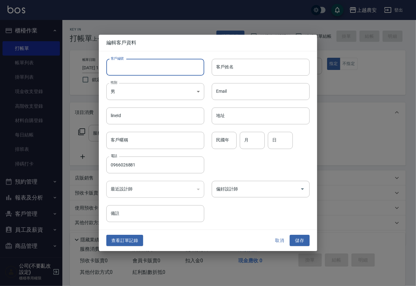
click at [160, 68] on input "客戶編號" at bounding box center [155, 67] width 98 height 17
type input "0966026881"
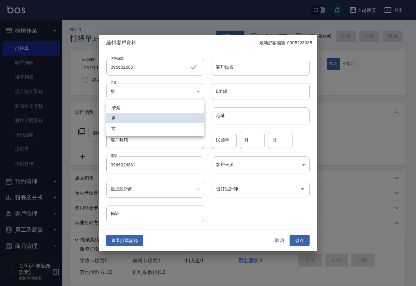
click at [145, 92] on body "上越農安 登出 櫃檯作業 打帳單 帳單列表 掛單列表 現金收支登錄 高階收支登錄 材料自購登錄 每日結帳 排班表 掃碼打卡 預約管理 預約管理 單日預約紀錄 …" at bounding box center [208, 152] width 416 height 304
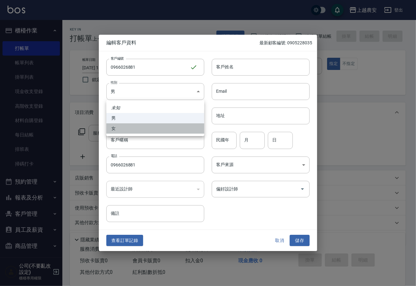
click at [146, 129] on li "女" at bounding box center [155, 128] width 98 height 10
type input "FEMALE"
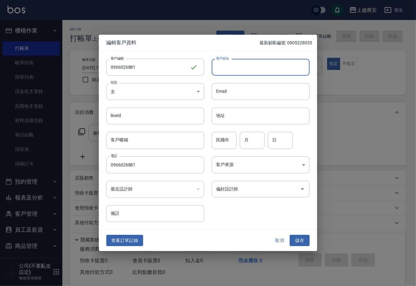
click at [214, 72] on input "客戶姓名" at bounding box center [261, 67] width 98 height 17
type input "溫晨茵"
click at [298, 240] on button "儲存" at bounding box center [300, 241] width 20 height 12
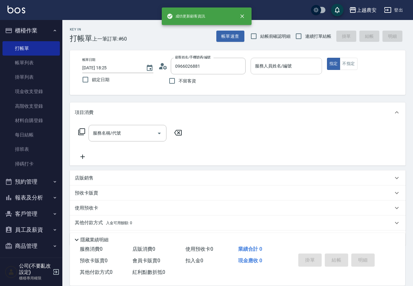
click at [280, 60] on div "服務人員姓名/編號" at bounding box center [286, 66] width 71 height 17
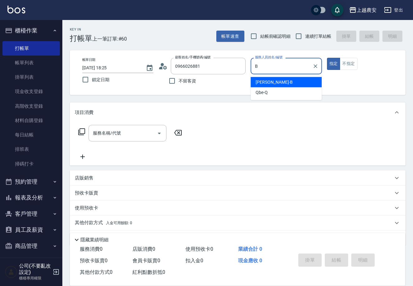
type input "美雅-B"
type button "true"
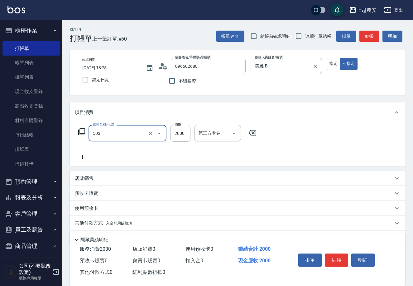
type input "染髮1500↑(503)"
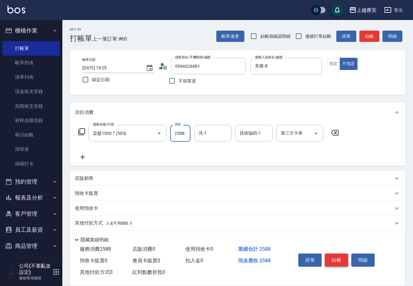
type input "2588"
click at [336, 255] on button "結帳" at bounding box center [336, 259] width 23 height 13
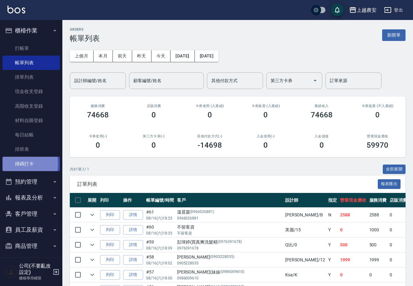
click at [9, 164] on link "掃碼打卡" at bounding box center [30, 164] width 57 height 14
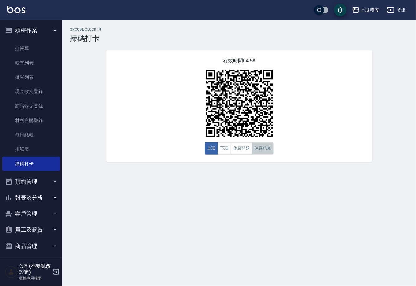
click at [260, 149] on button "休息結束" at bounding box center [263, 148] width 22 height 12
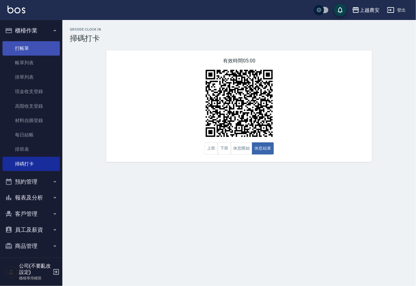
drag, startPoint x: 45, startPoint y: 40, endPoint x: 45, endPoint y: 49, distance: 9.0
click at [45, 41] on ul "打帳單 帳單列表 掛單列表 現金收支登錄 高階收支登錄 材料自購登錄 每日結帳 排班表 掃碼打卡" at bounding box center [30, 106] width 57 height 135
click at [45, 51] on link "打帳單" at bounding box center [30, 48] width 57 height 14
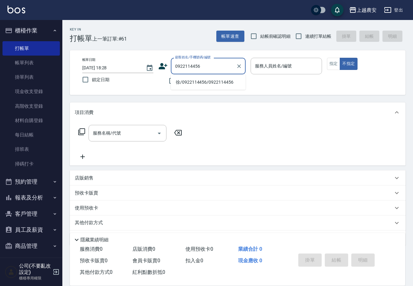
click at [204, 83] on li "徐/0922114456/0922114456" at bounding box center [208, 82] width 75 height 10
type input "徐/0922114456/0922114456"
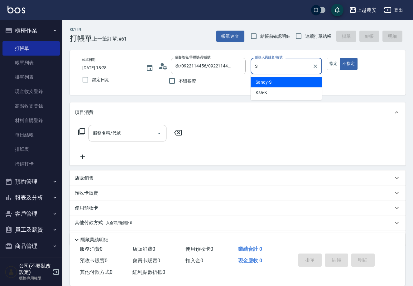
type input "Sandy-S"
type button "false"
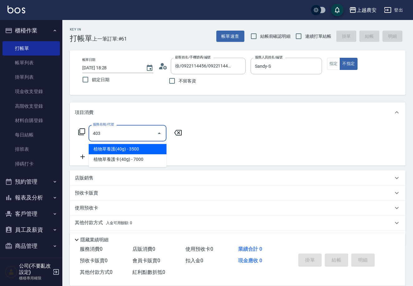
type input "剪髮(403)"
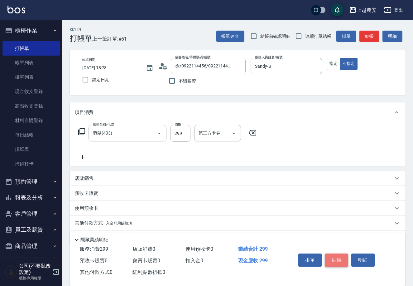
click at [345, 257] on button "結帳" at bounding box center [336, 259] width 23 height 13
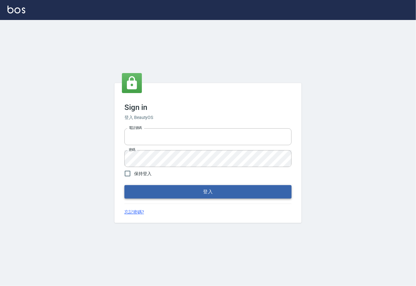
type input "0225929166"
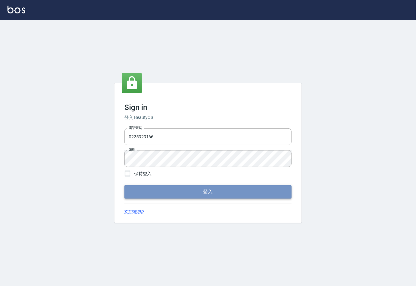
click at [199, 190] on button "登入" at bounding box center [208, 191] width 167 height 13
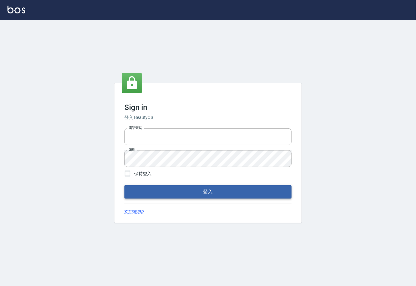
type input "0225929166"
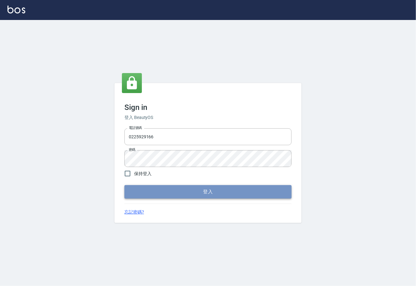
click at [207, 191] on button "登入" at bounding box center [208, 191] width 167 height 13
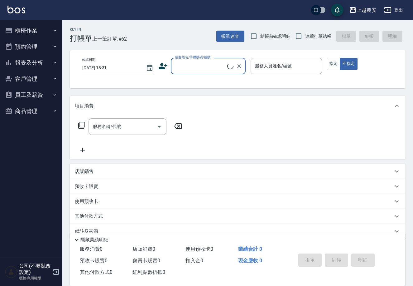
click at [23, 33] on button "櫃檯作業" at bounding box center [30, 30] width 57 height 16
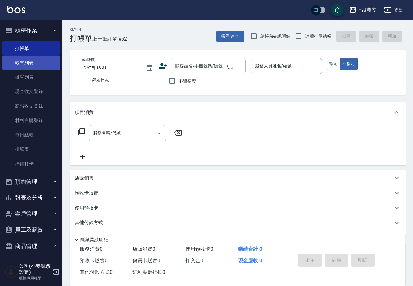
click at [29, 64] on link "帳單列表" at bounding box center [30, 63] width 57 height 14
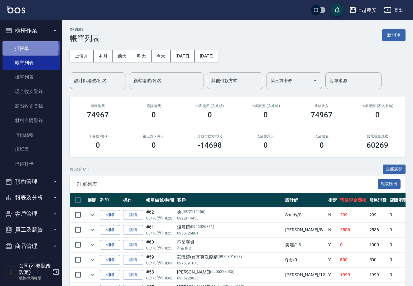
click at [29, 47] on link "打帳單" at bounding box center [30, 48] width 57 height 14
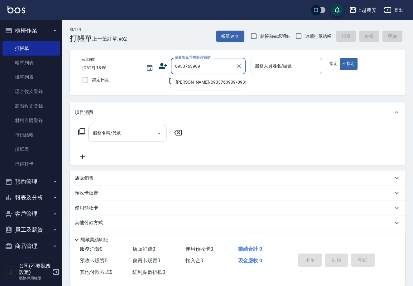
click at [203, 82] on li "[PERSON_NAME]/0933763909/0933763909" at bounding box center [208, 82] width 75 height 10
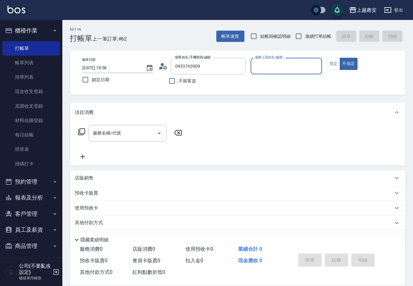
type input "[PERSON_NAME]/0933763909/0933763909"
type input "[PERSON_NAME]-8"
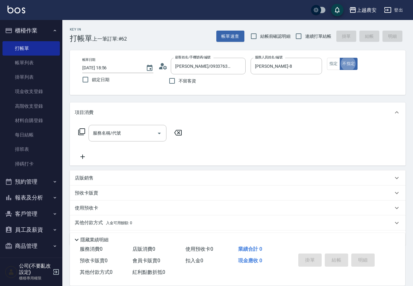
type button "false"
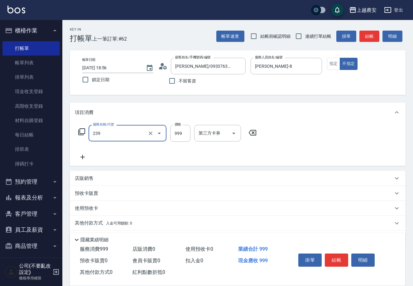
type input "頭皮SPA洗髮(239)"
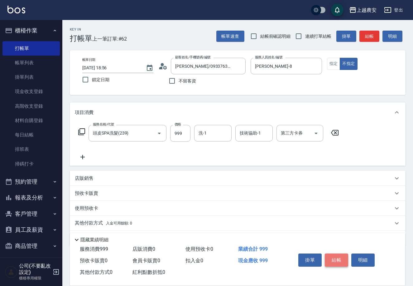
click at [341, 257] on button "結帳" at bounding box center [336, 259] width 23 height 13
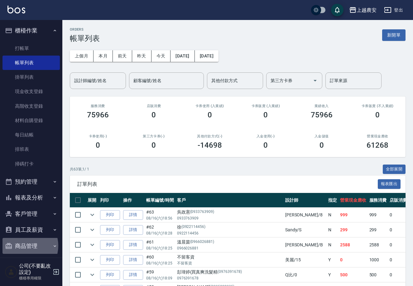
click at [23, 246] on button "商品管理" at bounding box center [30, 246] width 57 height 16
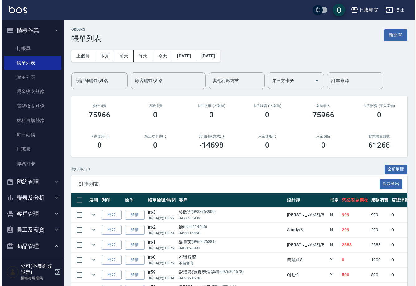
scroll to position [37, 0]
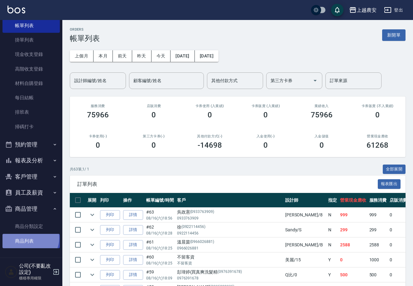
click at [29, 237] on link "商品列表" at bounding box center [30, 241] width 57 height 14
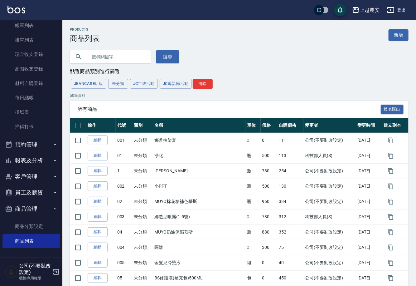
click at [106, 59] on input "text" at bounding box center [116, 56] width 59 height 17
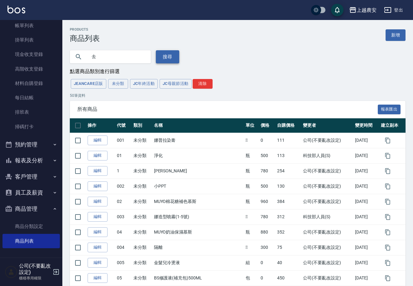
type input "去"
click at [158, 60] on button "搜尋" at bounding box center [167, 56] width 23 height 13
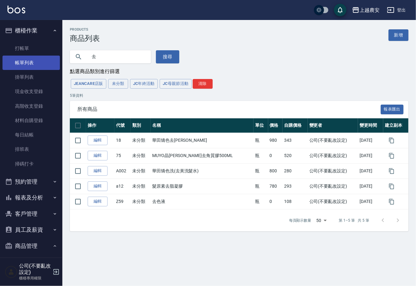
click at [12, 61] on link "帳單列表" at bounding box center [30, 63] width 57 height 14
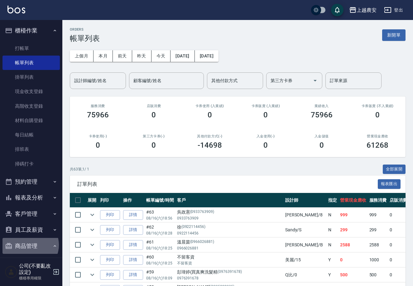
click at [29, 245] on button "商品管理" at bounding box center [30, 246] width 57 height 16
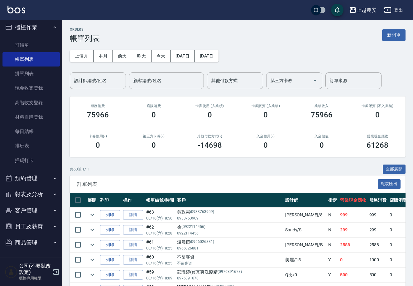
click at [48, 243] on button "商品管理" at bounding box center [30, 242] width 57 height 16
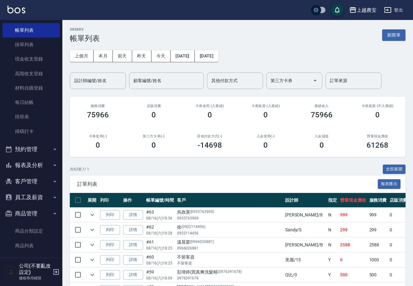
scroll to position [37, 0]
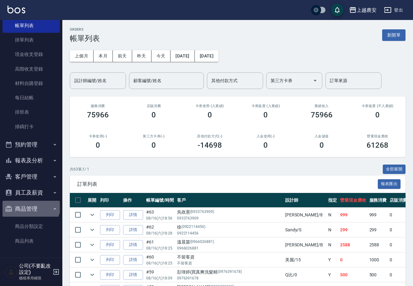
click at [30, 205] on button "商品管理" at bounding box center [30, 209] width 57 height 16
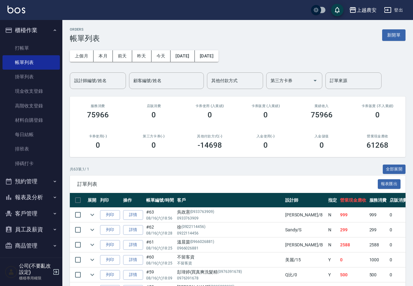
scroll to position [3, 0]
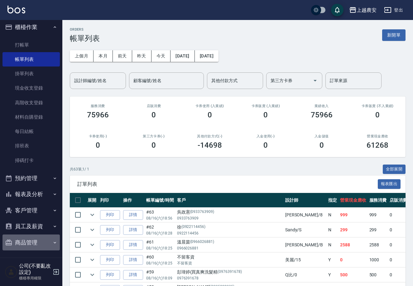
click at [45, 244] on button "商品管理" at bounding box center [30, 242] width 57 height 16
click at [31, 242] on button "商品管理" at bounding box center [30, 242] width 57 height 16
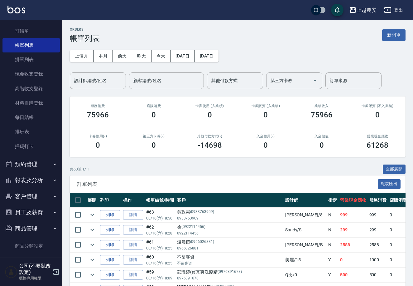
scroll to position [37, 0]
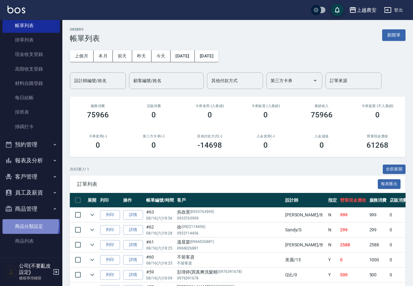
click at [28, 224] on link "商品分類設定" at bounding box center [30, 226] width 57 height 14
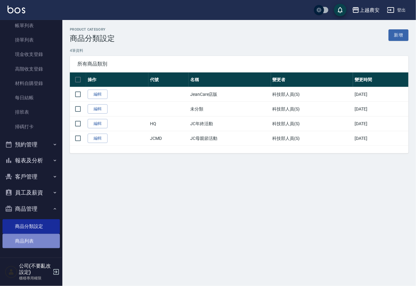
click at [33, 241] on link "商品列表" at bounding box center [30, 241] width 57 height 14
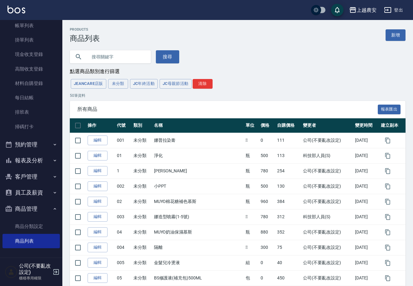
click at [116, 56] on input "text" at bounding box center [116, 56] width 59 height 17
type input "ㄕㄨ"
click at [40, 25] on link "帳單列表" at bounding box center [30, 25] width 57 height 14
click at [41, 25] on link "帳單列表" at bounding box center [30, 25] width 57 height 14
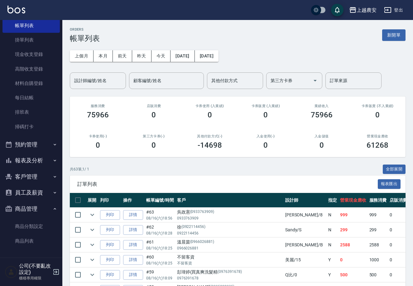
click at [20, 146] on button "預約管理" at bounding box center [30, 144] width 57 height 16
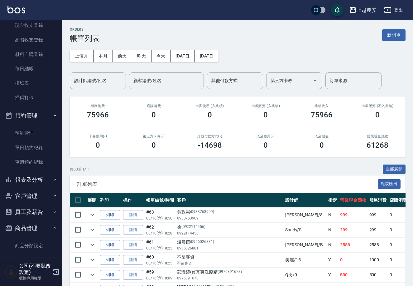
scroll to position [66, 0]
click at [16, 181] on button "報表及分析" at bounding box center [30, 179] width 57 height 16
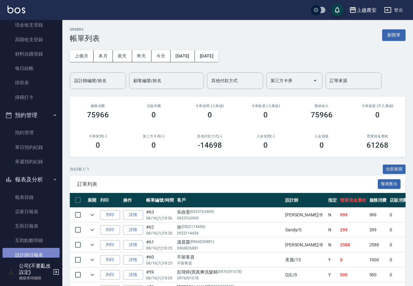
click at [30, 251] on link "設計師日報表" at bounding box center [30, 255] width 57 height 14
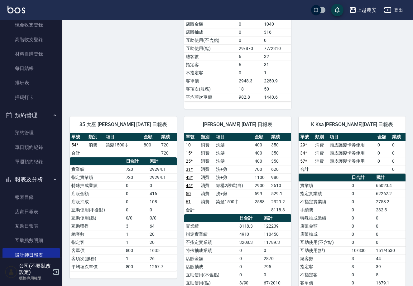
scroll to position [809, 0]
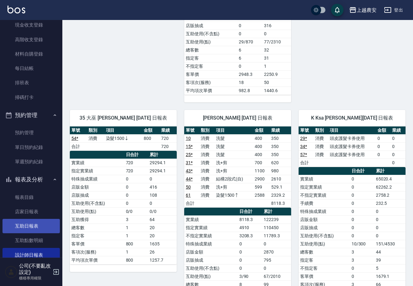
click at [29, 222] on link "互助日報表" at bounding box center [30, 226] width 57 height 14
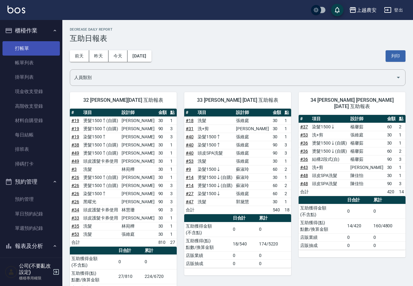
drag, startPoint x: 41, startPoint y: 44, endPoint x: 44, endPoint y: 36, distance: 8.6
click at [41, 44] on link "打帳單" at bounding box center [30, 48] width 57 height 14
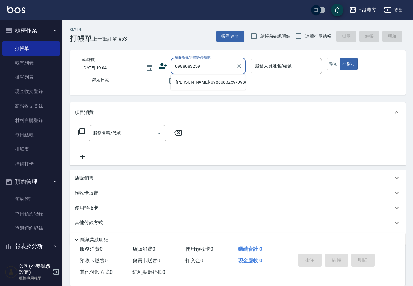
click at [204, 84] on li "范揚富/0988083259/0988083259" at bounding box center [208, 82] width 75 height 10
type input "范揚富/0988083259/0988083259"
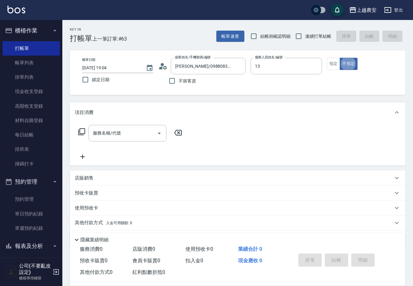
type input "Nana-13"
type button "false"
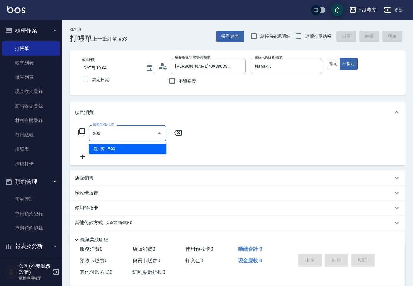
type input "洗+剪(206)"
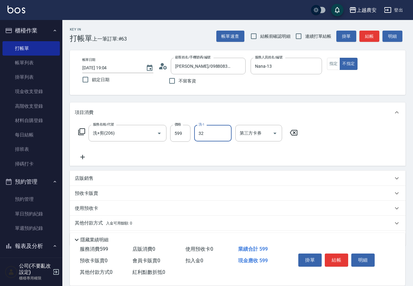
type input "林品妤-32"
click at [332, 258] on button "結帳" at bounding box center [336, 259] width 23 height 13
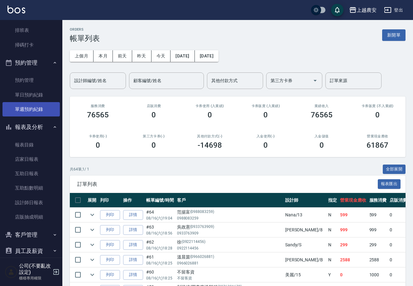
scroll to position [119, 0]
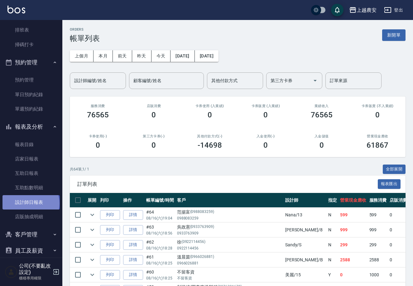
click at [30, 203] on link "設計師日報表" at bounding box center [30, 202] width 57 height 14
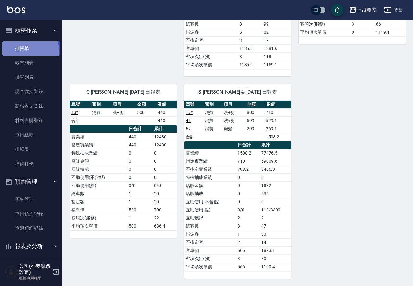
click at [25, 52] on link "打帳單" at bounding box center [30, 48] width 57 height 14
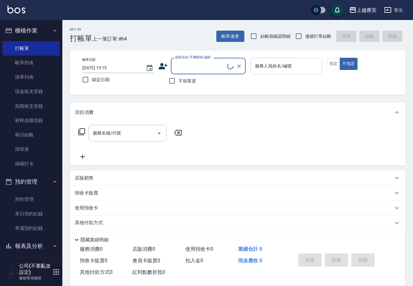
click at [280, 63] on div "服務人員姓名/編號 服務人員姓名/編號" at bounding box center [286, 66] width 71 height 17
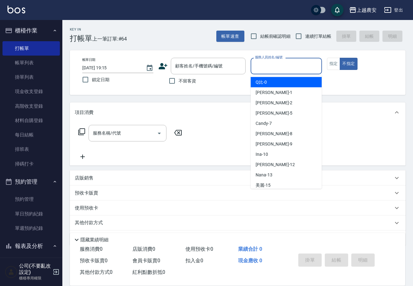
type input "ㄋ"
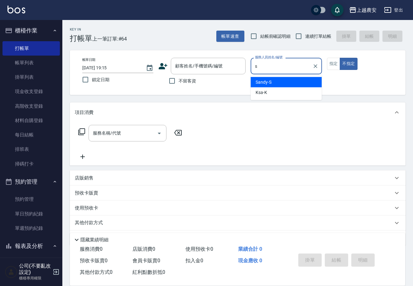
type input "Sandy-S"
type button "false"
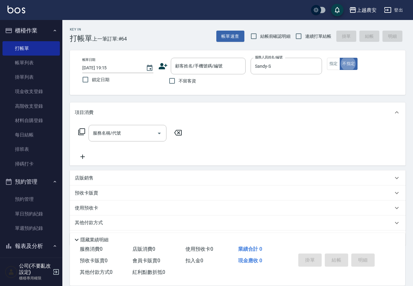
click at [187, 80] on span "不留客資" at bounding box center [187, 81] width 17 height 7
click at [179, 80] on input "不留客資" at bounding box center [172, 80] width 13 height 13
checkbox input "true"
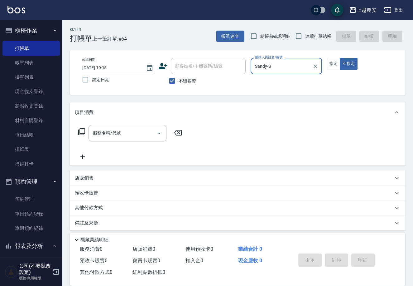
click at [79, 128] on icon at bounding box center [81, 131] width 7 height 7
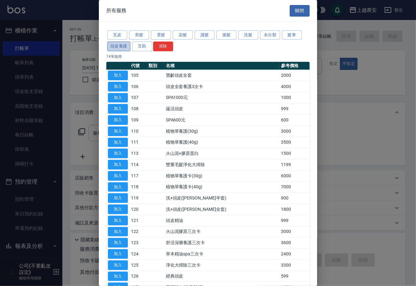
click at [119, 45] on button "頭皮養護" at bounding box center [118, 47] width 23 height 10
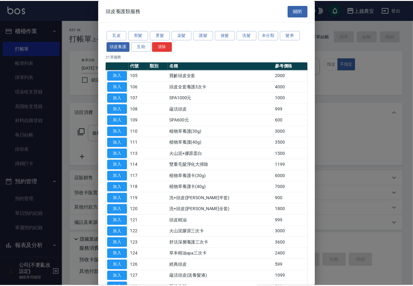
scroll to position [52, 0]
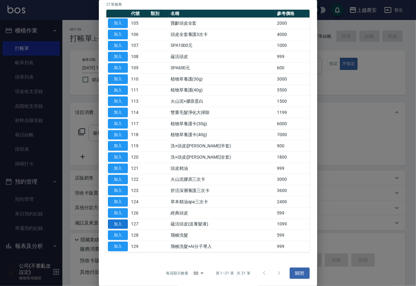
click at [126, 221] on button "加入" at bounding box center [118, 224] width 20 height 10
type input "蘊活頭皮(送養髮液)(127)"
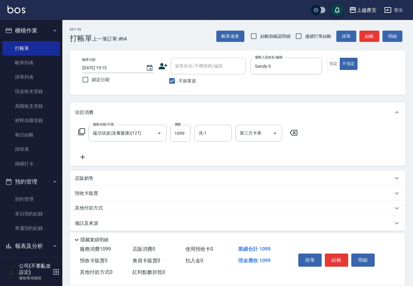
click at [83, 157] on icon at bounding box center [83, 156] width 16 height 7
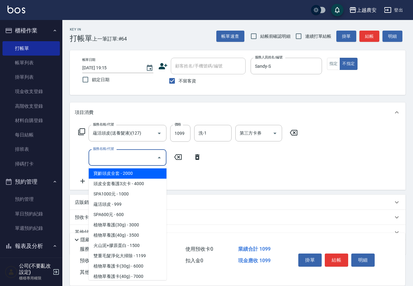
click at [104, 159] on input "服務名稱/代號" at bounding box center [122, 157] width 63 height 11
click at [159, 161] on icon "Close" at bounding box center [159, 157] width 7 height 7
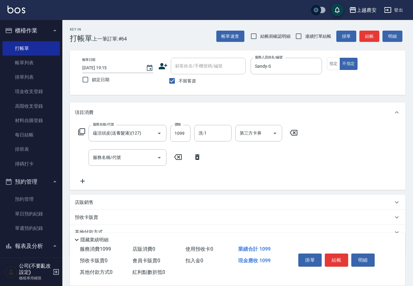
click at [84, 131] on icon at bounding box center [81, 131] width 7 height 7
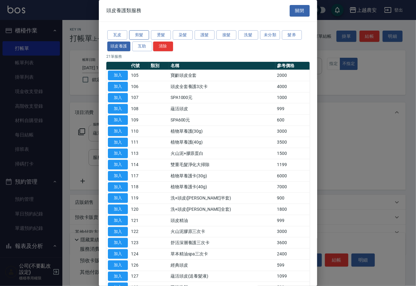
click at [136, 32] on button "剪髮" at bounding box center [139, 35] width 20 height 10
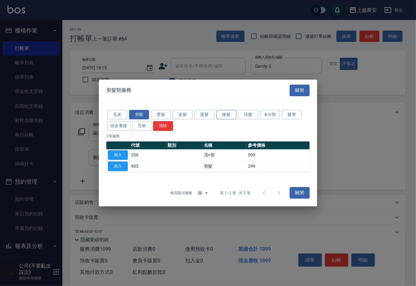
click at [217, 114] on button "接髮" at bounding box center [227, 115] width 20 height 10
click at [205, 112] on button "護髮" at bounding box center [205, 115] width 20 height 10
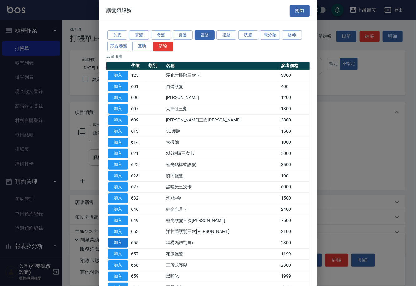
click at [116, 243] on button "加入" at bounding box center [118, 243] width 20 height 10
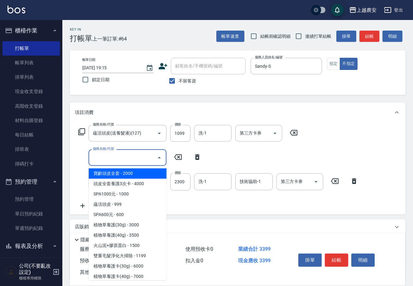
click at [137, 156] on input "服務名稱/代號" at bounding box center [122, 157] width 63 height 11
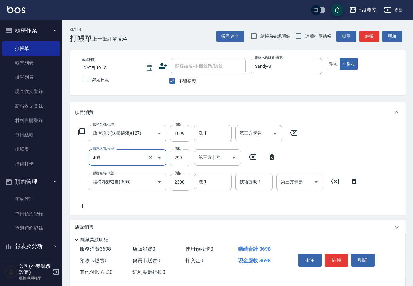
type input "剪髮(403)"
click at [181, 158] on input "299" at bounding box center [180, 157] width 20 height 17
click at [175, 156] on input "299" at bounding box center [180, 157] width 20 height 17
type input "300"
click at [178, 137] on input "1099" at bounding box center [180, 133] width 20 height 17
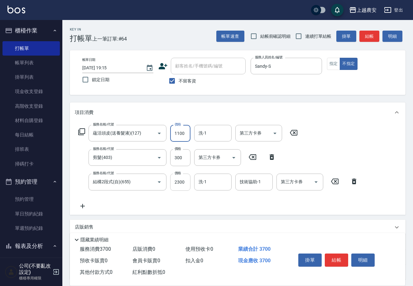
type input "1100"
click at [173, 184] on input "2300" at bounding box center [180, 182] width 20 height 17
type input "1600"
click at [334, 259] on button "結帳" at bounding box center [336, 259] width 23 height 13
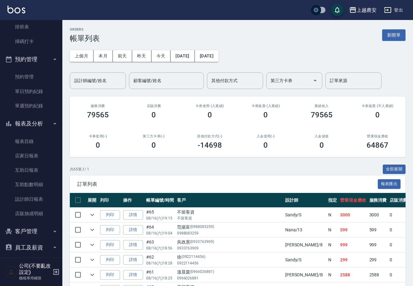
scroll to position [124, 0]
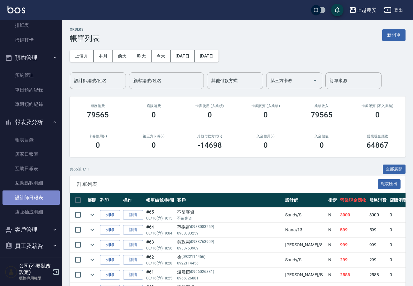
click at [34, 197] on link "設計師日報表" at bounding box center [30, 197] width 57 height 14
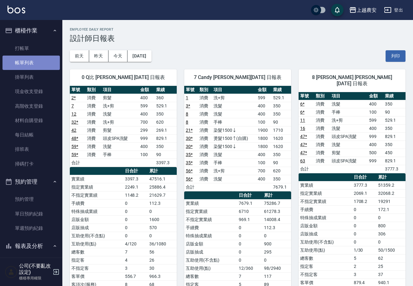
click at [36, 66] on link "帳單列表" at bounding box center [30, 63] width 57 height 14
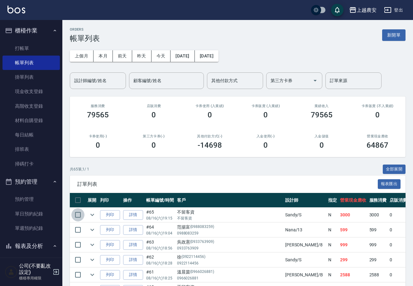
click at [76, 216] on input "checkbox" at bounding box center [77, 214] width 13 height 13
checkbox input "true"
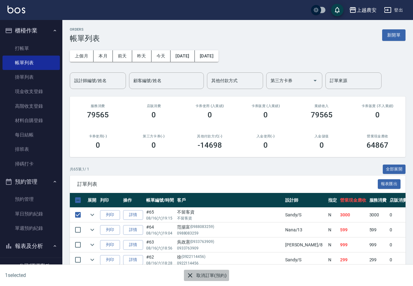
click at [216, 271] on button "取消訂單(預約)" at bounding box center [206, 276] width 45 height 12
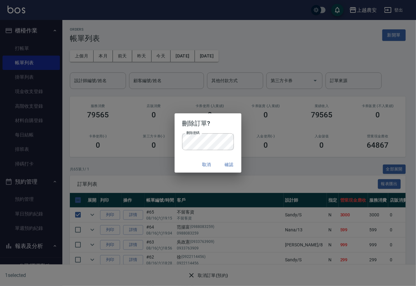
click at [224, 167] on button "確認" at bounding box center [229, 165] width 20 height 12
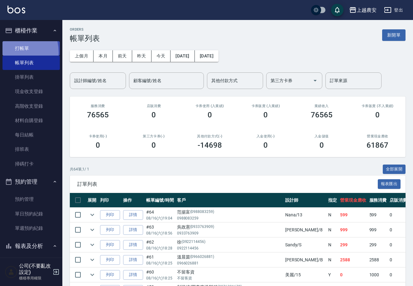
click at [9, 52] on link "打帳單" at bounding box center [30, 48] width 57 height 14
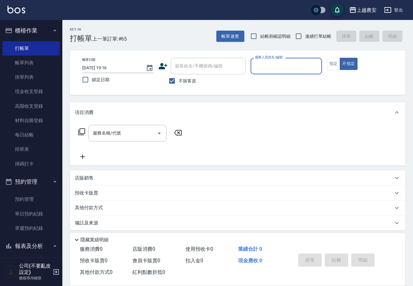
click at [191, 85] on label "不留客資" at bounding box center [181, 80] width 31 height 13
click at [179, 85] on input "不留客資" at bounding box center [172, 80] width 13 height 13
checkbox input "false"
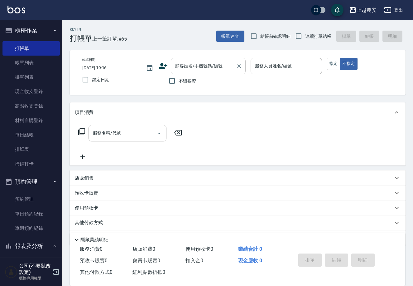
click at [191, 58] on div "顧客姓名/手機號碼/編號" at bounding box center [208, 66] width 75 height 17
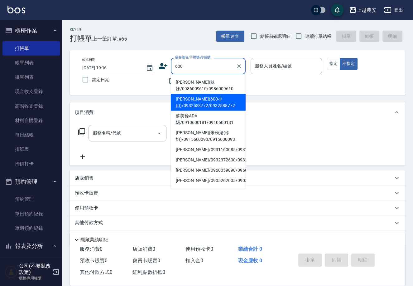
drag, startPoint x: 180, startPoint y: 105, endPoint x: 266, endPoint y: 79, distance: 90.0
click at [183, 102] on li "徐(600小姐)/0932588772/0932588772" at bounding box center [208, 102] width 75 height 17
type input "徐(600小姐)/0932588772/0932588772"
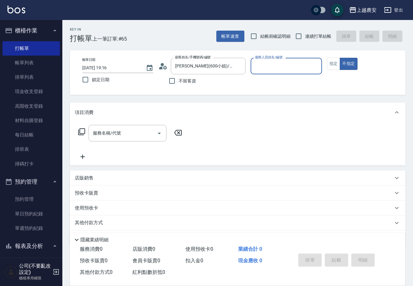
type input "Yoko-12"
drag, startPoint x: 338, startPoint y: 64, endPoint x: 214, endPoint y: 105, distance: 130.5
click at [333, 65] on button "指定" at bounding box center [333, 64] width 13 height 12
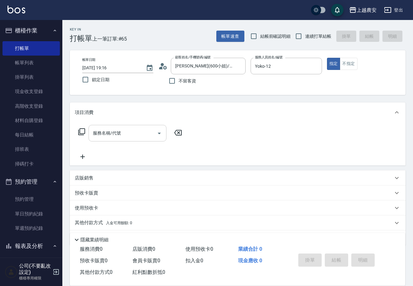
click at [149, 136] on input "服務名稱/代號" at bounding box center [122, 133] width 63 height 11
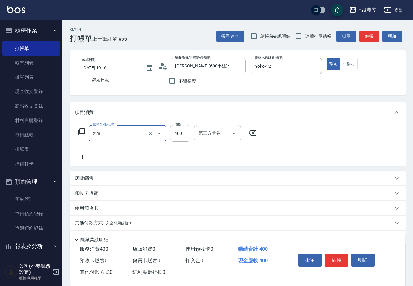
type input "洗髮(228)"
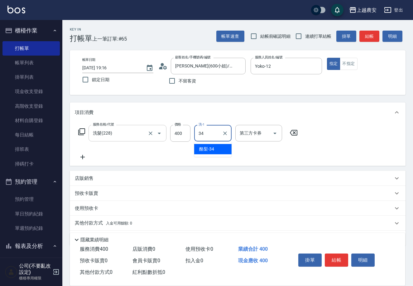
type input "酪梨-34"
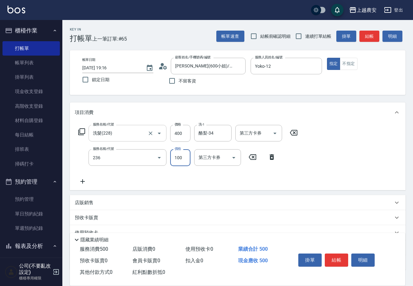
type input "手棒(236)"
type input "200"
click at [333, 256] on button "結帳" at bounding box center [336, 259] width 23 height 13
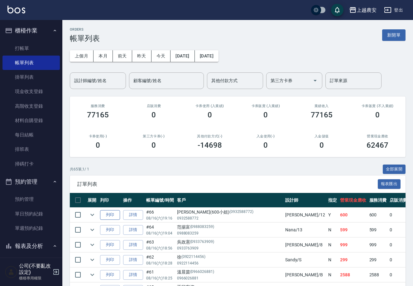
click at [106, 218] on button "列印" at bounding box center [110, 215] width 20 height 10
click at [27, 249] on button "報表及分析" at bounding box center [30, 246] width 57 height 16
click at [62, 233] on div "櫃檯作業 打帳單 帳單列表 掛單列表 現金收支登錄 高階收支登錄 材料自購登錄 每日結帳 排班表 掃碼打卡 預約管理 預約管理 單日預約紀錄 單週預約紀錄 報…" at bounding box center [31, 153] width 63 height 266
click at [62, 224] on div "櫃檯作業 打帳單 帳單列表 掛單列表 現金收支登錄 高階收支登錄 材料自購登錄 每日結帳 排班表 掃碼打卡 預約管理 預約管理 單日預約紀錄 單週預約紀錄 報…" at bounding box center [31, 153] width 63 height 266
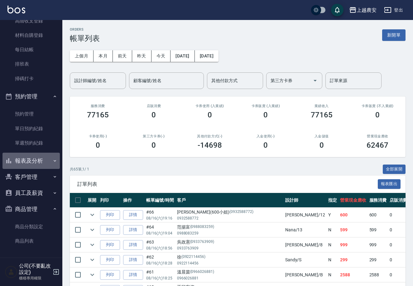
click at [34, 157] on button "報表及分析" at bounding box center [30, 161] width 57 height 16
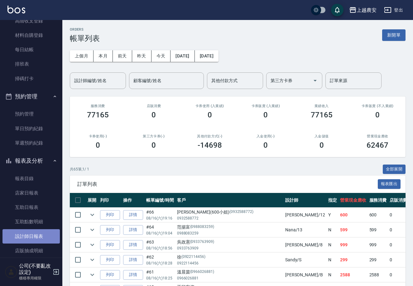
click at [34, 232] on link "設計師日報表" at bounding box center [30, 236] width 57 height 14
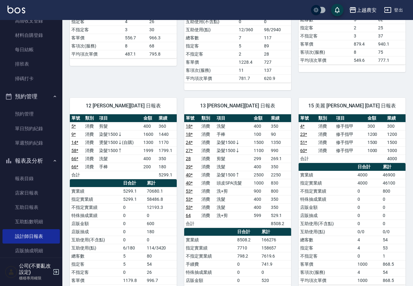
scroll to position [236, 0]
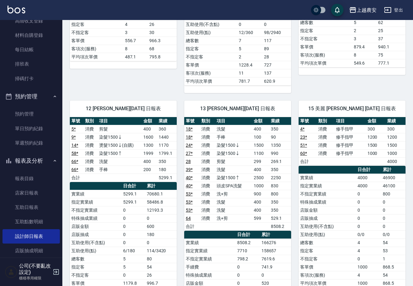
drag, startPoint x: 63, startPoint y: 24, endPoint x: 57, endPoint y: 26, distance: 5.5
click at [61, 25] on div "櫃檯作業 打帳單 帳單列表 掛單列表 現金收支登錄 高階收支登錄 材料自購登錄 每日結帳 排班表 掃碼打卡 預約管理 預約管理 單日預約紀錄 單週預約紀錄 報…" at bounding box center [31, 153] width 63 height 266
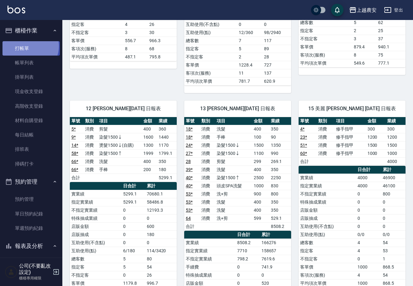
click at [28, 46] on link "打帳單" at bounding box center [30, 48] width 57 height 14
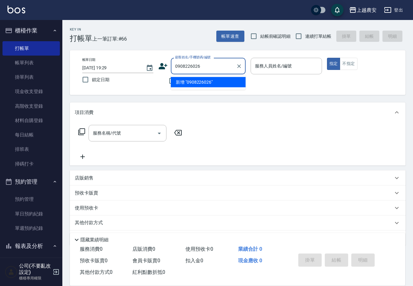
click at [199, 82] on li "新增 "0908226026"" at bounding box center [208, 82] width 75 height 10
type input "0908226026"
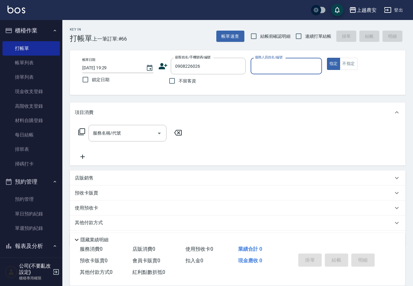
click at [161, 69] on icon at bounding box center [163, 66] width 9 height 6
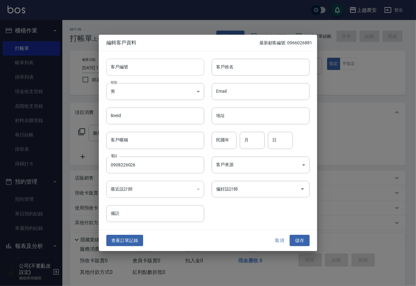
click at [145, 66] on input "客戶編號" at bounding box center [155, 67] width 98 height 17
type input "0908226026"
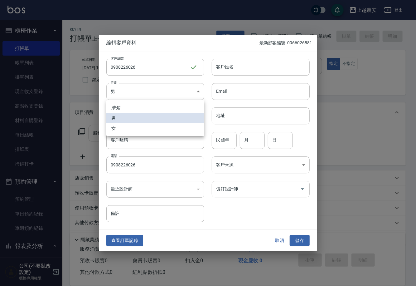
drag, startPoint x: 132, startPoint y: 94, endPoint x: 128, endPoint y: 128, distance: 34.6
click at [131, 94] on body "上越農安 登出 櫃檯作業 打帳單 帳單列表 掛單列表 現金收支登錄 高階收支登錄 材料自購登錄 每日結帳 排班表 掃碼打卡 預約管理 預約管理 單日預約紀錄 …" at bounding box center [208, 152] width 416 height 304
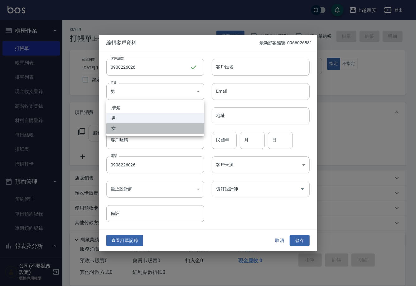
drag, startPoint x: 128, startPoint y: 128, endPoint x: 214, endPoint y: 87, distance: 95.3
click at [130, 128] on li "女" at bounding box center [155, 128] width 98 height 10
type input "FEMALE"
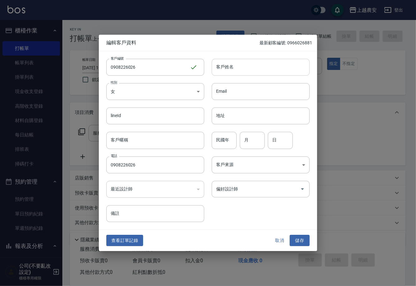
drag, startPoint x: 238, startPoint y: 68, endPoint x: 237, endPoint y: 74, distance: 5.8
click at [238, 68] on input "客戶姓名" at bounding box center [261, 67] width 98 height 17
type input "ㄘ"
click at [246, 71] on input "康紹薇薇" at bounding box center [261, 67] width 98 height 17
type input "康紹薇"
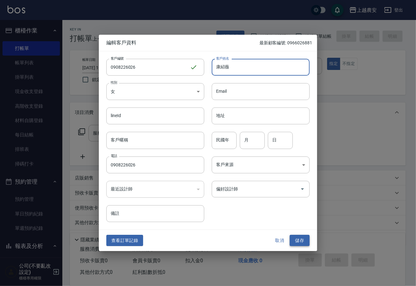
click at [302, 240] on button "儲存" at bounding box center [300, 241] width 20 height 12
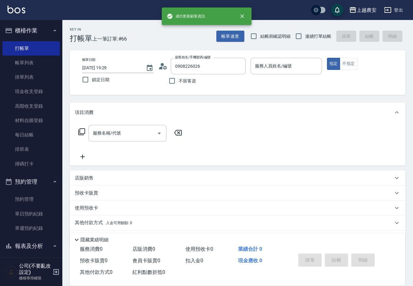
click at [59, 216] on nav "櫃檯作業 打帳單 帳單列表 掛單列表 現金收支登錄 高階收支登錄 材料自購登錄 每日結帳 排班表 掃碼打卡 預約管理 預約管理 單日預約紀錄 單週預約紀錄 報…" at bounding box center [31, 138] width 62 height 237
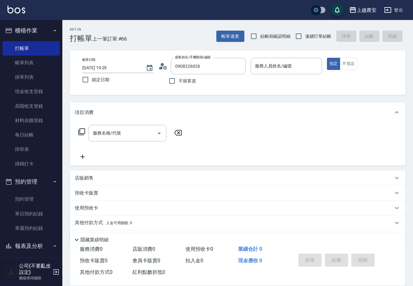
click at [59, 216] on nav "櫃檯作業 打帳單 帳單列表 掛單列表 現金收支登錄 高階收支登錄 材料自購登錄 每日結帳 排班表 掃碼打卡 預約管理 預約管理 單日預約紀錄 單週預約紀錄 報…" at bounding box center [31, 138] width 62 height 237
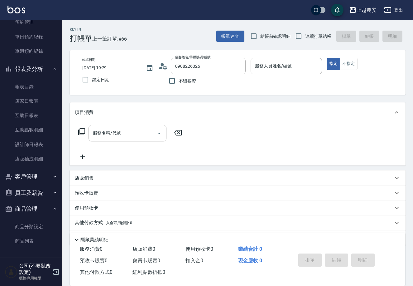
click at [30, 179] on button "客戶管理" at bounding box center [30, 177] width 57 height 16
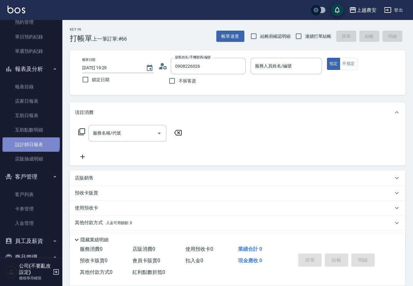
click at [30, 140] on link "設計師日報表" at bounding box center [30, 144] width 57 height 14
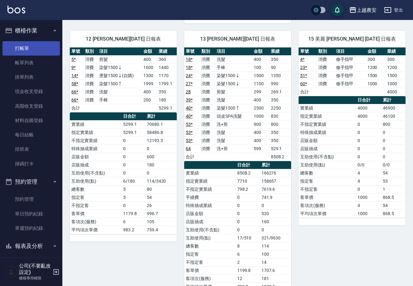
click at [33, 49] on link "打帳單" at bounding box center [30, 48] width 57 height 14
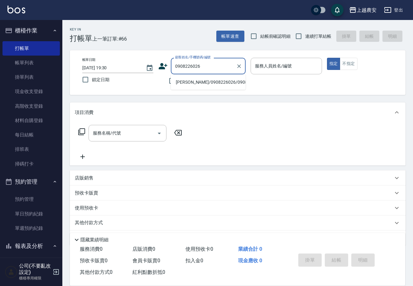
click at [205, 84] on li "康紹薇/0908226026/0908226026" at bounding box center [208, 82] width 75 height 10
type input "康紹薇/0908226026/0908226026"
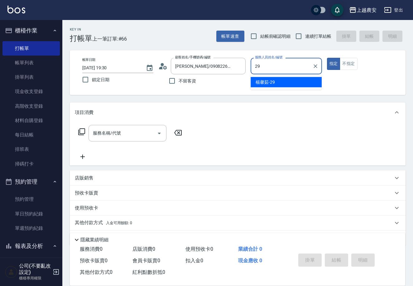
type input "楊馨茹-29"
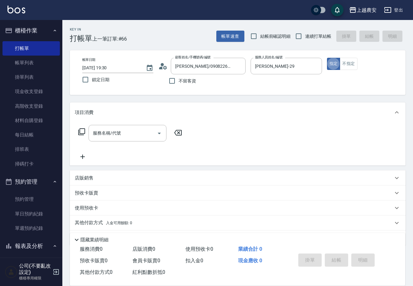
type button "true"
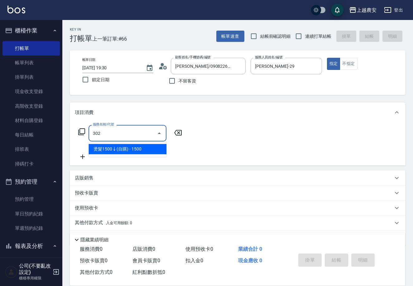
type input "燙髮1500↓(自購)(302)"
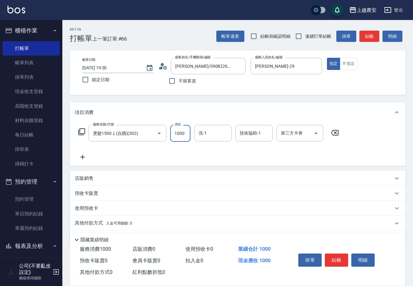
type input "1000"
click at [85, 223] on p "其他付款方式 入金可用餘額: 0" at bounding box center [103, 223] width 57 height 7
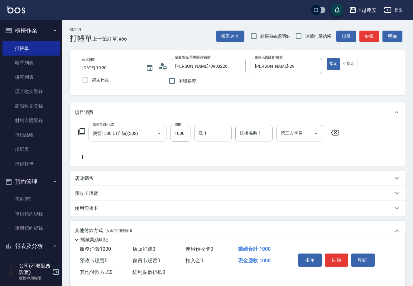
scroll to position [92, 0]
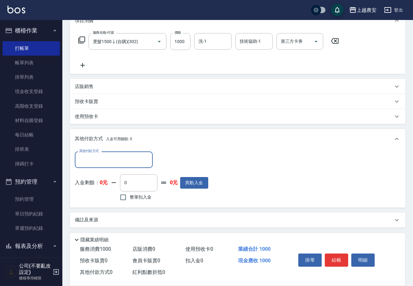
click at [124, 161] on input "其他付款方式" at bounding box center [114, 159] width 72 height 11
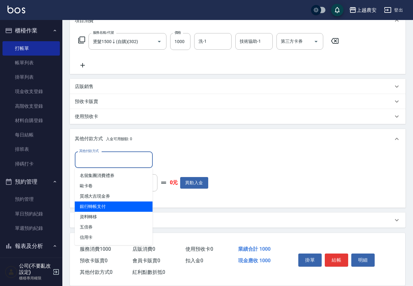
drag, startPoint x: 119, startPoint y: 203, endPoint x: 155, endPoint y: 174, distance: 46.5
click at [120, 203] on span "銀行轉帳支付" at bounding box center [114, 206] width 78 height 10
type input "銀行轉帳支付"
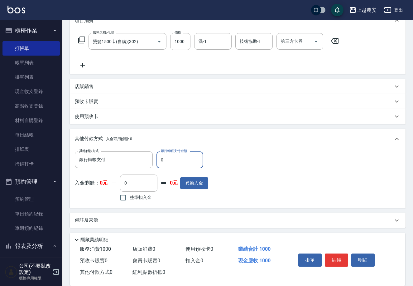
click at [159, 163] on input "0" at bounding box center [180, 159] width 47 height 17
type input "1000"
click at [335, 256] on button "結帳" at bounding box center [336, 259] width 23 height 13
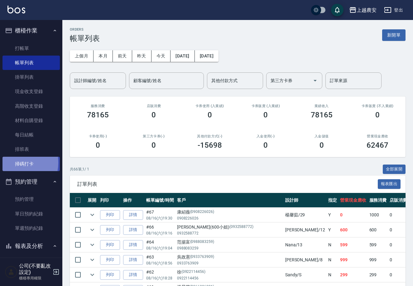
click at [9, 162] on link "掃碼打卡" at bounding box center [30, 164] width 57 height 14
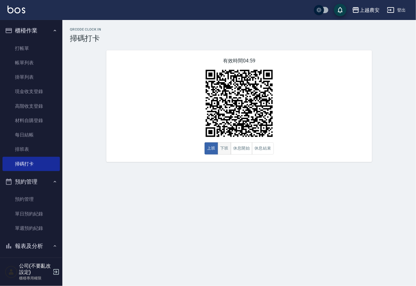
click at [226, 145] on button "下班" at bounding box center [224, 148] width 13 height 12
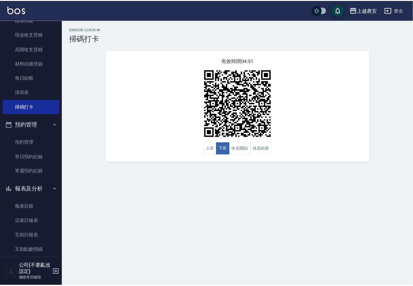
scroll to position [78, 0]
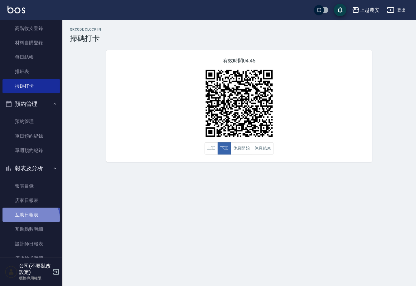
click at [24, 221] on link "互助日報表" at bounding box center [30, 215] width 57 height 14
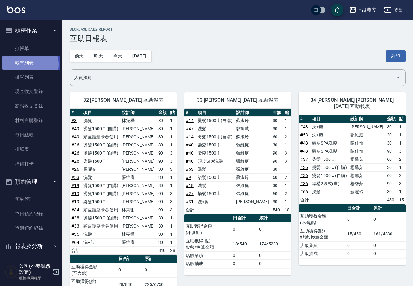
click at [27, 64] on link "帳單列表" at bounding box center [30, 63] width 57 height 14
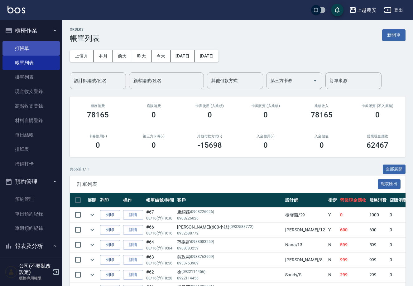
click at [25, 48] on link "打帳單" at bounding box center [30, 48] width 57 height 14
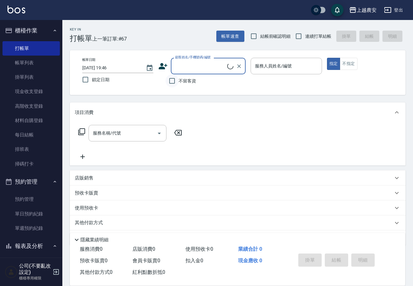
click at [172, 81] on input "不留客資" at bounding box center [172, 80] width 13 height 13
checkbox input "true"
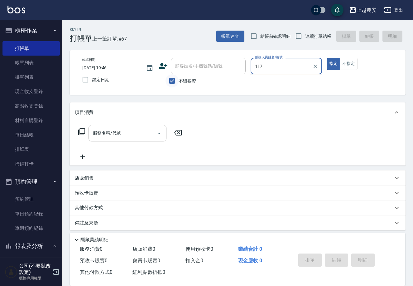
type input "117"
click at [327, 58] on button "指定" at bounding box center [333, 64] width 13 height 12
type button "true"
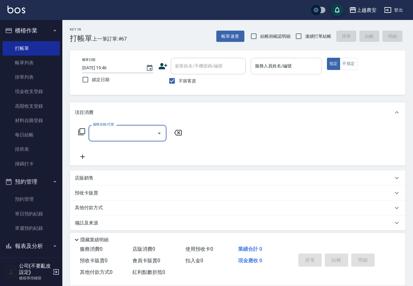
click at [300, 68] on input "服務人員姓名/編號" at bounding box center [287, 66] width 66 height 11
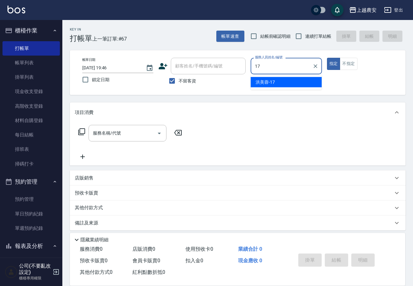
type input "洪美蓉-17"
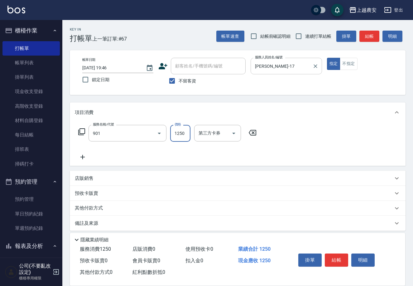
type input "修手指甲(901)"
type input "1000"
click at [334, 257] on button "結帳" at bounding box center [336, 259] width 23 height 13
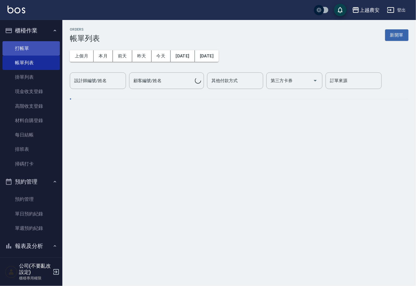
click at [26, 47] on link "打帳單" at bounding box center [30, 48] width 57 height 14
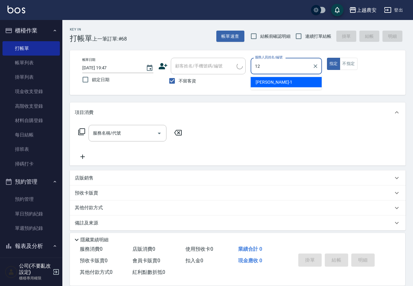
type input "12"
type button "true"
type input "Yoko-12"
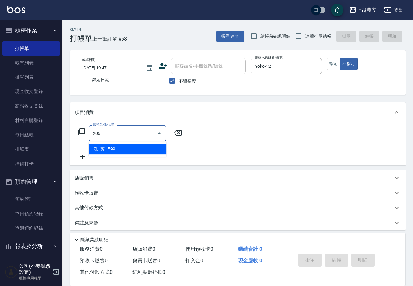
type input "洗+剪(206)"
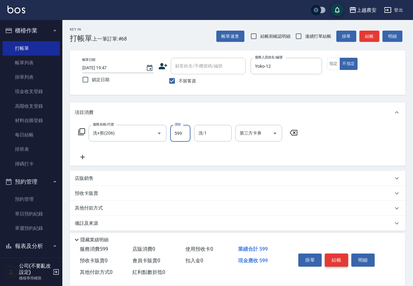
click at [336, 260] on button "結帳" at bounding box center [336, 259] width 23 height 13
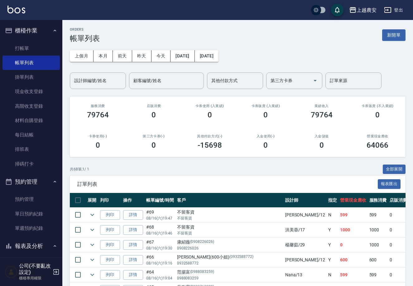
scroll to position [208, 0]
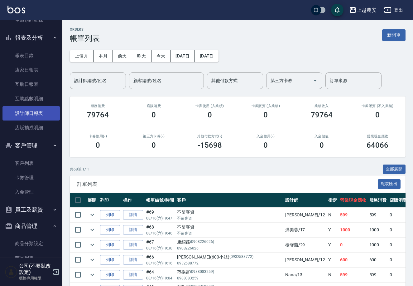
click at [27, 112] on link "設計師日報表" at bounding box center [30, 113] width 57 height 14
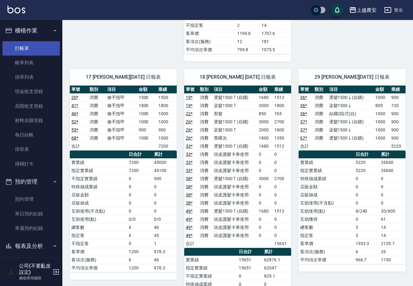
click at [28, 41] on link "打帳單" at bounding box center [30, 48] width 57 height 14
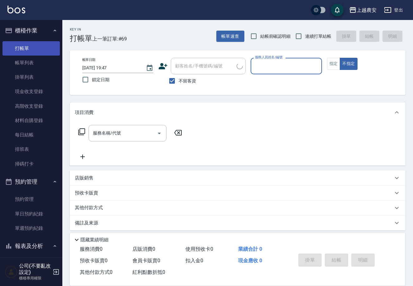
type input "0"
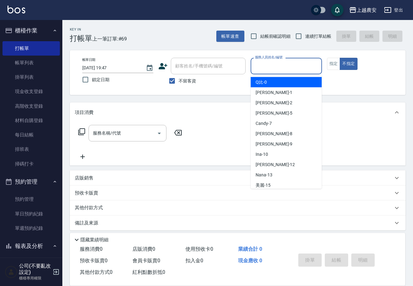
click at [191, 84] on span "不留客資" at bounding box center [187, 81] width 17 height 7
click at [179, 84] on input "不留客資" at bounding box center [172, 80] width 13 height 13
checkbox input "false"
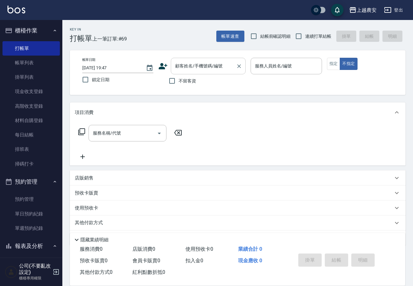
click at [186, 65] on div "顧客姓名/手機號碼/編號 顧客姓名/手機號碼/編號" at bounding box center [208, 66] width 75 height 17
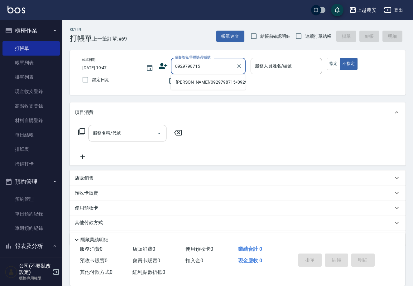
click at [195, 83] on li "李品軒/0929798715/0929798715" at bounding box center [208, 82] width 75 height 10
type input "李品軒/0929798715/0929798715"
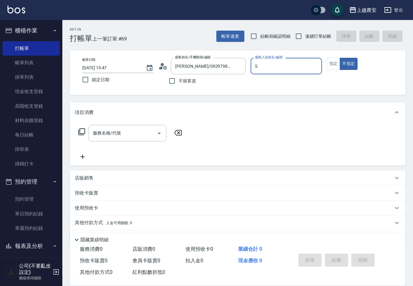
type input "Sandy-S"
type button "false"
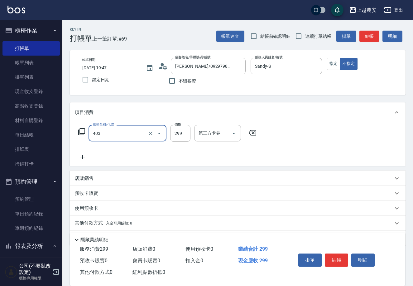
type input "剪髮(403)"
type input "300"
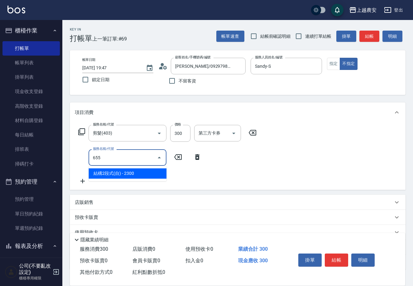
type input "結構2段式(自)(655)"
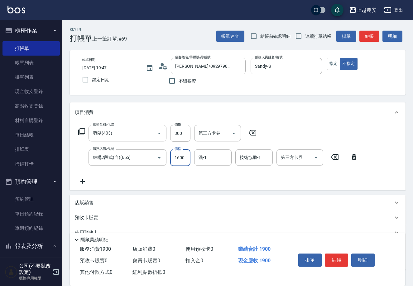
type input "1600"
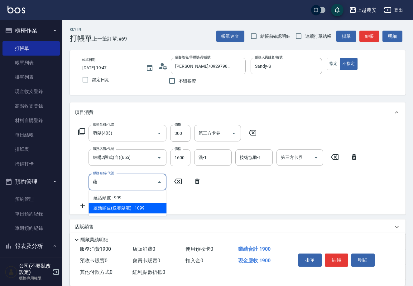
click at [130, 209] on span "蘊活頭皮(送養髮液) - 1099" at bounding box center [128, 208] width 78 height 10
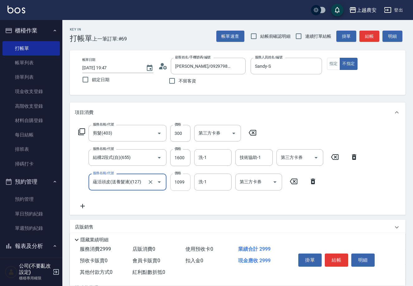
type input "蘊活頭皮(送養髮液)(127)"
click at [174, 180] on input "1099" at bounding box center [180, 182] width 20 height 17
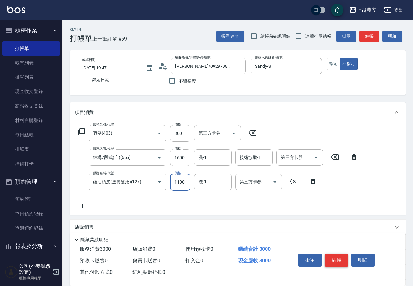
type input "1100"
click at [341, 261] on button "結帳" at bounding box center [336, 259] width 23 height 13
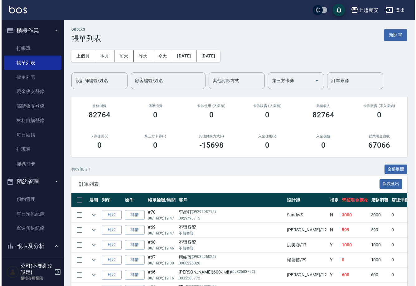
scroll to position [208, 0]
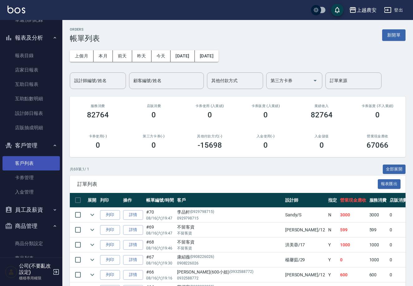
click at [22, 162] on link "客戶列表" at bounding box center [30, 163] width 57 height 14
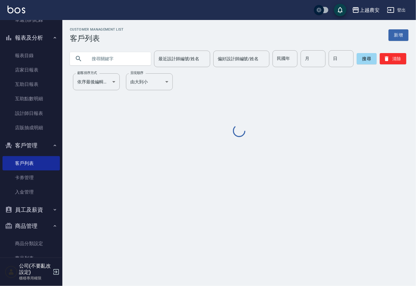
click at [95, 61] on input "text" at bounding box center [116, 58] width 59 height 17
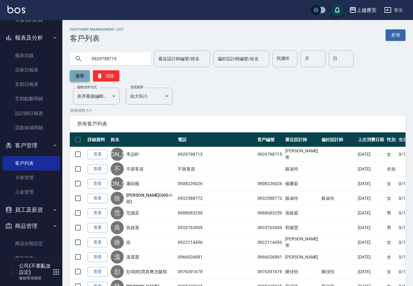
type input "0929798715"
click at [90, 70] on button "搜尋" at bounding box center [80, 75] width 20 height 11
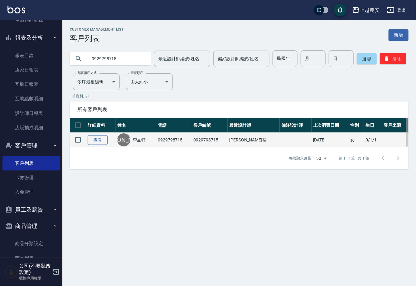
click at [100, 136] on link "查看" at bounding box center [98, 140] width 20 height 10
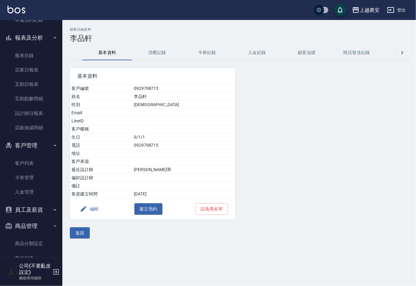
click at [153, 56] on button "消費記錄" at bounding box center [157, 52] width 50 height 15
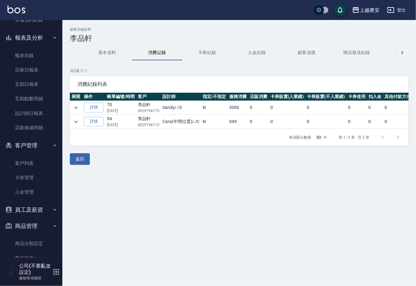
drag, startPoint x: 62, startPoint y: 34, endPoint x: 36, endPoint y: 46, distance: 29.3
click at [58, 37] on div "櫃檯作業 打帳單 帳單列表 掛單列表 現金收支登錄 高階收支登錄 材料自購登錄 每日結帳 排班表 掃碼打卡 預約管理 預約管理 單日預約紀錄 單週預約紀錄 報…" at bounding box center [31, 153] width 63 height 266
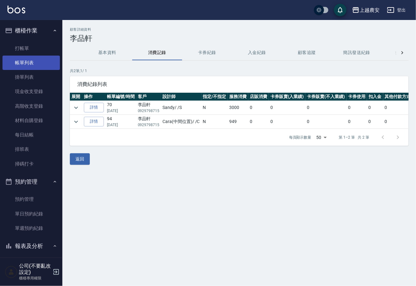
click at [29, 56] on link "帳單列表" at bounding box center [30, 63] width 57 height 14
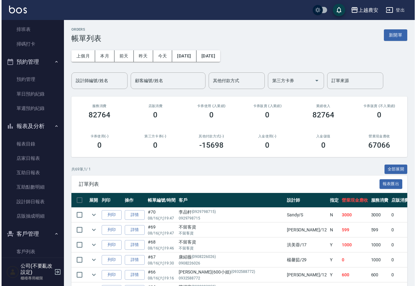
scroll to position [159, 0]
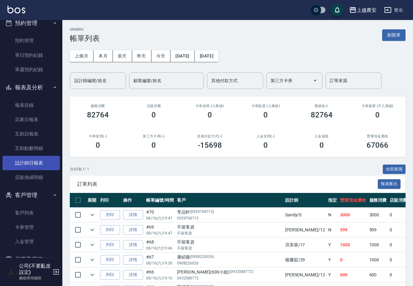
click at [42, 160] on link "設計師日報表" at bounding box center [30, 163] width 57 height 14
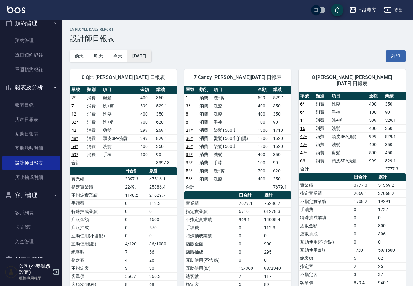
click at [151, 56] on button "2025/08/16" at bounding box center [140, 56] width 24 height 12
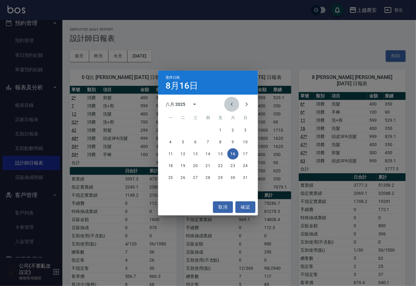
click at [228, 106] on icon "Previous month" at bounding box center [231, 103] width 7 height 7
click at [229, 106] on icon "Previous month" at bounding box center [231, 103] width 7 height 7
click at [229, 107] on icon "Previous month" at bounding box center [231, 103] width 7 height 7
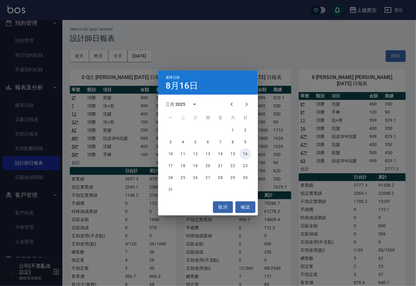
click at [245, 154] on button "16" at bounding box center [245, 153] width 11 height 11
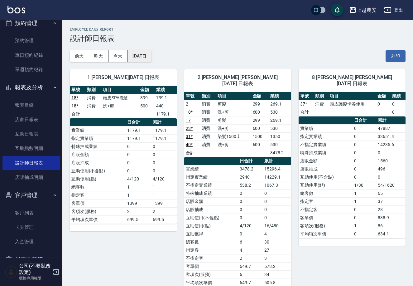
click at [151, 52] on button "2025/03/16" at bounding box center [140, 56] width 24 height 12
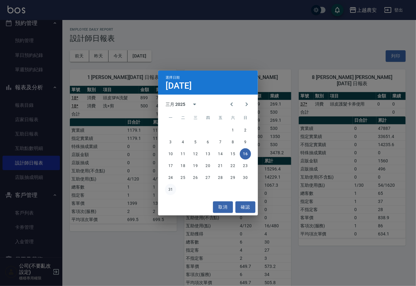
click at [168, 192] on button "31" at bounding box center [170, 189] width 11 height 11
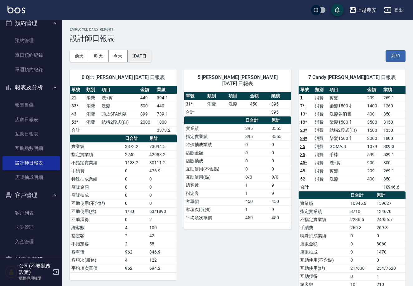
click at [151, 52] on button "2025/03/31" at bounding box center [140, 56] width 24 height 12
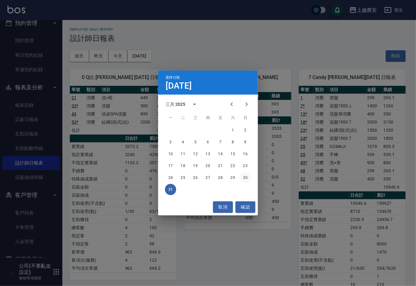
drag, startPoint x: 247, startPoint y: 183, endPoint x: 246, endPoint y: 179, distance: 4.4
click at [246, 183] on div "1 2 3 4 5 6 7 8 9 10 11 12 13 14 15 16 17 18 19 20 21 22 23 24 25 26 27 28 29 3…" at bounding box center [208, 160] width 100 height 72
click at [247, 178] on button "30" at bounding box center [245, 177] width 11 height 11
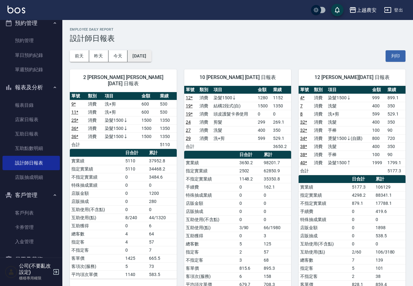
click at [149, 53] on button "2025/03/30" at bounding box center [140, 56] width 24 height 12
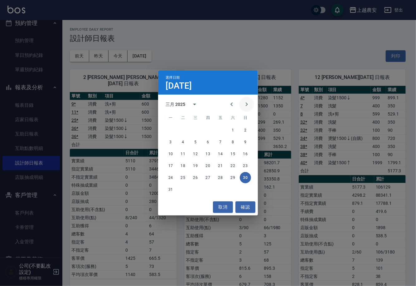
click at [247, 103] on icon "Next month" at bounding box center [247, 104] width 2 height 4
click at [193, 157] on button "16" at bounding box center [195, 153] width 11 height 11
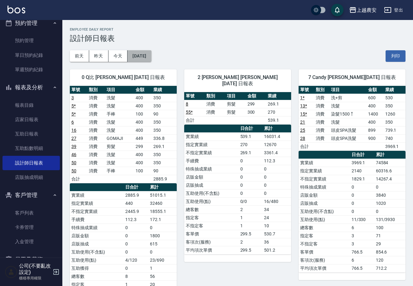
click at [151, 55] on button "2025/04/16" at bounding box center [140, 56] width 24 height 12
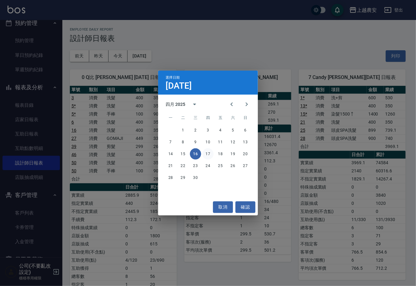
click at [208, 154] on button "17" at bounding box center [208, 153] width 11 height 11
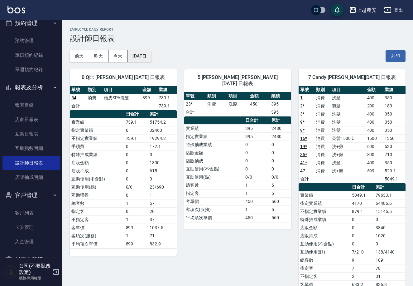
click at [148, 55] on button "2025/04/17" at bounding box center [140, 56] width 24 height 12
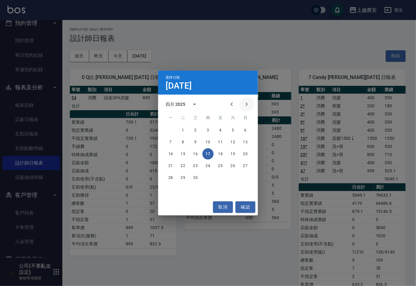
click at [245, 104] on icon "Next month" at bounding box center [246, 103] width 7 height 7
click at [222, 154] on button "16" at bounding box center [220, 153] width 11 height 11
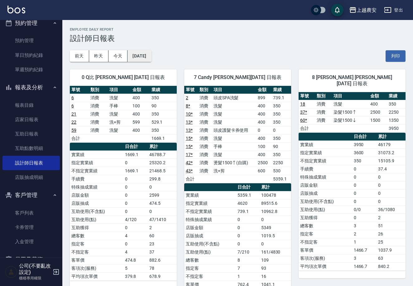
click at [144, 56] on button "2025/05/16" at bounding box center [140, 56] width 24 height 12
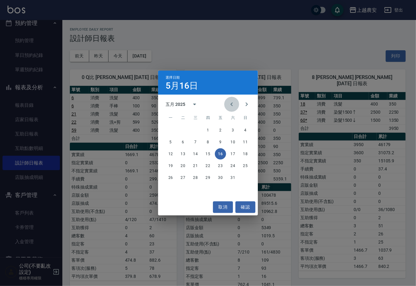
click at [231, 103] on icon "Previous month" at bounding box center [231, 103] width 7 height 7
click at [167, 167] on button "17" at bounding box center [170, 165] width 11 height 11
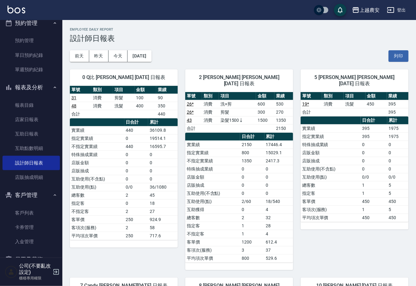
click at [146, 60] on button "2025/03/17" at bounding box center [140, 56] width 24 height 12
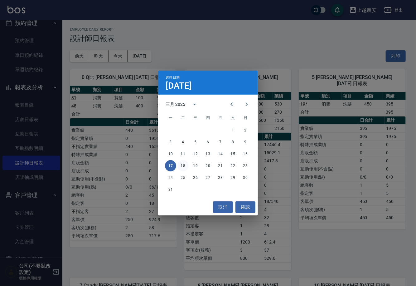
click at [186, 164] on button "18" at bounding box center [183, 165] width 11 height 11
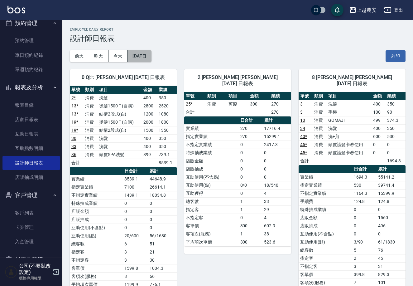
click at [143, 56] on button "2025/03/18" at bounding box center [140, 56] width 24 height 12
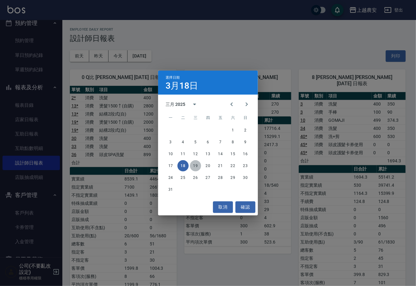
click at [193, 164] on button "19" at bounding box center [195, 165] width 11 height 11
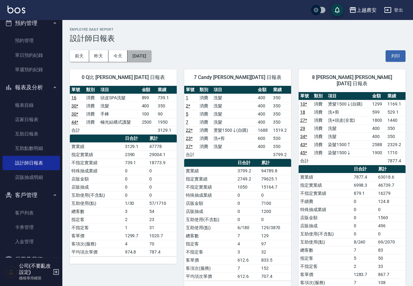
click at [145, 50] on button "2025/03/19" at bounding box center [140, 56] width 24 height 12
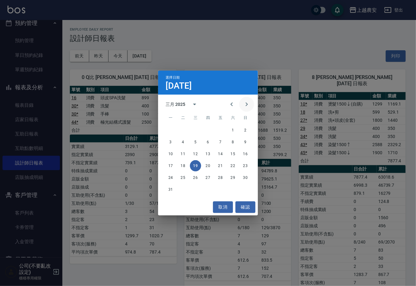
click at [249, 103] on icon "Next month" at bounding box center [246, 103] width 7 height 7
click at [208, 152] on button "17" at bounding box center [208, 153] width 11 height 11
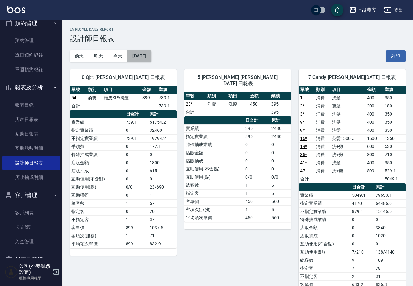
click at [142, 54] on button "2025/04/17" at bounding box center [140, 56] width 24 height 12
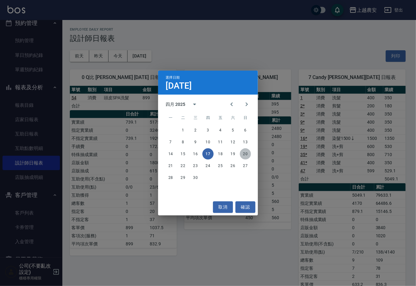
click at [245, 153] on button "20" at bounding box center [245, 153] width 11 height 11
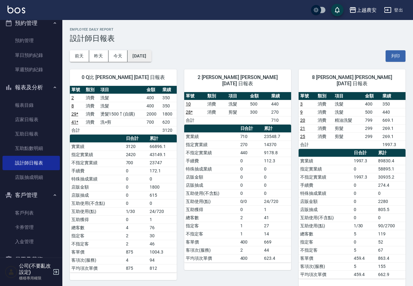
click at [151, 55] on button "2025/04/20" at bounding box center [140, 56] width 24 height 12
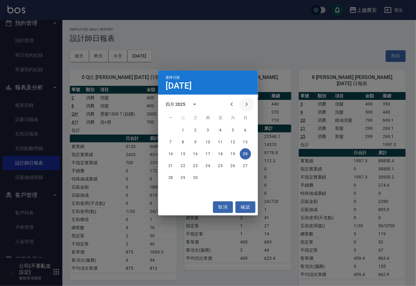
click at [250, 104] on icon "Next month" at bounding box center [246, 103] width 7 height 7
click at [220, 156] on button "16" at bounding box center [220, 153] width 11 height 11
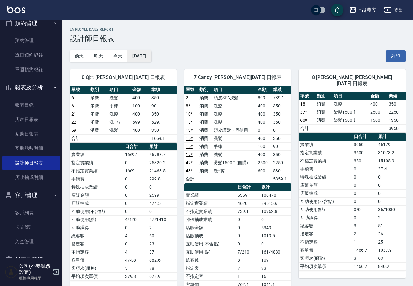
click at [151, 54] on button "2025/05/16" at bounding box center [140, 56] width 24 height 12
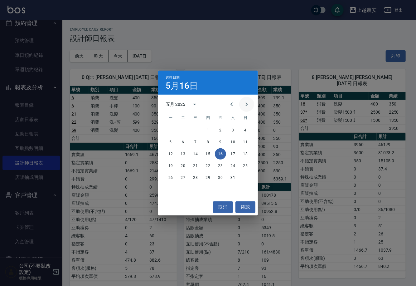
click at [249, 103] on icon "Next month" at bounding box center [246, 103] width 7 height 7
click at [232, 154] on button "16" at bounding box center [232, 153] width 11 height 11
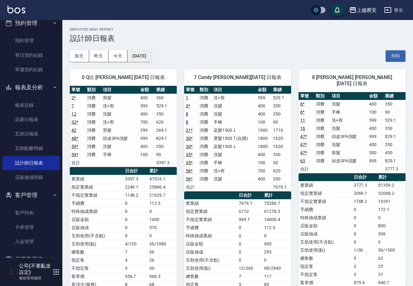
click at [151, 61] on button "2025/08/16" at bounding box center [140, 56] width 24 height 12
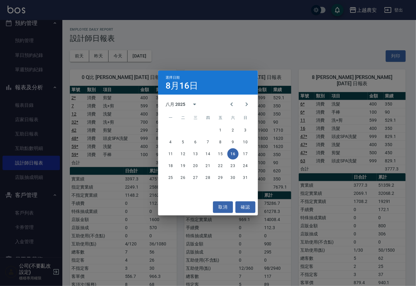
click at [81, 120] on div "選擇日期 8月16日 八月 2025 一 二 三 四 五 六 日 1 2 3 4 5 6 7 8 9 10 11 12 13 14 15 16 17 18 1…" at bounding box center [208, 143] width 416 height 286
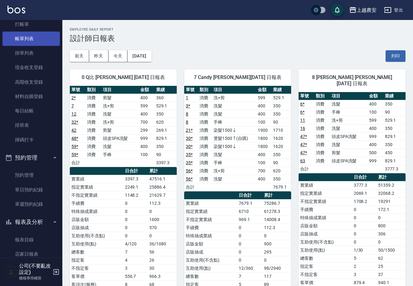
scroll to position [19, 0]
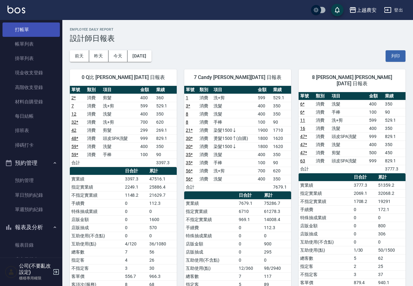
click at [45, 32] on link "打帳單" at bounding box center [30, 29] width 57 height 14
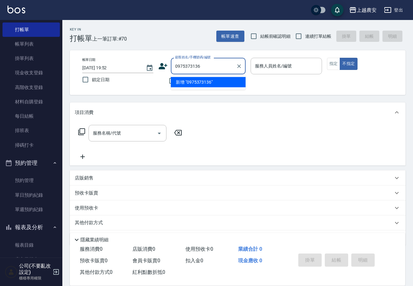
click at [186, 82] on li "新增 "0975373136"" at bounding box center [208, 82] width 75 height 10
type input "0975373136"
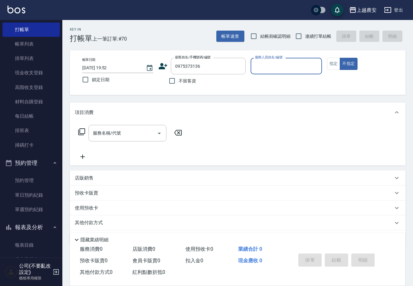
click at [163, 68] on icon at bounding box center [163, 66] width 9 height 6
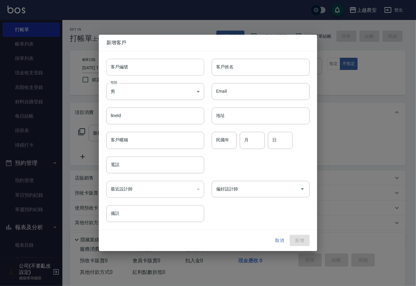
click at [162, 70] on input "客戶編號" at bounding box center [155, 67] width 98 height 17
type input "0975373136"
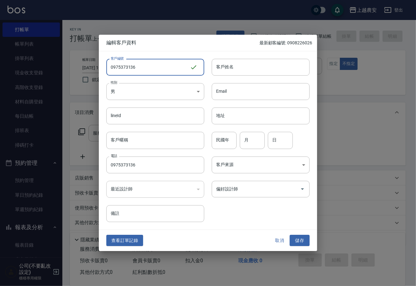
type input "0975373136"
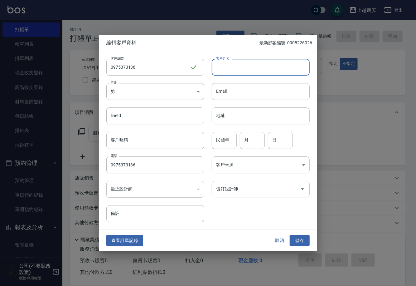
drag, startPoint x: 229, startPoint y: 65, endPoint x: 227, endPoint y: 127, distance: 61.8
click at [229, 65] on input "客戶姓名" at bounding box center [261, 67] width 98 height 17
type input "李"
drag, startPoint x: 298, startPoint y: 239, endPoint x: 300, endPoint y: 183, distance: 56.5
click at [298, 239] on button "儲存" at bounding box center [300, 241] width 20 height 12
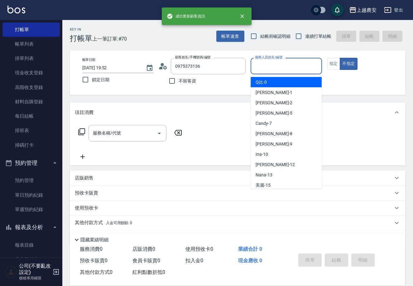
click at [297, 69] on input "服務人員姓名/編號" at bounding box center [287, 66] width 66 height 11
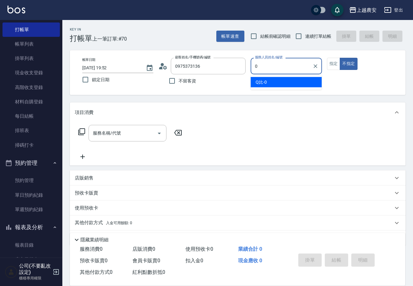
type input "Q比-0"
type button "false"
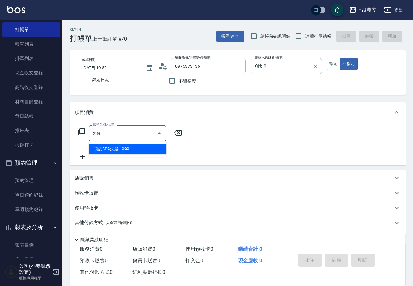
type input "頭皮SPA洗髮(239)"
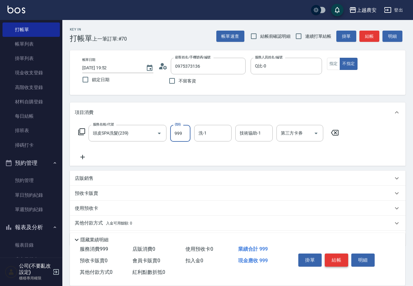
click at [338, 261] on button "結帳" at bounding box center [336, 259] width 23 height 13
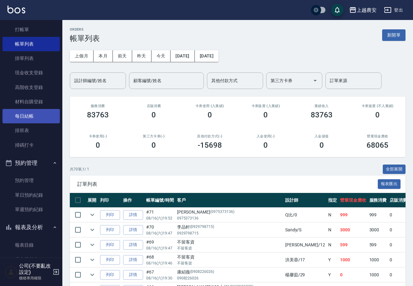
click at [31, 116] on link "每日結帳" at bounding box center [30, 116] width 57 height 14
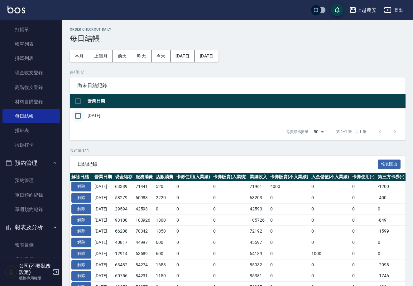
click at [77, 116] on input "checkbox" at bounding box center [77, 115] width 13 height 13
checkbox input "true"
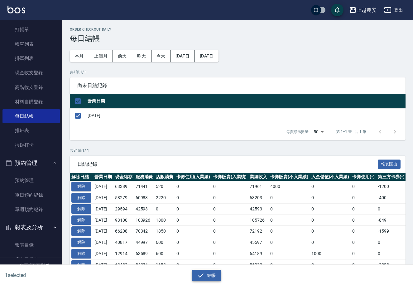
click at [206, 273] on button "結帳" at bounding box center [206, 276] width 29 height 12
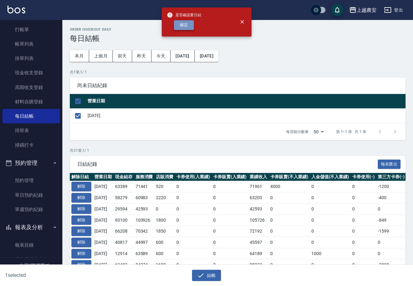
click at [183, 22] on button "確定" at bounding box center [184, 25] width 20 height 10
checkbox input "false"
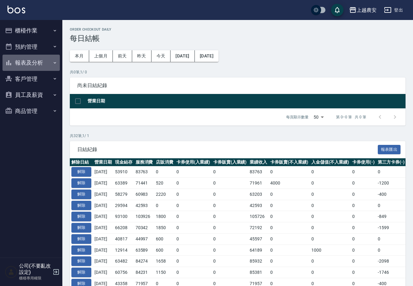
click at [25, 65] on button "報表及分析" at bounding box center [30, 63] width 57 height 16
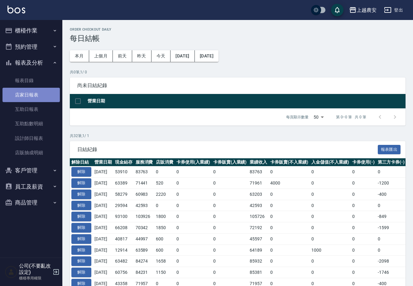
click at [23, 90] on link "店家日報表" at bounding box center [30, 95] width 57 height 14
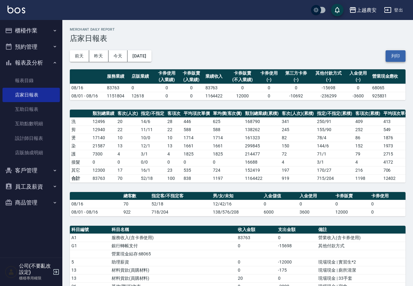
click at [396, 54] on button "列印" at bounding box center [396, 56] width 20 height 12
click at [32, 26] on button "櫃檯作業" at bounding box center [30, 30] width 57 height 16
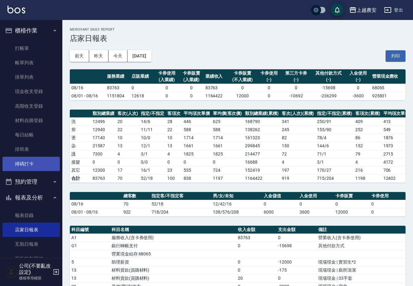
click at [31, 169] on link "掃碼打卡" at bounding box center [30, 164] width 57 height 14
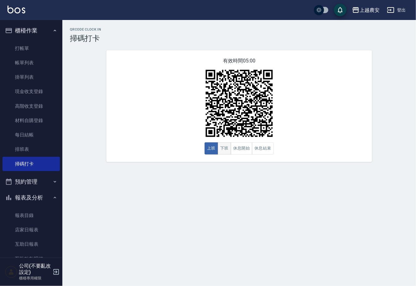
click at [227, 150] on button "下班" at bounding box center [224, 148] width 13 height 12
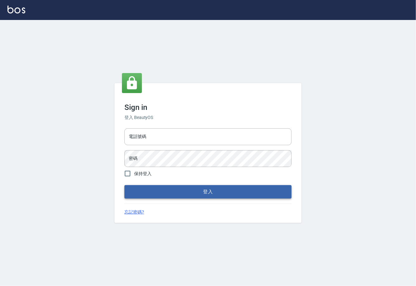
type input "0225929166"
click at [201, 194] on button "登入" at bounding box center [208, 191] width 167 height 13
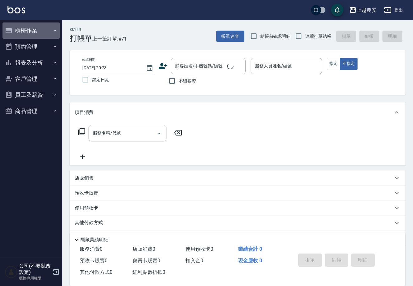
click at [22, 30] on button "櫃檯作業" at bounding box center [30, 30] width 57 height 16
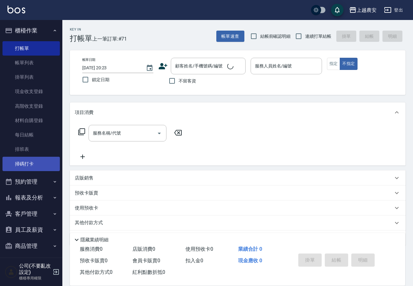
click at [36, 161] on link "掃碼打卡" at bounding box center [30, 164] width 57 height 14
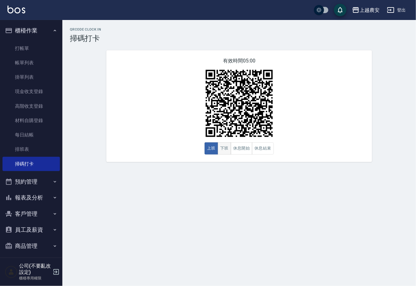
click at [222, 149] on button "下班" at bounding box center [224, 148] width 13 height 12
